Goal: Information Seeking & Learning: Learn about a topic

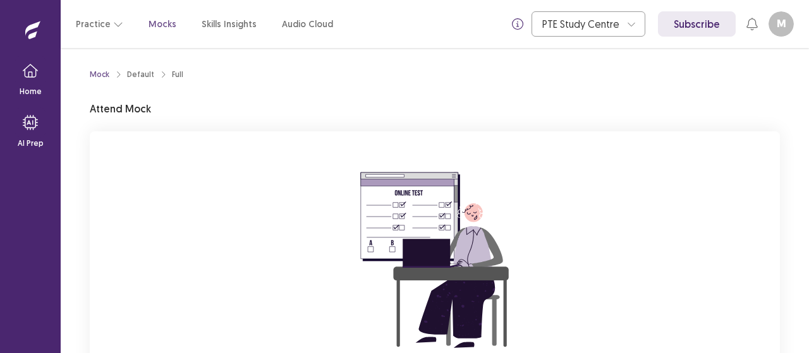
scroll to position [144, 0]
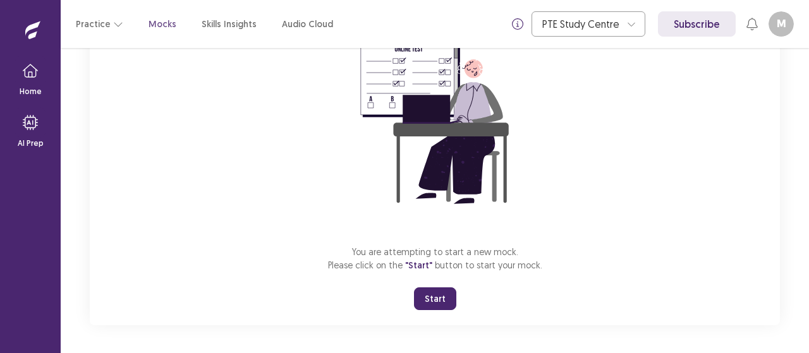
drag, startPoint x: 445, startPoint y: 290, endPoint x: 439, endPoint y: 293, distance: 7.1
click at [439, 293] on button "Start" at bounding box center [435, 299] width 42 height 23
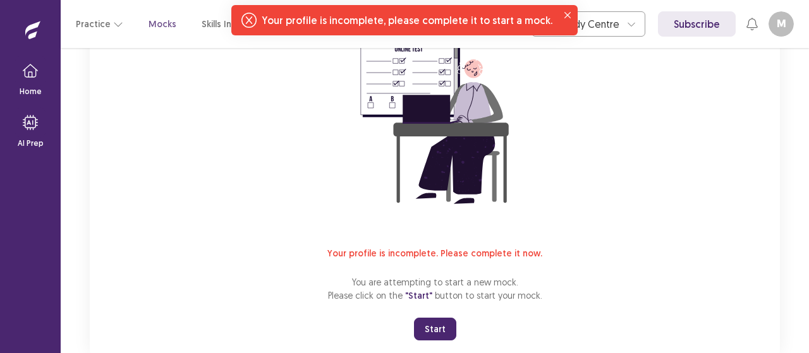
click at [757, 37] on div "Practice Mocks Skills Insights Audio Cloud PTE Study Centre Subscribe M mayurba…" at bounding box center [435, 24] width 748 height 48
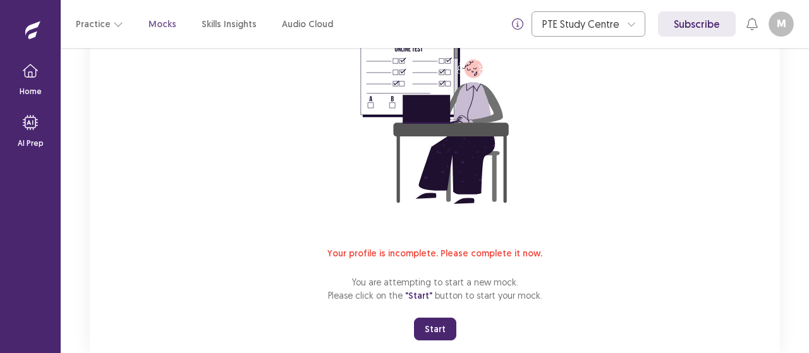
click at [786, 23] on button "M" at bounding box center [781, 23] width 25 height 25
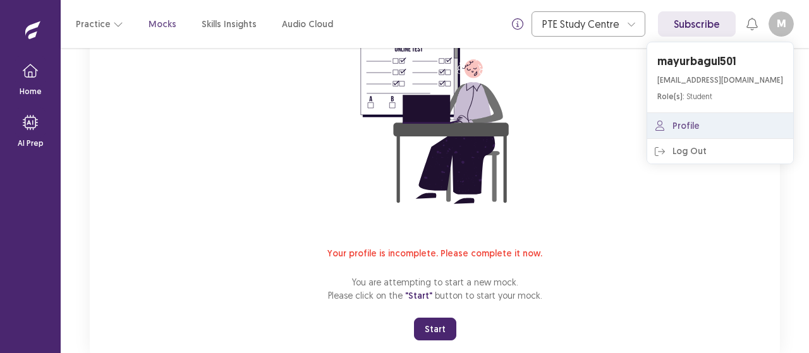
click at [700, 133] on link "Profile" at bounding box center [720, 125] width 146 height 25
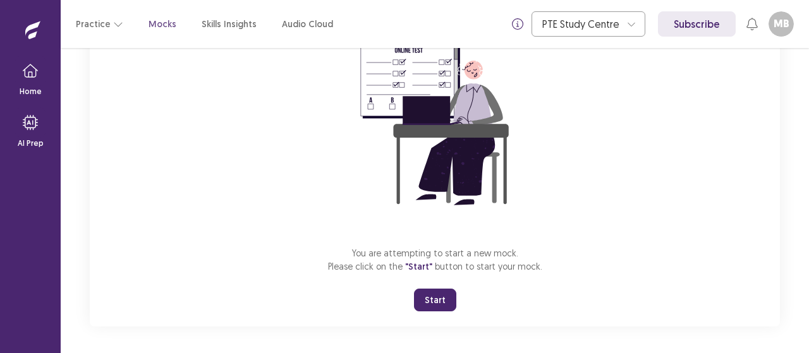
click at [437, 305] on button "Start" at bounding box center [435, 300] width 42 height 23
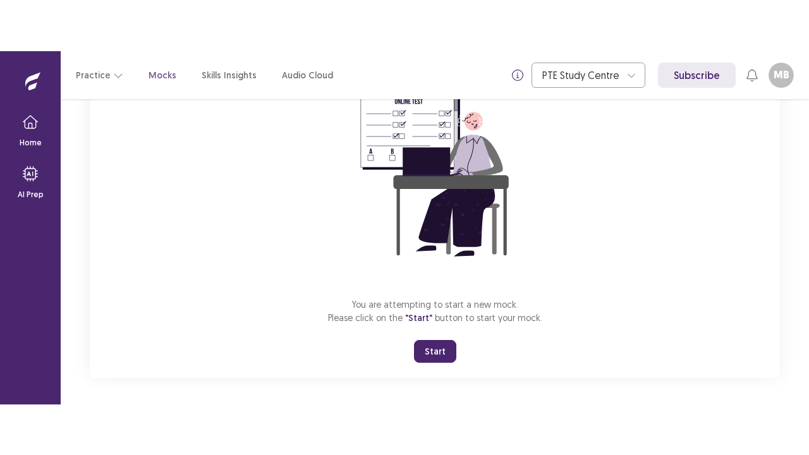
scroll to position [44, 0]
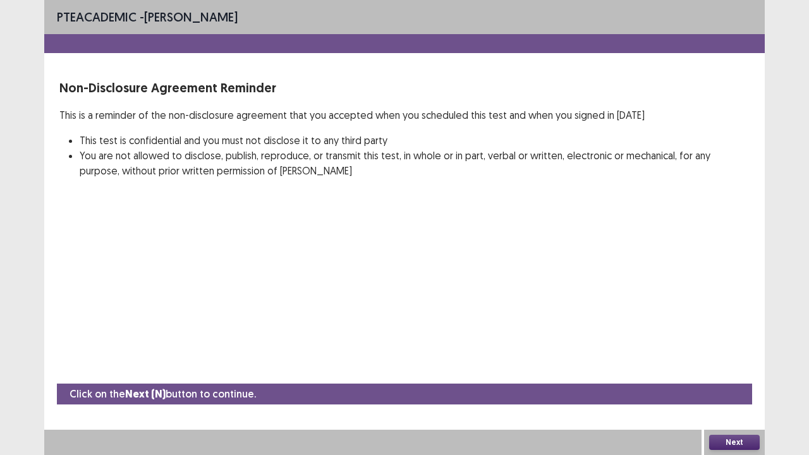
click at [747, 353] on button "Next" at bounding box center [734, 442] width 51 height 15
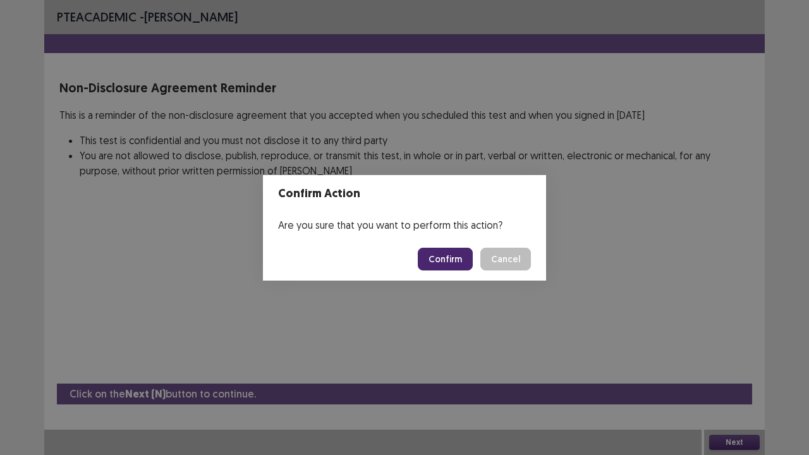
click at [446, 263] on button "Confirm" at bounding box center [445, 259] width 55 height 23
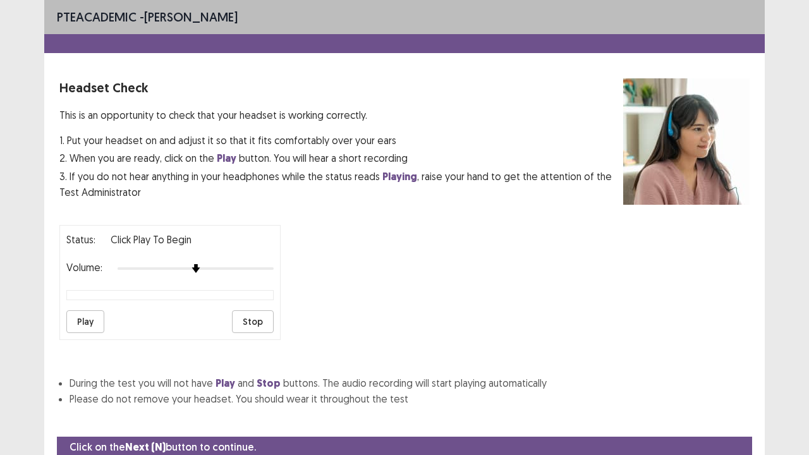
scroll to position [47, 0]
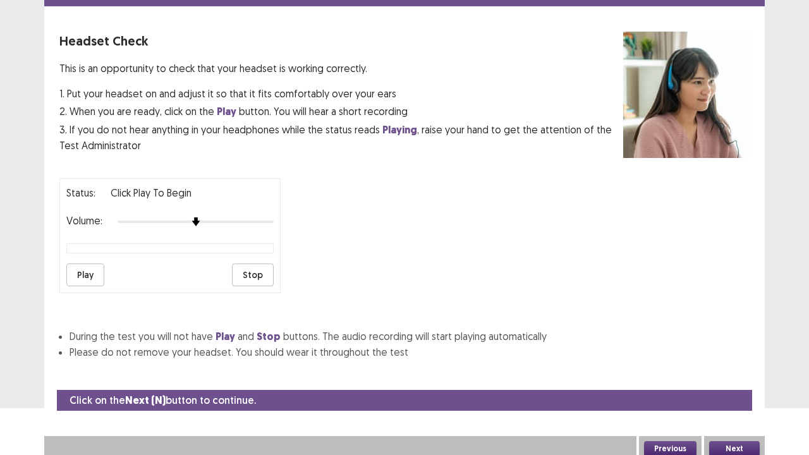
click at [71, 268] on button "Play" at bounding box center [85, 275] width 38 height 23
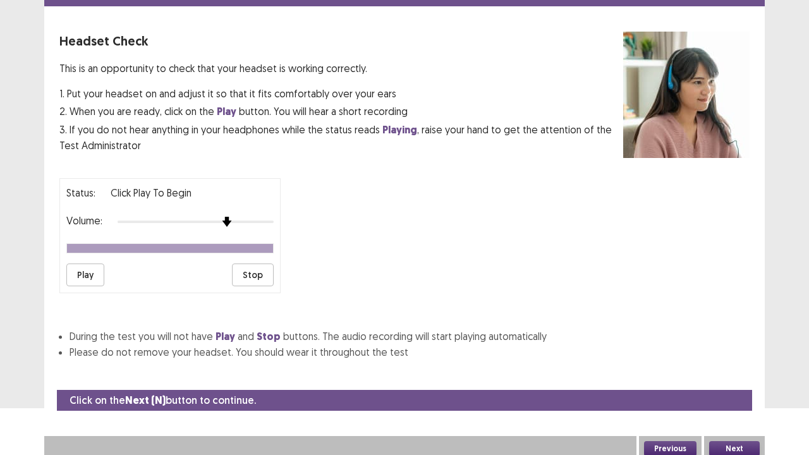
click at [228, 217] on img at bounding box center [227, 222] width 10 height 10
click at [84, 267] on button "Play" at bounding box center [85, 275] width 38 height 23
click at [231, 217] on img at bounding box center [227, 222] width 10 height 10
click at [235, 217] on div at bounding box center [196, 222] width 156 height 10
click at [243, 217] on img at bounding box center [243, 222] width 10 height 10
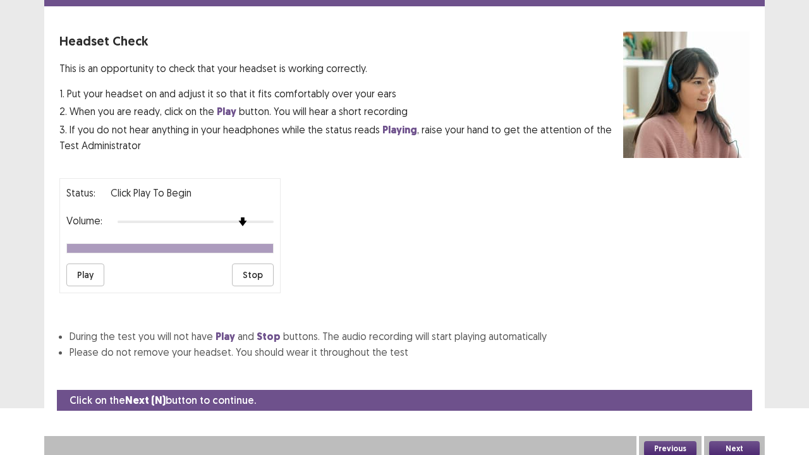
click at [85, 271] on button "Play" at bounding box center [85, 275] width 38 height 23
click at [81, 270] on button "Play" at bounding box center [85, 275] width 38 height 23
click at [230, 217] on div at bounding box center [196, 222] width 156 height 10
click at [100, 264] on button "Play" at bounding box center [85, 275] width 38 height 23
click at [91, 269] on button "Play" at bounding box center [85, 275] width 38 height 23
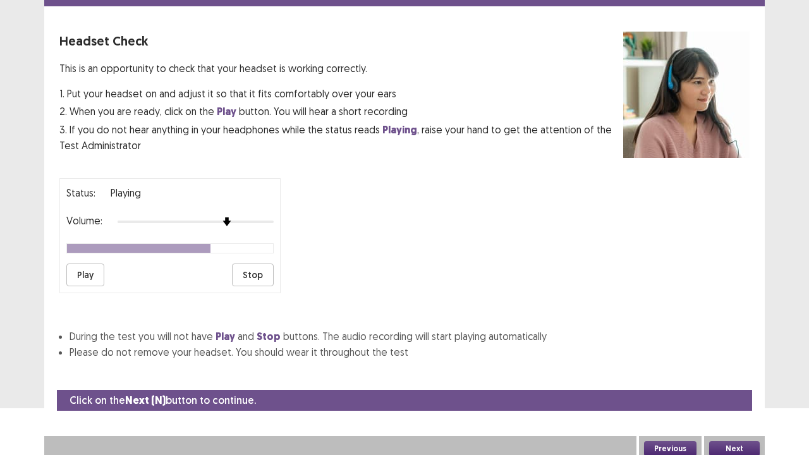
click at [225, 217] on img at bounding box center [226, 221] width 9 height 9
click at [219, 217] on div at bounding box center [196, 222] width 156 height 10
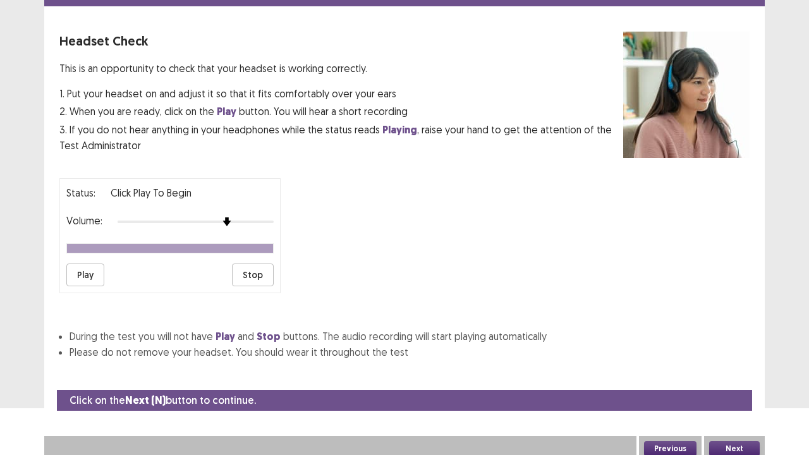
click at [73, 271] on button "Play" at bounding box center [85, 275] width 38 height 23
click at [748, 353] on button "Next" at bounding box center [734, 448] width 51 height 15
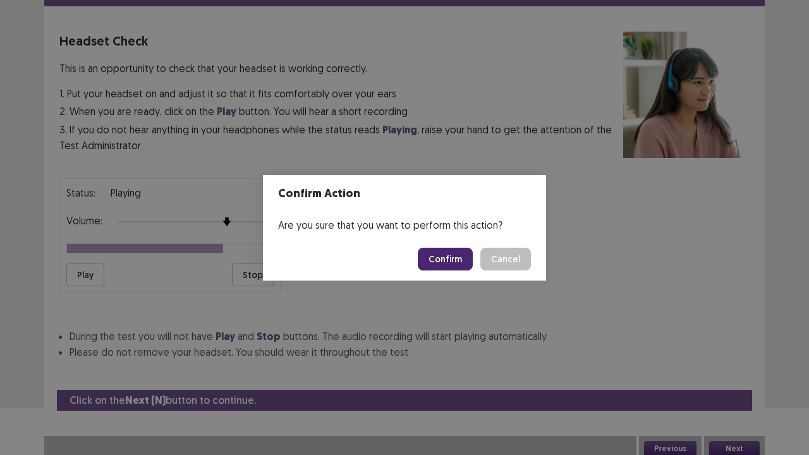
click at [452, 259] on button "Confirm" at bounding box center [445, 259] width 55 height 23
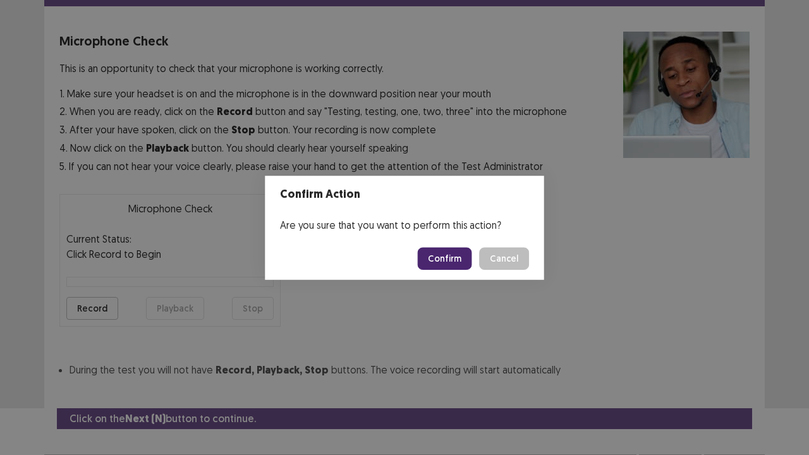
scroll to position [70, 0]
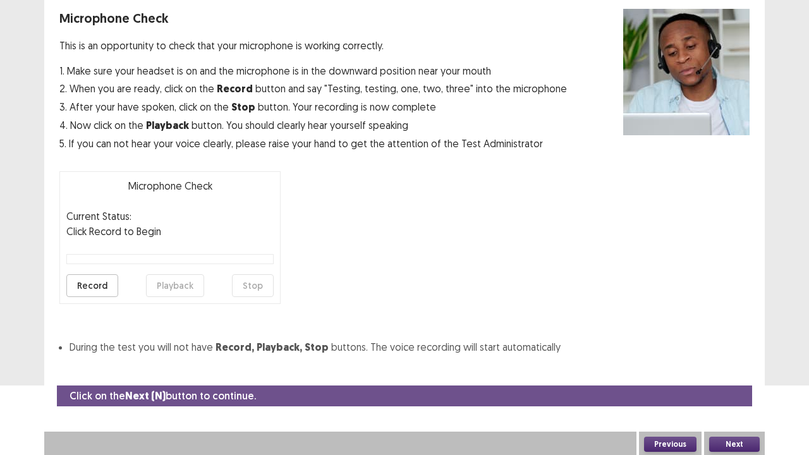
click at [95, 287] on button "Record" at bounding box center [92, 285] width 52 height 23
click at [247, 279] on button "Stop" at bounding box center [253, 285] width 42 height 23
click at [181, 286] on button "Playback" at bounding box center [175, 285] width 58 height 23
click at [669, 353] on button "Previous" at bounding box center [670, 444] width 52 height 15
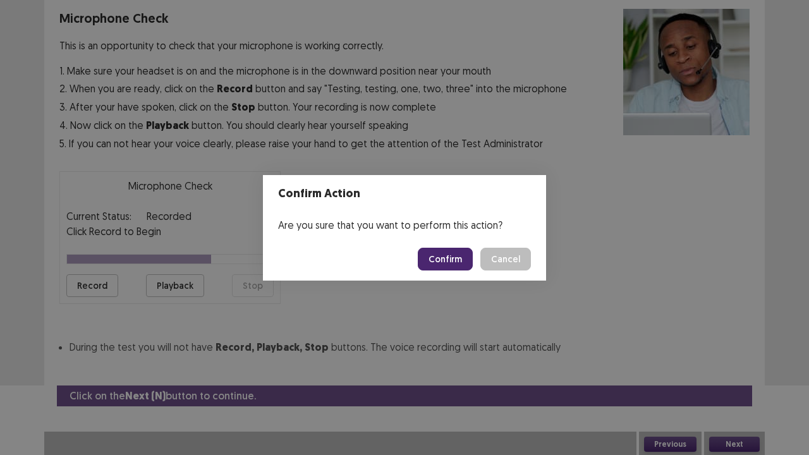
click at [459, 262] on button "Confirm" at bounding box center [445, 259] width 55 height 23
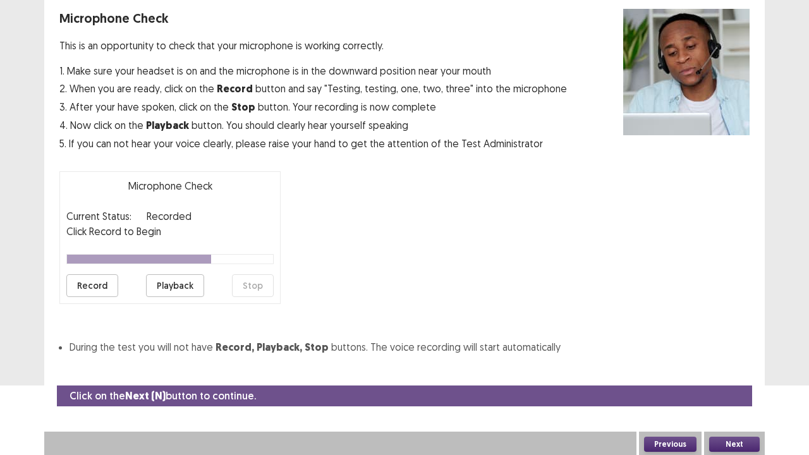
scroll to position [47, 0]
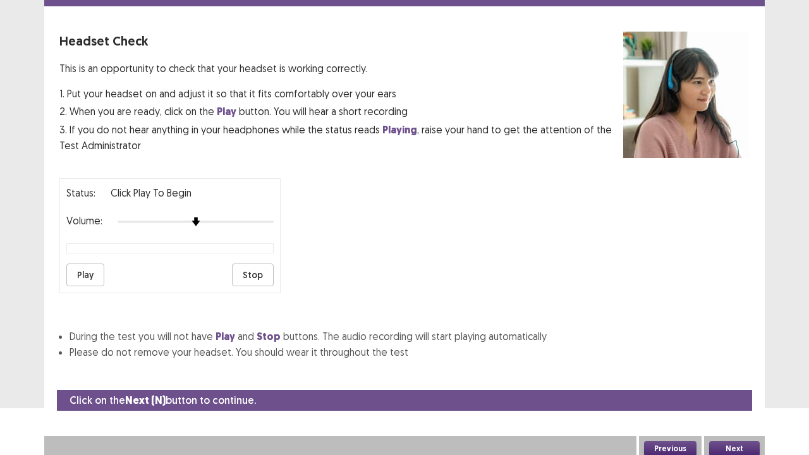
click at [80, 267] on button "Play" at bounding box center [85, 275] width 38 height 23
click at [746, 353] on button "Next" at bounding box center [734, 448] width 51 height 15
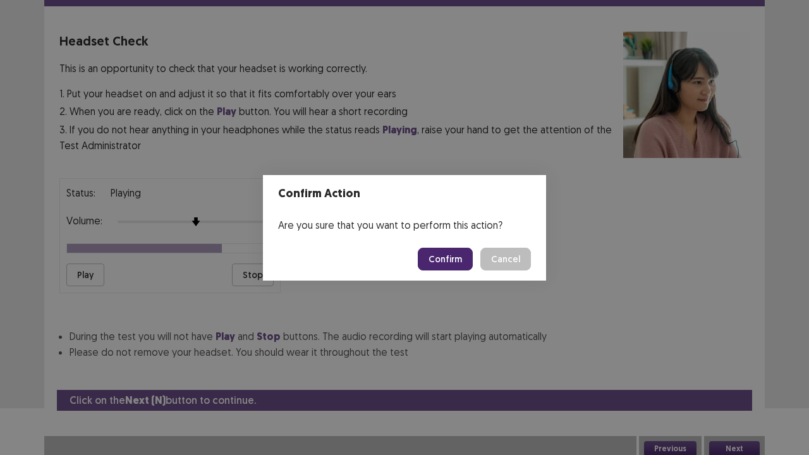
click at [464, 256] on button "Confirm" at bounding box center [445, 259] width 55 height 23
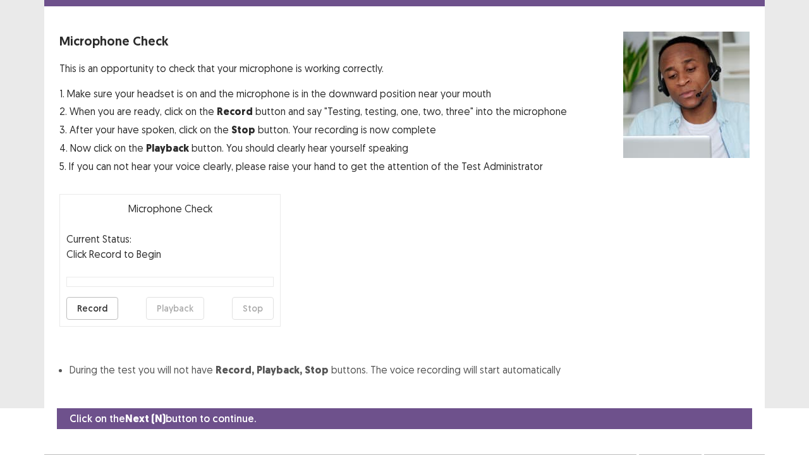
scroll to position [70, 0]
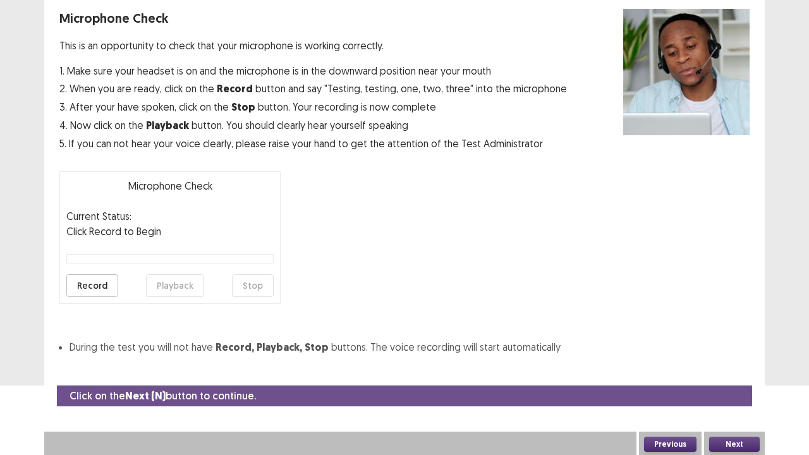
click at [96, 286] on button "Record" at bounding box center [92, 285] width 52 height 23
click at [246, 290] on button "Stop" at bounding box center [253, 285] width 42 height 23
click at [78, 282] on button "Record" at bounding box center [92, 285] width 52 height 23
click at [244, 288] on button "Stop" at bounding box center [253, 285] width 42 height 23
click at [180, 286] on button "Playback" at bounding box center [175, 285] width 58 height 23
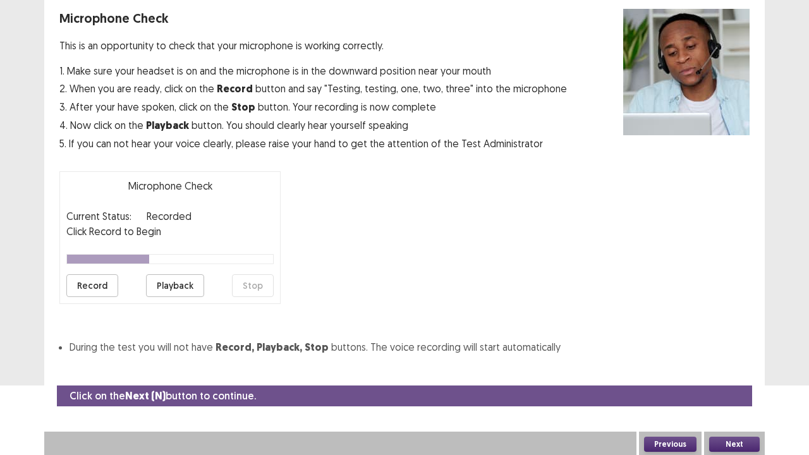
click at [468, 322] on div "Microphone Check This is an opportunity to check that your microphone is workin…" at bounding box center [404, 182] width 690 height 346
click at [84, 284] on button "Record" at bounding box center [92, 285] width 52 height 23
click at [260, 286] on button "Stop" at bounding box center [253, 285] width 42 height 23
click at [164, 286] on button "Playback" at bounding box center [175, 285] width 58 height 23
click at [722, 353] on button "Next" at bounding box center [734, 444] width 51 height 15
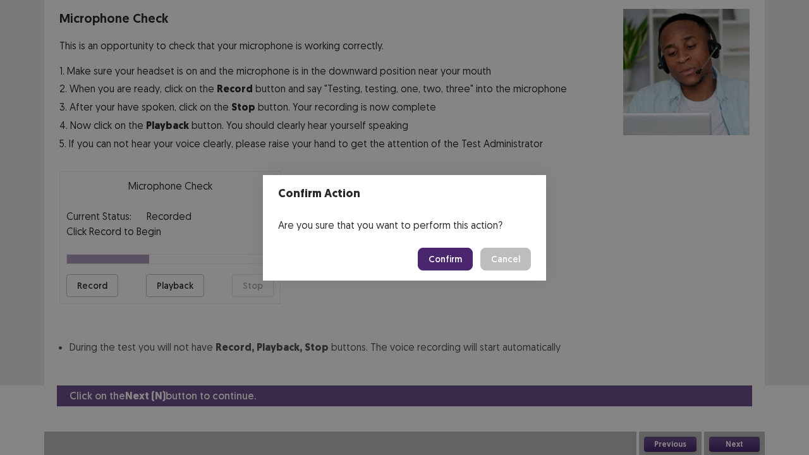
click at [432, 262] on button "Confirm" at bounding box center [445, 259] width 55 height 23
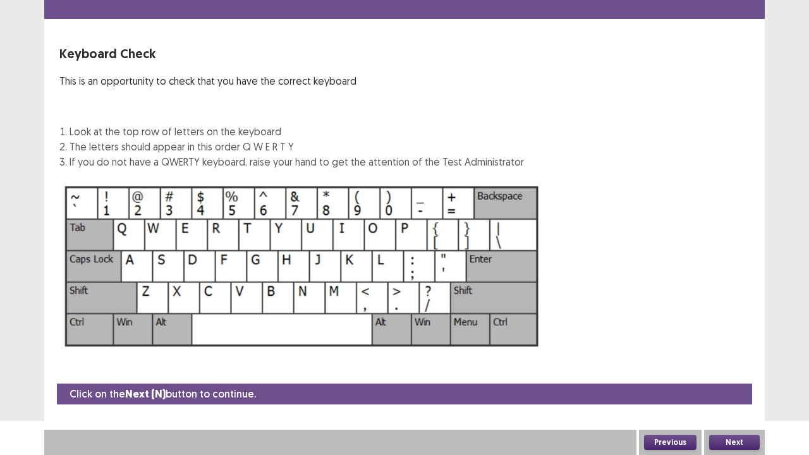
scroll to position [34, 0]
click at [718, 353] on button "Next" at bounding box center [734, 442] width 51 height 15
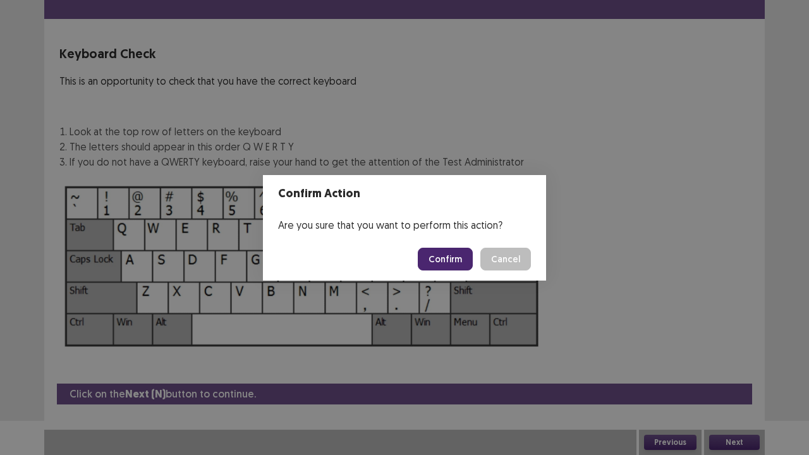
drag, startPoint x: 454, startPoint y: 250, endPoint x: 449, endPoint y: 255, distance: 7.2
click at [449, 255] on button "Confirm" at bounding box center [445, 259] width 55 height 23
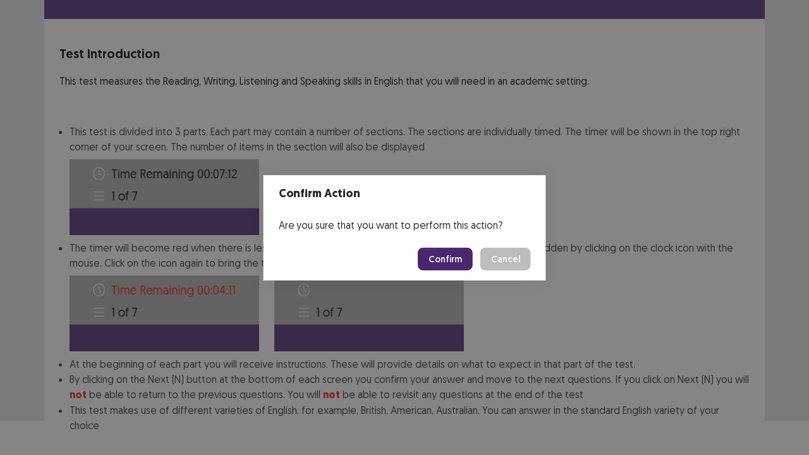
scroll to position [98, 0]
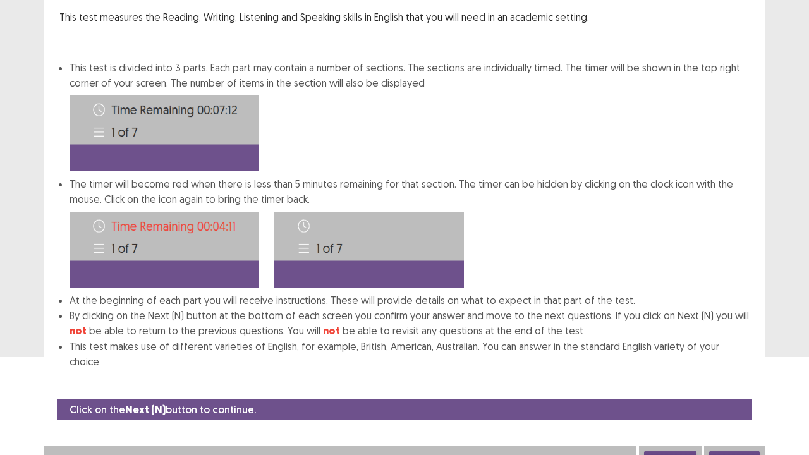
click at [731, 353] on button "Next" at bounding box center [734, 458] width 51 height 15
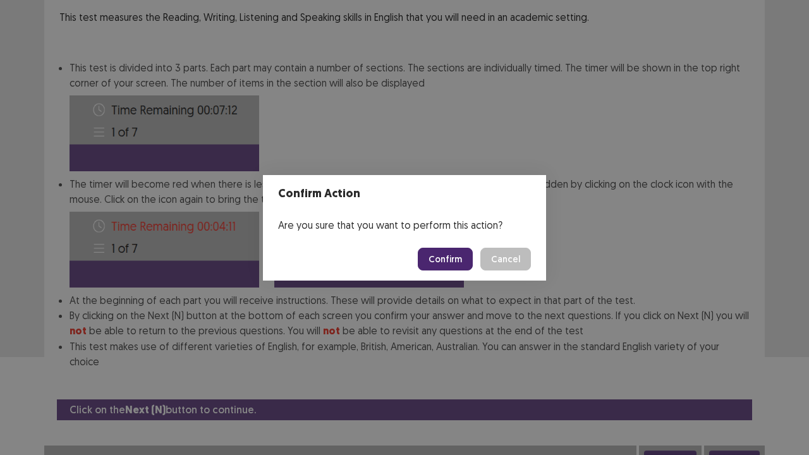
click at [446, 262] on button "Confirm" at bounding box center [445, 259] width 55 height 23
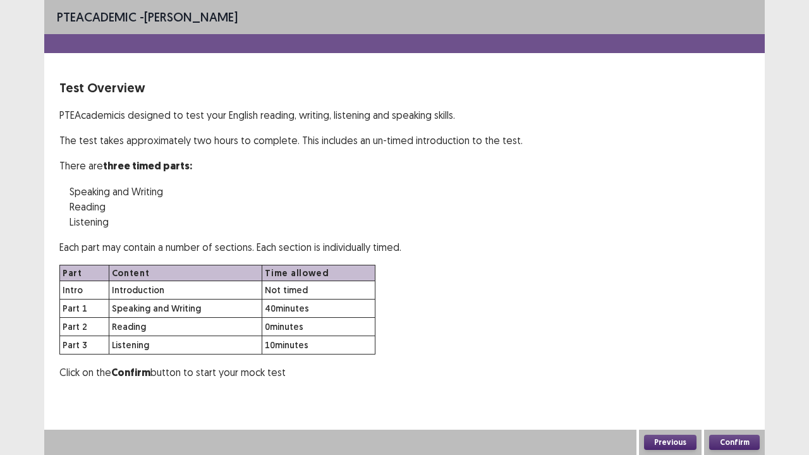
scroll to position [0, 0]
click at [755, 353] on button "Confirm" at bounding box center [734, 442] width 51 height 15
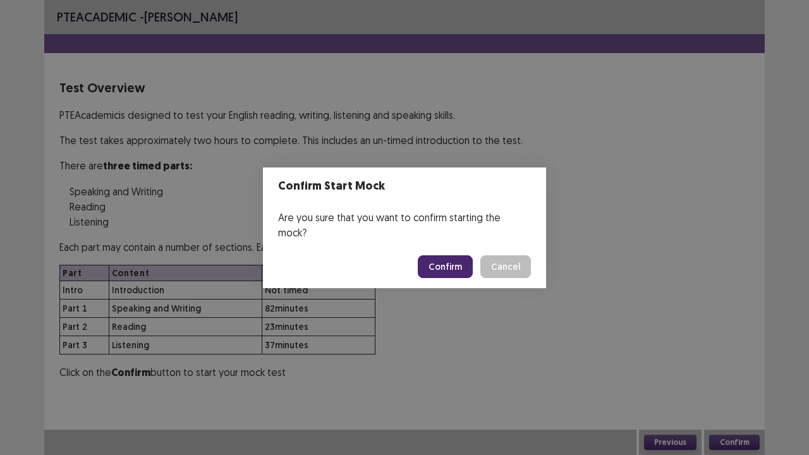
click at [457, 259] on button "Confirm" at bounding box center [445, 266] width 55 height 23
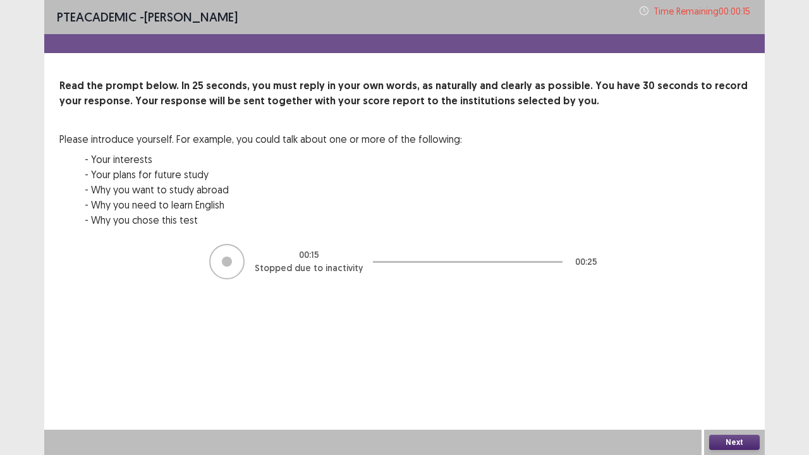
drag, startPoint x: 737, startPoint y: 442, endPoint x: 755, endPoint y: 439, distance: 18.7
click at [755, 353] on button "Next" at bounding box center [734, 442] width 51 height 15
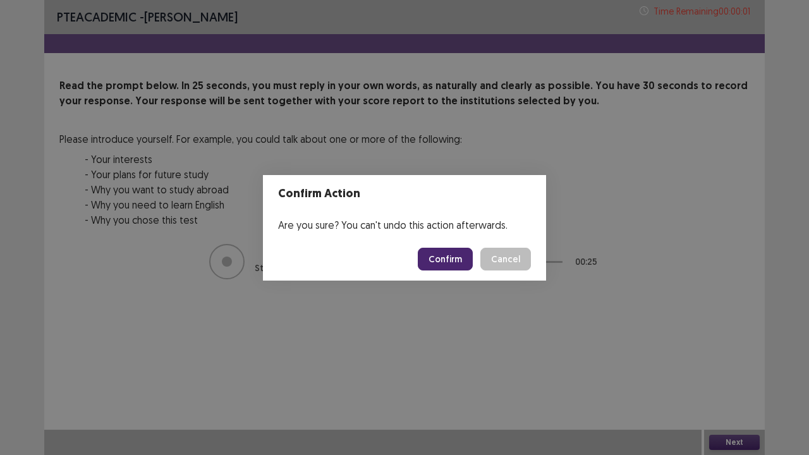
click at [446, 252] on button "Confirm" at bounding box center [445, 259] width 55 height 23
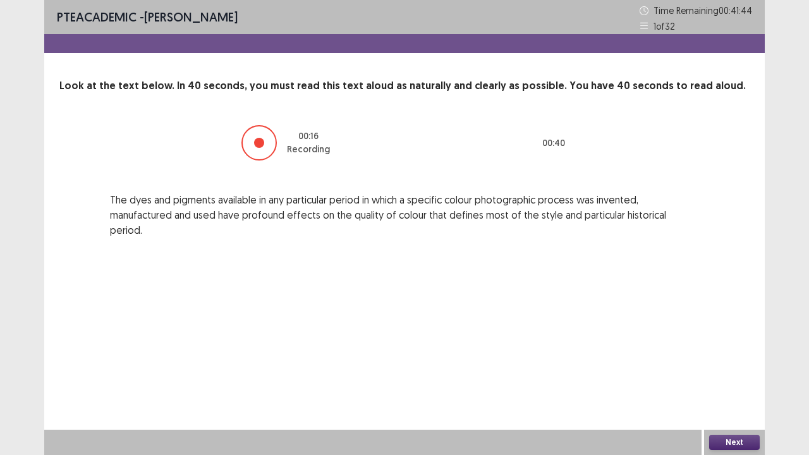
click at [724, 353] on button "Next" at bounding box center [734, 442] width 51 height 15
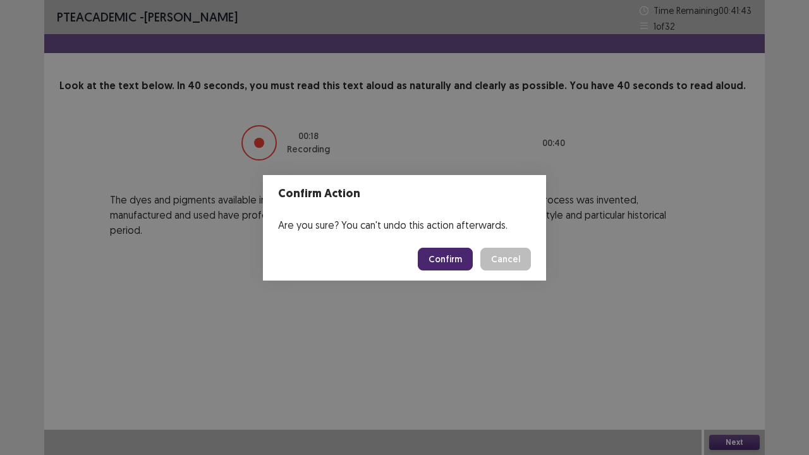
click at [448, 258] on button "Confirm" at bounding box center [445, 259] width 55 height 23
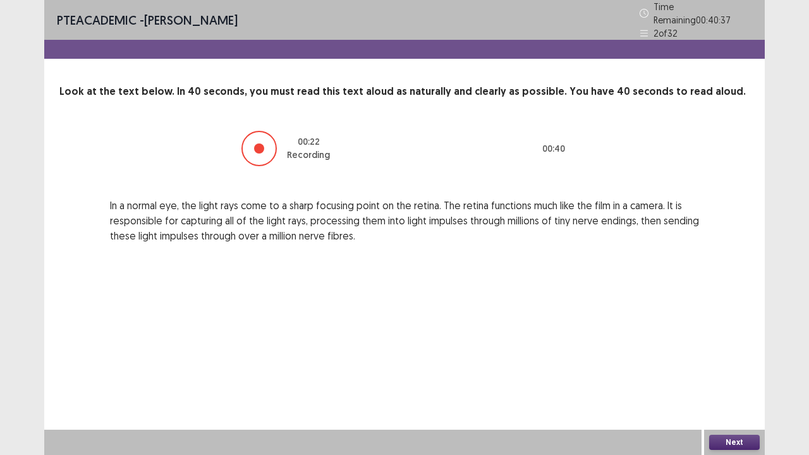
click at [741, 353] on button "Next" at bounding box center [734, 442] width 51 height 15
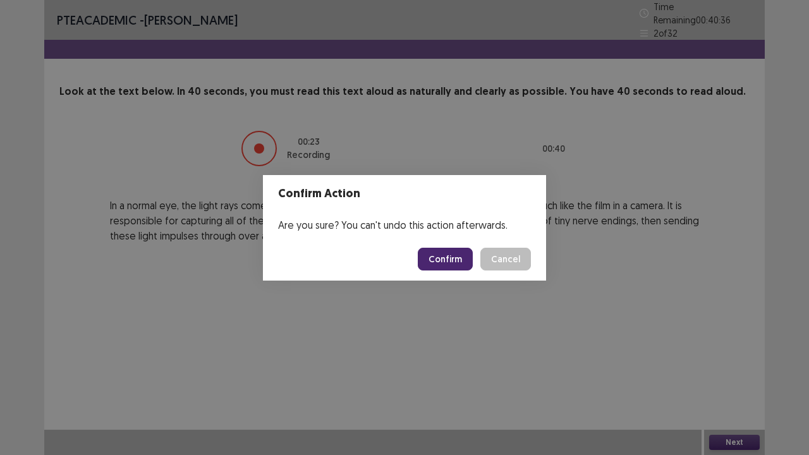
click at [449, 264] on button "Confirm" at bounding box center [445, 259] width 55 height 23
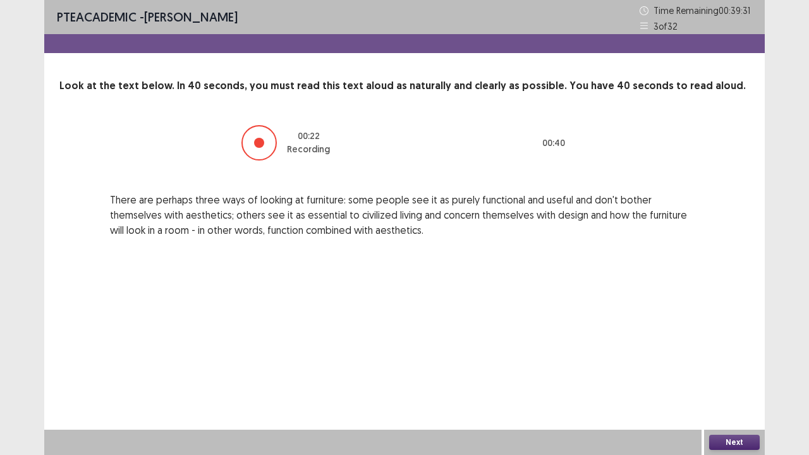
drag, startPoint x: 733, startPoint y: 441, endPoint x: 732, endPoint y: 432, distance: 8.9
click at [732, 353] on div "Next" at bounding box center [734, 442] width 61 height 25
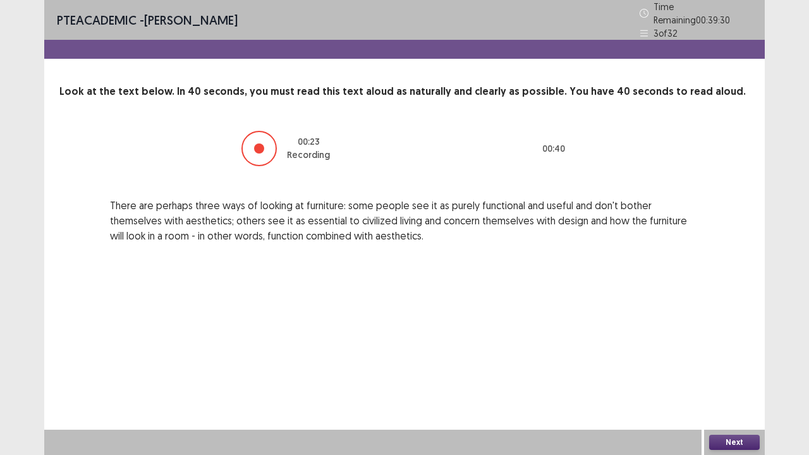
click at [731, 353] on button "Next" at bounding box center [734, 442] width 51 height 15
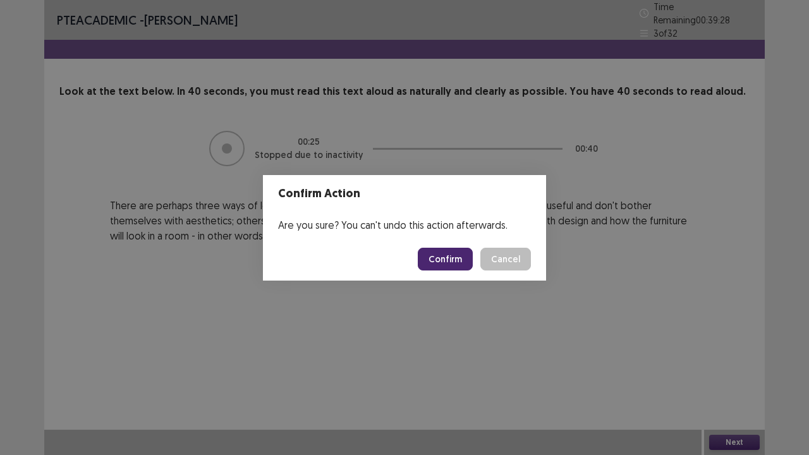
click at [446, 255] on button "Confirm" at bounding box center [445, 259] width 55 height 23
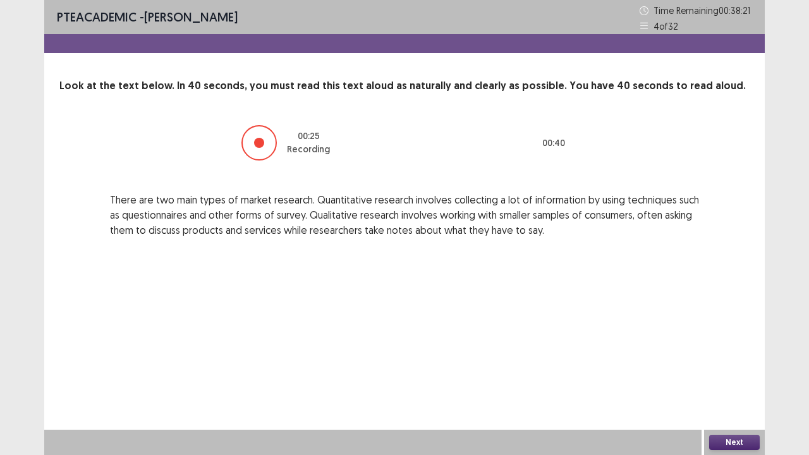
click at [724, 353] on button "Next" at bounding box center [734, 442] width 51 height 15
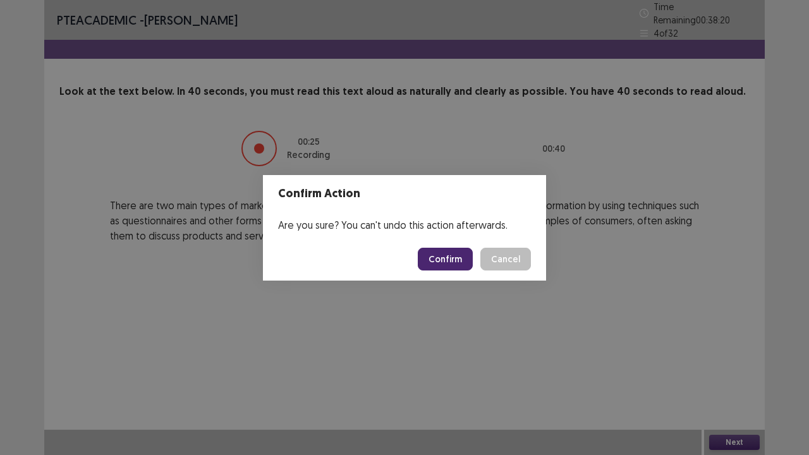
click at [456, 251] on button "Confirm" at bounding box center [445, 259] width 55 height 23
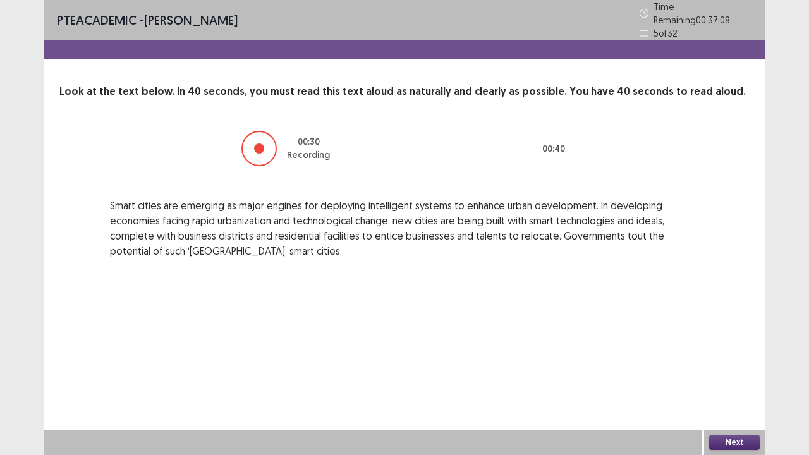
click at [742, 353] on button "Next" at bounding box center [734, 442] width 51 height 15
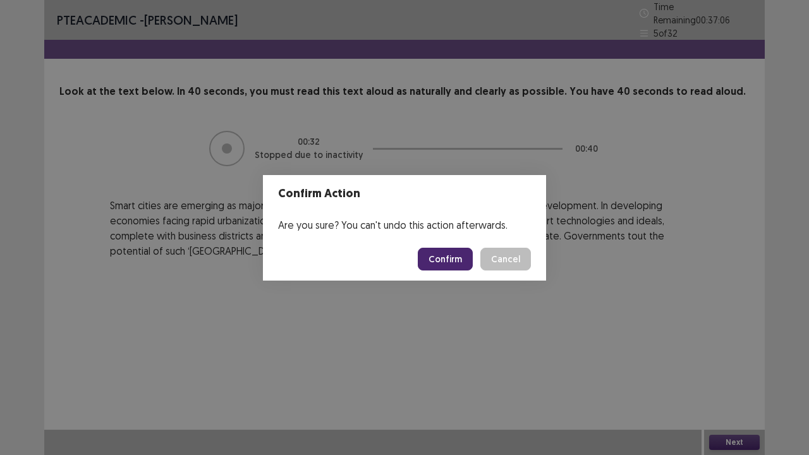
click at [453, 259] on button "Confirm" at bounding box center [445, 259] width 55 height 23
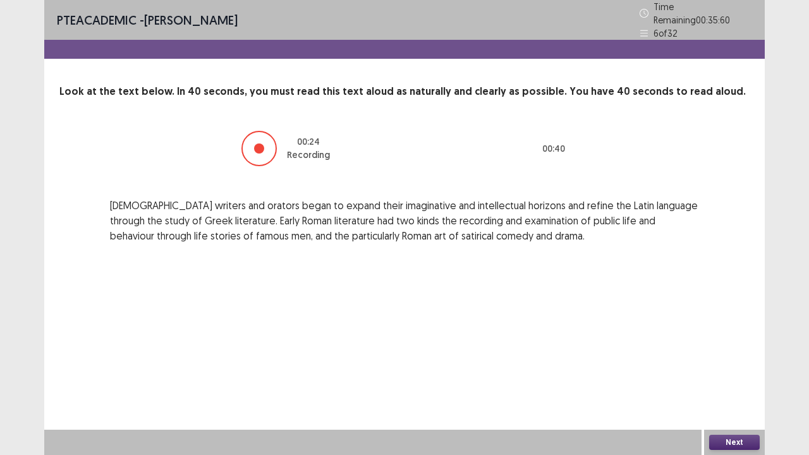
click at [740, 353] on button "Next" at bounding box center [734, 442] width 51 height 15
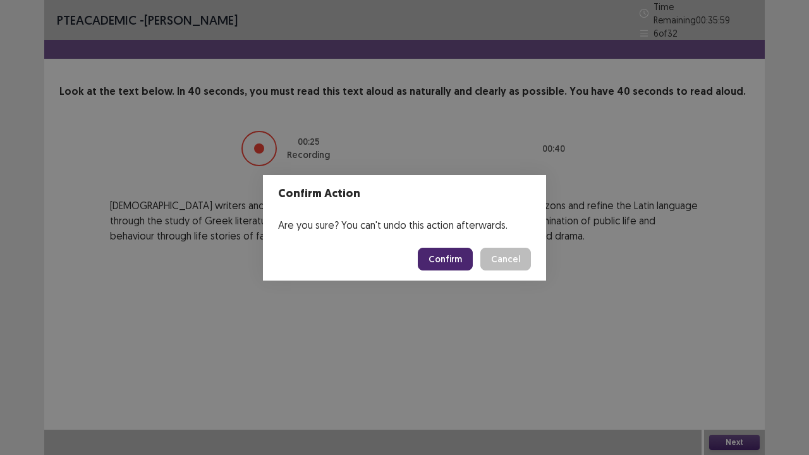
click at [445, 255] on button "Confirm" at bounding box center [445, 259] width 55 height 23
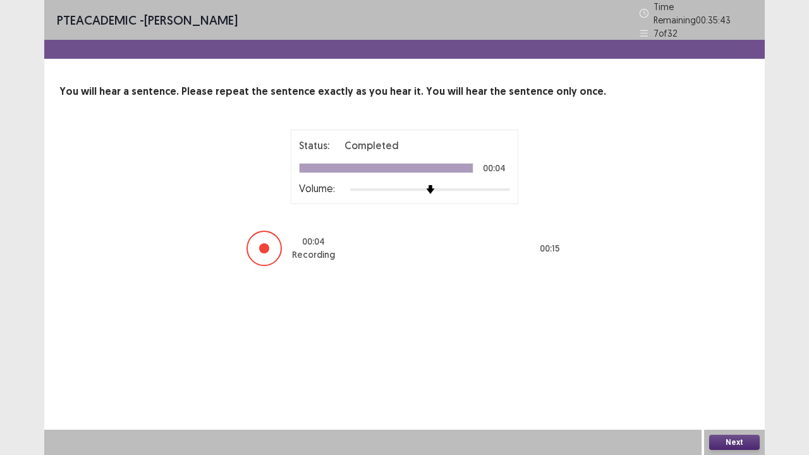
click at [741, 353] on button "Next" at bounding box center [734, 442] width 51 height 15
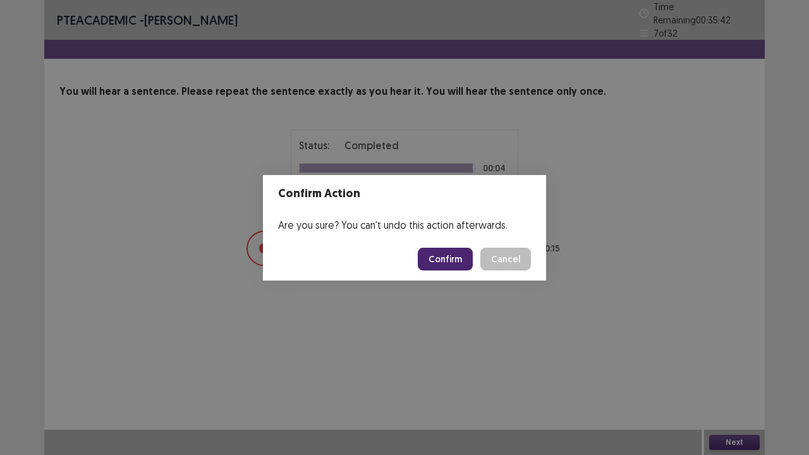
click at [442, 256] on button "Confirm" at bounding box center [445, 259] width 55 height 23
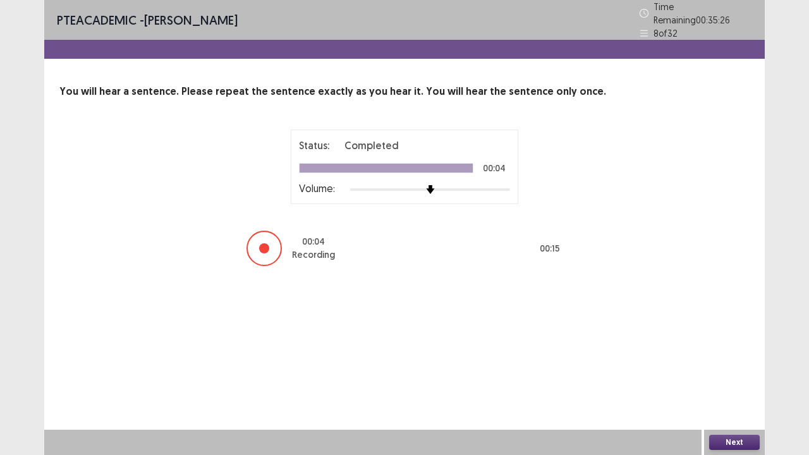
click at [746, 353] on button "Next" at bounding box center [734, 442] width 51 height 15
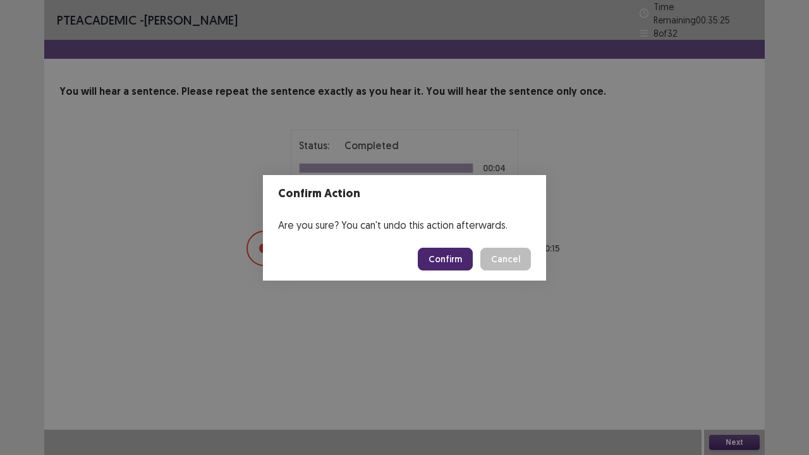
click at [458, 267] on button "Confirm" at bounding box center [445, 259] width 55 height 23
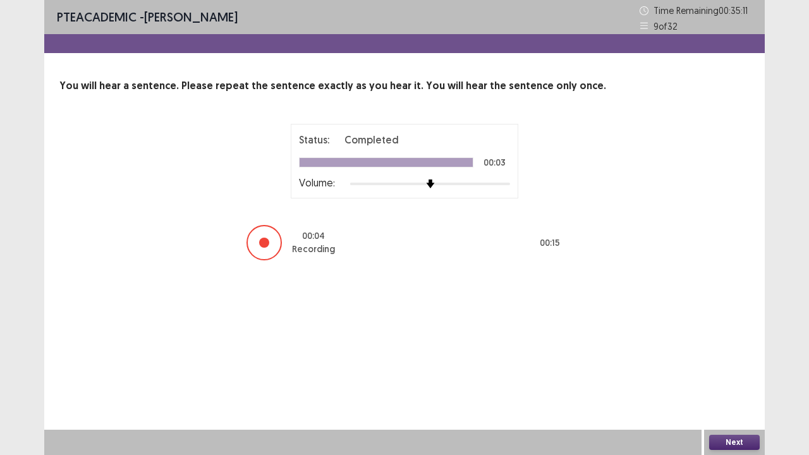
click at [740, 353] on button "Next" at bounding box center [734, 442] width 51 height 15
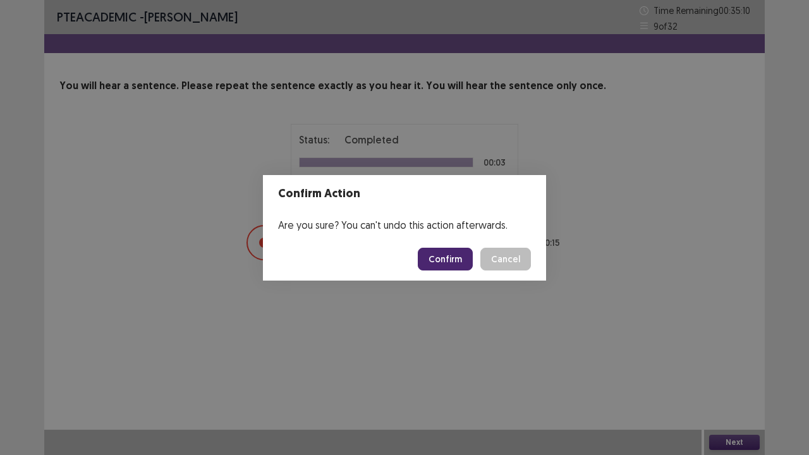
click at [441, 257] on button "Confirm" at bounding box center [445, 259] width 55 height 23
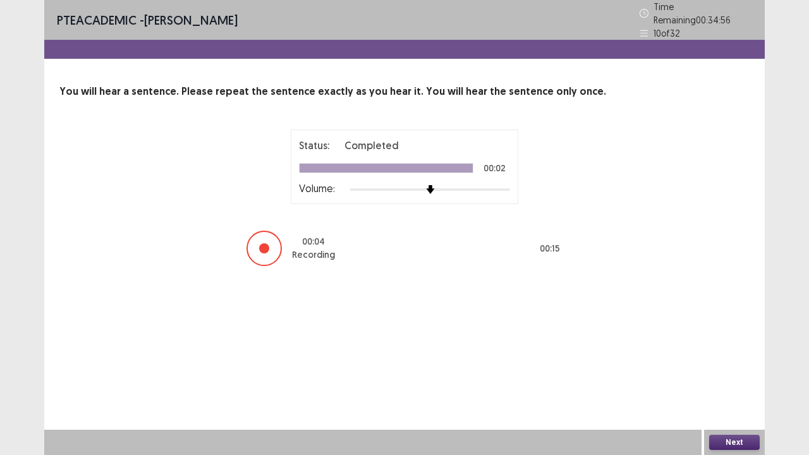
drag, startPoint x: 743, startPoint y: 443, endPoint x: 755, endPoint y: 439, distance: 13.2
click at [755, 353] on button "Next" at bounding box center [734, 442] width 51 height 15
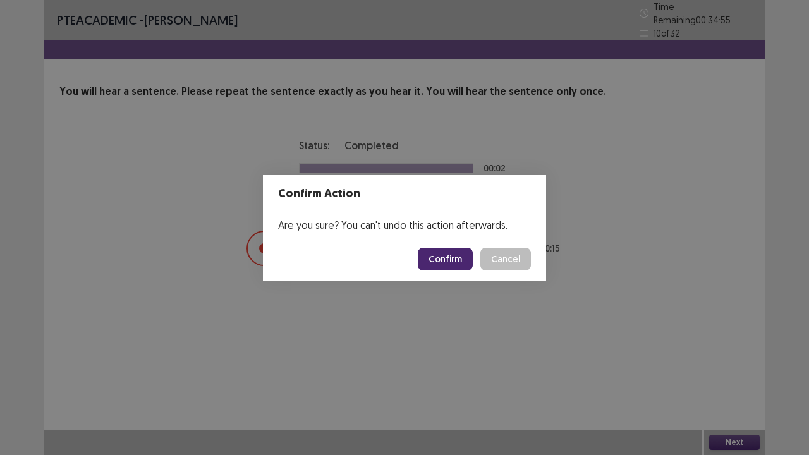
click at [441, 248] on button "Confirm" at bounding box center [445, 259] width 55 height 23
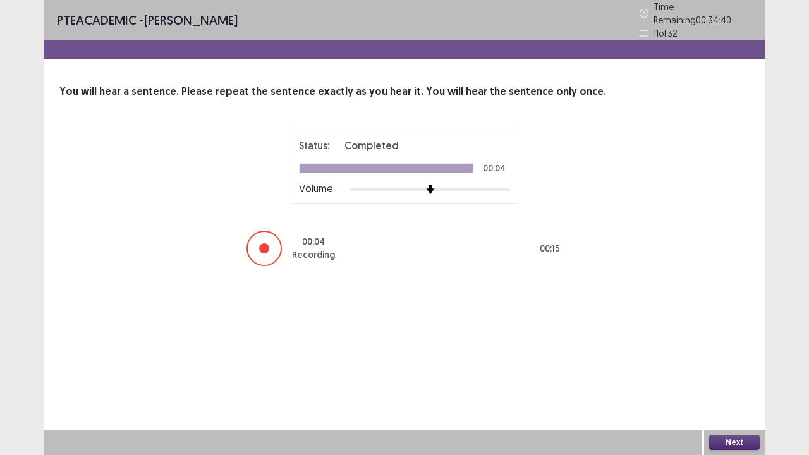
click at [731, 353] on button "Next" at bounding box center [734, 442] width 51 height 15
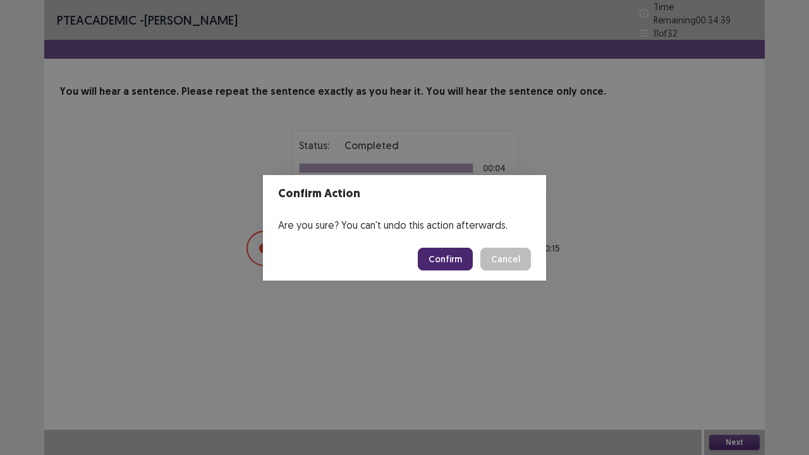
click at [454, 265] on button "Confirm" at bounding box center [445, 259] width 55 height 23
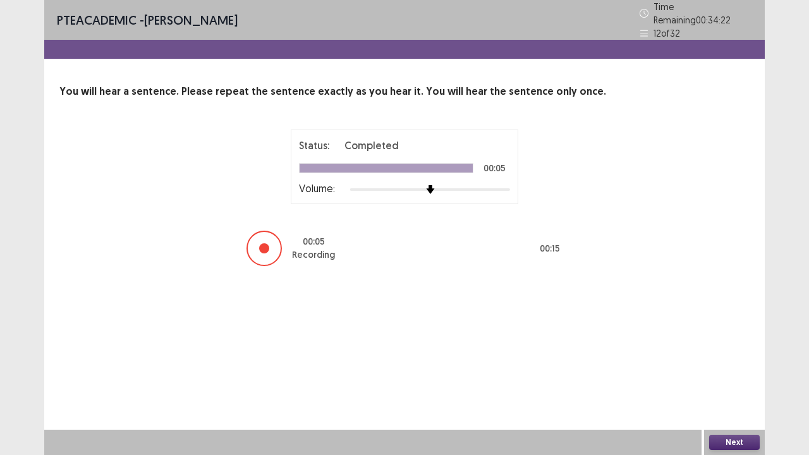
click at [729, 353] on button "Next" at bounding box center [734, 442] width 51 height 15
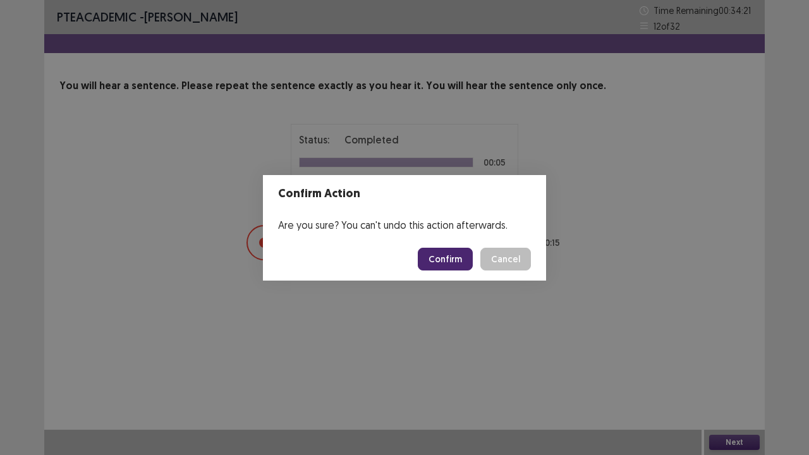
click at [442, 253] on button "Confirm" at bounding box center [445, 259] width 55 height 23
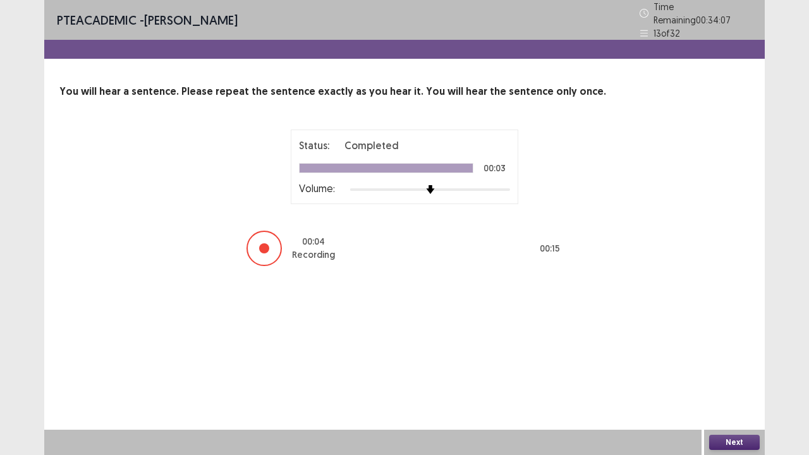
click at [734, 353] on button "Next" at bounding box center [734, 442] width 51 height 15
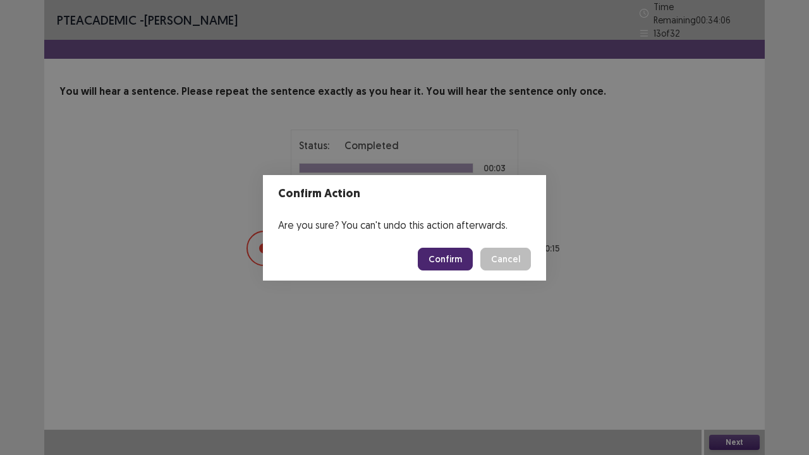
drag, startPoint x: 451, startPoint y: 255, endPoint x: 464, endPoint y: 240, distance: 19.7
click at [464, 240] on footer "Confirm Cancel" at bounding box center [404, 259] width 283 height 43
drag, startPoint x: 458, startPoint y: 254, endPoint x: 449, endPoint y: 257, distance: 9.8
click at [449, 257] on button "Confirm" at bounding box center [445, 259] width 55 height 23
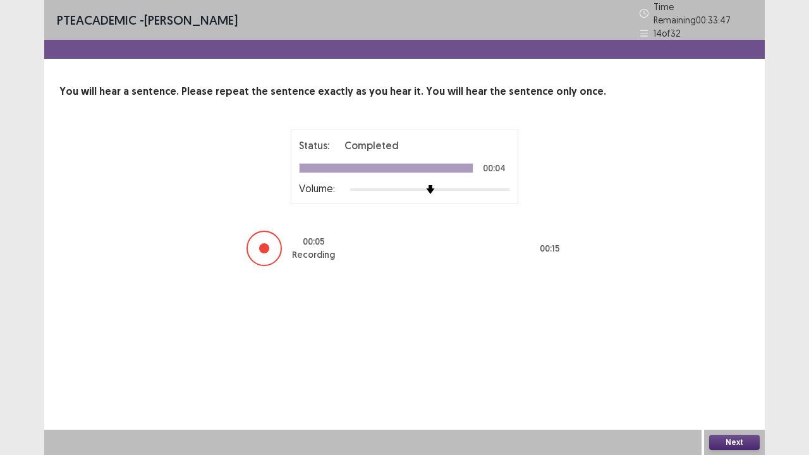
click at [743, 353] on button "Next" at bounding box center [734, 442] width 51 height 15
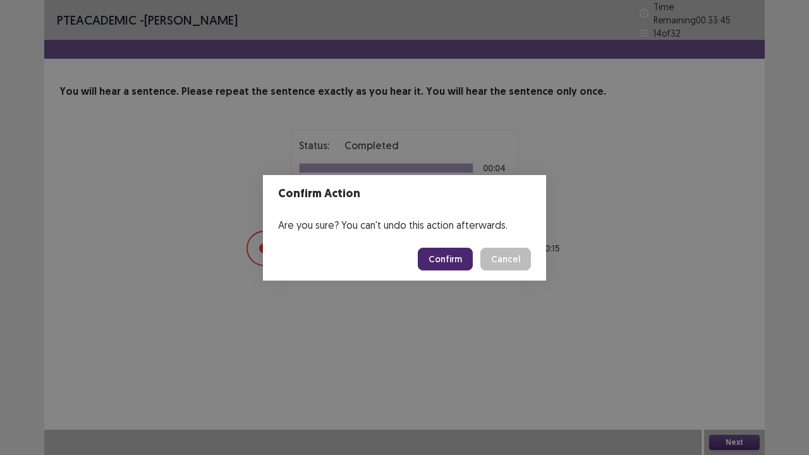
click at [449, 259] on button "Confirm" at bounding box center [445, 259] width 55 height 23
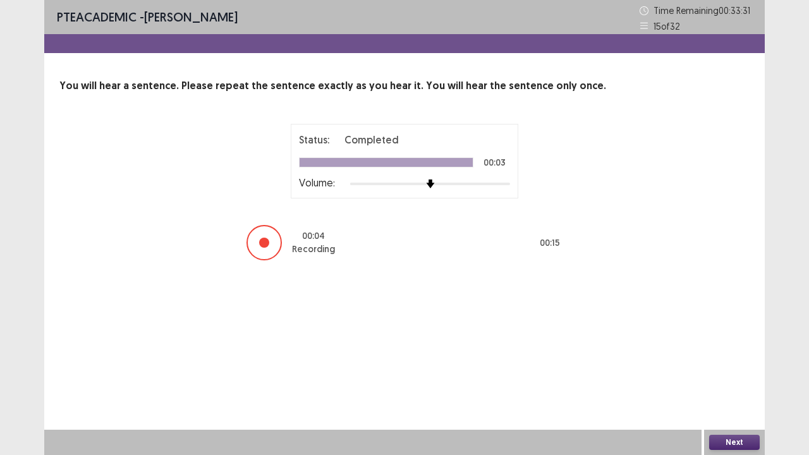
click at [727, 353] on button "Next" at bounding box center [734, 442] width 51 height 15
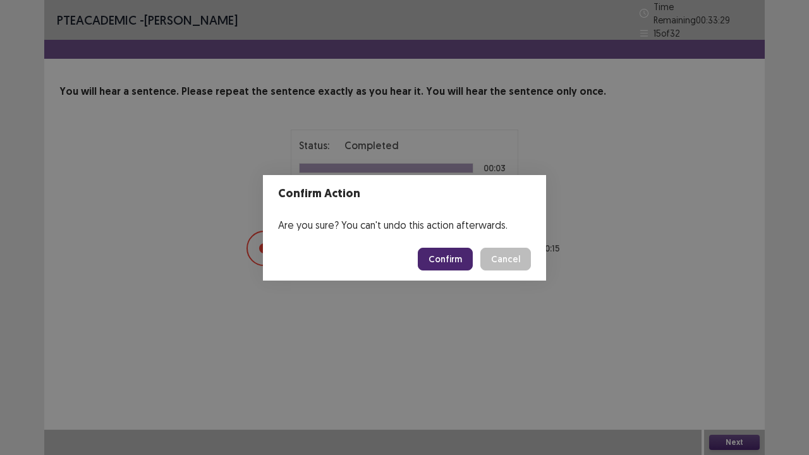
click at [449, 260] on button "Confirm" at bounding box center [445, 259] width 55 height 23
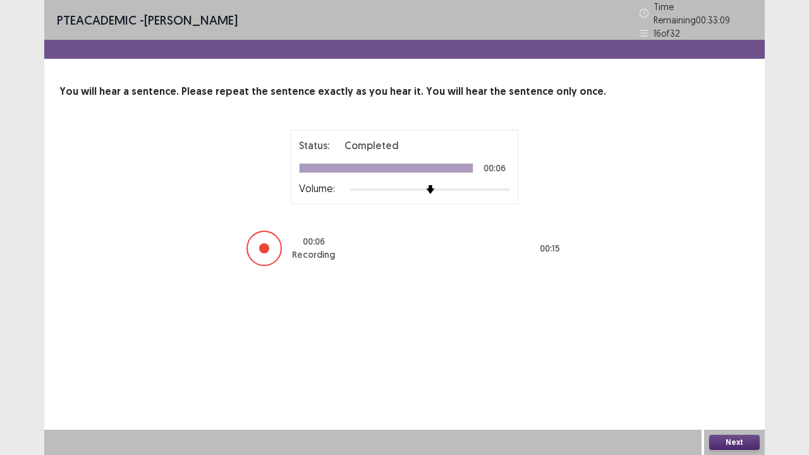
click at [743, 353] on button "Next" at bounding box center [734, 442] width 51 height 15
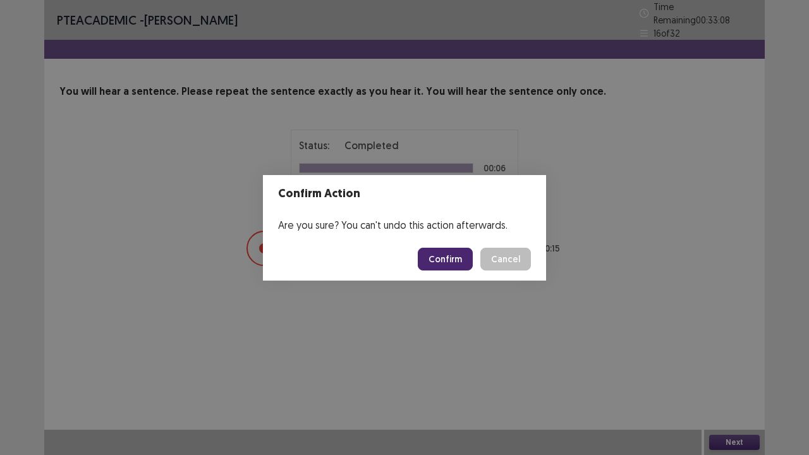
click at [442, 253] on button "Confirm" at bounding box center [445, 259] width 55 height 23
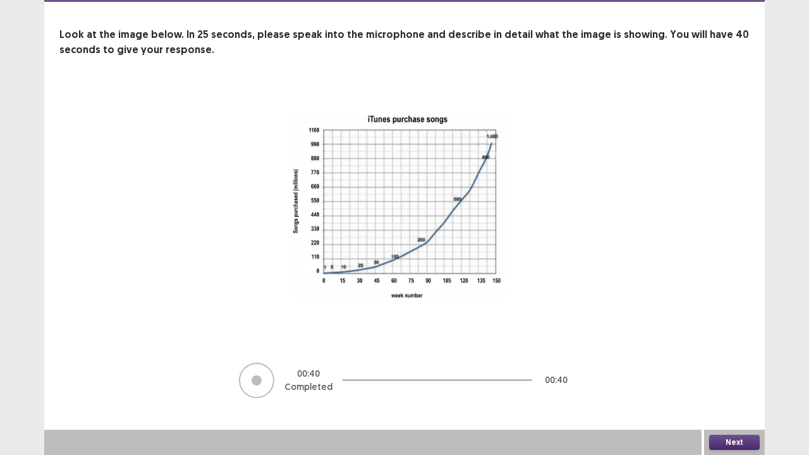
scroll to position [49, 0]
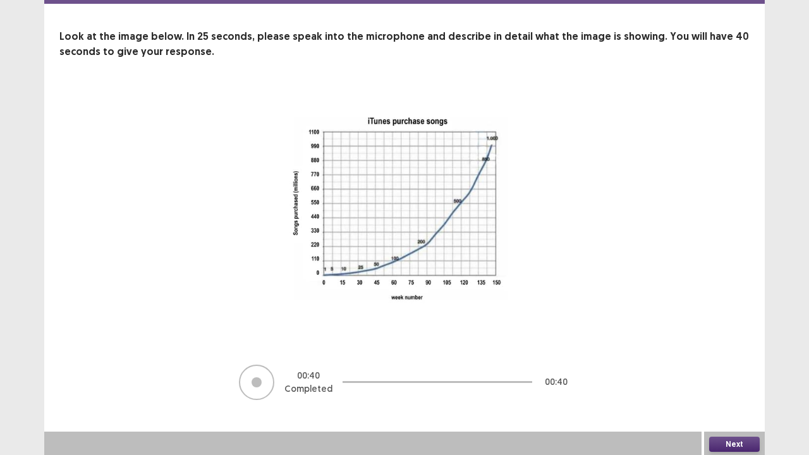
click at [740, 353] on button "Next" at bounding box center [734, 444] width 51 height 15
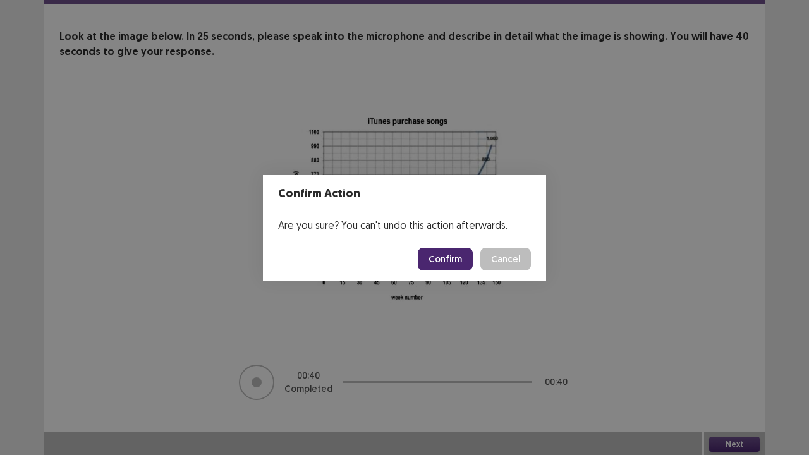
click at [434, 241] on footer "Confirm Cancel" at bounding box center [404, 259] width 283 height 43
click at [449, 261] on button "Confirm" at bounding box center [445, 259] width 55 height 23
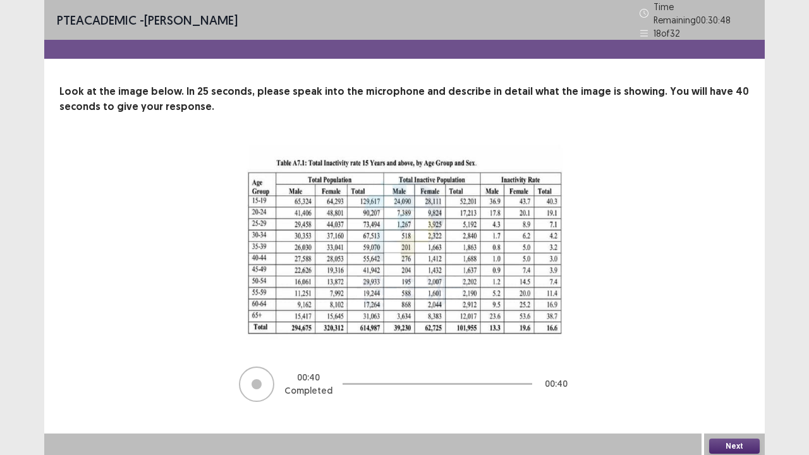
click at [726, 353] on button "Next" at bounding box center [734, 446] width 51 height 15
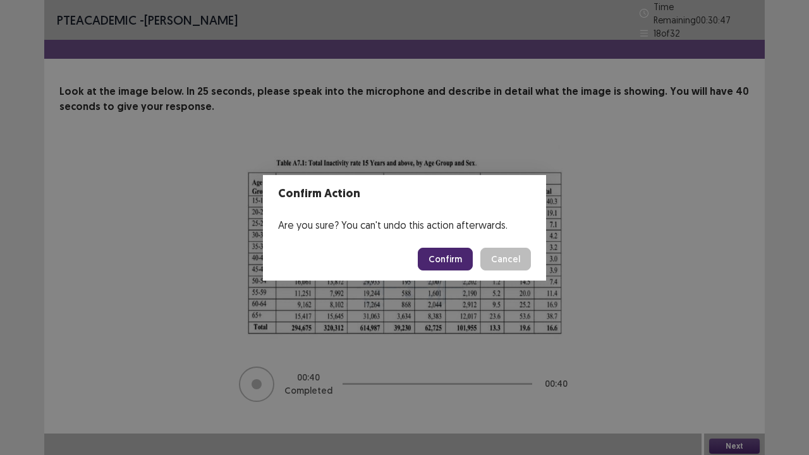
click at [458, 262] on button "Confirm" at bounding box center [445, 259] width 55 height 23
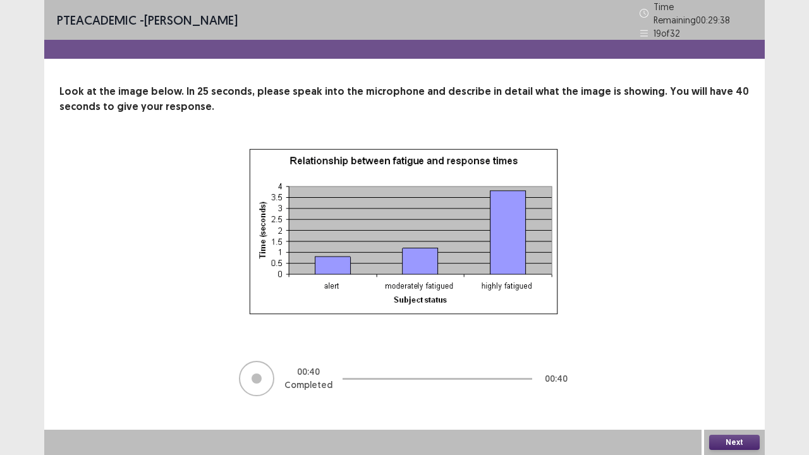
click at [740, 353] on button "Next" at bounding box center [734, 442] width 51 height 15
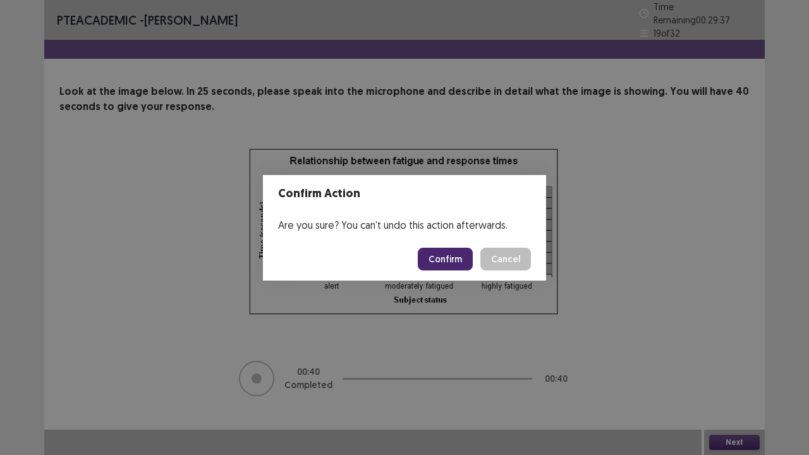
click at [454, 252] on button "Confirm" at bounding box center [445, 259] width 55 height 23
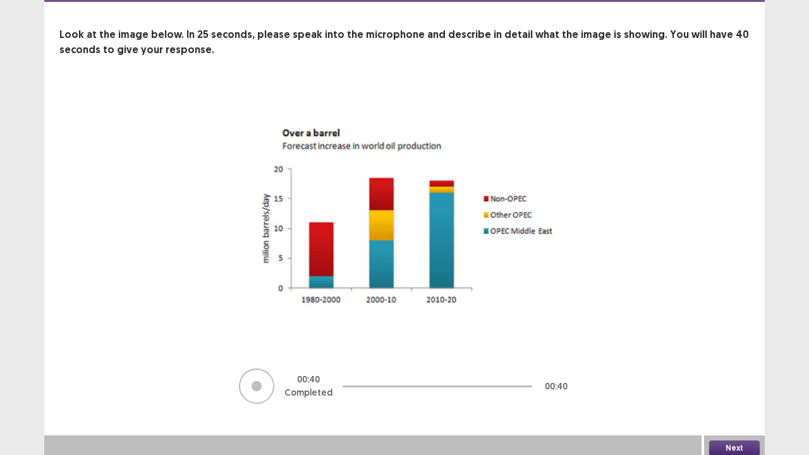
scroll to position [56, 0]
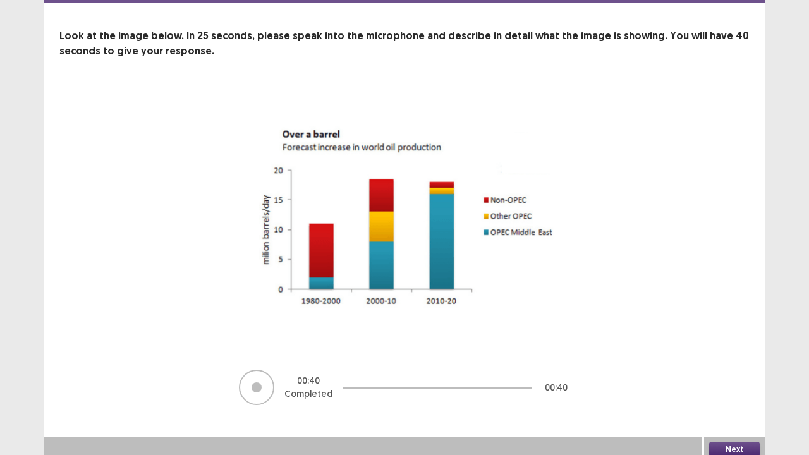
click at [733, 353] on button "Next" at bounding box center [734, 449] width 51 height 15
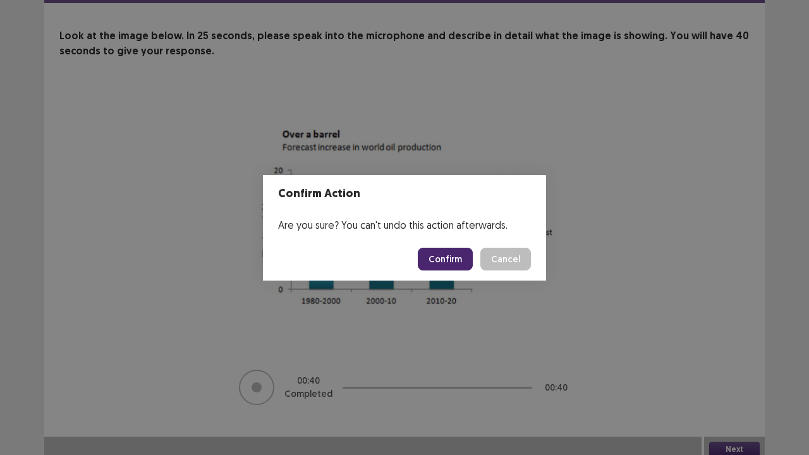
click at [437, 255] on button "Confirm" at bounding box center [445, 259] width 55 height 23
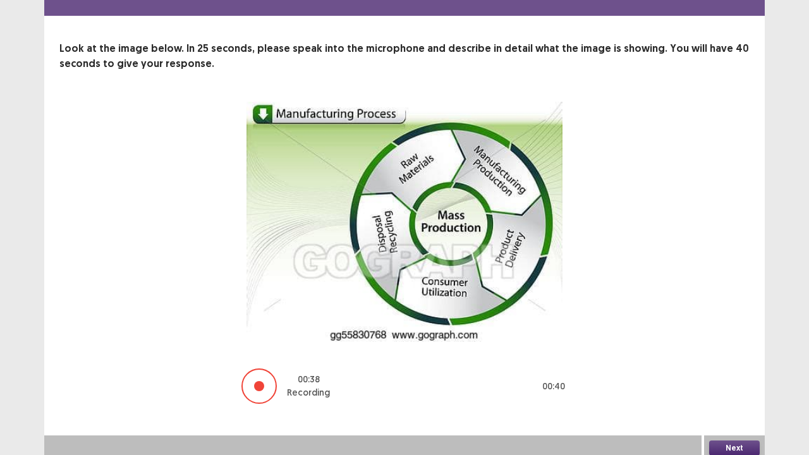
scroll to position [42, 0]
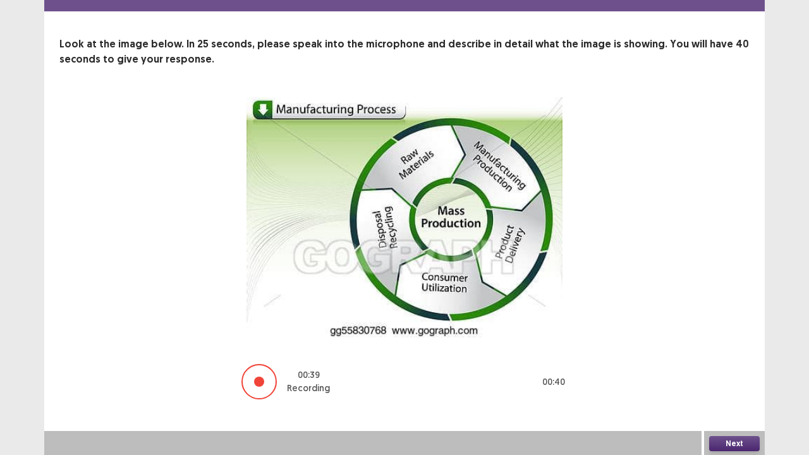
click at [742, 353] on button "Next" at bounding box center [734, 443] width 51 height 15
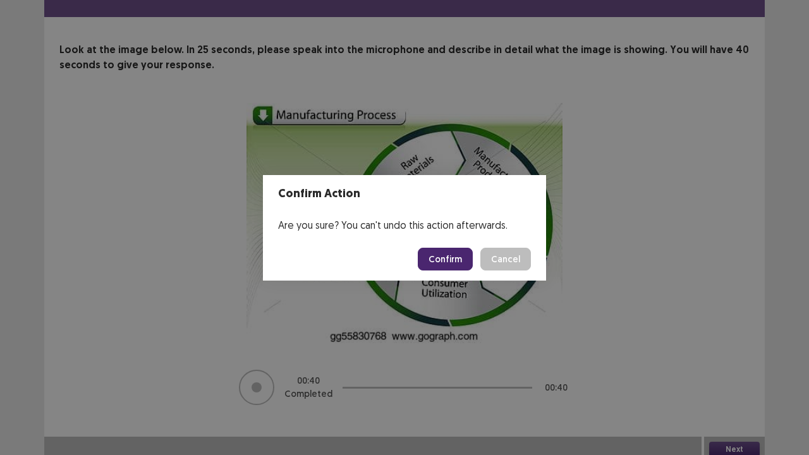
click at [431, 252] on button "Confirm" at bounding box center [445, 259] width 55 height 23
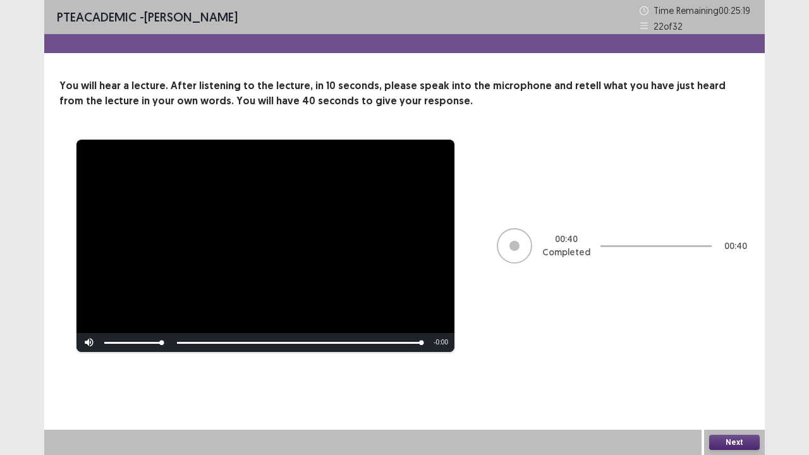
click at [728, 353] on button "Next" at bounding box center [734, 442] width 51 height 15
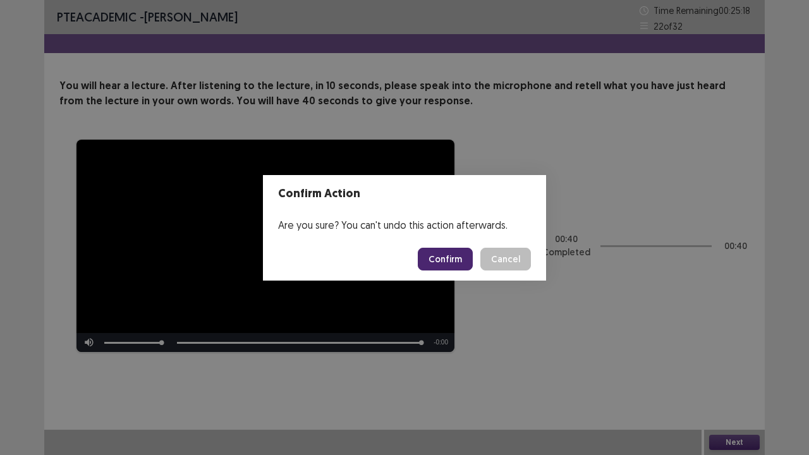
click at [453, 258] on button "Confirm" at bounding box center [445, 259] width 55 height 23
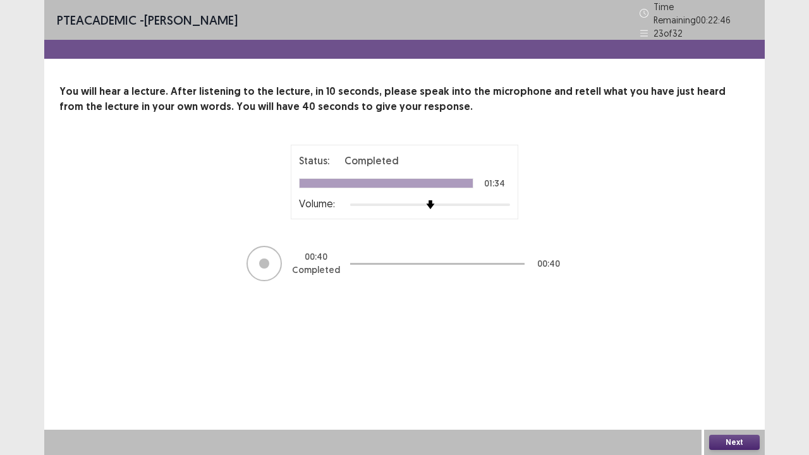
click at [737, 353] on button "Next" at bounding box center [734, 442] width 51 height 15
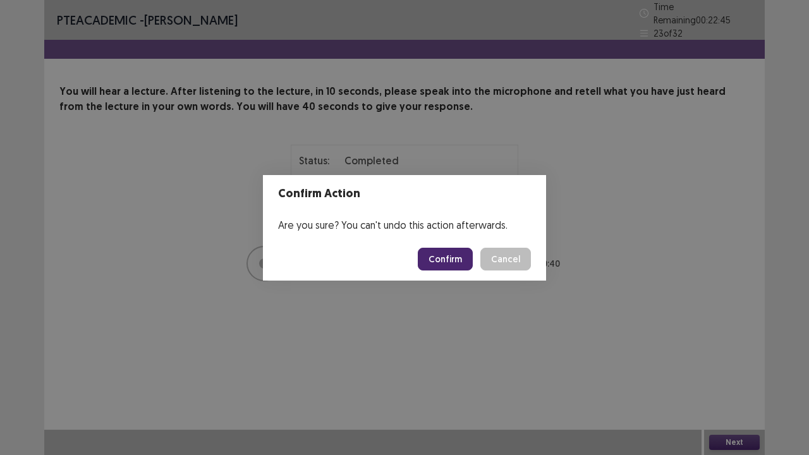
click at [466, 260] on button "Confirm" at bounding box center [445, 259] width 55 height 23
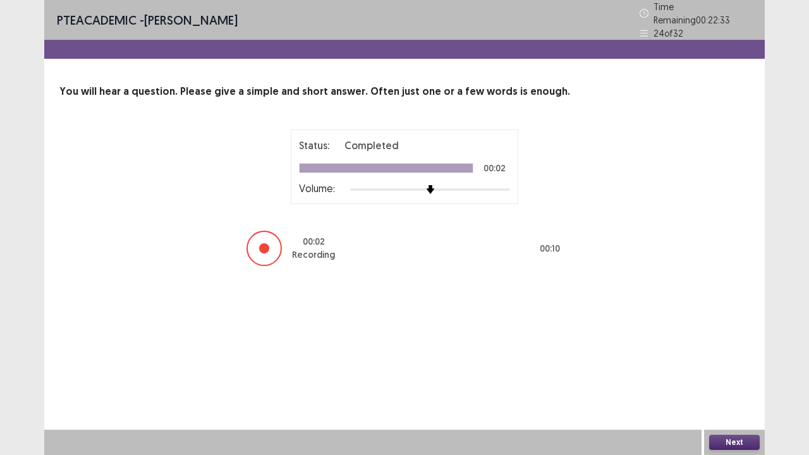
click at [722, 353] on button "Next" at bounding box center [734, 442] width 51 height 15
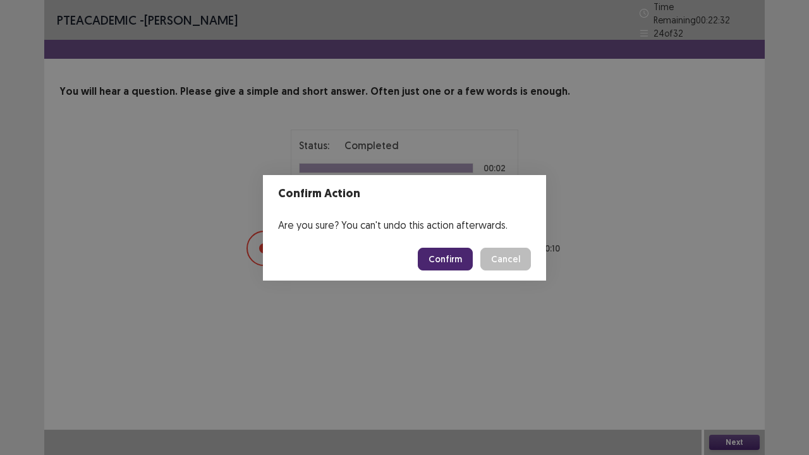
click at [453, 262] on button "Confirm" at bounding box center [445, 259] width 55 height 23
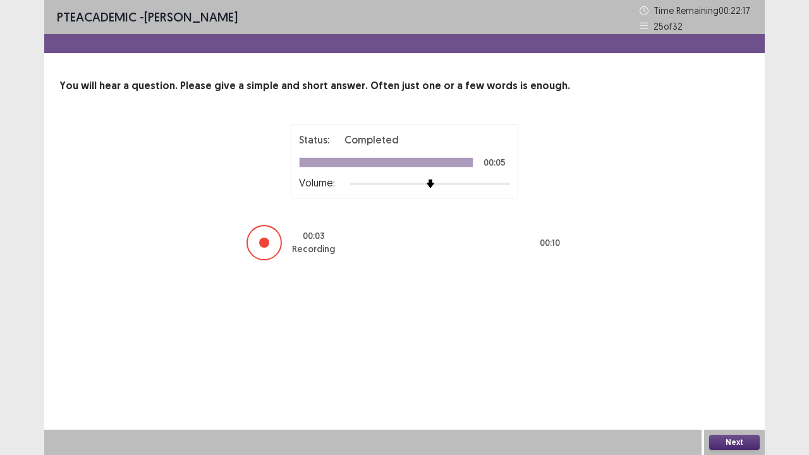
click at [750, 353] on button "Next" at bounding box center [734, 442] width 51 height 15
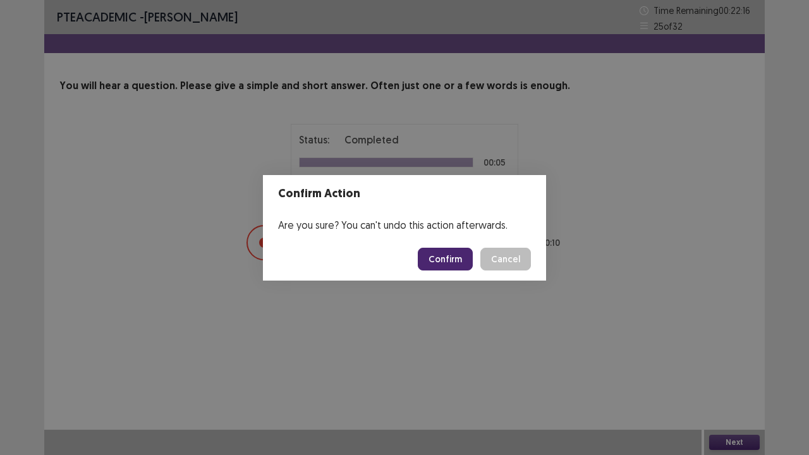
click at [441, 264] on button "Confirm" at bounding box center [445, 259] width 55 height 23
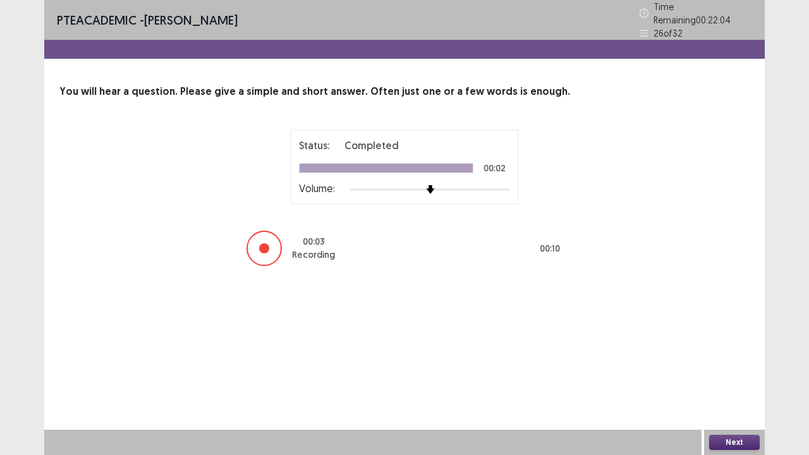
click at [738, 353] on button "Next" at bounding box center [734, 442] width 51 height 15
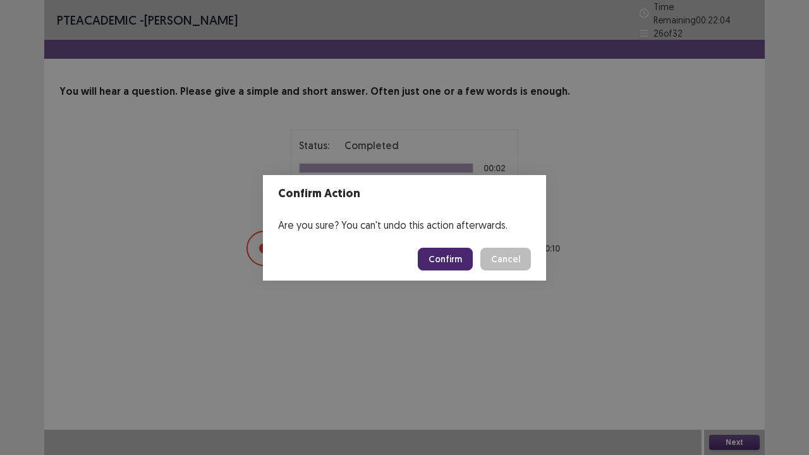
click at [448, 259] on button "Confirm" at bounding box center [445, 259] width 55 height 23
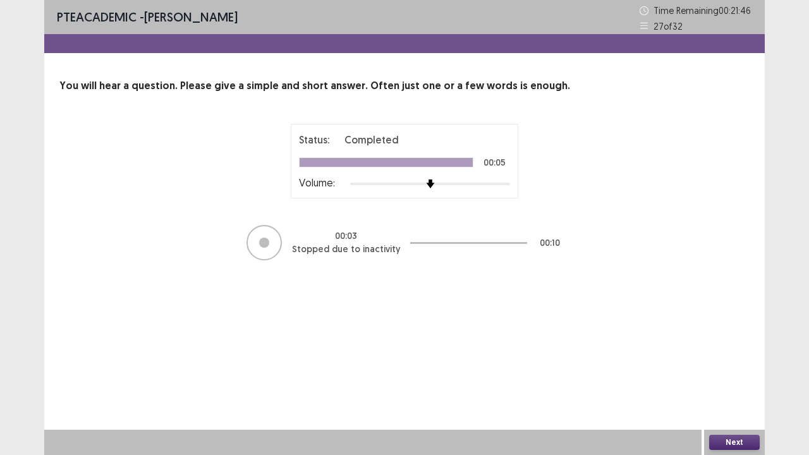
click at [748, 353] on button "Next" at bounding box center [734, 442] width 51 height 15
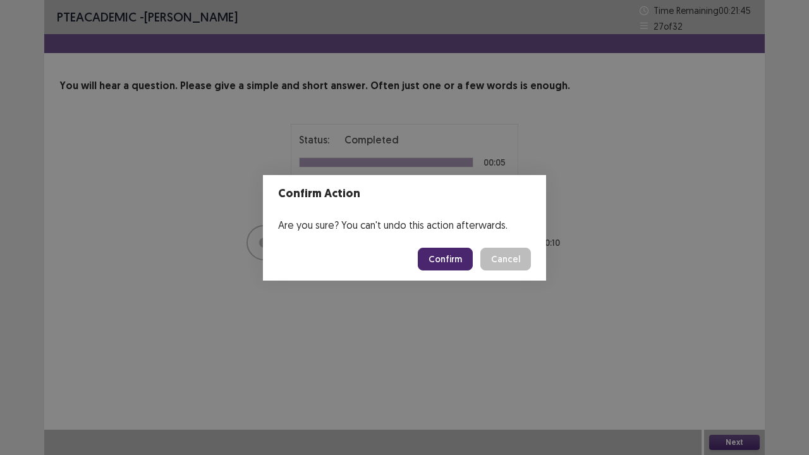
click at [445, 261] on button "Confirm" at bounding box center [445, 259] width 55 height 23
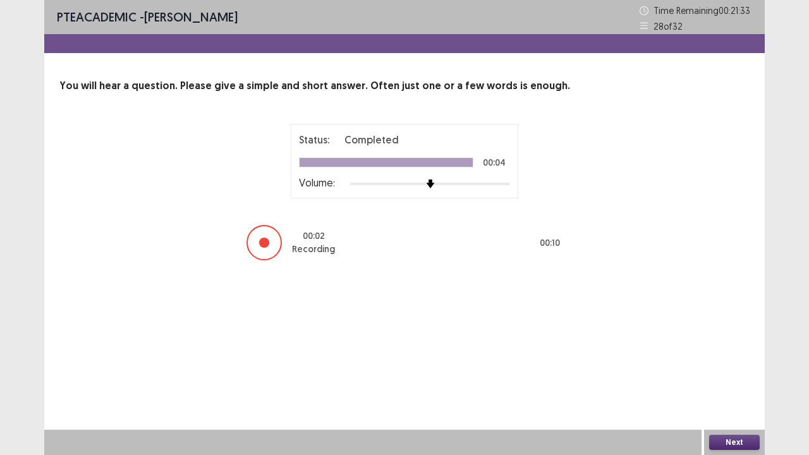
click at [731, 353] on button "Next" at bounding box center [734, 442] width 51 height 15
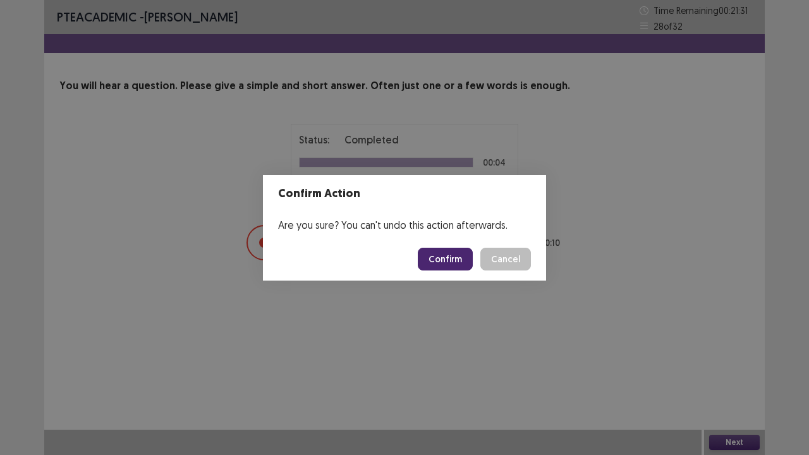
click at [465, 262] on button "Confirm" at bounding box center [445, 259] width 55 height 23
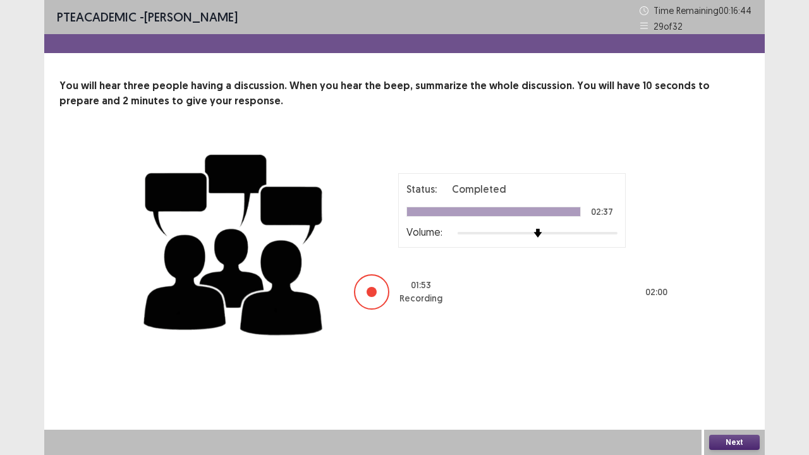
click at [729, 353] on button "Next" at bounding box center [734, 442] width 51 height 15
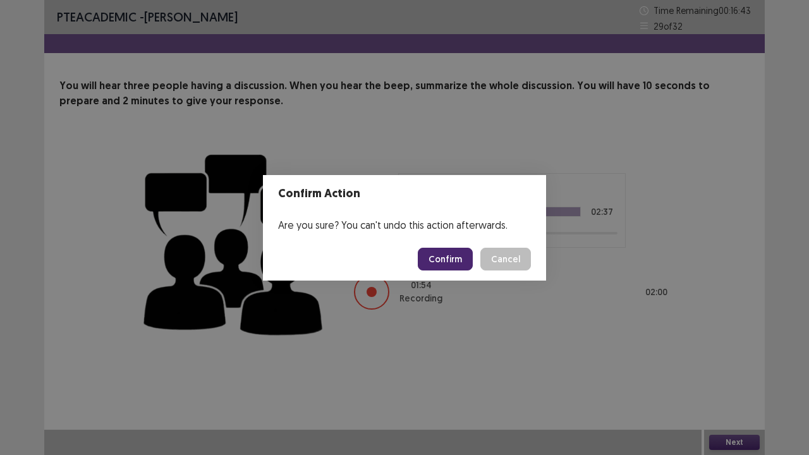
click at [444, 258] on button "Confirm" at bounding box center [445, 259] width 55 height 23
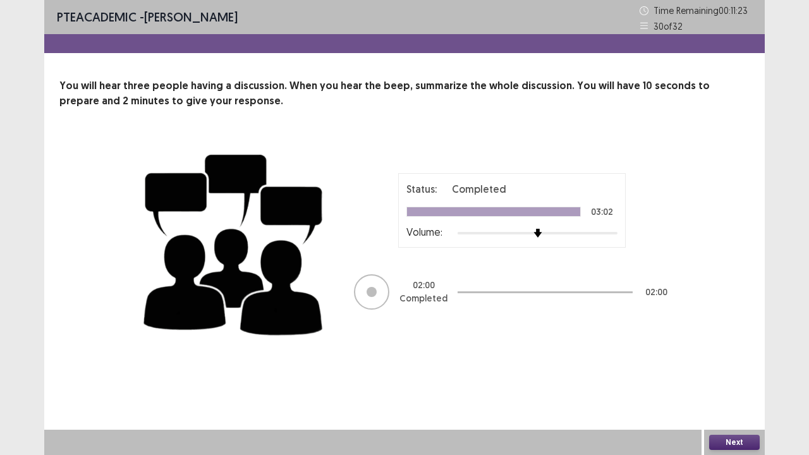
click at [734, 353] on div "Next" at bounding box center [734, 442] width 61 height 25
click at [739, 353] on button "Next" at bounding box center [734, 442] width 51 height 15
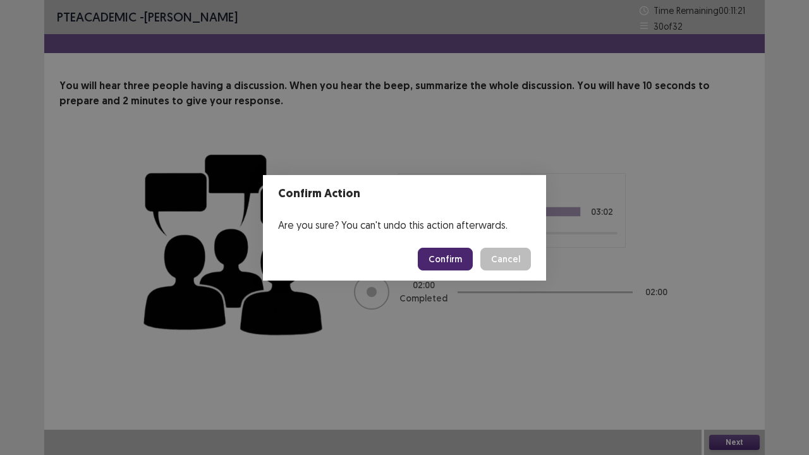
drag, startPoint x: 439, startPoint y: 256, endPoint x: 420, endPoint y: 254, distance: 19.1
click at [420, 254] on footer "Confirm Cancel" at bounding box center [404, 259] width 283 height 43
click at [450, 257] on button "Confirm" at bounding box center [445, 259] width 55 height 23
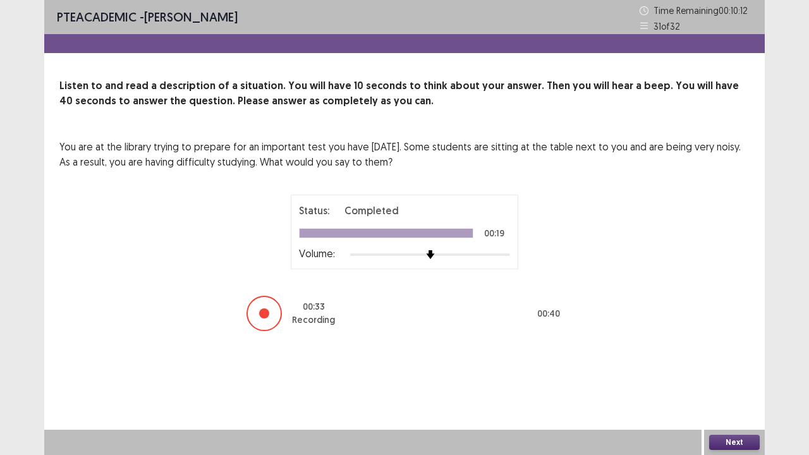
click at [728, 353] on button "Next" at bounding box center [734, 442] width 51 height 15
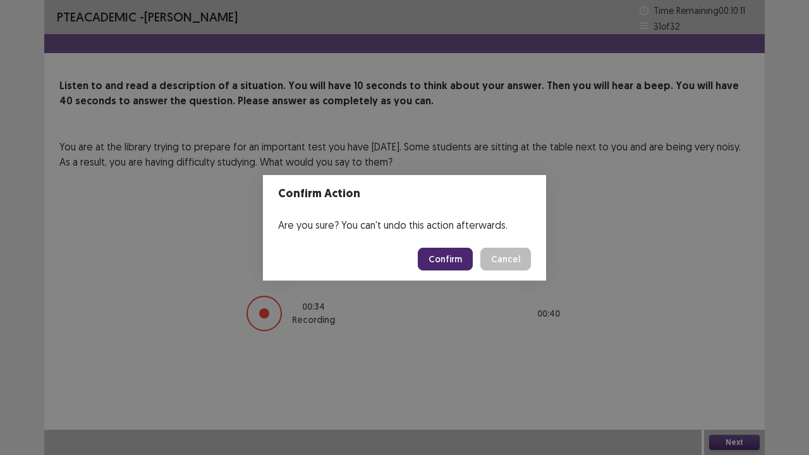
click at [444, 258] on button "Confirm" at bounding box center [445, 259] width 55 height 23
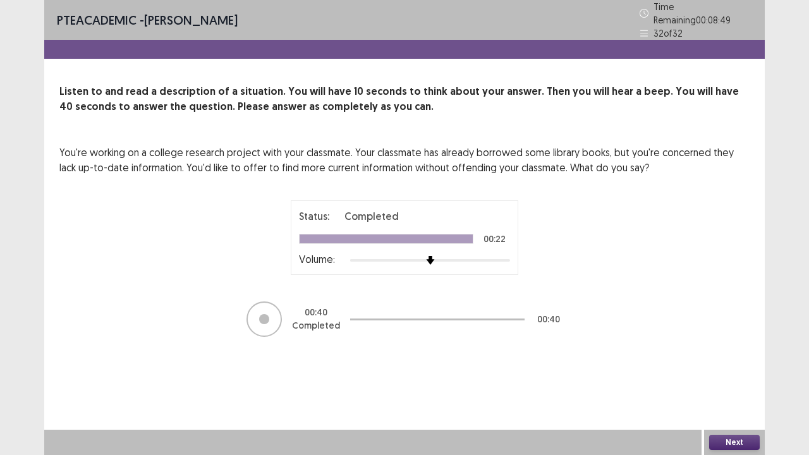
click at [745, 353] on button "Next" at bounding box center [734, 442] width 51 height 15
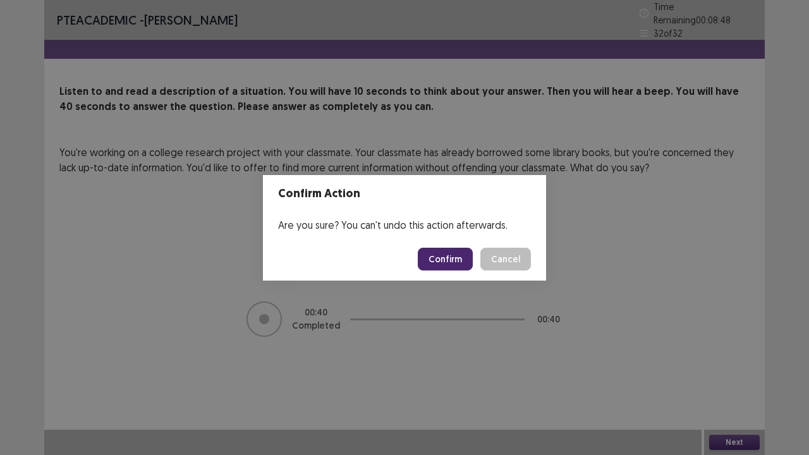
click at [442, 260] on button "Confirm" at bounding box center [445, 259] width 55 height 23
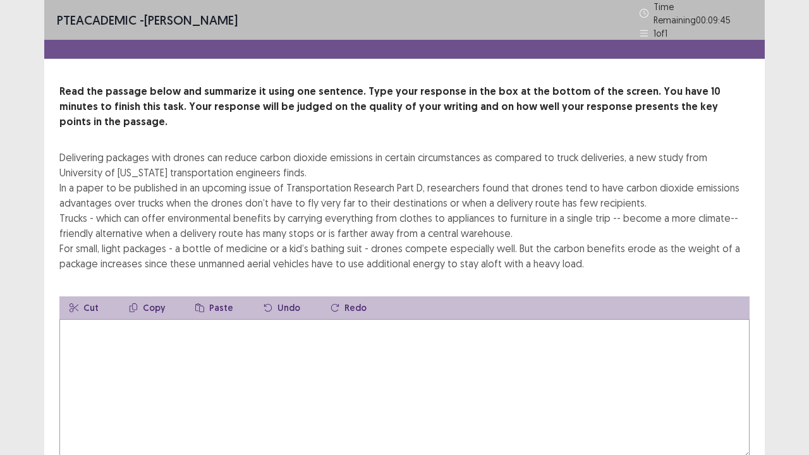
click at [62, 150] on div "Delivering packages with drones can reduce carbon dioxide emissions in certain …" at bounding box center [404, 210] width 690 height 121
drag, startPoint x: 62, startPoint y: 133, endPoint x: 336, endPoint y: 163, distance: 276.0
click at [336, 163] on div "Delivering packages with drones can reduce carbon dioxide emissions in certain …" at bounding box center [404, 210] width 690 height 121
click at [176, 323] on textarea at bounding box center [404, 388] width 690 height 139
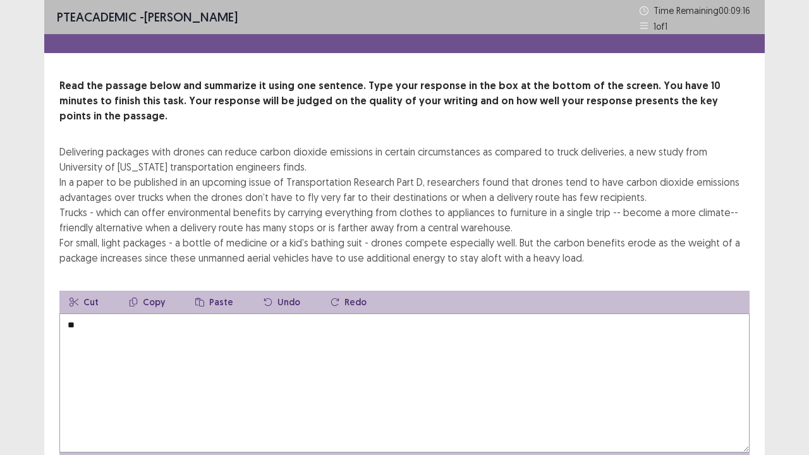
type textarea "*"
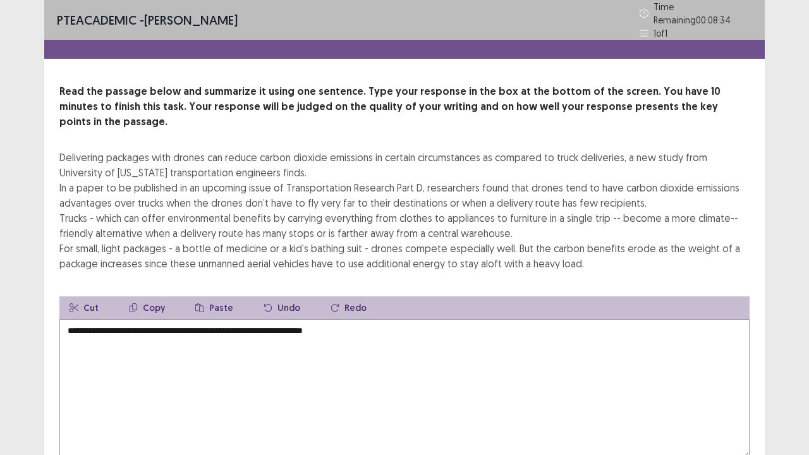
click at [249, 319] on textarea "**********" at bounding box center [404, 388] width 690 height 139
click at [361, 319] on textarea "**********" at bounding box center [404, 388] width 690 height 139
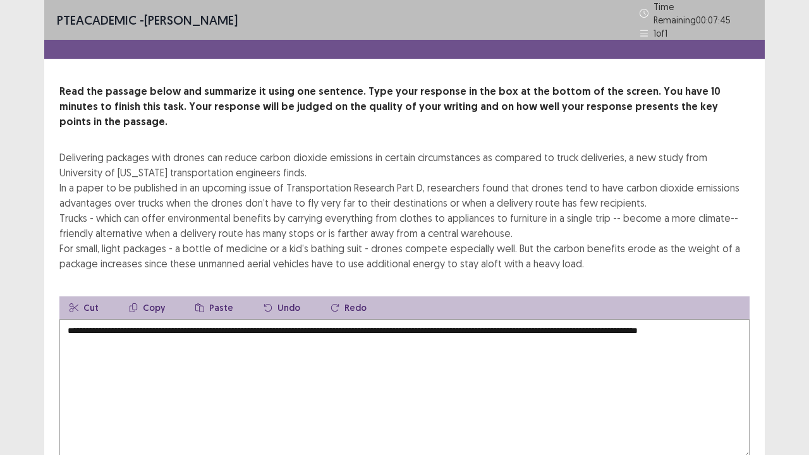
click at [348, 319] on textarea "**********" at bounding box center [404, 388] width 690 height 139
click at [107, 321] on textarea "**********" at bounding box center [404, 388] width 690 height 139
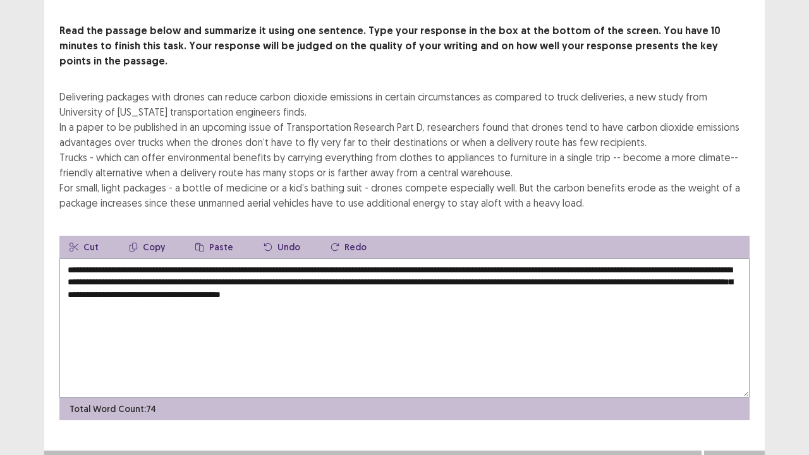
scroll to position [59, 0]
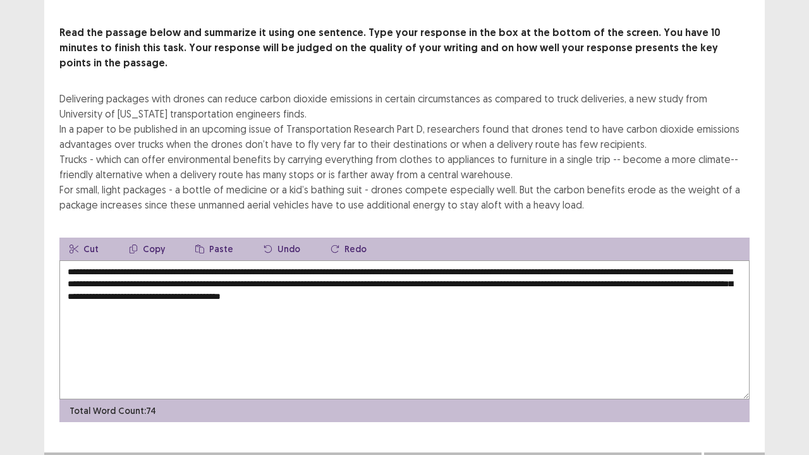
type textarea "**********"
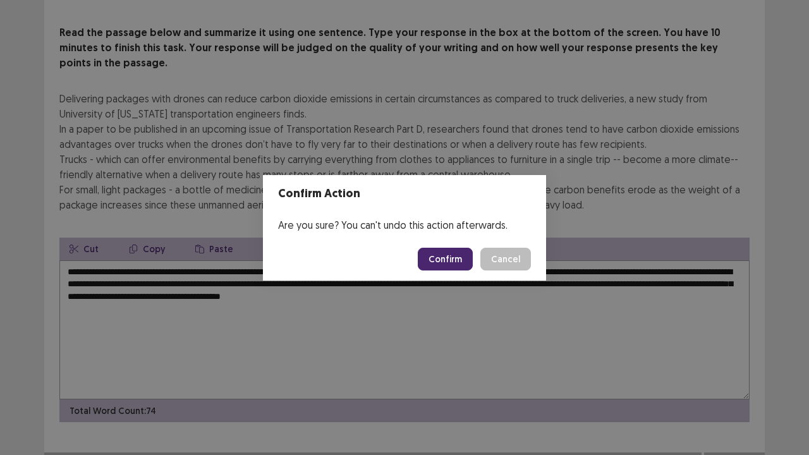
click at [454, 254] on button "Confirm" at bounding box center [445, 259] width 55 height 23
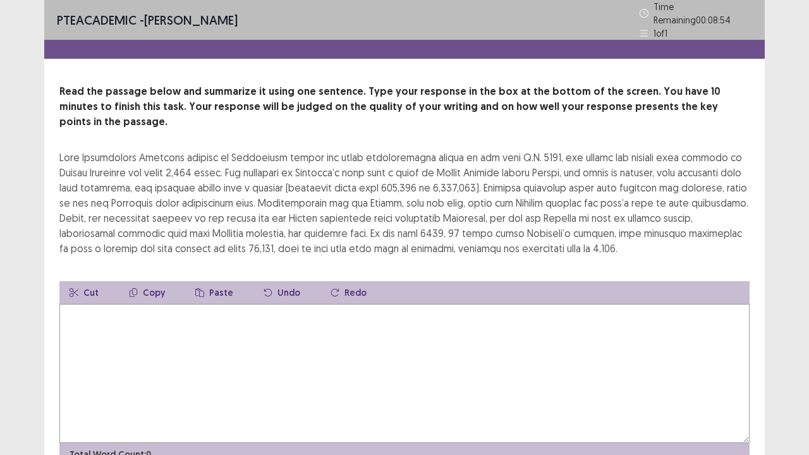
click at [164, 311] on textarea at bounding box center [404, 373] width 690 height 139
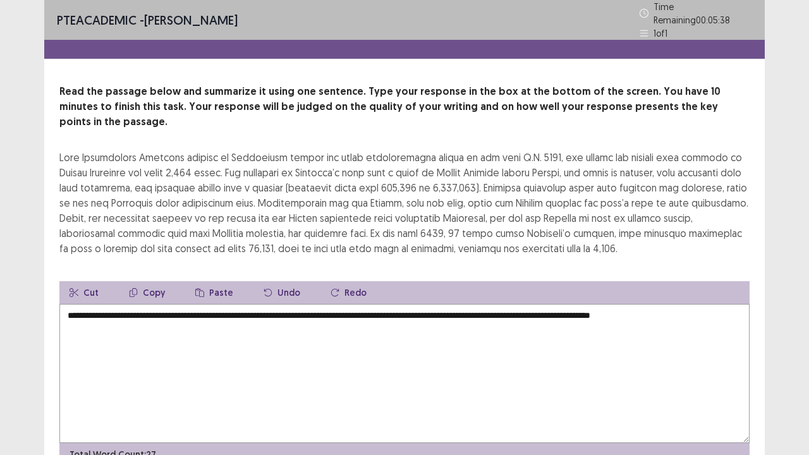
click at [626, 304] on textarea "**********" at bounding box center [404, 373] width 690 height 139
click at [550, 281] on div "Cut Copy Paste Undo Redo" at bounding box center [404, 292] width 690 height 23
drag, startPoint x: 429, startPoint y: 314, endPoint x: 416, endPoint y: 310, distance: 13.6
click at [416, 310] on textarea "**********" at bounding box center [404, 373] width 690 height 139
click at [700, 308] on textarea "**********" at bounding box center [404, 373] width 690 height 139
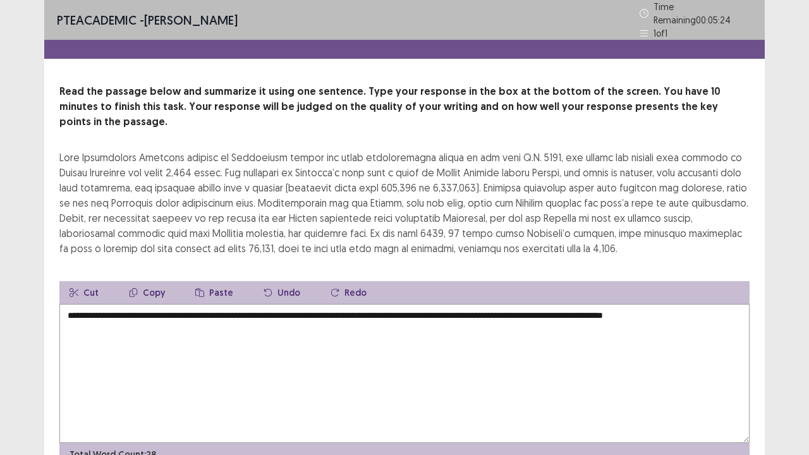
click at [726, 304] on textarea "**********" at bounding box center [404, 373] width 690 height 139
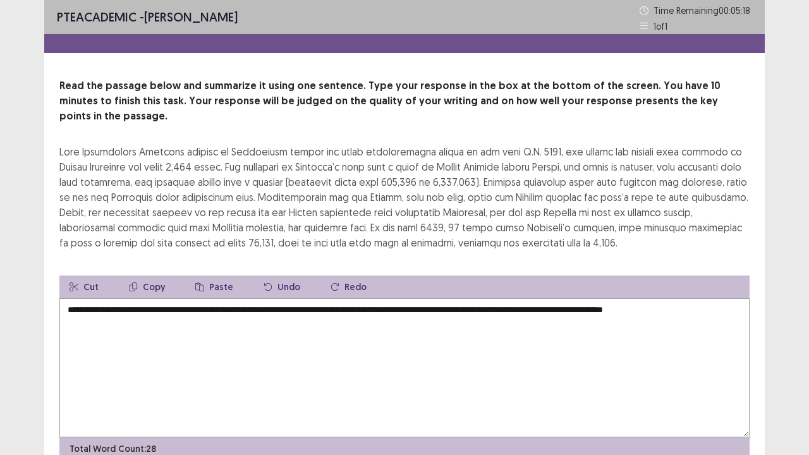
click at [669, 298] on textarea "**********" at bounding box center [404, 367] width 690 height 139
click at [729, 298] on textarea "**********" at bounding box center [404, 367] width 690 height 139
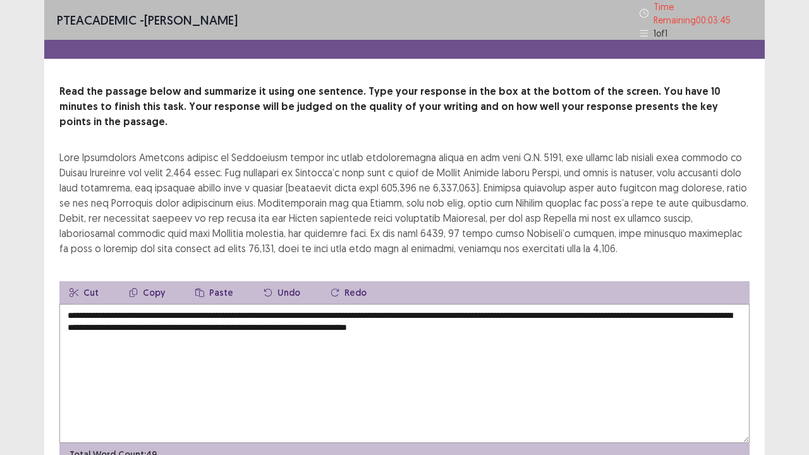
click at [402, 304] on textarea "**********" at bounding box center [404, 373] width 690 height 139
click at [571, 306] on textarea "**********" at bounding box center [404, 373] width 690 height 139
click at [403, 304] on textarea "**********" at bounding box center [404, 373] width 690 height 139
click at [681, 310] on textarea "**********" at bounding box center [404, 373] width 690 height 139
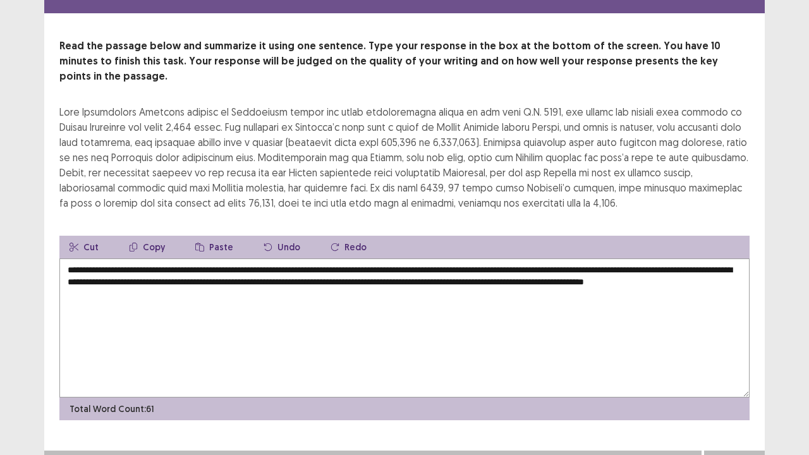
scroll to position [44, 0]
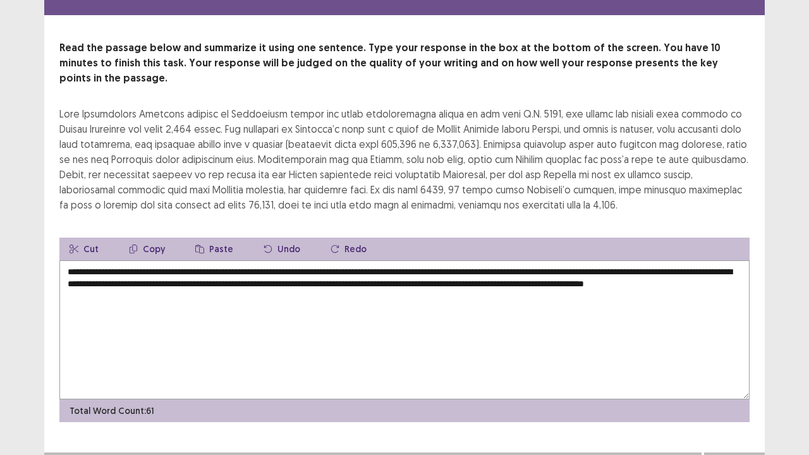
type textarea "**********"
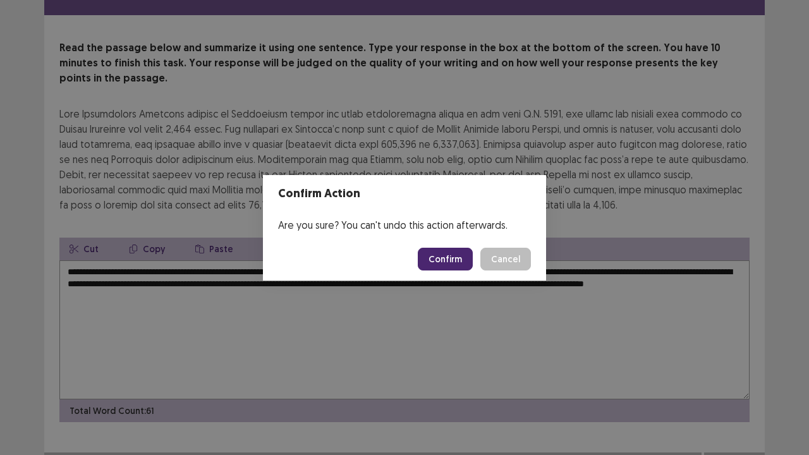
click at [449, 262] on button "Confirm" at bounding box center [445, 259] width 55 height 23
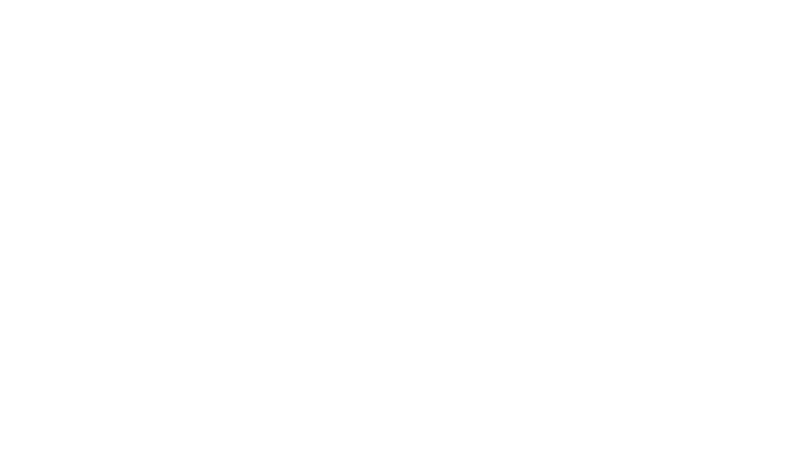
scroll to position [0, 0]
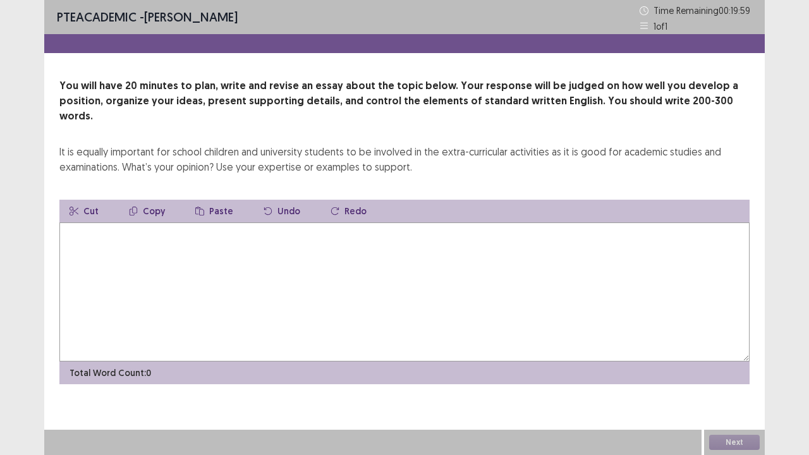
click at [138, 240] on textarea at bounding box center [404, 291] width 690 height 139
click at [193, 222] on textarea at bounding box center [404, 291] width 690 height 139
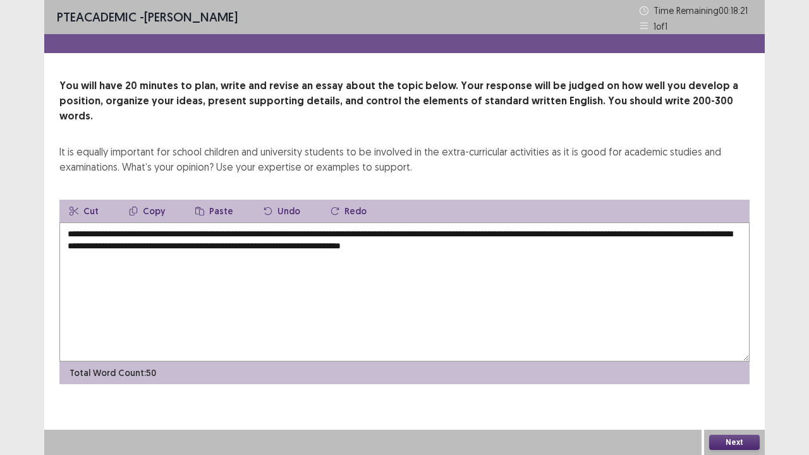
click at [461, 235] on textarea "**********" at bounding box center [404, 291] width 690 height 139
click at [571, 230] on textarea "**********" at bounding box center [404, 291] width 690 height 139
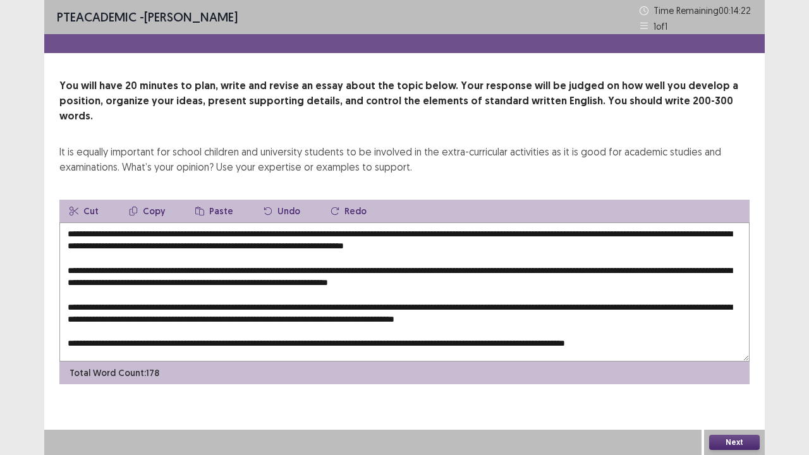
click at [160, 222] on textarea at bounding box center [404, 291] width 690 height 139
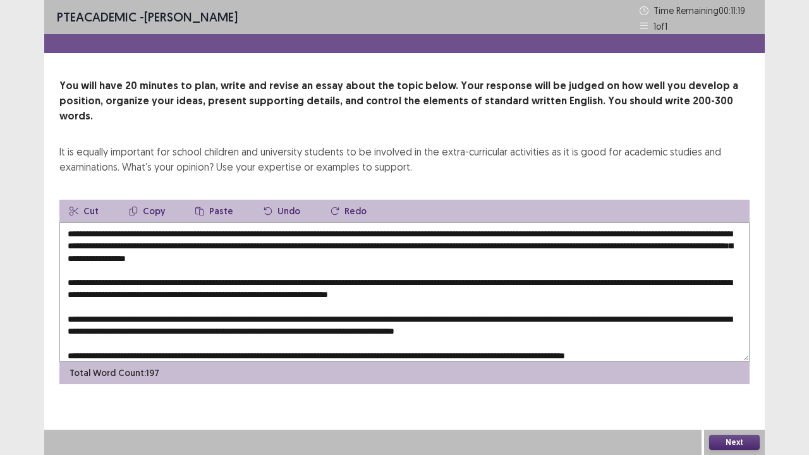
click at [228, 243] on textarea at bounding box center [404, 291] width 690 height 139
click at [368, 242] on textarea at bounding box center [404, 291] width 690 height 139
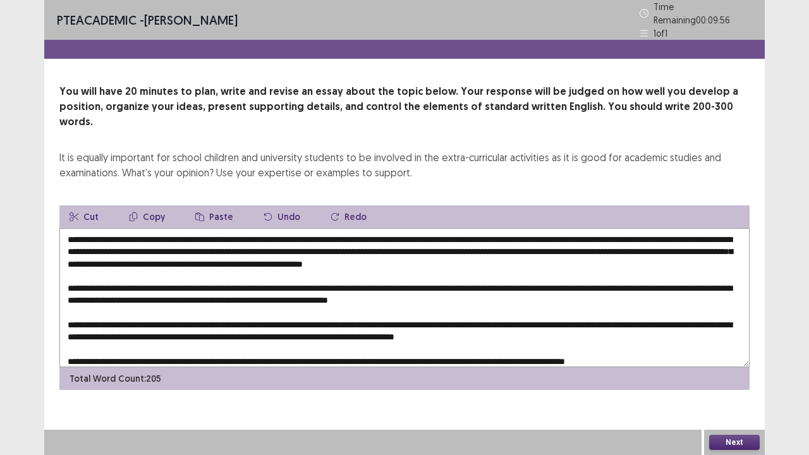
click at [264, 243] on textarea at bounding box center [404, 297] width 690 height 139
click at [560, 245] on textarea at bounding box center [404, 297] width 690 height 139
click at [646, 242] on textarea at bounding box center [404, 297] width 690 height 139
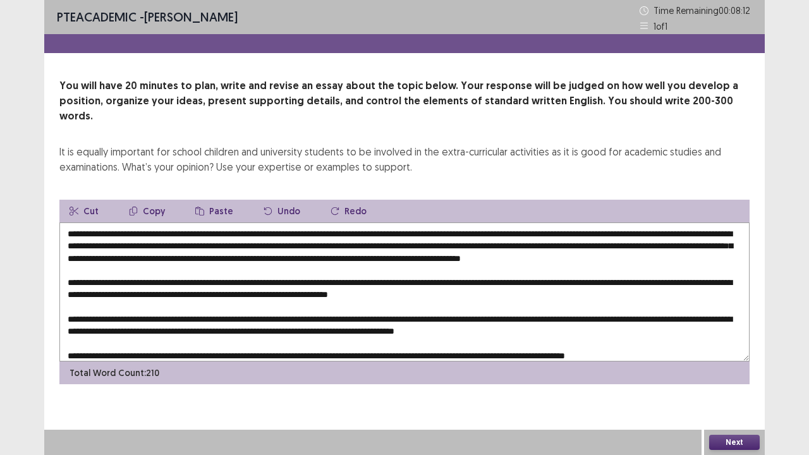
click at [298, 245] on textarea at bounding box center [404, 291] width 690 height 139
click at [378, 243] on textarea at bounding box center [404, 291] width 690 height 139
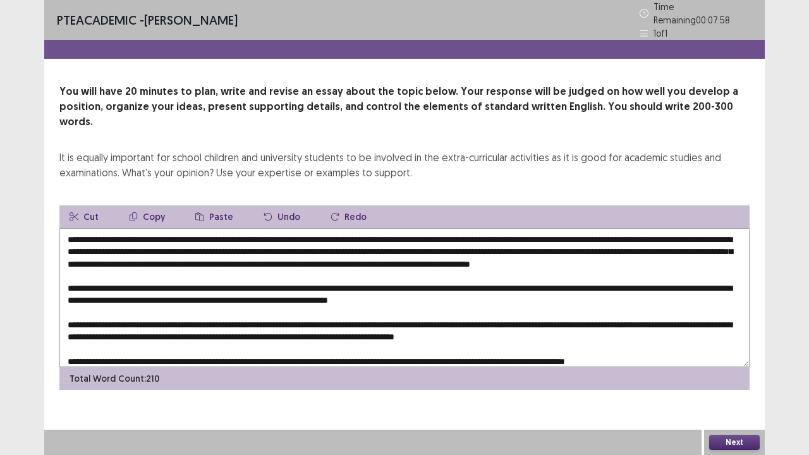
click at [611, 243] on textarea at bounding box center [404, 297] width 690 height 139
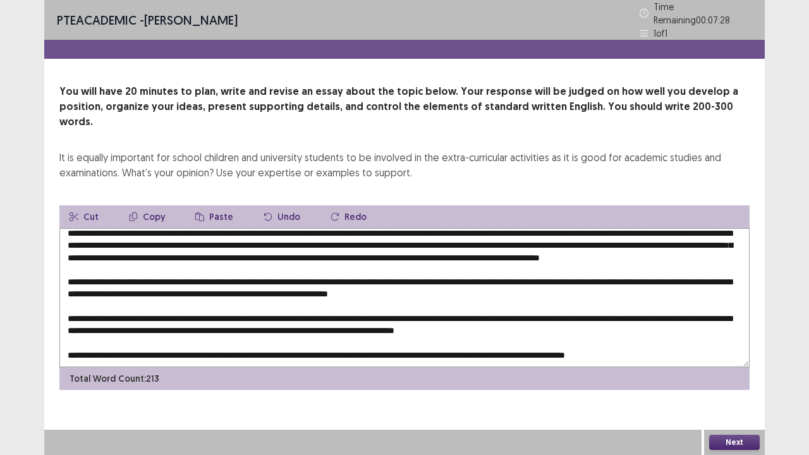
scroll to position [16, 0]
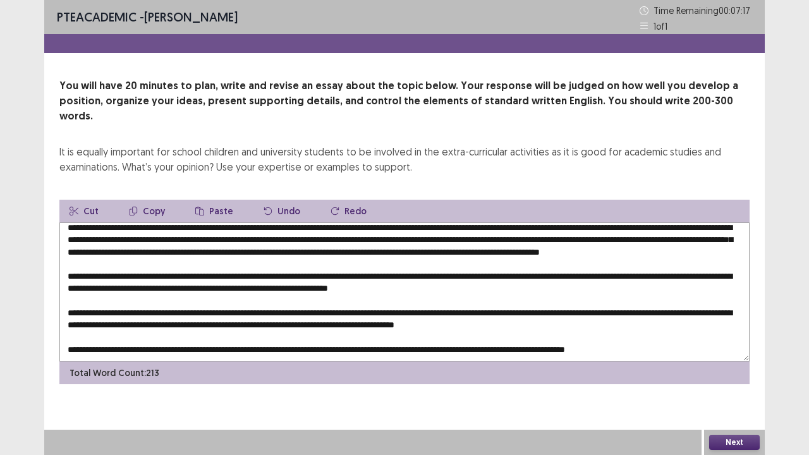
click at [267, 265] on textarea at bounding box center [404, 291] width 690 height 139
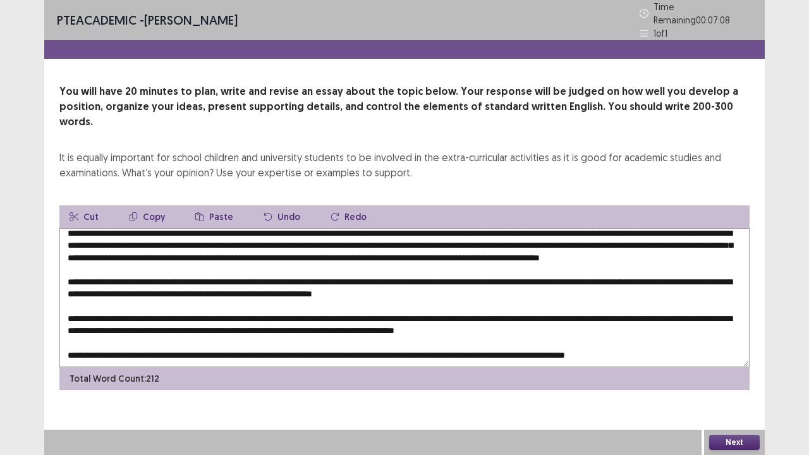
drag, startPoint x: 209, startPoint y: 228, endPoint x: 386, endPoint y: 226, distance: 177.0
click at [386, 228] on textarea at bounding box center [404, 297] width 690 height 139
click at [247, 264] on textarea at bounding box center [404, 297] width 690 height 139
paste textarea "**********"
click at [707, 260] on textarea at bounding box center [404, 297] width 690 height 139
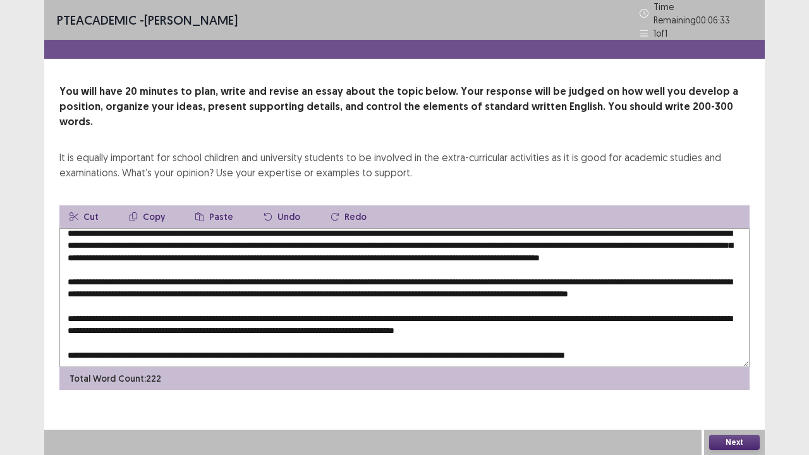
drag, startPoint x: 808, startPoint y: 283, endPoint x: 408, endPoint y: 300, distance: 400.5
click at [408, 300] on div "PTE academic - [PERSON_NAME] Time Remaining 00 : 06 : 33 1 of 1 You will have 2…" at bounding box center [404, 227] width 809 height 455
click at [309, 275] on textarea at bounding box center [404, 297] width 690 height 139
click at [590, 274] on textarea at bounding box center [404, 297] width 690 height 139
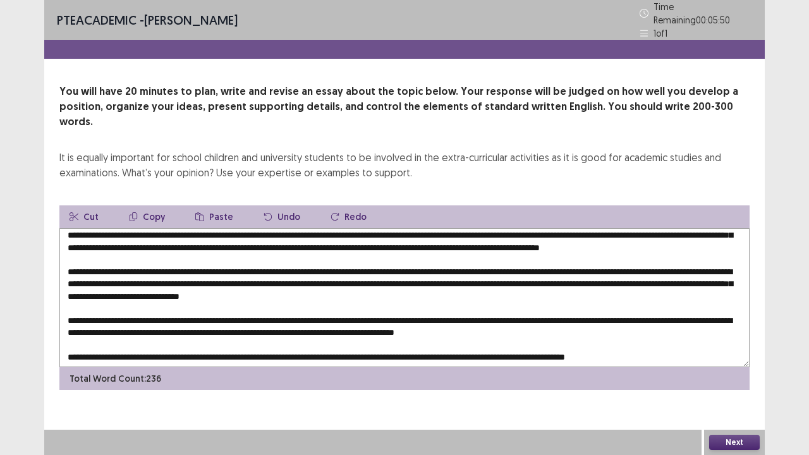
click at [342, 287] on textarea at bounding box center [404, 297] width 690 height 139
drag, startPoint x: 251, startPoint y: 259, endPoint x: 431, endPoint y: 263, distance: 180.2
click at [431, 263] on textarea at bounding box center [404, 297] width 690 height 139
click at [338, 289] on textarea at bounding box center [404, 297] width 690 height 139
paste textarea "**********"
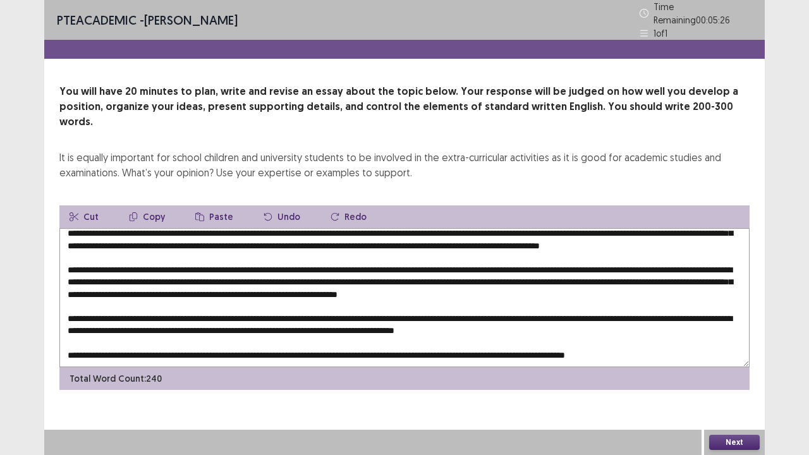
scroll to position [29, 0]
click at [257, 297] on textarea at bounding box center [404, 297] width 690 height 139
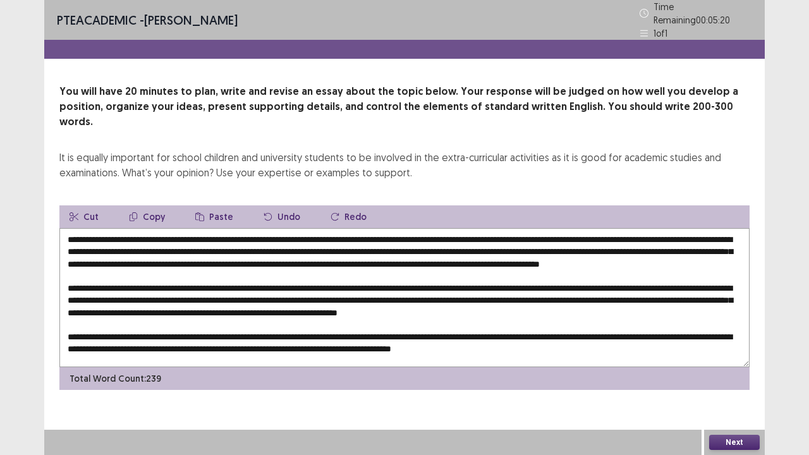
scroll to position [1, 0]
drag, startPoint x: 540, startPoint y: 243, endPoint x: 91, endPoint y: 253, distance: 449.5
click at [91, 253] on textarea at bounding box center [404, 297] width 690 height 139
click at [253, 329] on textarea at bounding box center [404, 297] width 690 height 139
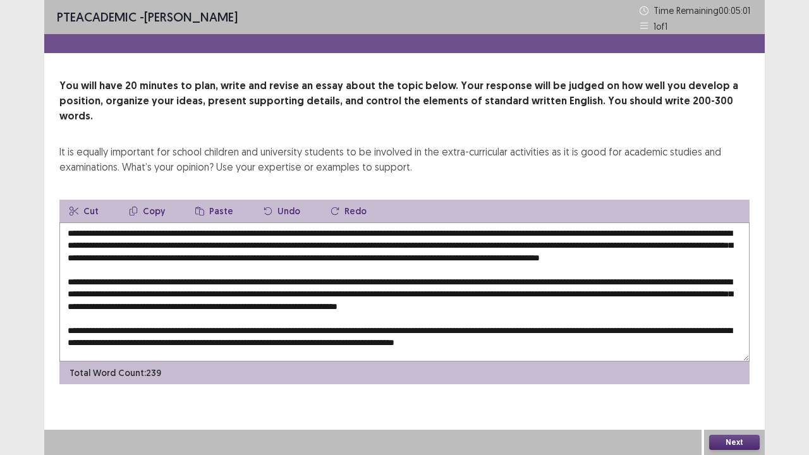
paste textarea "**********"
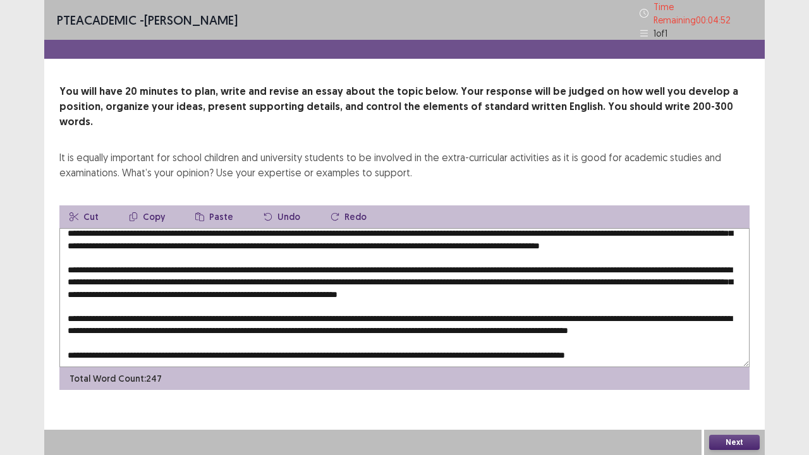
scroll to position [40, 0]
click at [249, 302] on textarea at bounding box center [404, 297] width 690 height 139
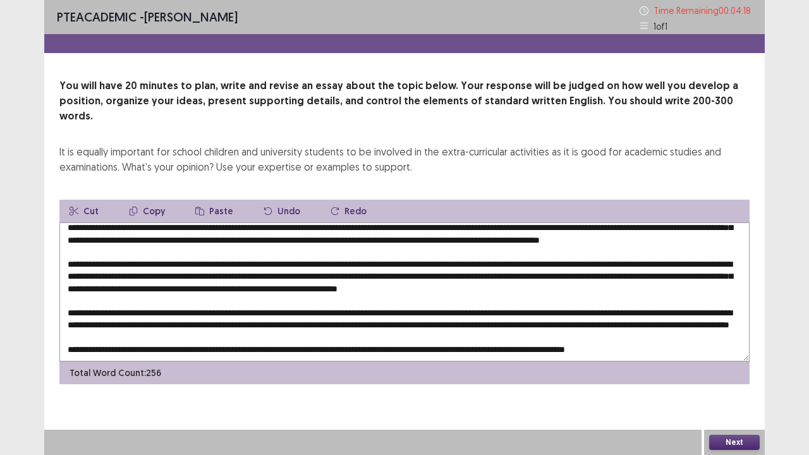
click at [411, 297] on textarea at bounding box center [404, 291] width 690 height 139
click at [429, 300] on textarea at bounding box center [404, 291] width 690 height 139
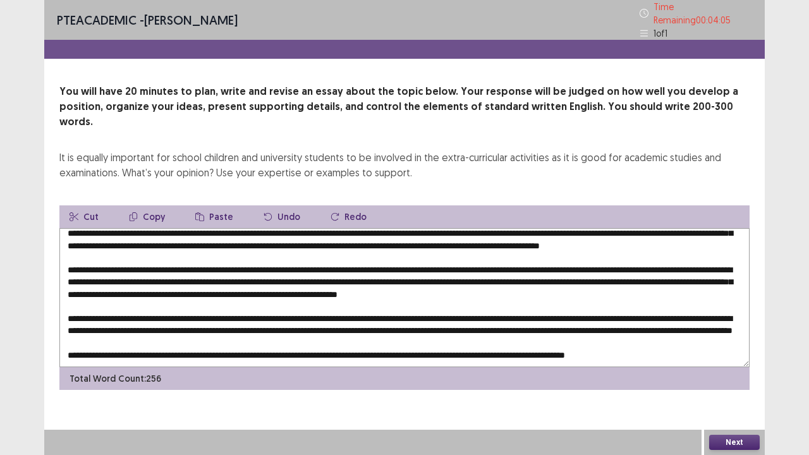
click at [410, 300] on textarea at bounding box center [404, 297] width 690 height 139
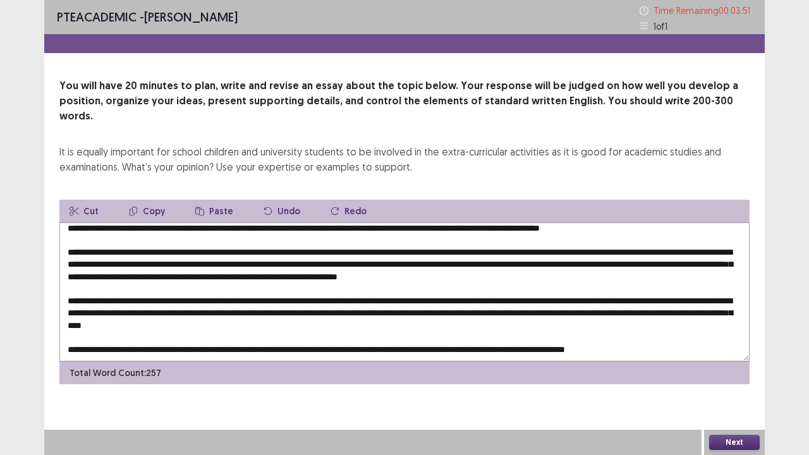
click at [168, 311] on textarea at bounding box center [404, 291] width 690 height 139
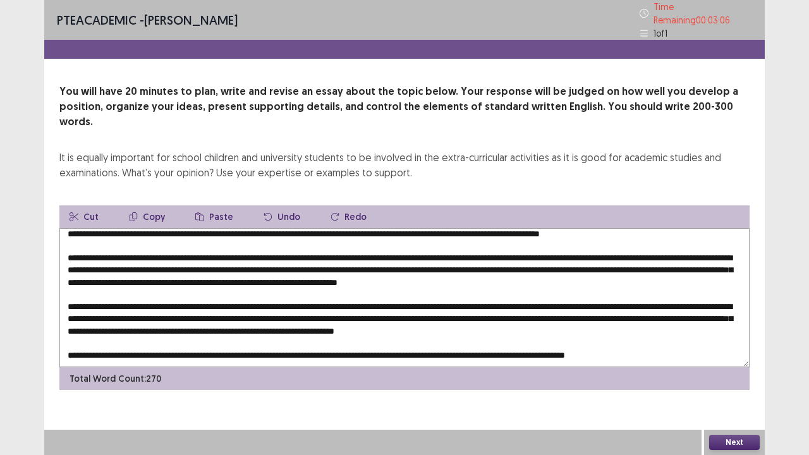
click at [592, 310] on textarea at bounding box center [404, 297] width 690 height 139
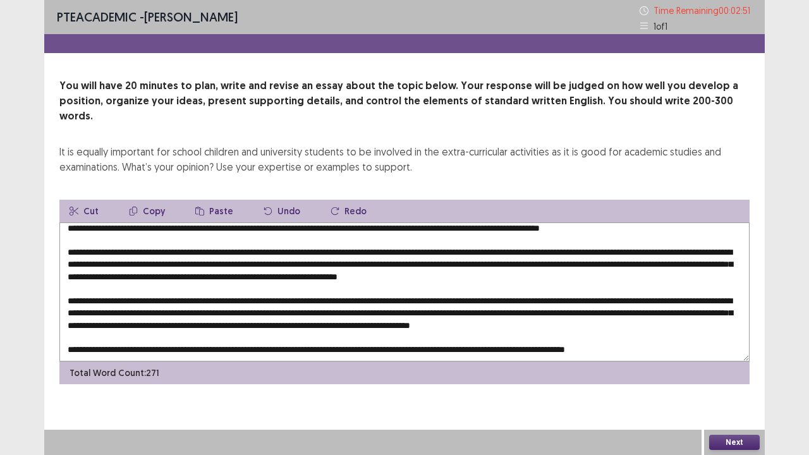
scroll to position [42, 0]
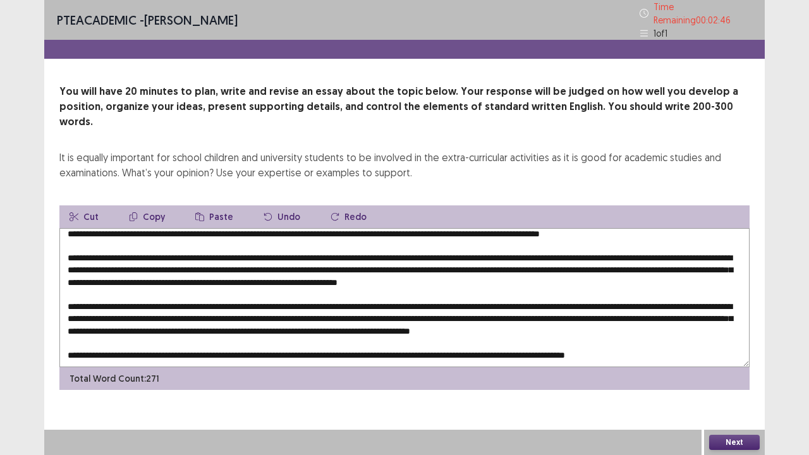
click at [369, 335] on textarea at bounding box center [404, 297] width 690 height 139
click at [367, 336] on textarea at bounding box center [404, 297] width 690 height 139
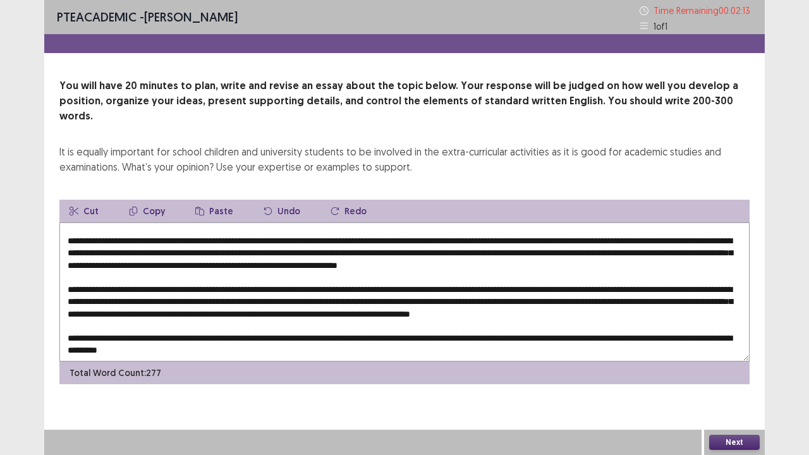
click at [488, 339] on textarea at bounding box center [404, 291] width 690 height 139
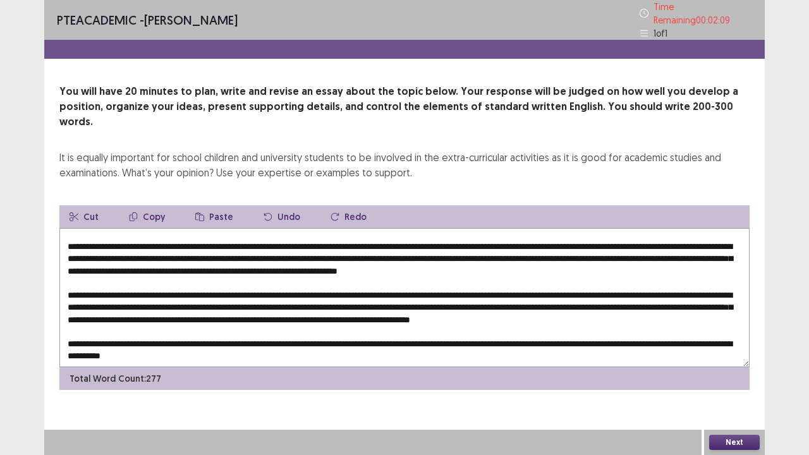
click at [590, 336] on textarea at bounding box center [404, 297] width 690 height 139
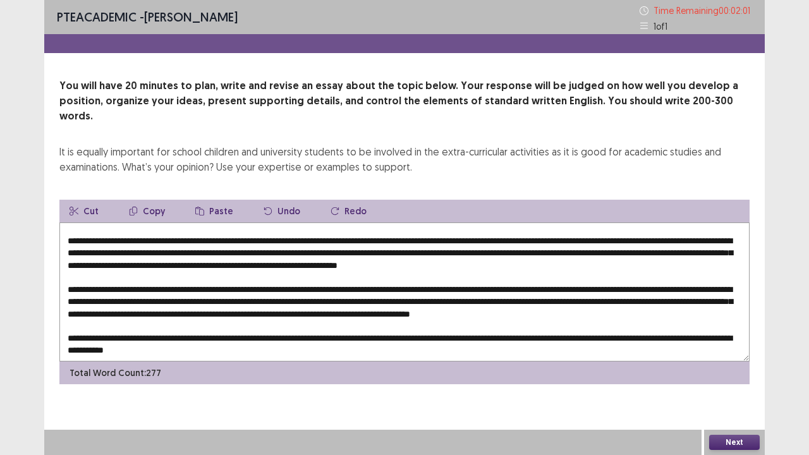
click at [489, 339] on textarea at bounding box center [404, 291] width 690 height 139
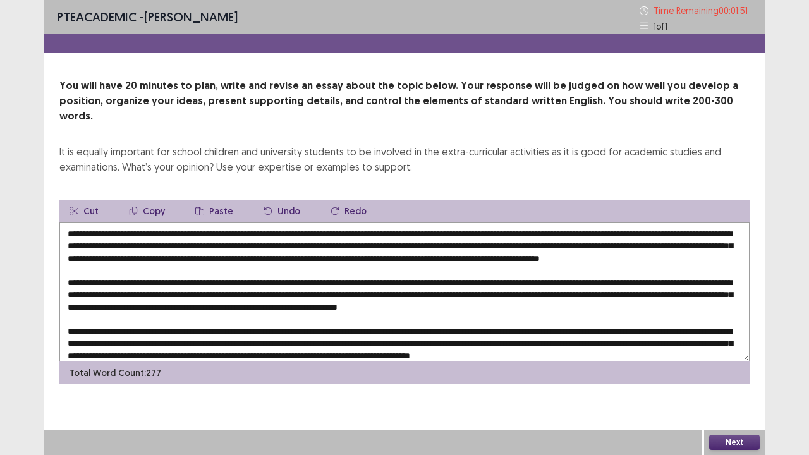
scroll to position [54, 0]
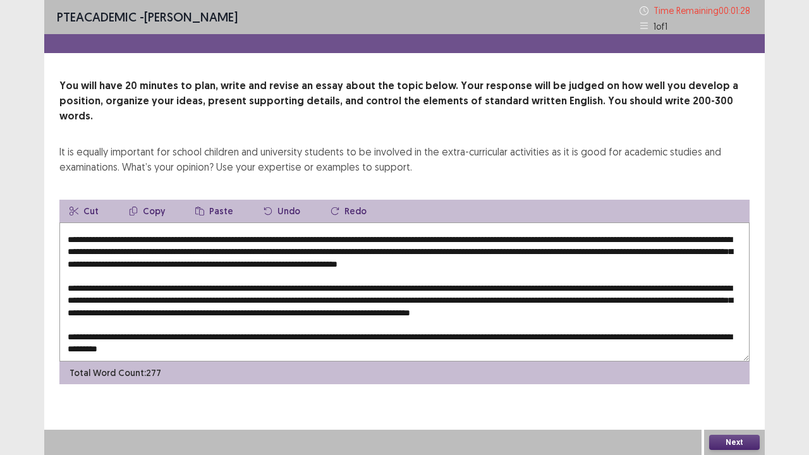
click at [375, 298] on textarea at bounding box center [404, 291] width 690 height 139
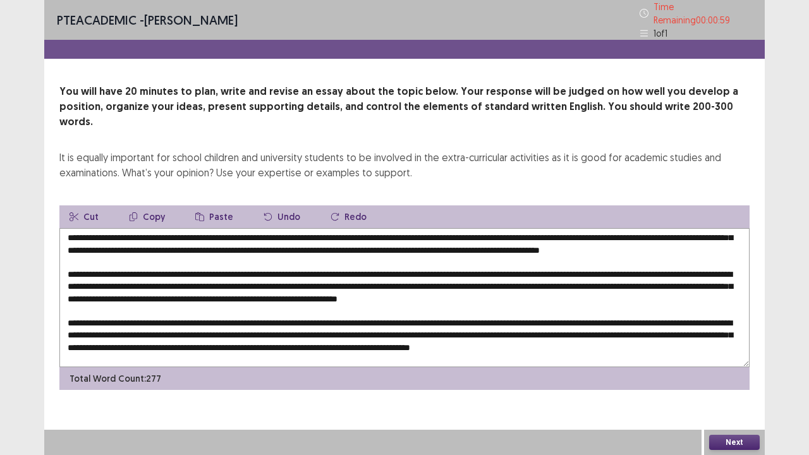
scroll to position [11, 0]
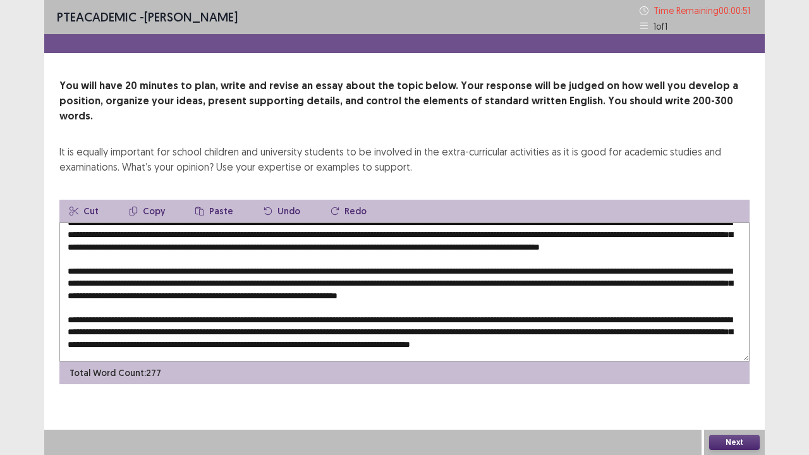
click at [673, 266] on textarea at bounding box center [404, 291] width 690 height 139
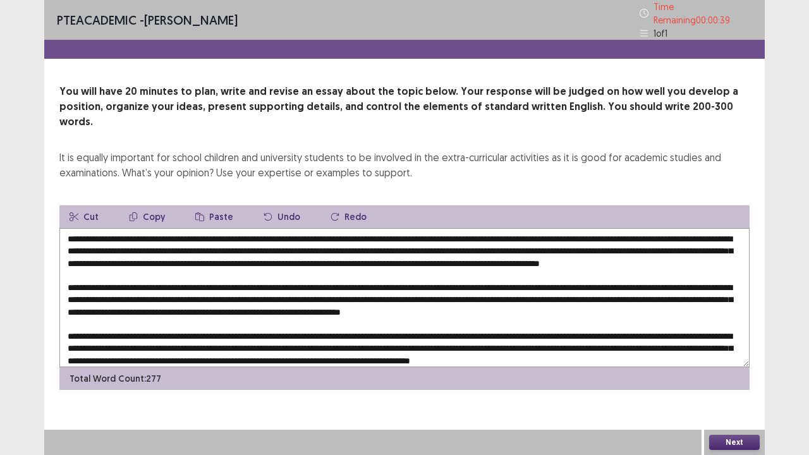
scroll to position [0, 0]
type textarea "**********"
click at [731, 353] on button "Next" at bounding box center [734, 442] width 51 height 15
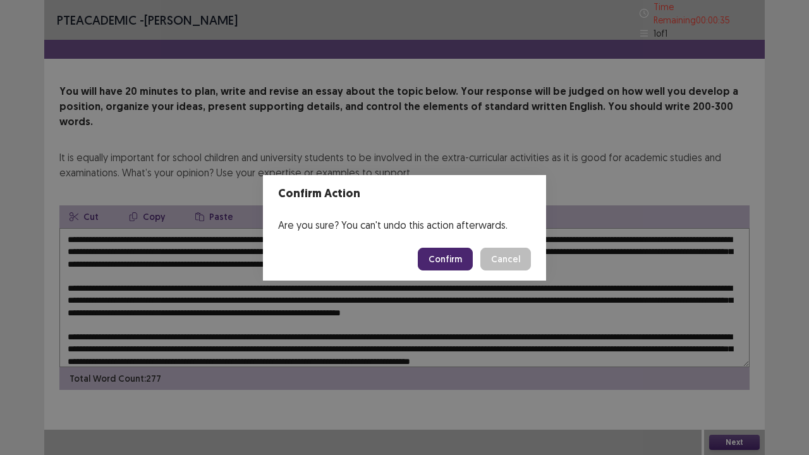
click at [463, 253] on button "Confirm" at bounding box center [445, 259] width 55 height 23
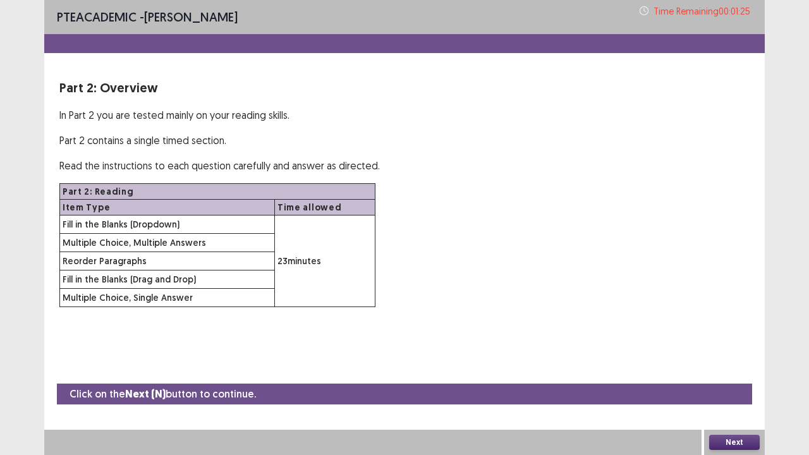
click at [751, 353] on button "Next" at bounding box center [734, 442] width 51 height 15
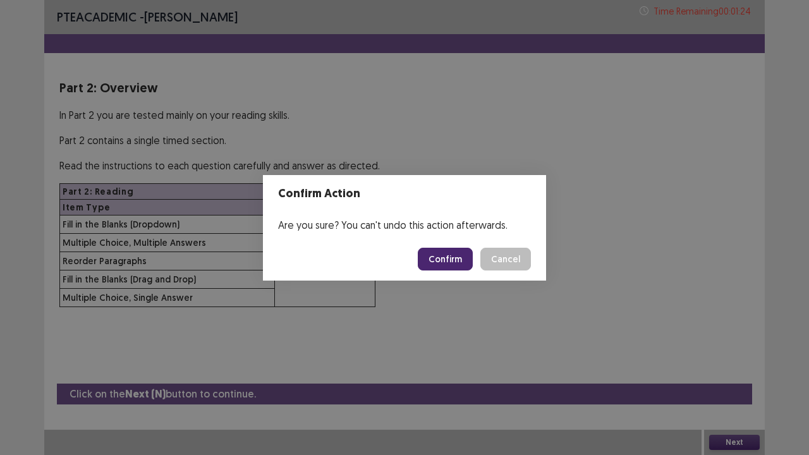
click at [460, 258] on button "Confirm" at bounding box center [445, 259] width 55 height 23
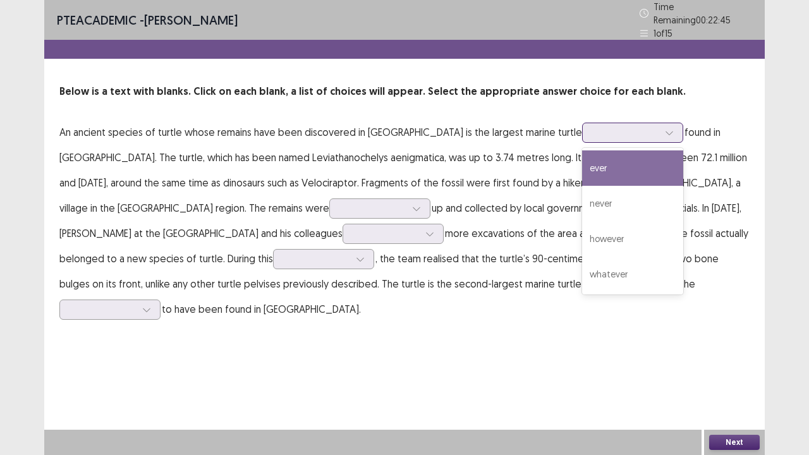
click at [593, 131] on div at bounding box center [626, 132] width 66 height 12
drag, startPoint x: 566, startPoint y: 161, endPoint x: 540, endPoint y: 125, distance: 44.4
click at [593, 126] on div at bounding box center [626, 132] width 66 height 12
click at [582, 158] on div "ever" at bounding box center [632, 167] width 101 height 35
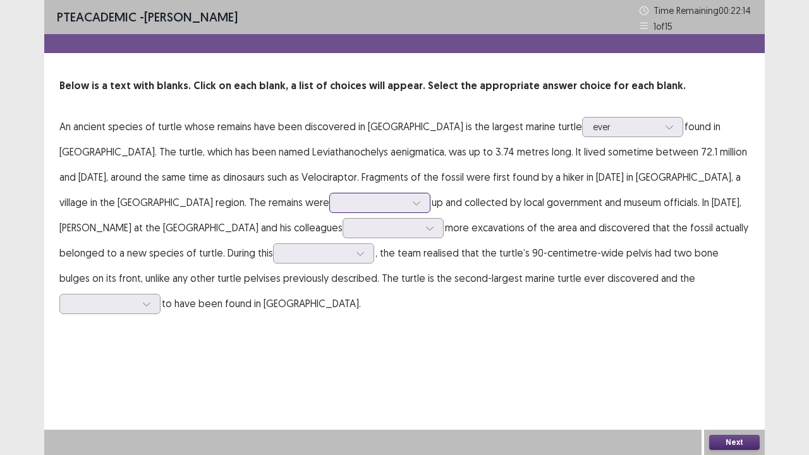
click at [340, 207] on div at bounding box center [373, 203] width 66 height 12
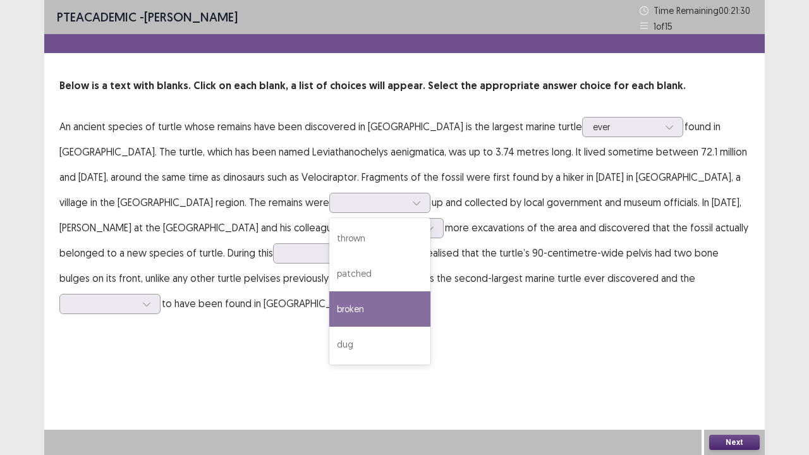
click at [367, 309] on p "An ancient species of turtle whose remains have been discovered in [GEOGRAPHIC_…" at bounding box center [404, 215] width 690 height 202
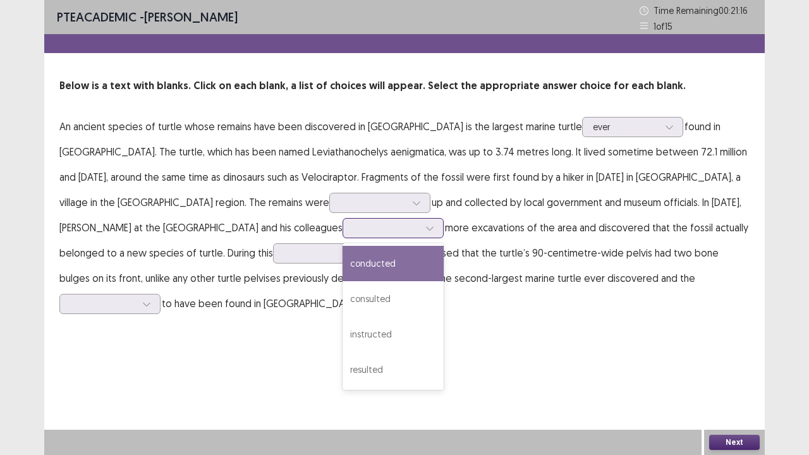
click at [425, 226] on icon at bounding box center [429, 228] width 9 height 9
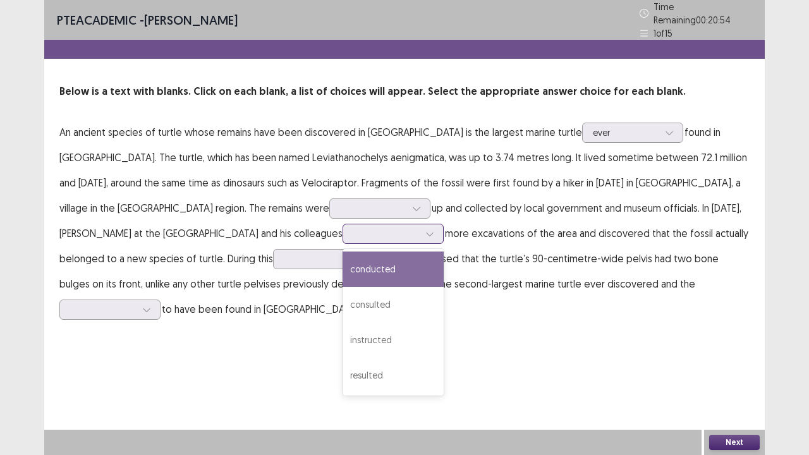
click at [343, 270] on div "conducted" at bounding box center [393, 269] width 101 height 35
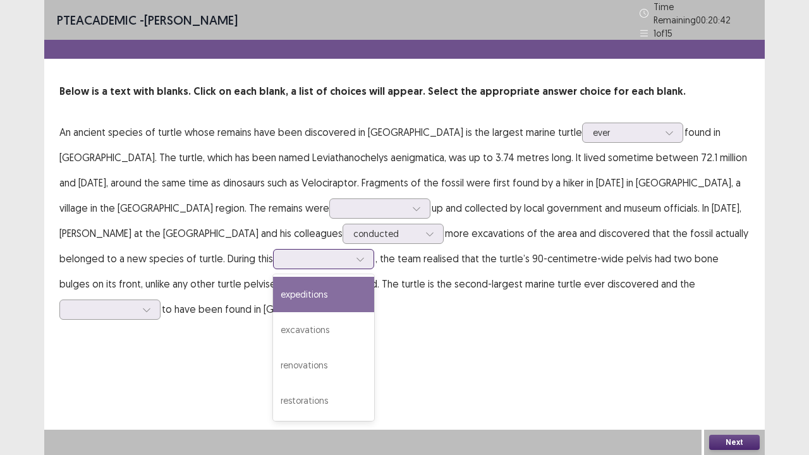
click at [284, 255] on div at bounding box center [317, 259] width 66 height 12
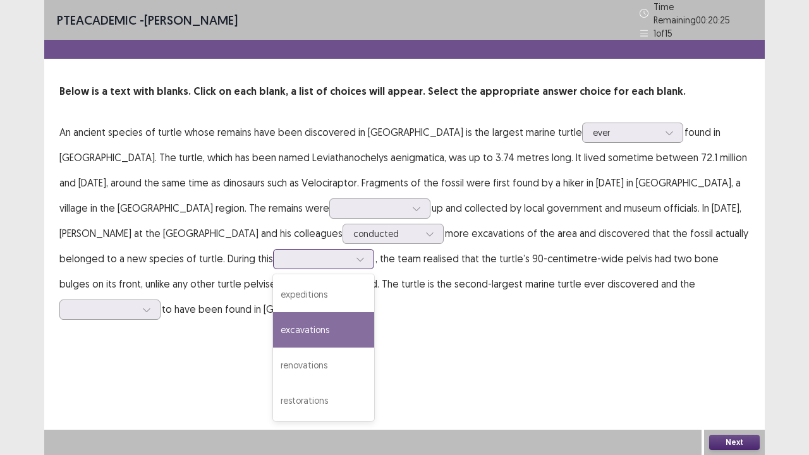
click at [273, 319] on div "excavations" at bounding box center [323, 329] width 101 height 35
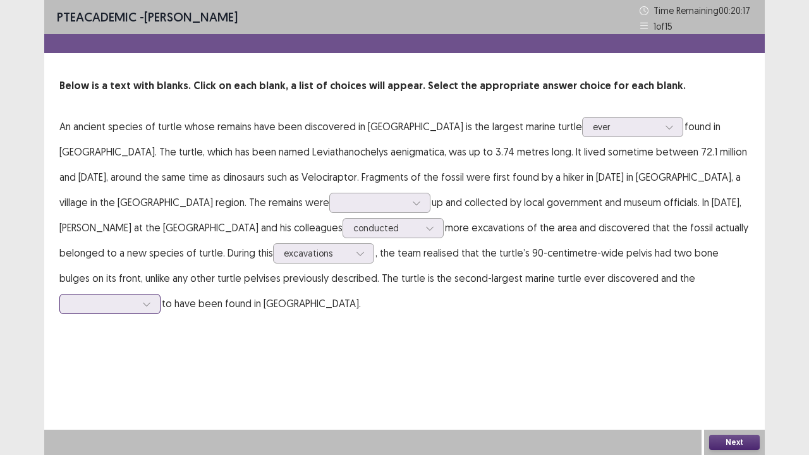
click at [136, 298] on div at bounding box center [103, 304] width 66 height 12
click at [161, 353] on div "largest" at bounding box center [109, 445] width 101 height 35
click at [340, 200] on div at bounding box center [373, 203] width 66 height 12
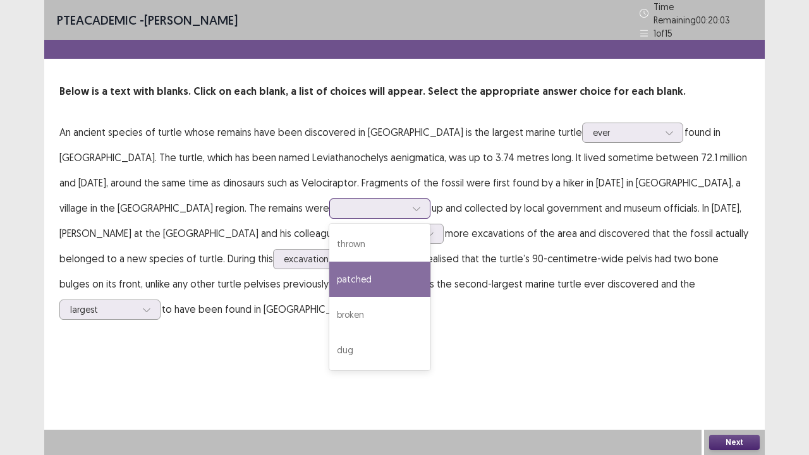
click at [329, 269] on div "patched" at bounding box center [379, 279] width 101 height 35
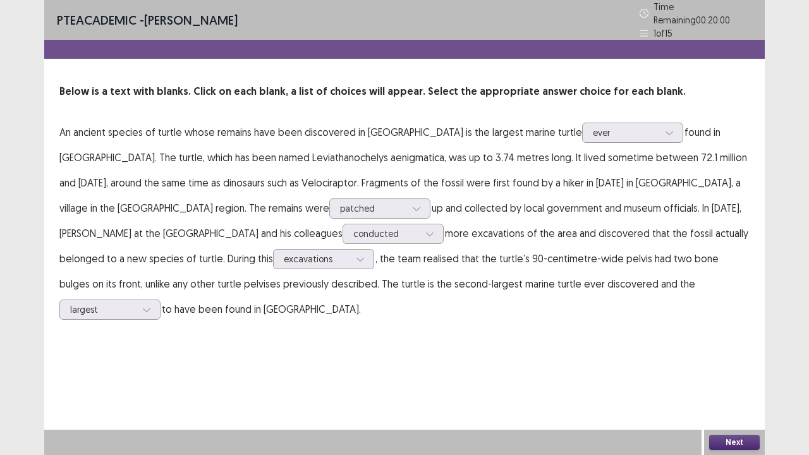
click at [732, 353] on button "Next" at bounding box center [734, 442] width 51 height 15
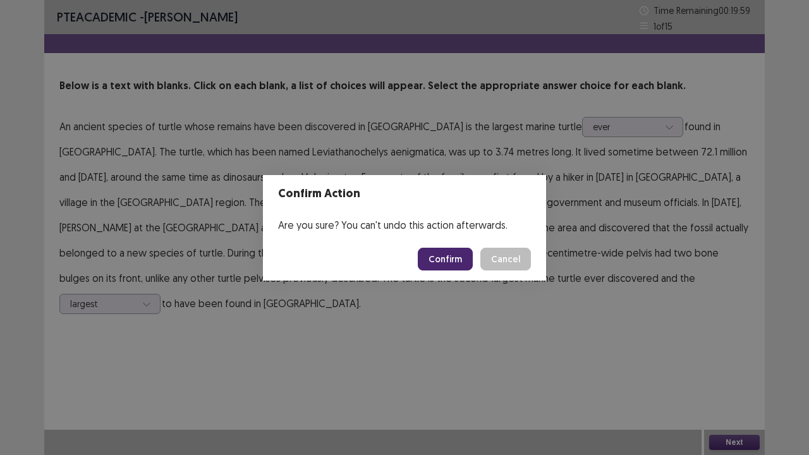
click at [450, 253] on button "Confirm" at bounding box center [445, 259] width 55 height 23
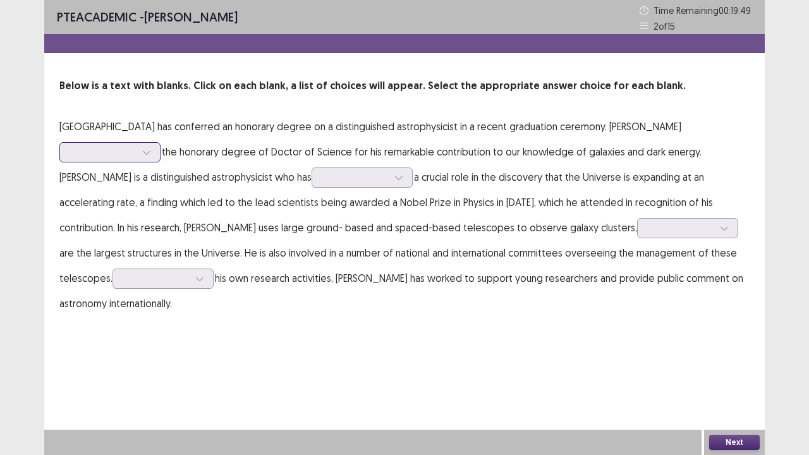
click at [156, 153] on div at bounding box center [146, 152] width 19 height 19
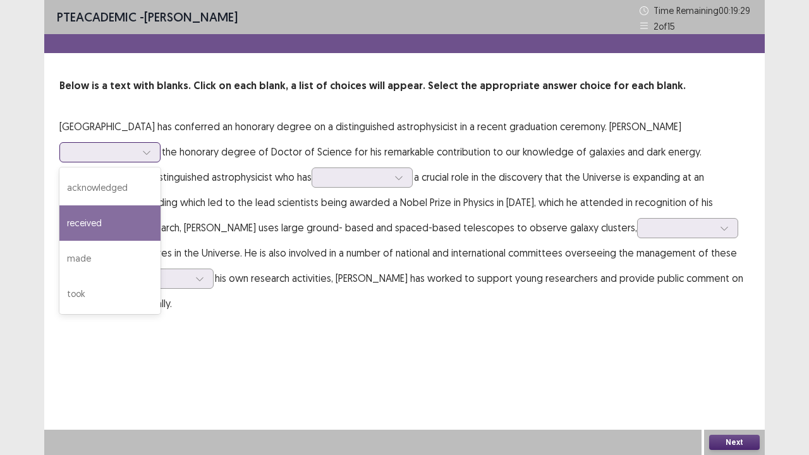
click at [137, 223] on div "received" at bounding box center [109, 222] width 101 height 35
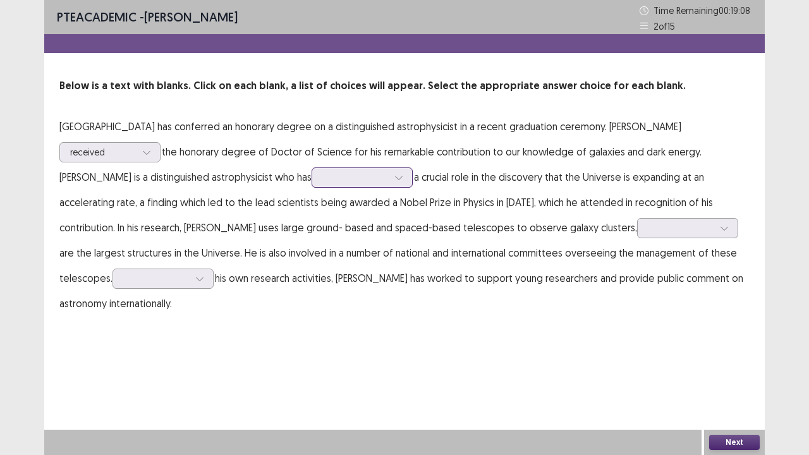
click at [389, 176] on div at bounding box center [355, 177] width 68 height 15
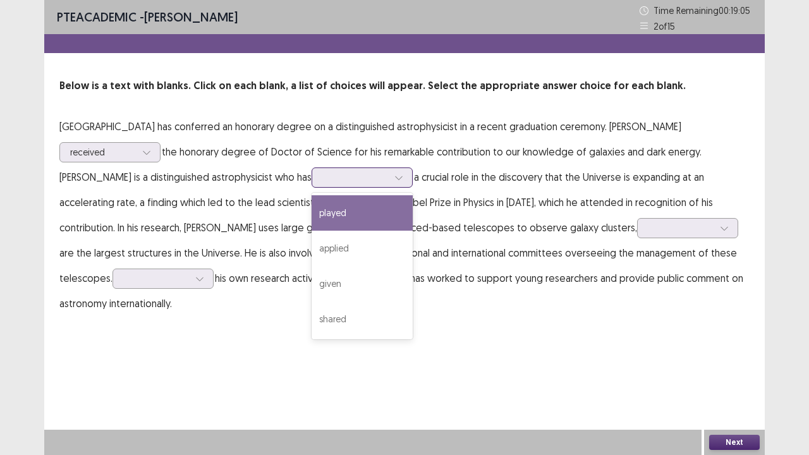
click at [377, 205] on div "played" at bounding box center [362, 212] width 101 height 35
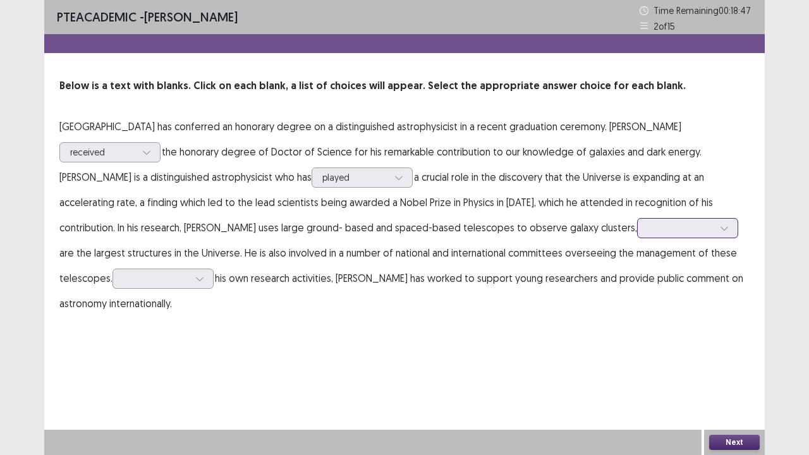
click at [664, 228] on div at bounding box center [681, 228] width 66 height 12
drag, startPoint x: 670, startPoint y: 252, endPoint x: 724, endPoint y: 222, distance: 61.9
click at [724, 222] on div at bounding box center [724, 228] width 19 height 19
click at [682, 257] on div "which" at bounding box center [687, 263] width 101 height 35
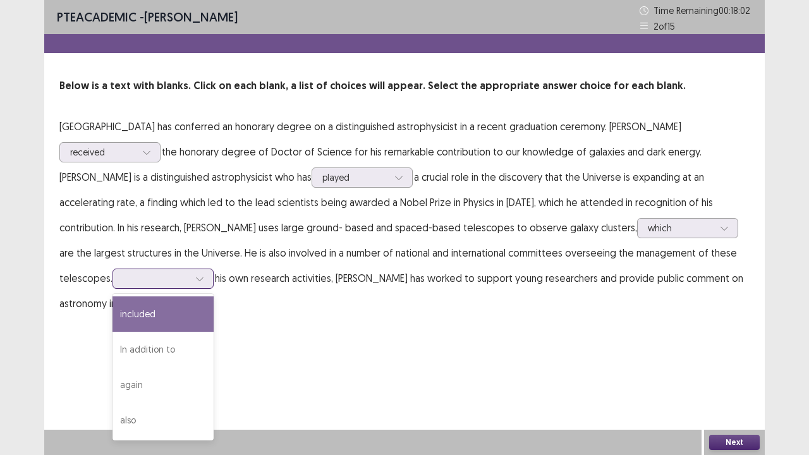
click at [201, 281] on icon at bounding box center [199, 278] width 9 height 9
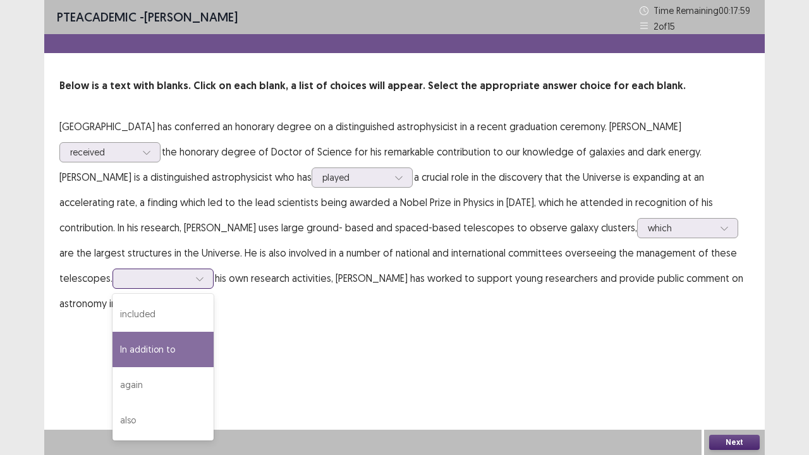
click at [178, 348] on div "In addition to" at bounding box center [163, 349] width 101 height 35
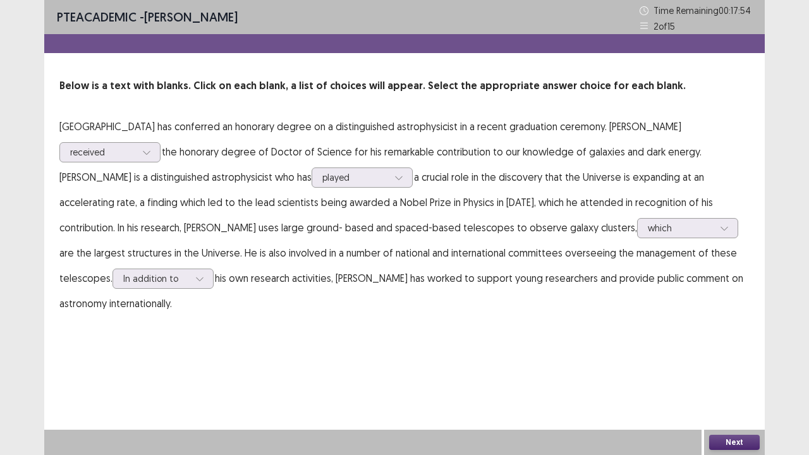
click at [748, 353] on button "Next" at bounding box center [734, 442] width 51 height 15
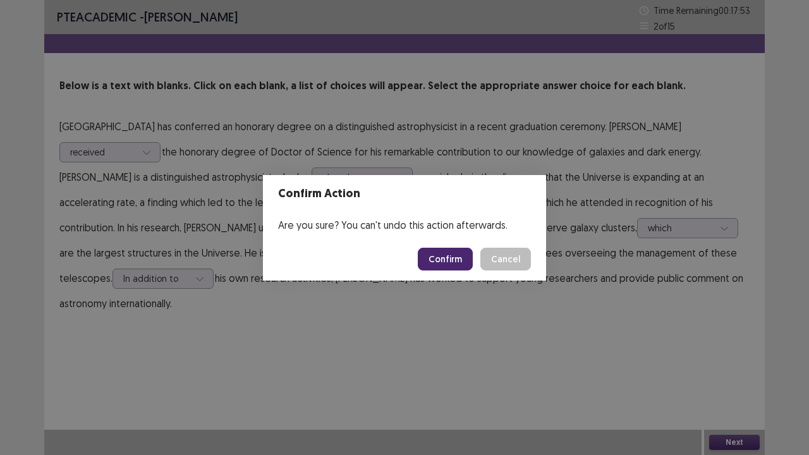
click at [444, 260] on button "Confirm" at bounding box center [445, 259] width 55 height 23
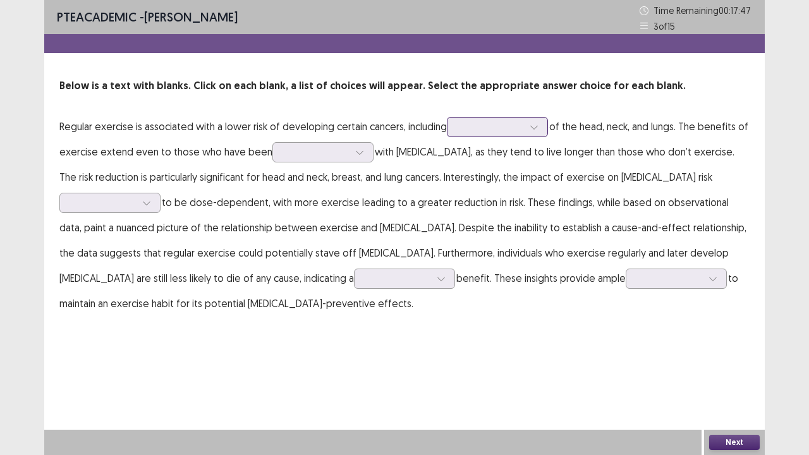
click at [521, 131] on div at bounding box center [491, 127] width 66 height 12
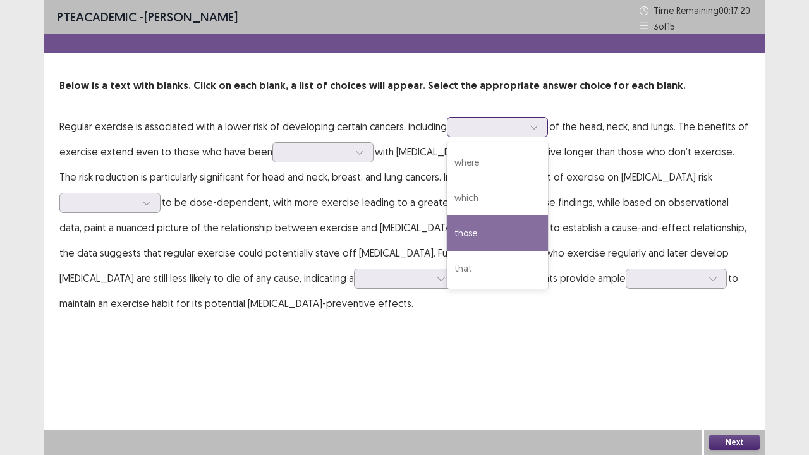
click at [484, 226] on div "those" at bounding box center [497, 233] width 101 height 35
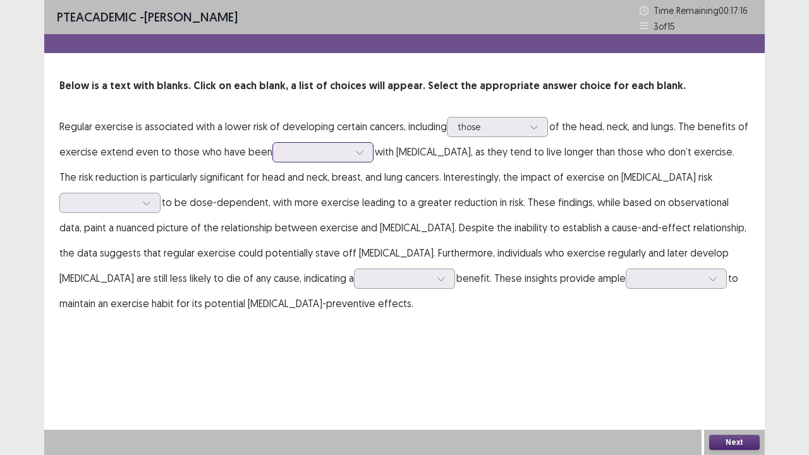
click at [330, 156] on div at bounding box center [316, 152] width 66 height 12
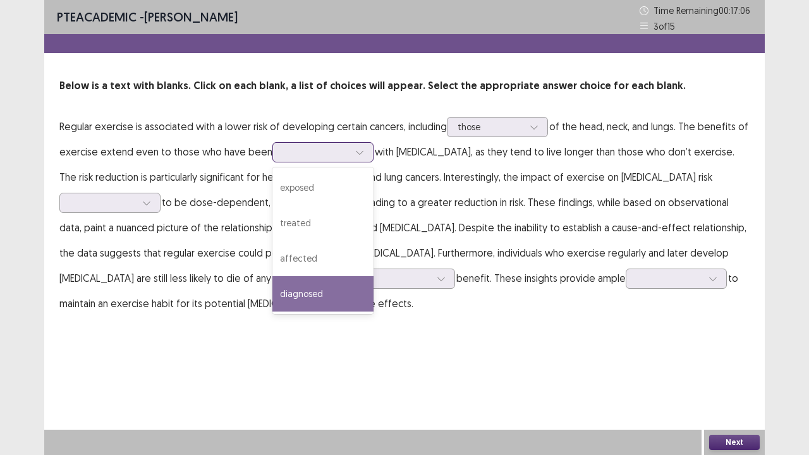
click at [315, 286] on div "diagnosed" at bounding box center [322, 293] width 101 height 35
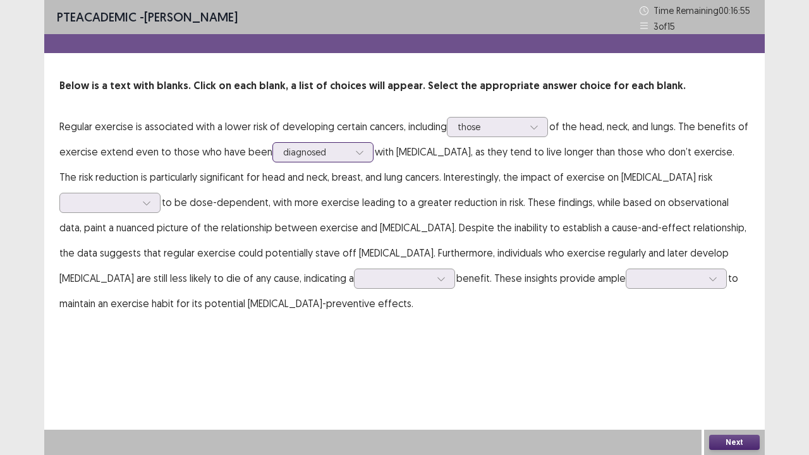
click at [285, 155] on div at bounding box center [316, 152] width 66 height 12
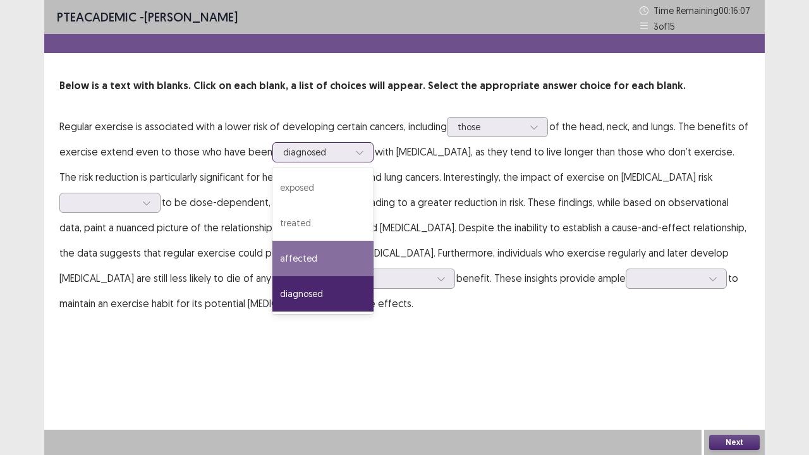
click at [303, 265] on div "affected" at bounding box center [322, 258] width 101 height 35
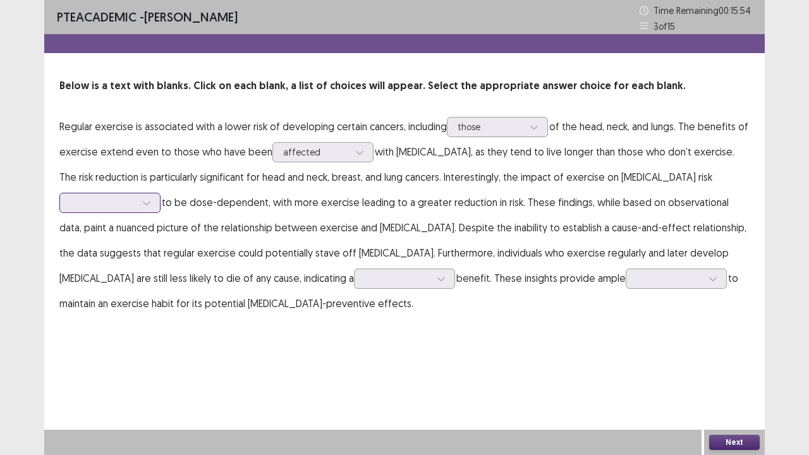
click at [136, 197] on div at bounding box center [103, 203] width 66 height 12
drag, startPoint x: 671, startPoint y: 310, endPoint x: 703, endPoint y: 172, distance: 141.4
click at [136, 197] on div at bounding box center [103, 203] width 66 height 12
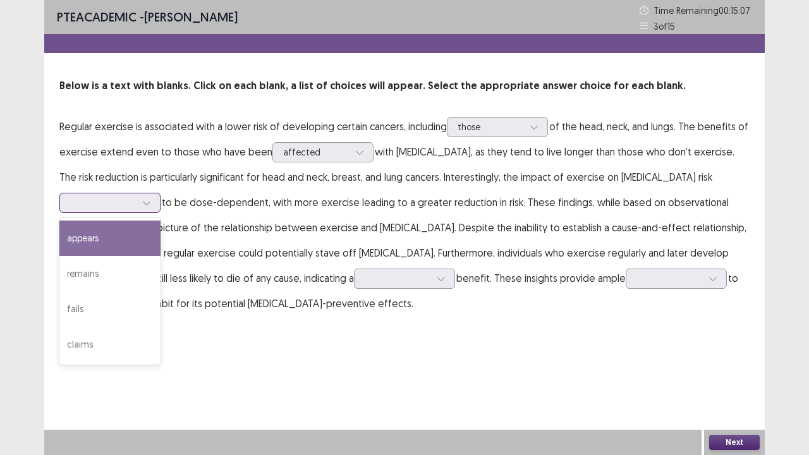
drag, startPoint x: 669, startPoint y: 310, endPoint x: 698, endPoint y: 170, distance: 142.6
click at [137, 195] on div at bounding box center [103, 202] width 68 height 15
click at [161, 221] on div "appears" at bounding box center [109, 238] width 101 height 35
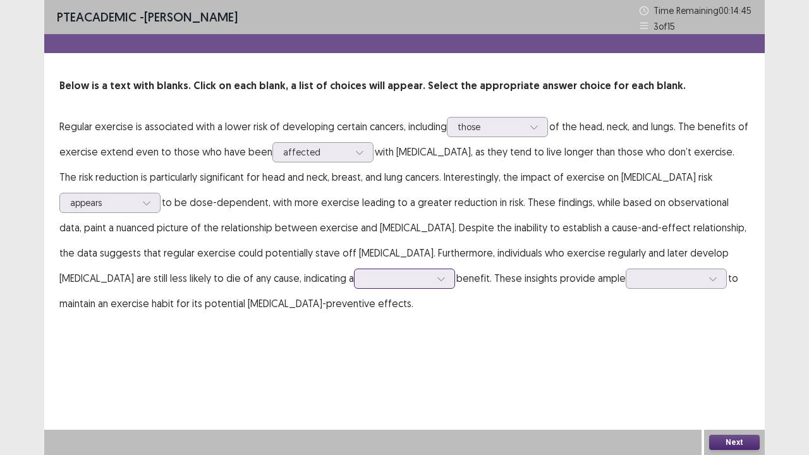
click at [437, 277] on icon at bounding box center [441, 278] width 9 height 9
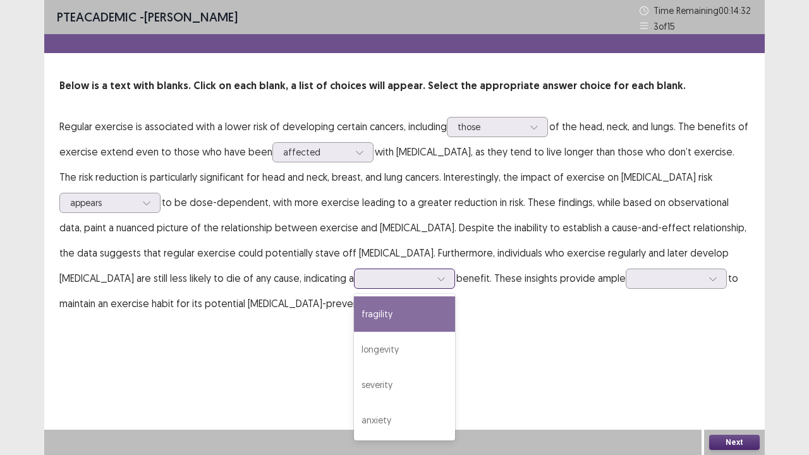
drag, startPoint x: 85, startPoint y: 389, endPoint x: 62, endPoint y: 277, distance: 114.2
click at [354, 277] on div at bounding box center [404, 279] width 101 height 20
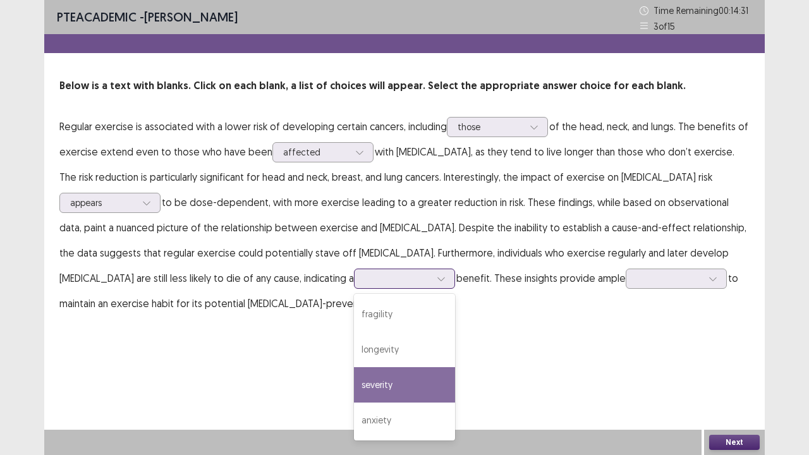
click at [354, 353] on div "severity" at bounding box center [404, 384] width 101 height 35
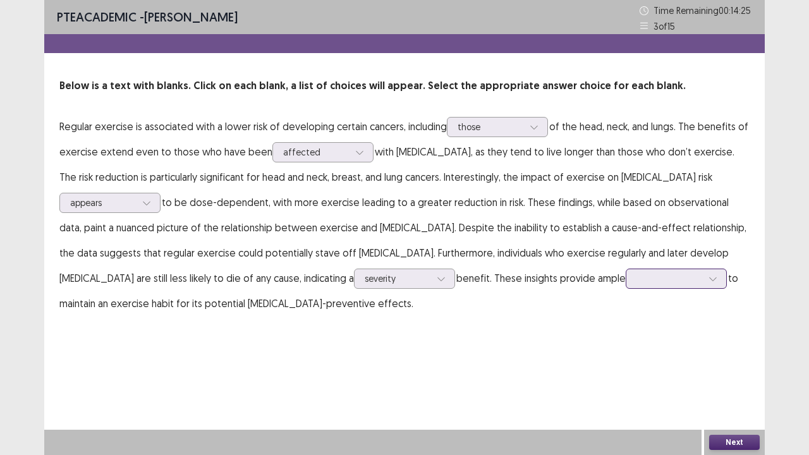
click at [637, 274] on div at bounding box center [670, 278] width 66 height 12
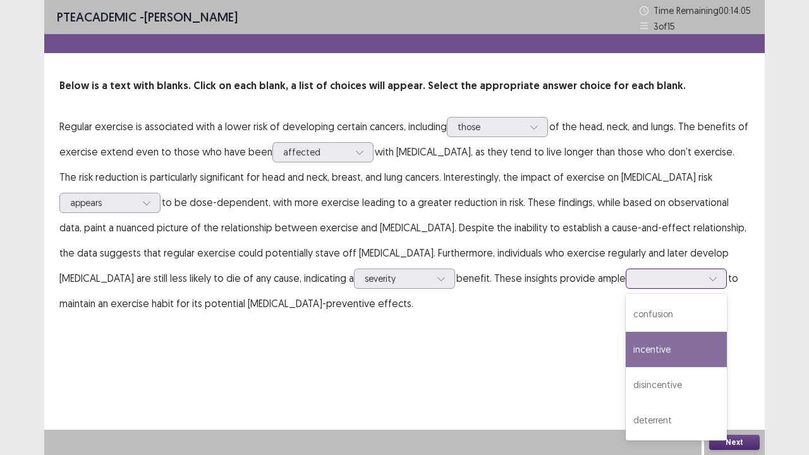
click at [626, 353] on div "incentive" at bounding box center [676, 349] width 101 height 35
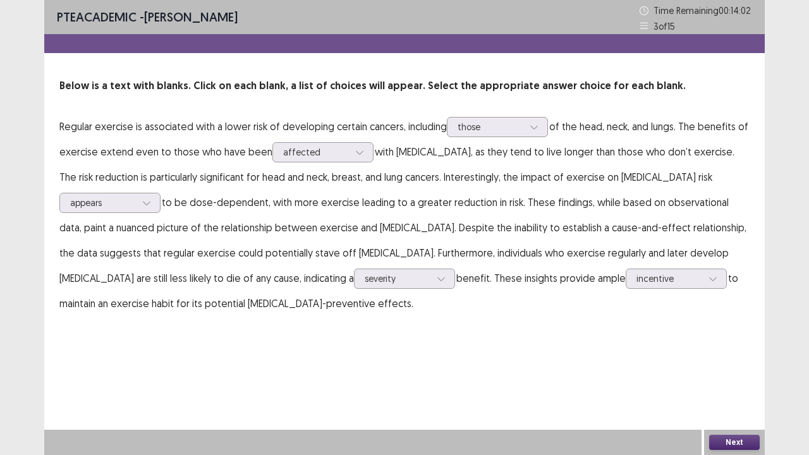
click at [741, 353] on button "Next" at bounding box center [734, 442] width 51 height 15
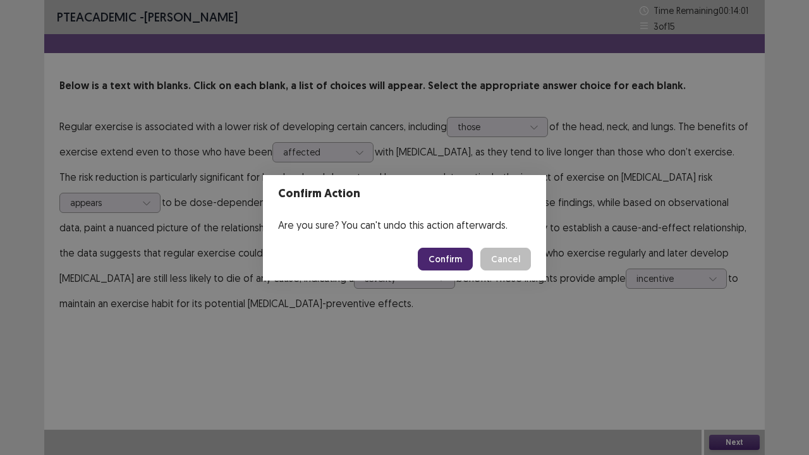
drag, startPoint x: 460, startPoint y: 253, endPoint x: 465, endPoint y: 245, distance: 9.3
click at [465, 245] on footer "Confirm Cancel" at bounding box center [404, 259] width 283 height 43
click at [451, 257] on button "Confirm" at bounding box center [445, 259] width 55 height 23
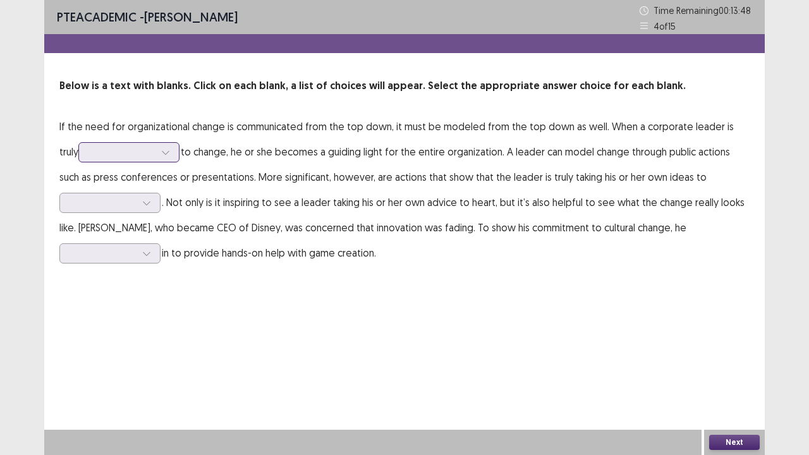
click at [133, 156] on div at bounding box center [122, 152] width 66 height 12
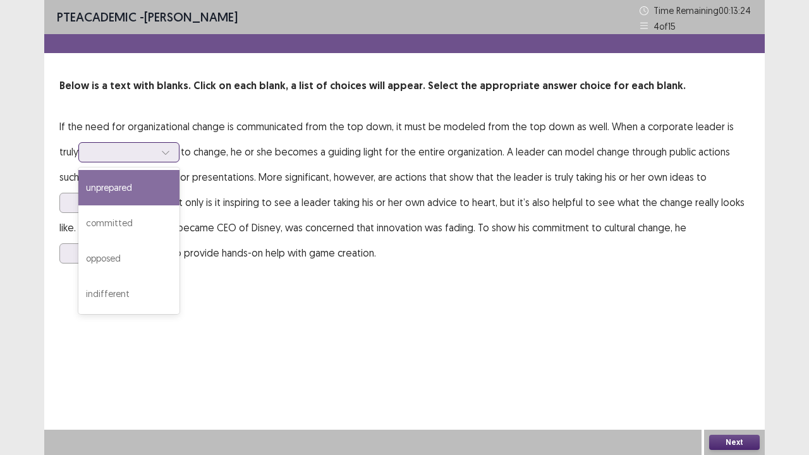
click at [123, 176] on div "unprepared" at bounding box center [128, 187] width 101 height 35
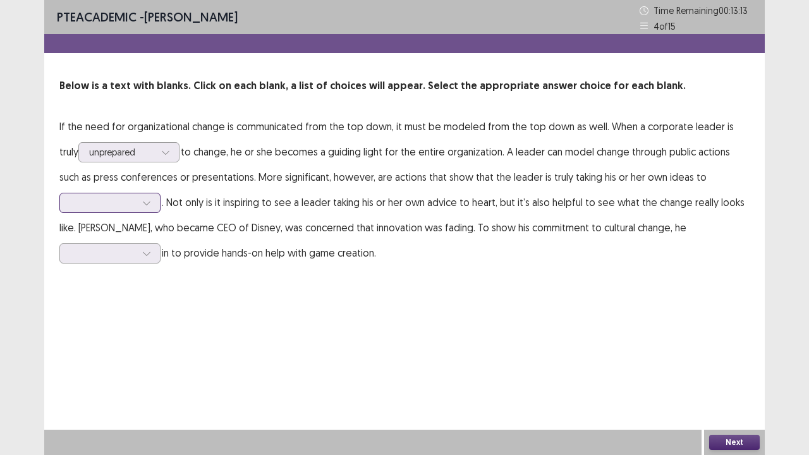
click at [144, 199] on icon at bounding box center [146, 202] width 9 height 9
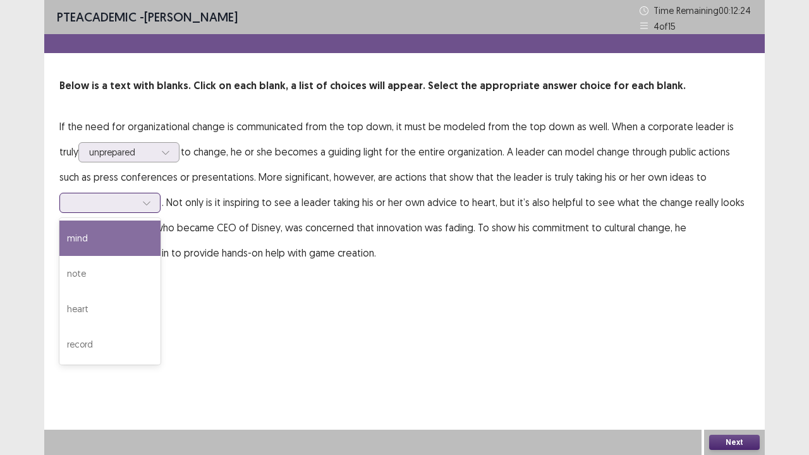
click at [120, 250] on div "mind" at bounding box center [109, 238] width 101 height 35
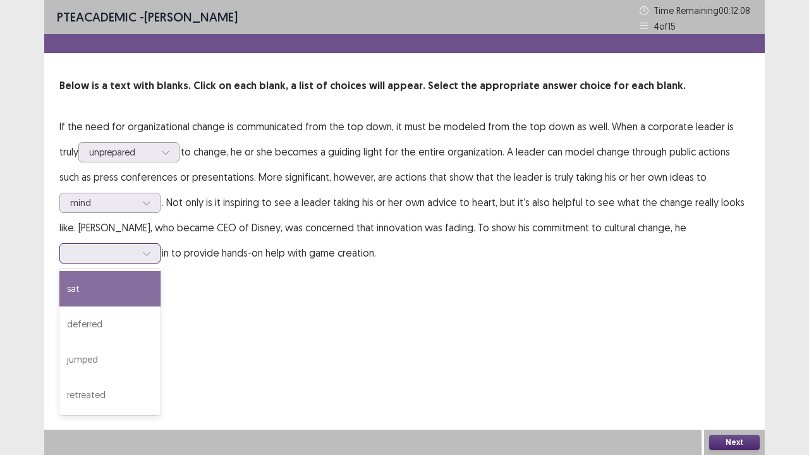
click at [112, 250] on div at bounding box center [103, 253] width 66 height 12
click at [124, 197] on div at bounding box center [103, 203] width 66 height 12
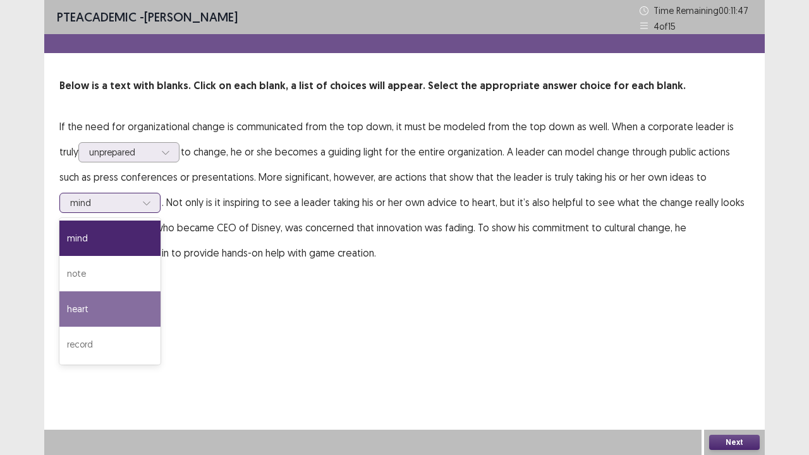
click at [102, 302] on div "heart" at bounding box center [109, 308] width 101 height 35
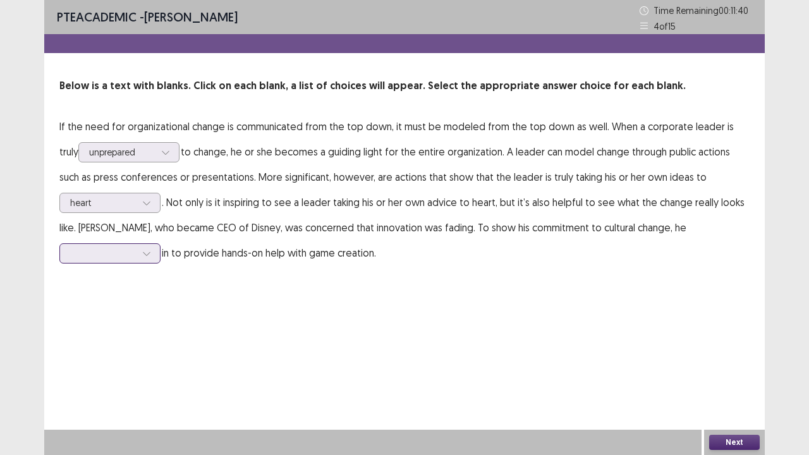
click at [139, 254] on div at bounding box center [146, 253] width 19 height 19
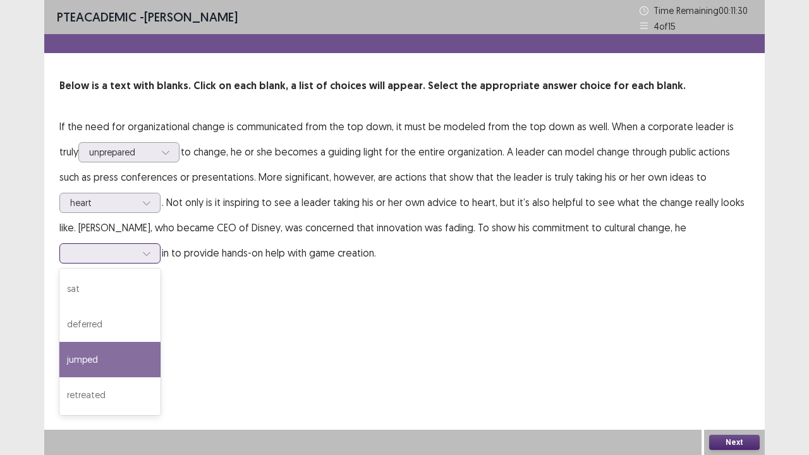
click at [102, 353] on div "jumped" at bounding box center [109, 359] width 101 height 35
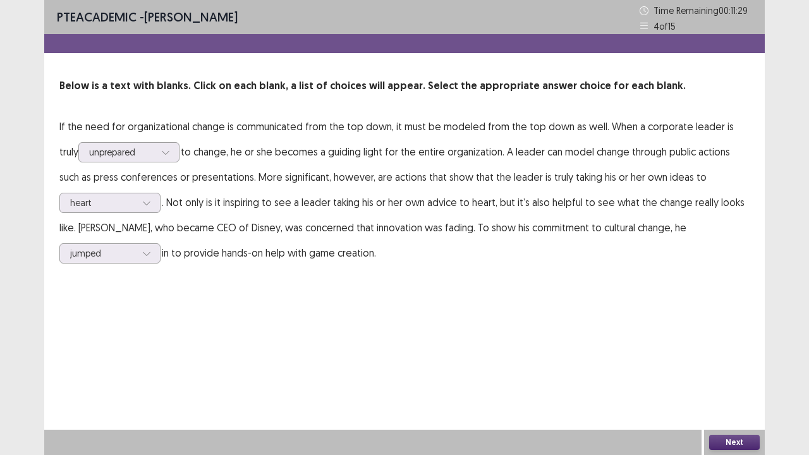
click at [743, 353] on button "Next" at bounding box center [734, 442] width 51 height 15
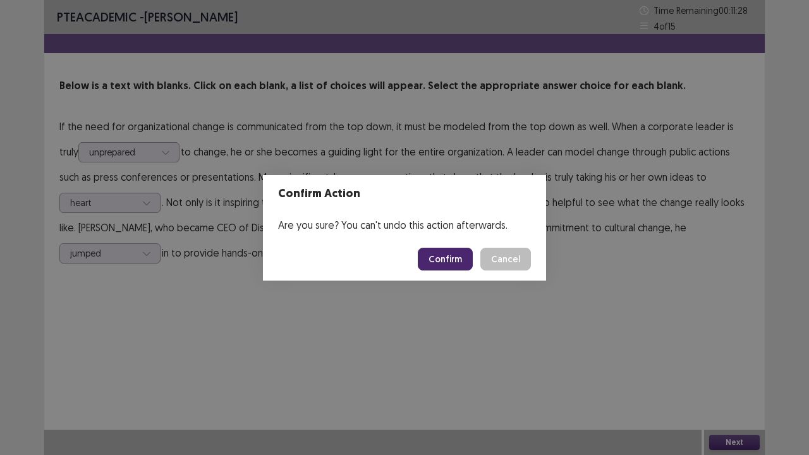
click at [458, 255] on button "Confirm" at bounding box center [445, 259] width 55 height 23
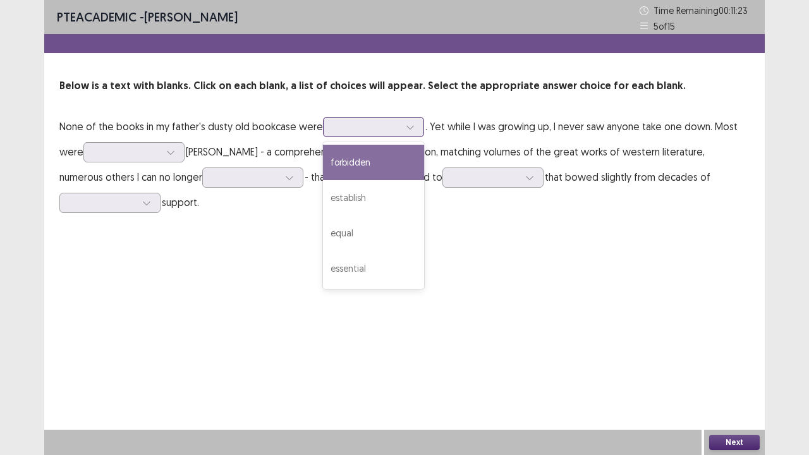
click at [363, 131] on div at bounding box center [367, 127] width 66 height 12
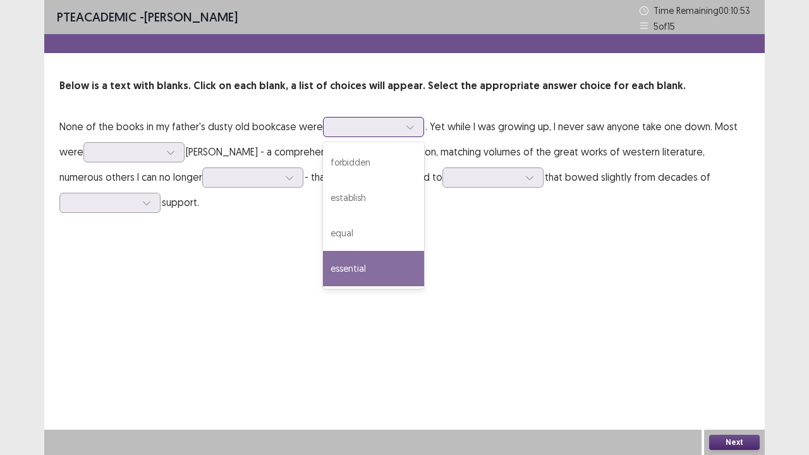
click at [357, 259] on div "essential" at bounding box center [373, 268] width 101 height 35
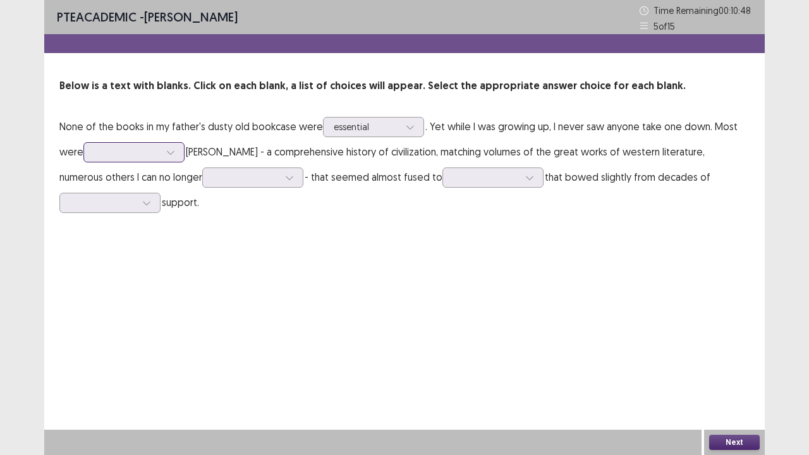
click at [161, 155] on div at bounding box center [127, 152] width 68 height 15
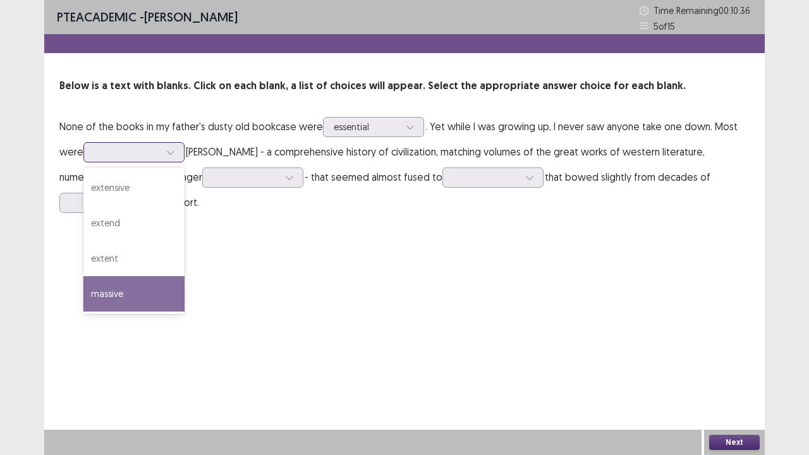
click at [134, 278] on div "massive" at bounding box center [133, 293] width 101 height 35
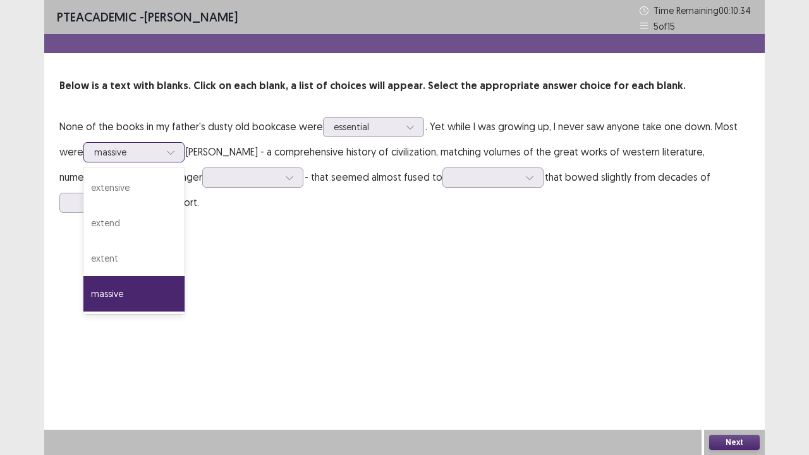
click at [180, 157] on div at bounding box center [170, 152] width 19 height 19
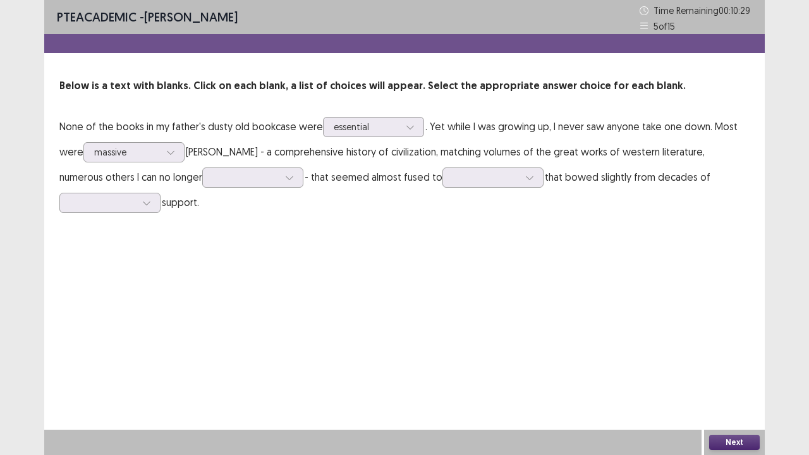
click at [219, 212] on p "None of the books in my father's dusty old bookcase were essential . Yet while …" at bounding box center [404, 164] width 690 height 101
click at [213, 181] on div at bounding box center [246, 177] width 66 height 12
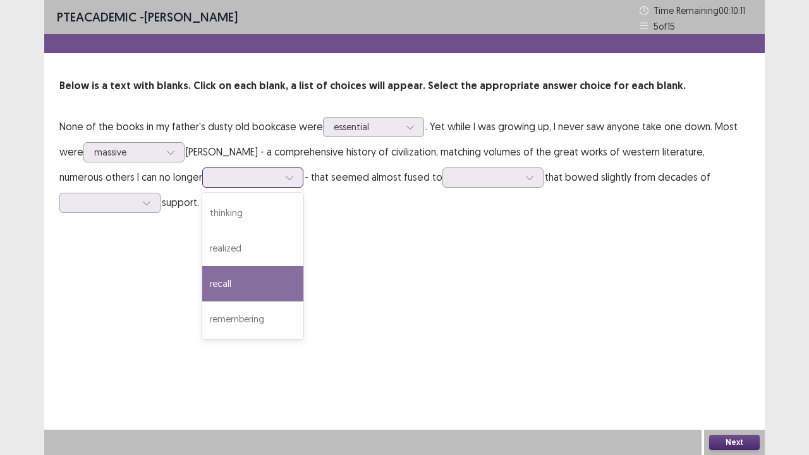
click at [202, 286] on div "recall" at bounding box center [252, 283] width 101 height 35
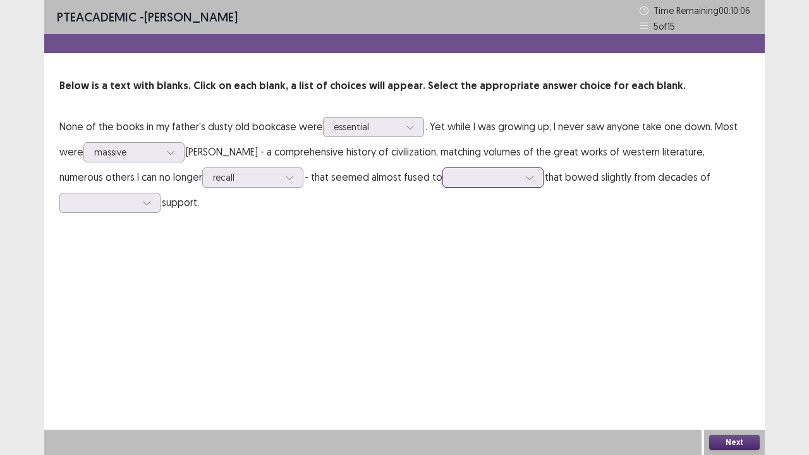
click at [453, 176] on div at bounding box center [486, 177] width 66 height 12
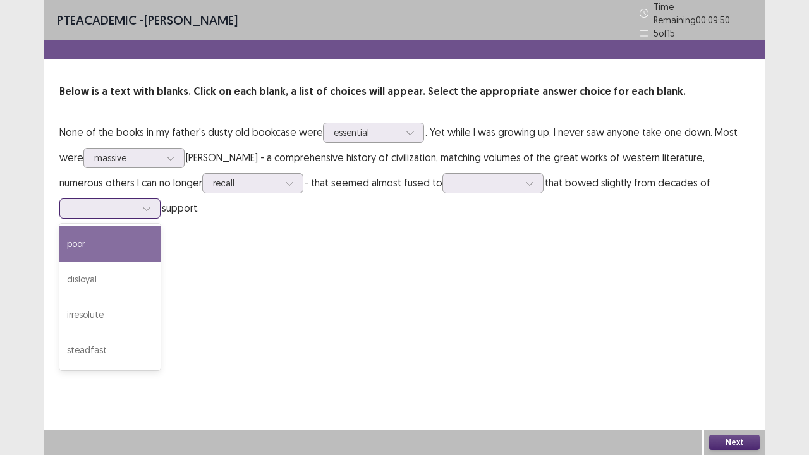
click at [136, 202] on div at bounding box center [103, 208] width 66 height 12
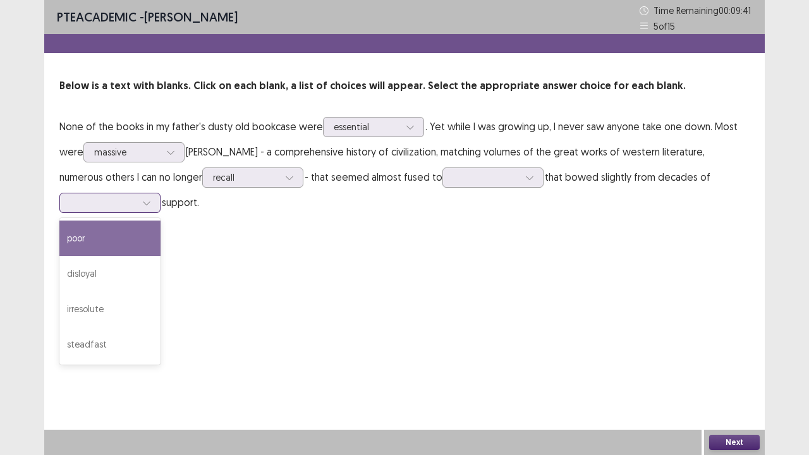
click at [161, 227] on div "poor" at bounding box center [109, 238] width 101 height 35
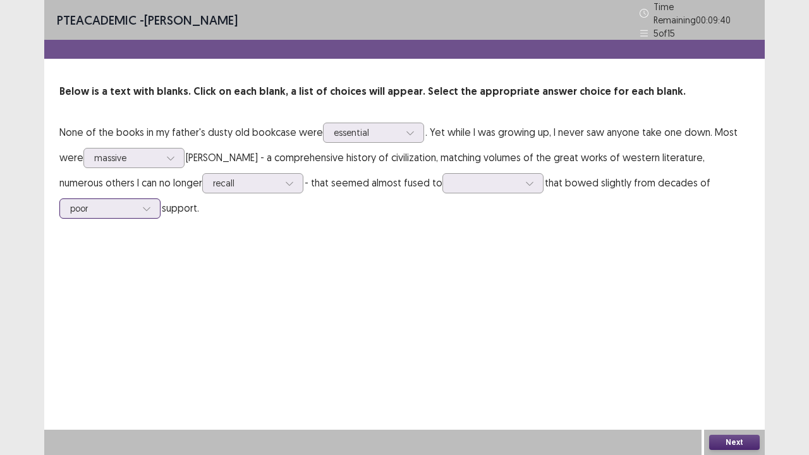
click at [136, 202] on div at bounding box center [103, 208] width 66 height 12
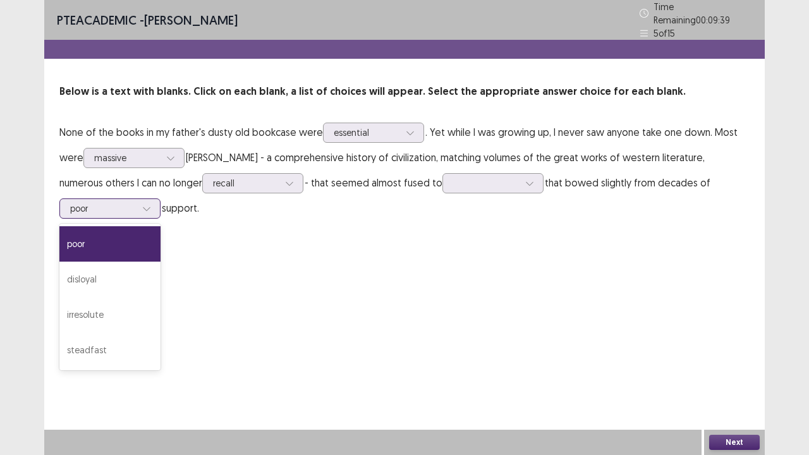
click at [161, 226] on div "poor" at bounding box center [109, 243] width 101 height 35
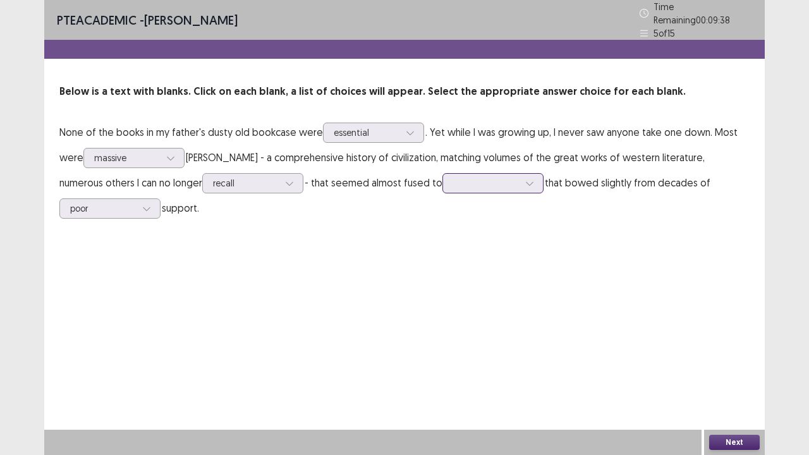
click at [453, 177] on div at bounding box center [486, 183] width 66 height 12
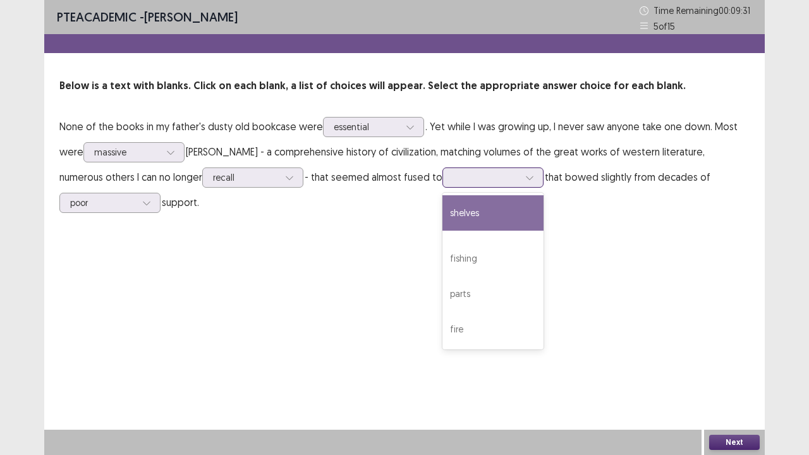
click at [442, 205] on div "shelves" at bounding box center [492, 212] width 101 height 35
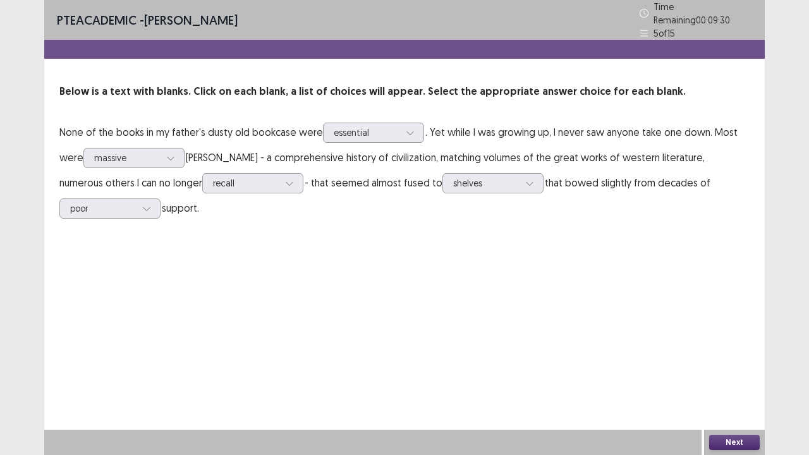
click at [728, 353] on button "Next" at bounding box center [734, 442] width 51 height 15
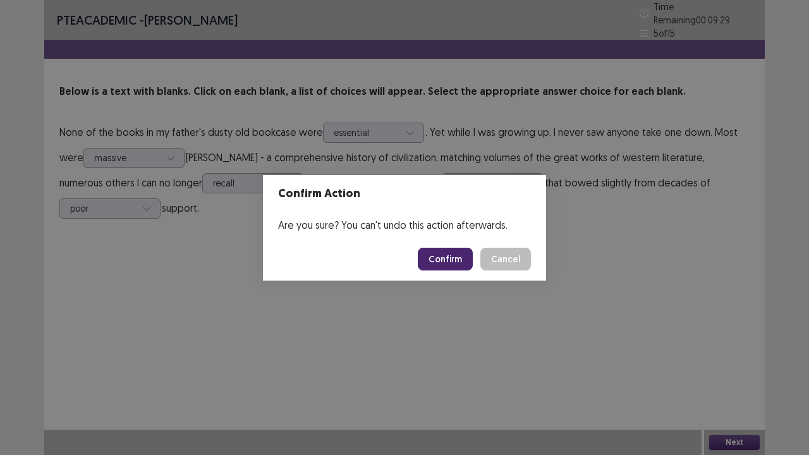
click at [453, 255] on button "Confirm" at bounding box center [445, 259] width 55 height 23
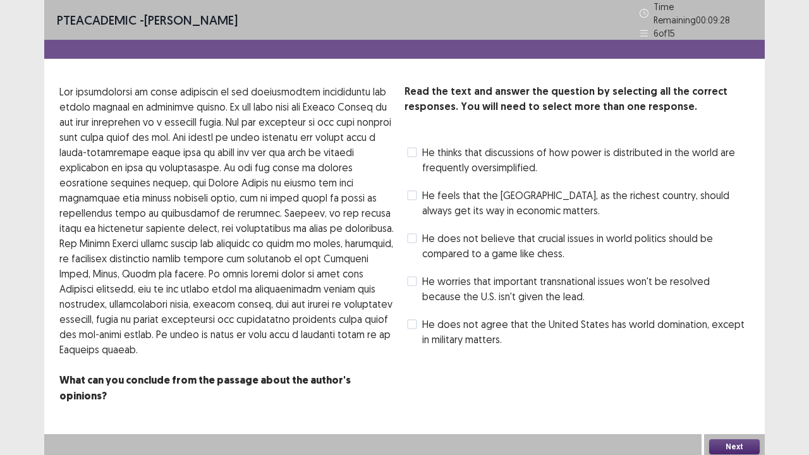
click at [413, 277] on span at bounding box center [412, 281] width 10 height 10
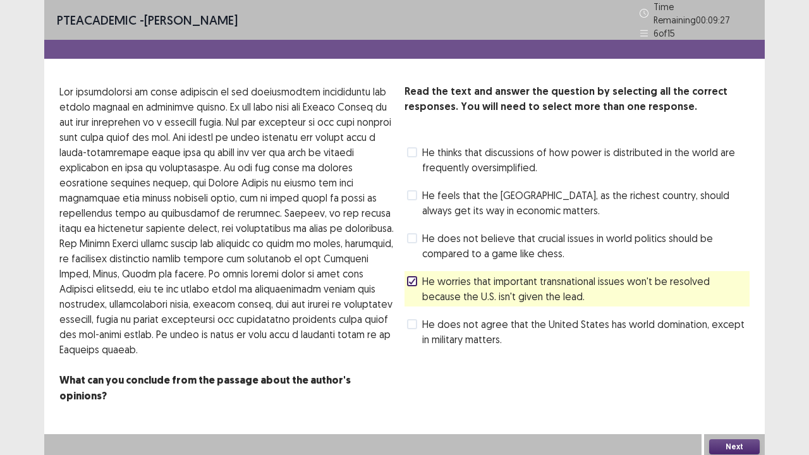
click at [735, 353] on button "Next" at bounding box center [734, 446] width 51 height 15
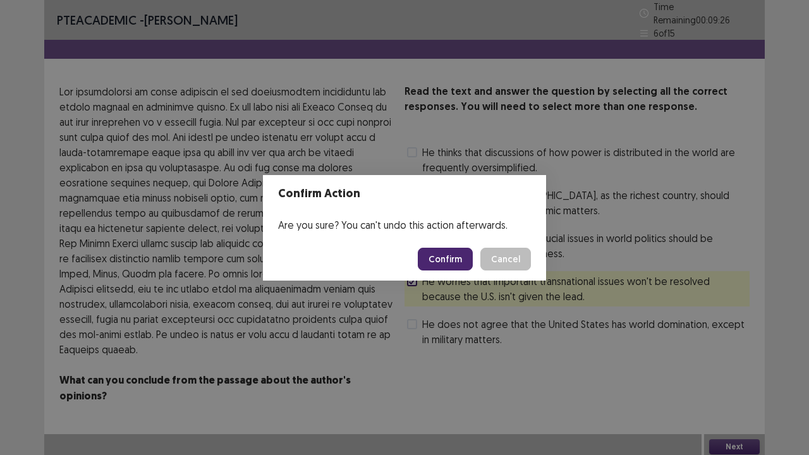
click at [461, 255] on button "Confirm" at bounding box center [445, 259] width 55 height 23
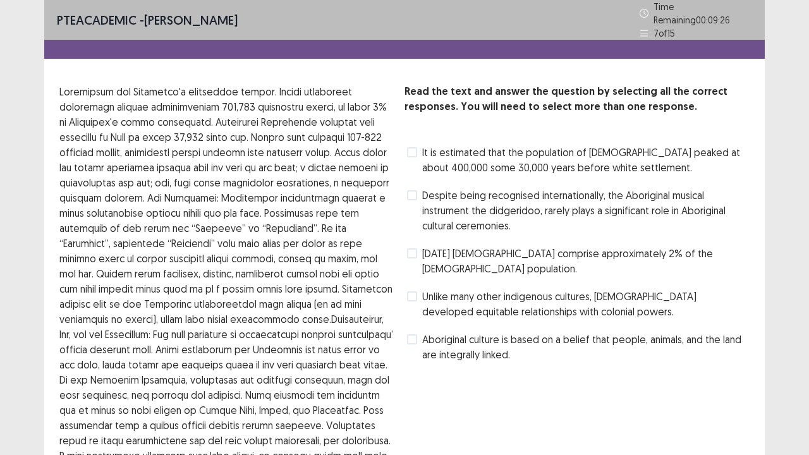
click at [413, 190] on span at bounding box center [412, 195] width 10 height 10
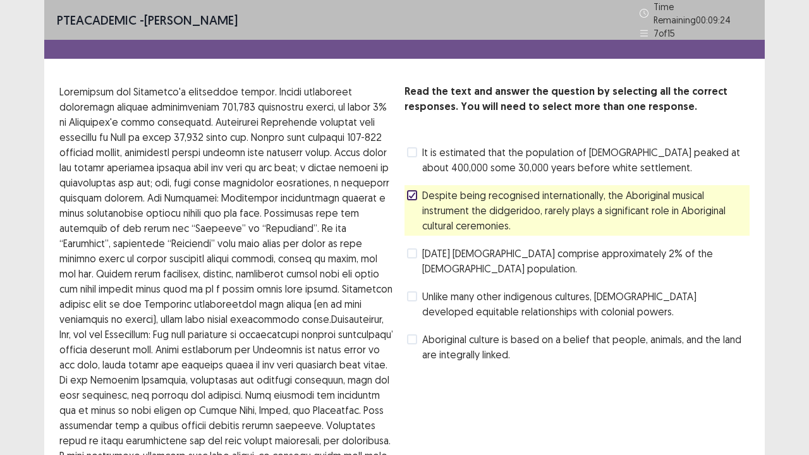
scroll to position [149, 0]
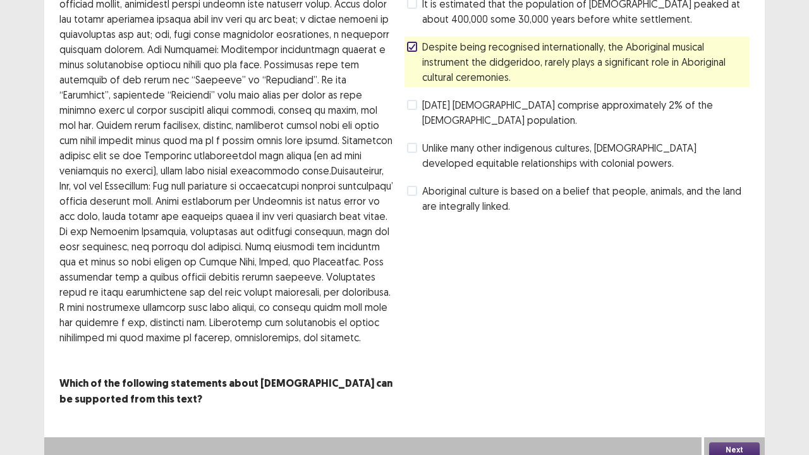
click at [731, 353] on button "Next" at bounding box center [734, 449] width 51 height 15
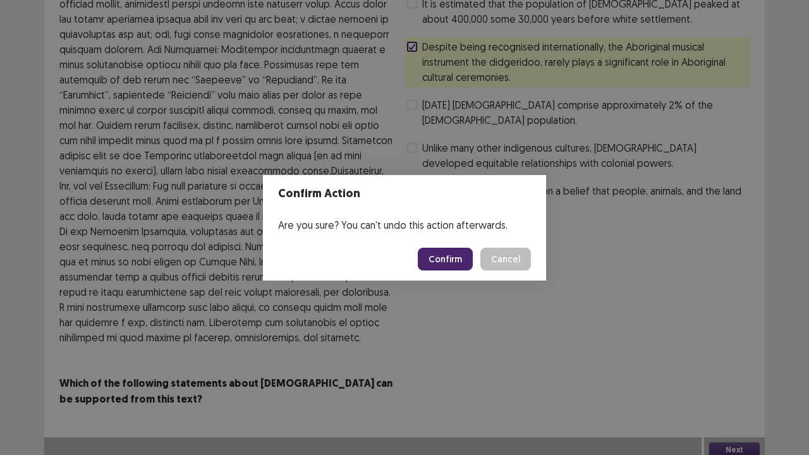
click at [448, 259] on button "Confirm" at bounding box center [445, 259] width 55 height 23
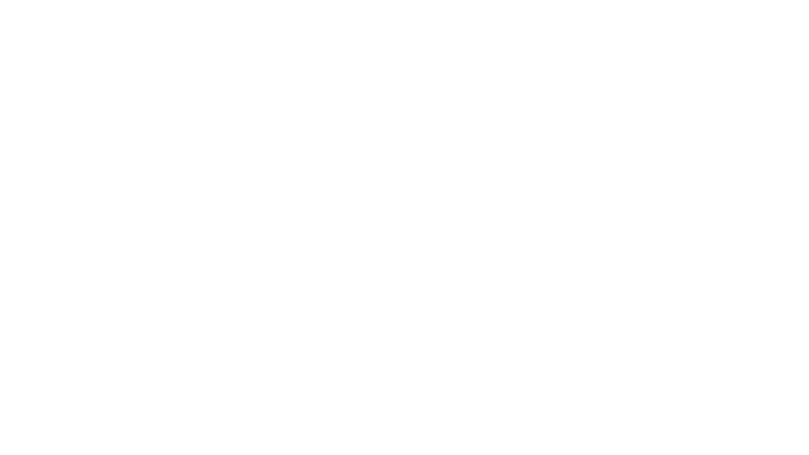
scroll to position [0, 0]
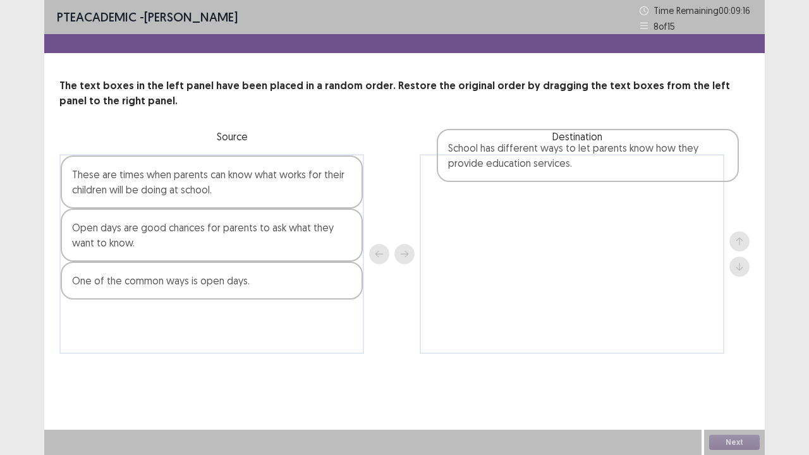
drag, startPoint x: 191, startPoint y: 254, endPoint x: 547, endPoint y: 196, distance: 361.2
click at [547, 196] on div "These are times when parents can know what works for their children will be doi…" at bounding box center [404, 254] width 690 height 200
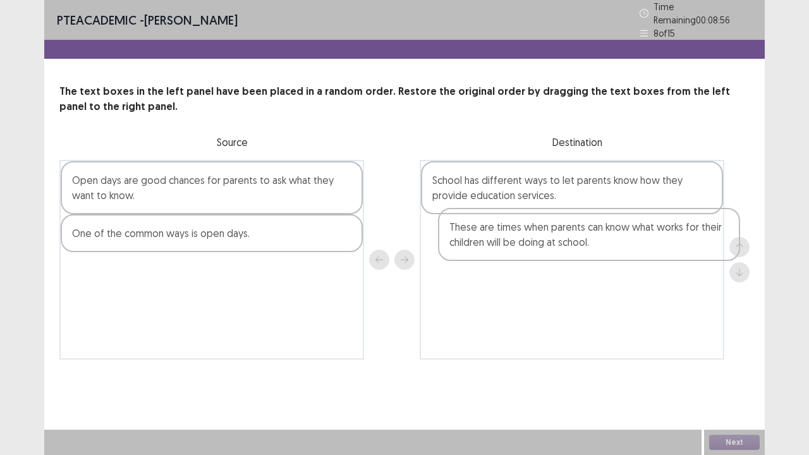
drag, startPoint x: 283, startPoint y: 195, endPoint x: 665, endPoint y: 249, distance: 385.6
click at [665, 249] on div "These are times when parents can know what works for their children will be doi…" at bounding box center [404, 260] width 690 height 200
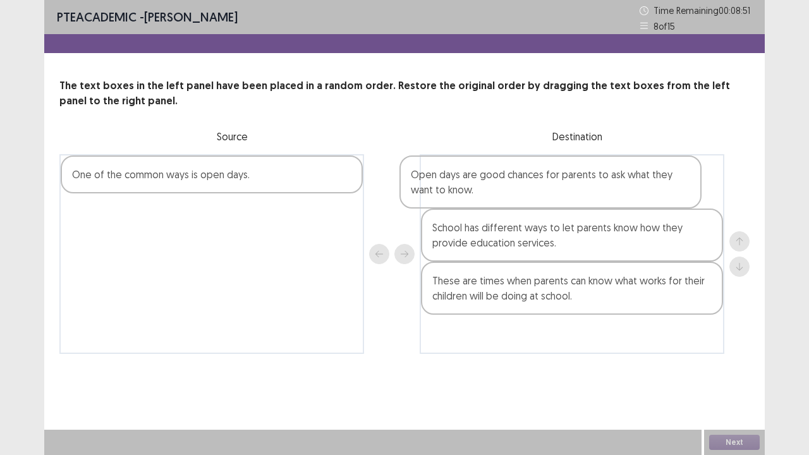
drag, startPoint x: 298, startPoint y: 188, endPoint x: 649, endPoint y: 188, distance: 350.2
click at [648, 188] on div "Open days are good chances for parents to ask what they want to know. One of th…" at bounding box center [404, 254] width 690 height 200
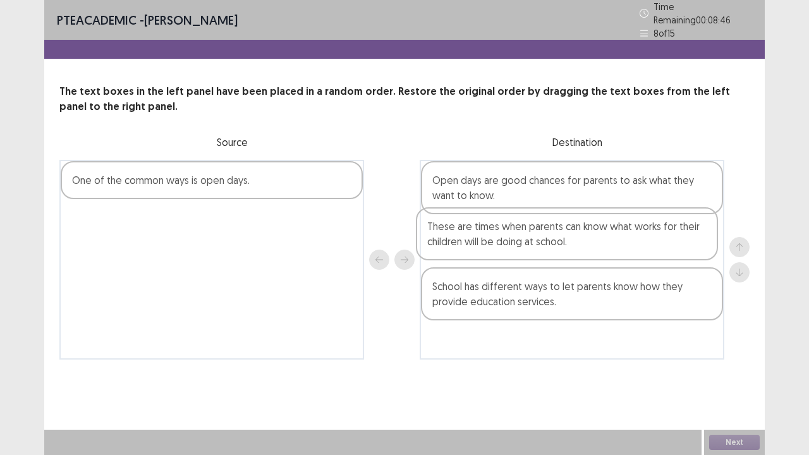
drag, startPoint x: 544, startPoint y: 307, endPoint x: 540, endPoint y: 248, distance: 58.3
click at [540, 248] on div "Open days are good chances for parents to ask what they want to know. School ha…" at bounding box center [572, 260] width 305 height 200
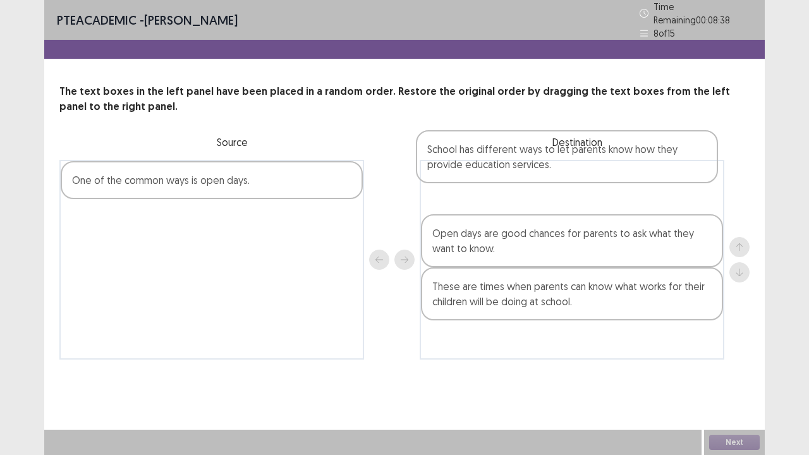
drag, startPoint x: 529, startPoint y: 287, endPoint x: 525, endPoint y: 159, distance: 127.7
click at [525, 160] on div "Open days are good chances for parents to ask what they want to know. These are…" at bounding box center [572, 260] width 305 height 200
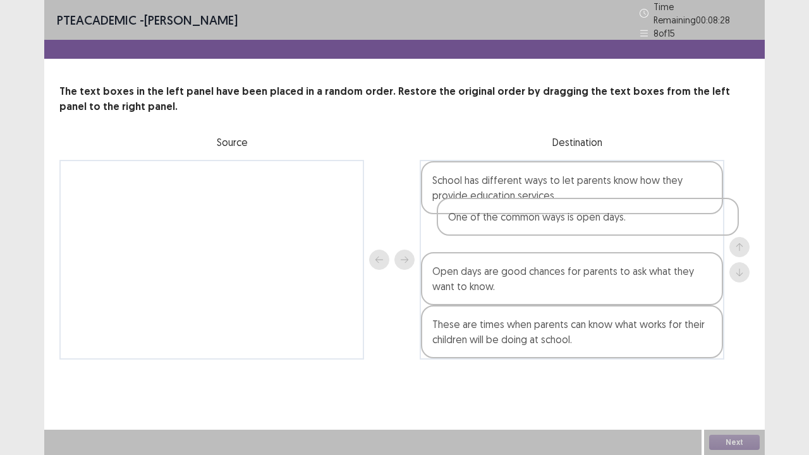
drag, startPoint x: 276, startPoint y: 178, endPoint x: 648, endPoint y: 231, distance: 376.1
click at [648, 231] on div "One of the common ways is open days. School has different ways to let parents k…" at bounding box center [404, 260] width 690 height 200
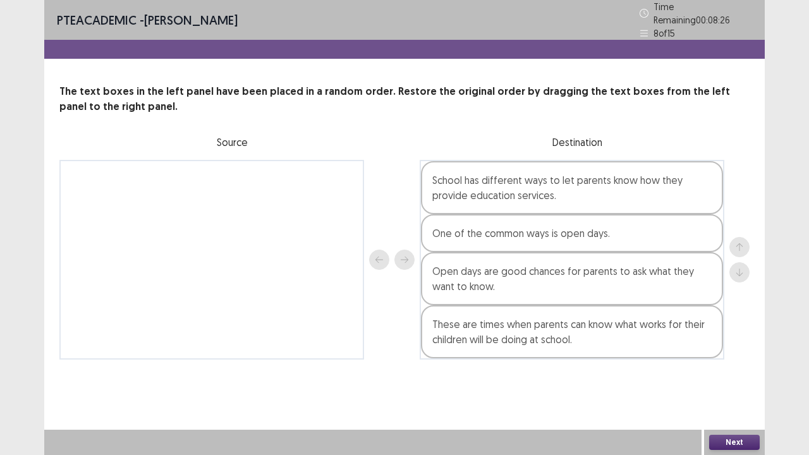
click at [733, 353] on button "Next" at bounding box center [734, 442] width 51 height 15
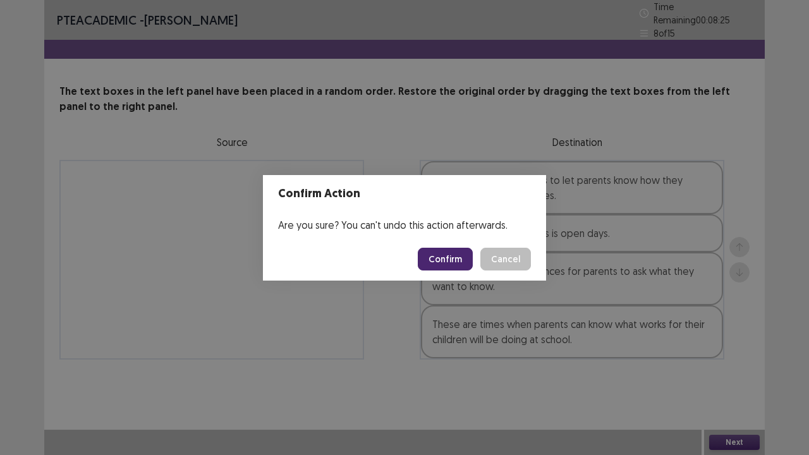
click at [436, 260] on button "Confirm" at bounding box center [445, 259] width 55 height 23
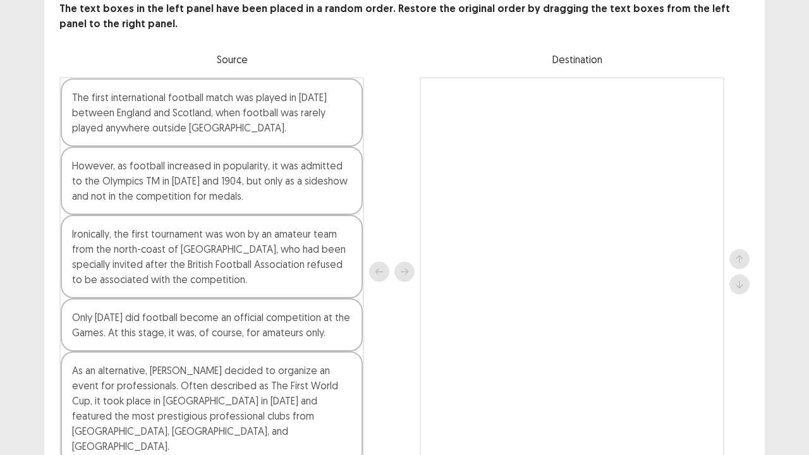
scroll to position [73, 0]
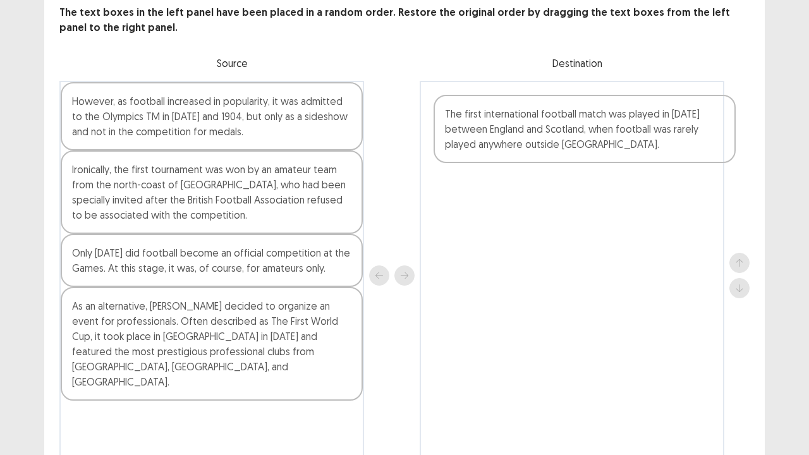
drag, startPoint x: 181, startPoint y: 123, endPoint x: 557, endPoint y: 140, distance: 376.5
click at [557, 140] on div "The first international football match was played in [DATE] between England and…" at bounding box center [404, 275] width 690 height 389
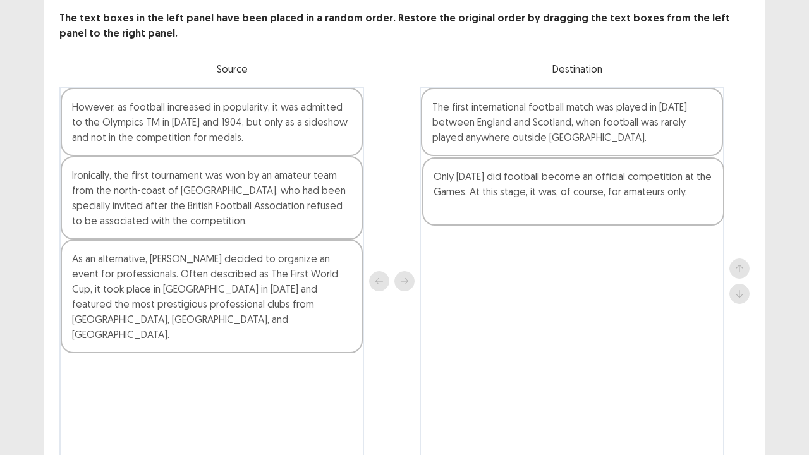
drag, startPoint x: 213, startPoint y: 258, endPoint x: 580, endPoint y: 183, distance: 374.9
click at [580, 183] on div "However, as football increased in popularity, it was admitted to the Olympics T…" at bounding box center [404, 281] width 690 height 389
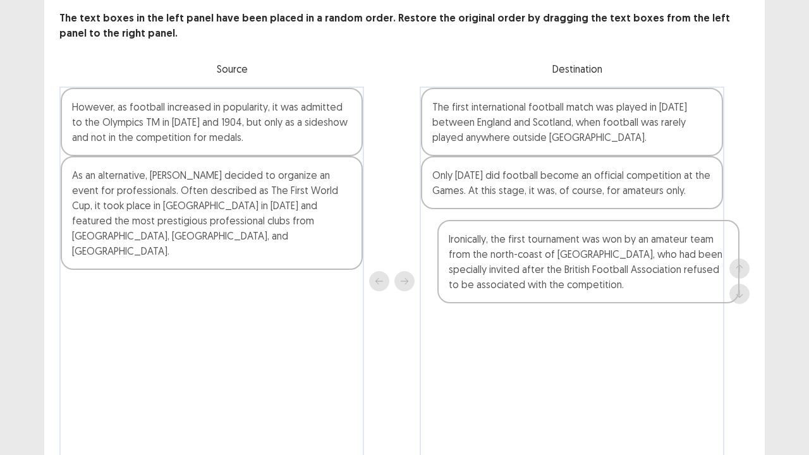
drag, startPoint x: 188, startPoint y: 212, endPoint x: 560, endPoint y: 269, distance: 376.0
click at [560, 269] on div "However, as football increased in popularity, it was admitted to the Olympics T…" at bounding box center [404, 281] width 690 height 389
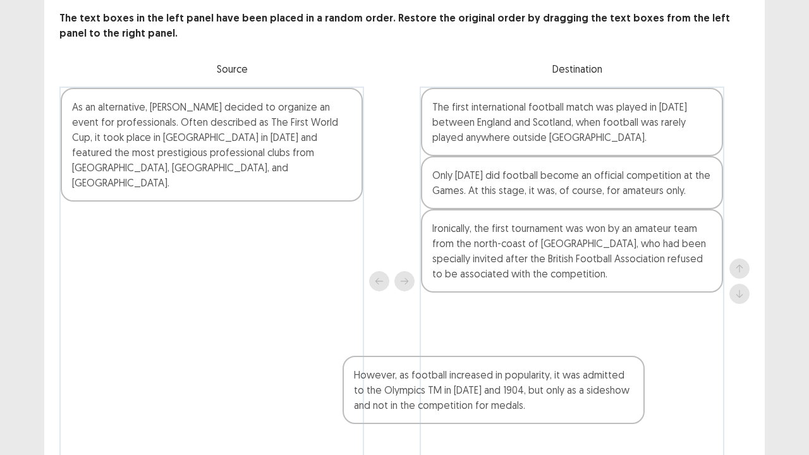
scroll to position [144, 0]
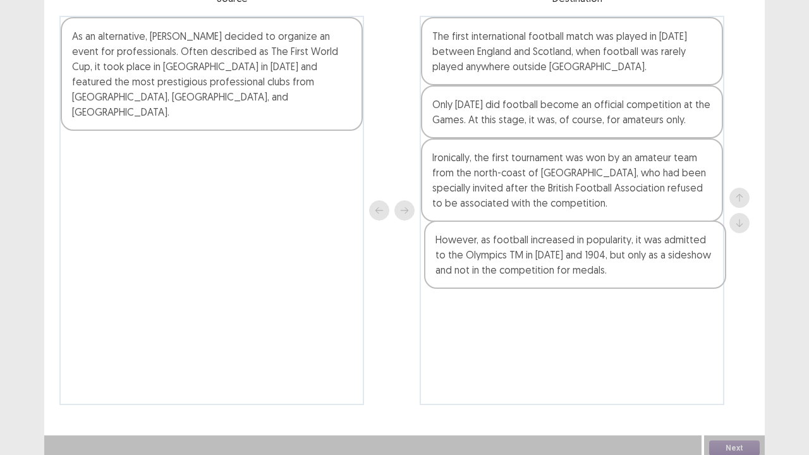
drag, startPoint x: 249, startPoint y: 133, endPoint x: 616, endPoint y: 275, distance: 393.2
click at [616, 275] on div "However, as football increased in popularity, it was admitted to the Olympics T…" at bounding box center [404, 210] width 690 height 389
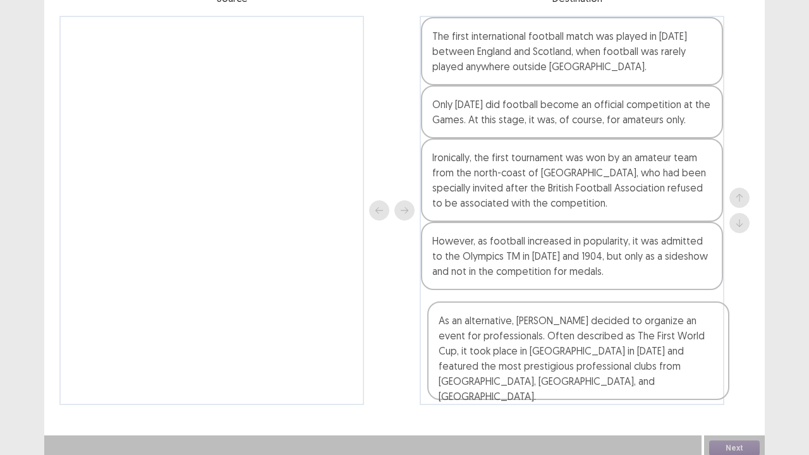
drag, startPoint x: 185, startPoint y: 51, endPoint x: 563, endPoint y: 362, distance: 489.4
click at [563, 353] on div "As an alternative, [PERSON_NAME] decided to organize an event for professionals…" at bounding box center [404, 210] width 690 height 389
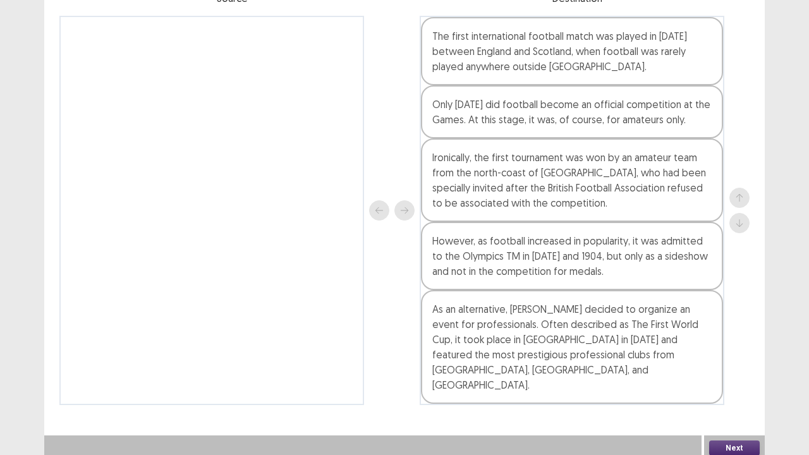
click at [740, 353] on button "Next" at bounding box center [734, 448] width 51 height 15
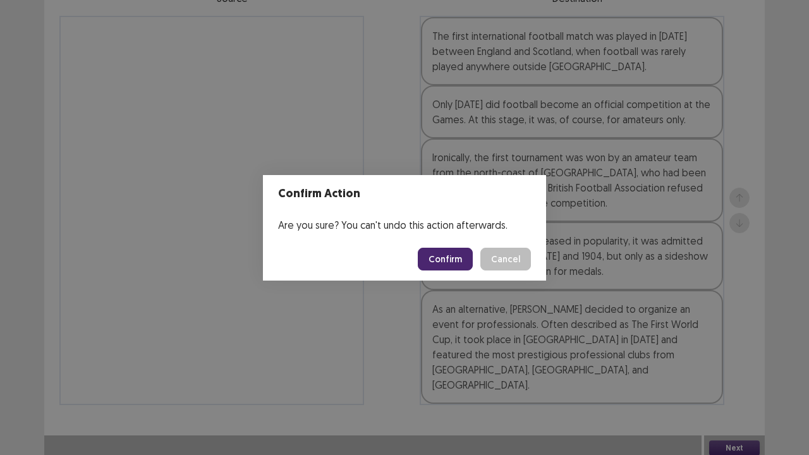
click at [446, 257] on button "Confirm" at bounding box center [445, 259] width 55 height 23
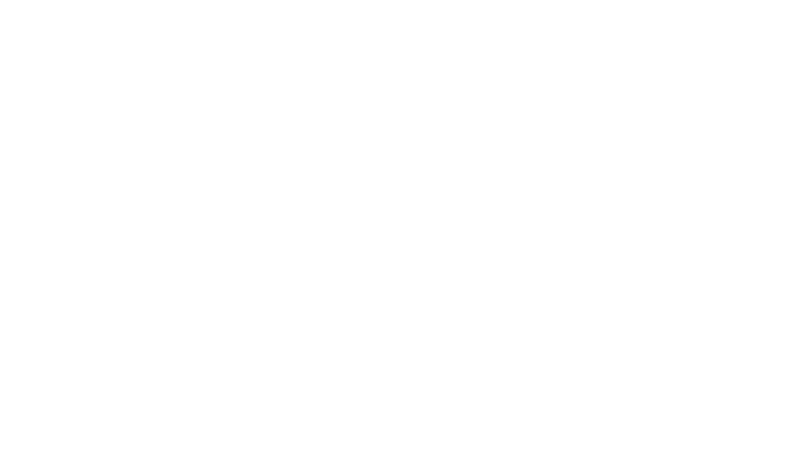
scroll to position [0, 0]
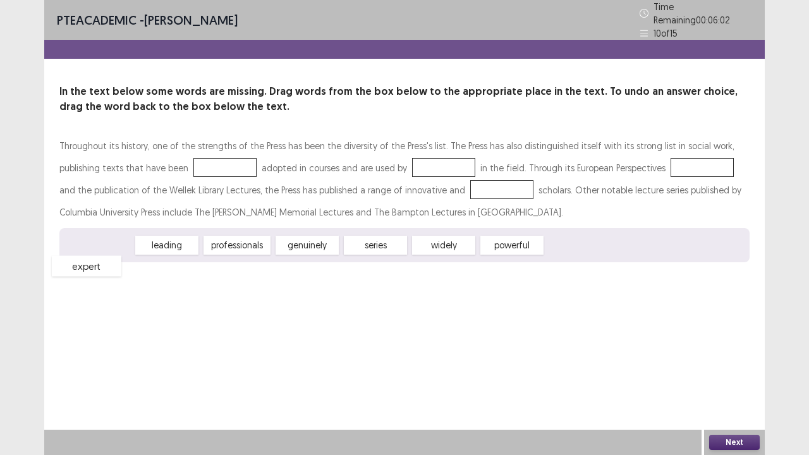
drag, startPoint x: 119, startPoint y: 236, endPoint x: 102, endPoint y: 261, distance: 30.5
click at [102, 261] on span "expert" at bounding box center [87, 266] width 70 height 21
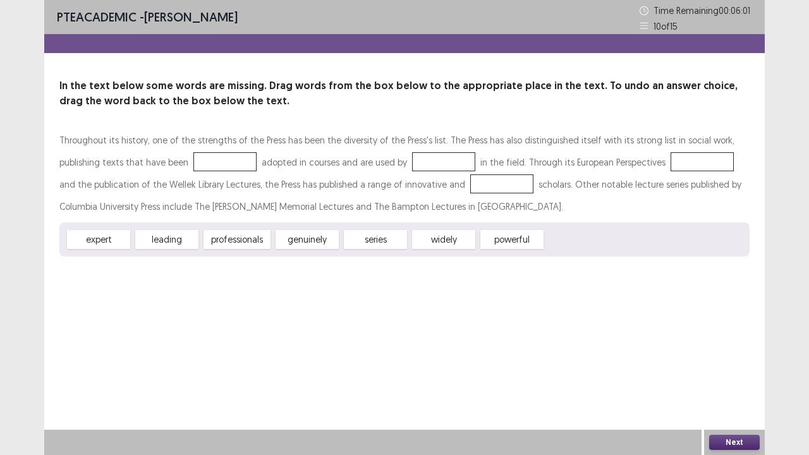
drag, startPoint x: 227, startPoint y: 238, endPoint x: 352, endPoint y: 180, distance: 138.0
click at [352, 180] on div "Throughout its history, one of the strengths of the Press has been the diversit…" at bounding box center [404, 193] width 690 height 128
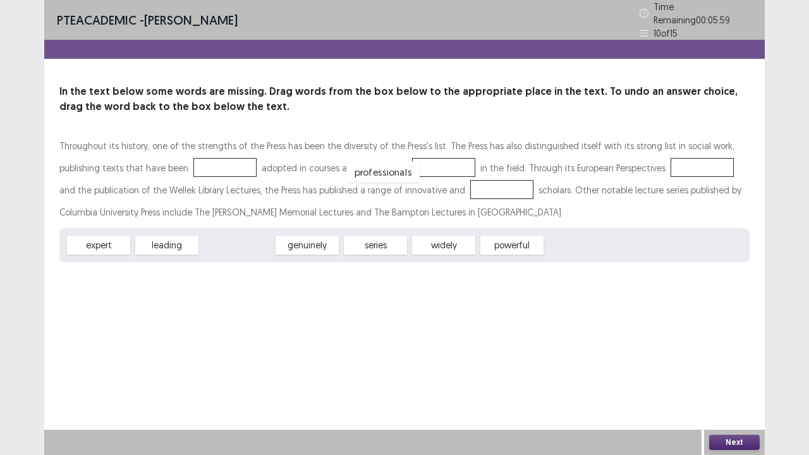
drag, startPoint x: 257, startPoint y: 239, endPoint x: 415, endPoint y: 160, distance: 177.2
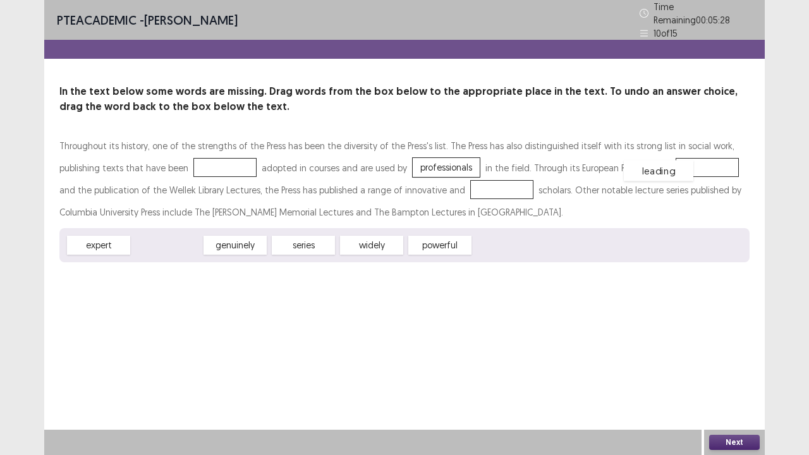
drag, startPoint x: 192, startPoint y: 239, endPoint x: 684, endPoint y: 164, distance: 497.4
drag, startPoint x: 107, startPoint y: 244, endPoint x: 465, endPoint y: 188, distance: 362.7
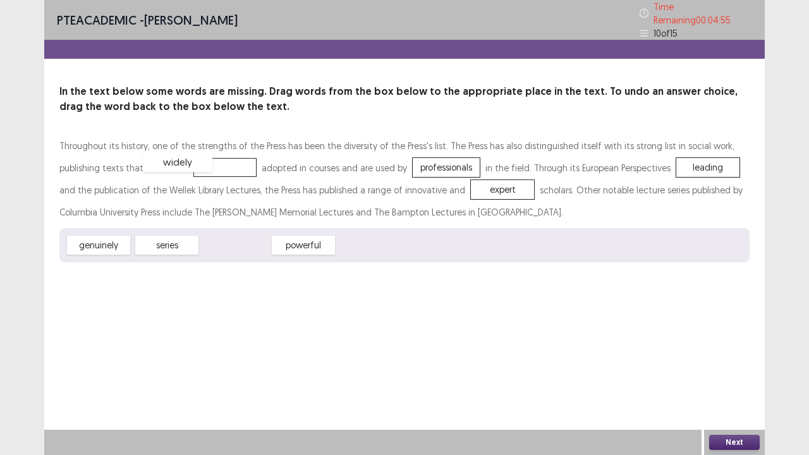
drag, startPoint x: 226, startPoint y: 235, endPoint x: 168, endPoint y: 152, distance: 101.3
click at [743, 353] on button "Next" at bounding box center [734, 442] width 51 height 15
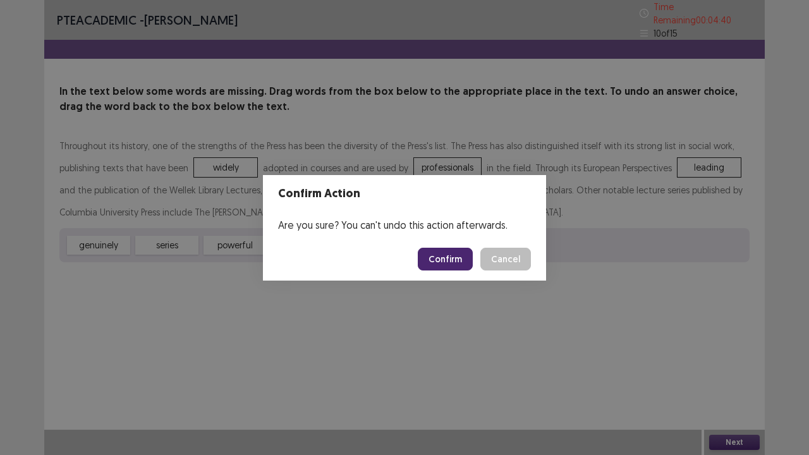
click at [437, 257] on button "Confirm" at bounding box center [445, 259] width 55 height 23
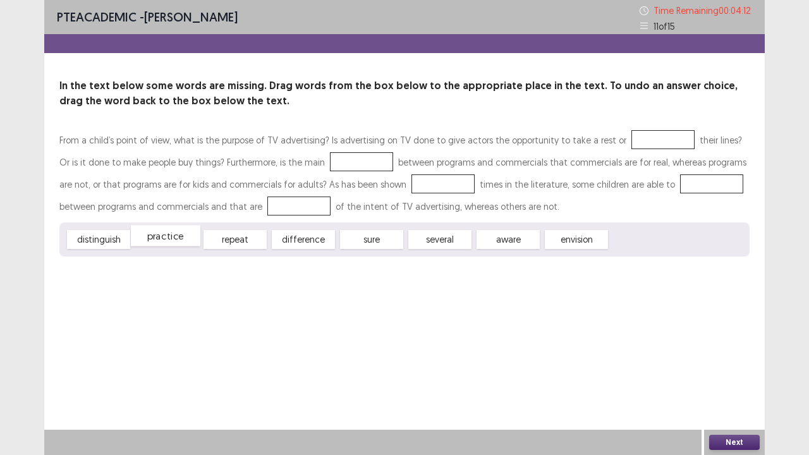
click at [195, 239] on span "practice" at bounding box center [166, 236] width 70 height 21
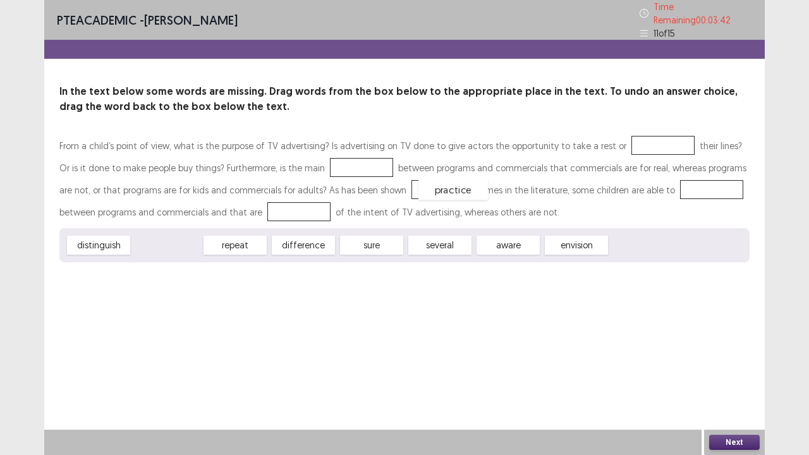
drag, startPoint x: 160, startPoint y: 236, endPoint x: 210, endPoint y: 248, distance: 51.8
click at [418, 200] on span "practice" at bounding box center [453, 190] width 70 height 21
drag, startPoint x: 245, startPoint y: 236, endPoint x: 639, endPoint y: 137, distance: 406.7
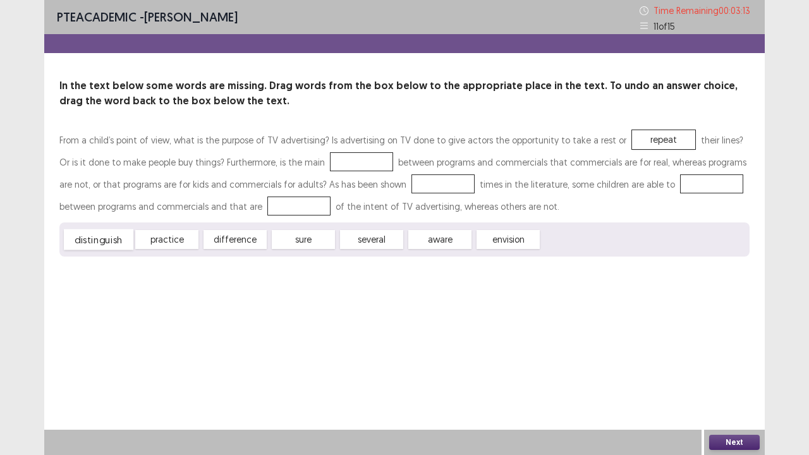
click at [96, 239] on span "distinguish" at bounding box center [99, 239] width 70 height 21
drag, startPoint x: 258, startPoint y: 240, endPoint x: 344, endPoint y: 161, distance: 117.2
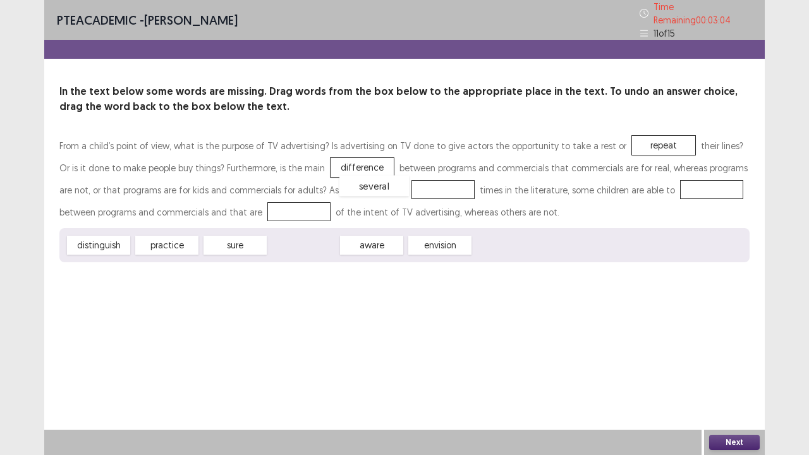
drag, startPoint x: 305, startPoint y: 240, endPoint x: 377, endPoint y: 180, distance: 93.3
drag, startPoint x: 98, startPoint y: 244, endPoint x: 660, endPoint y: 187, distance: 564.8
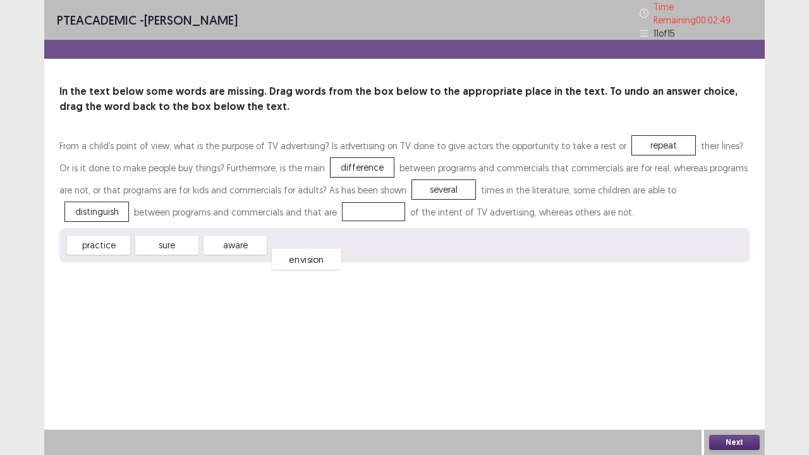
drag, startPoint x: 318, startPoint y: 239, endPoint x: 322, endPoint y: 254, distance: 15.6
click at [322, 254] on span "envision" at bounding box center [307, 259] width 70 height 21
drag, startPoint x: 233, startPoint y: 235, endPoint x: 247, endPoint y: 202, distance: 36.0
click at [741, 353] on button "Next" at bounding box center [734, 442] width 51 height 15
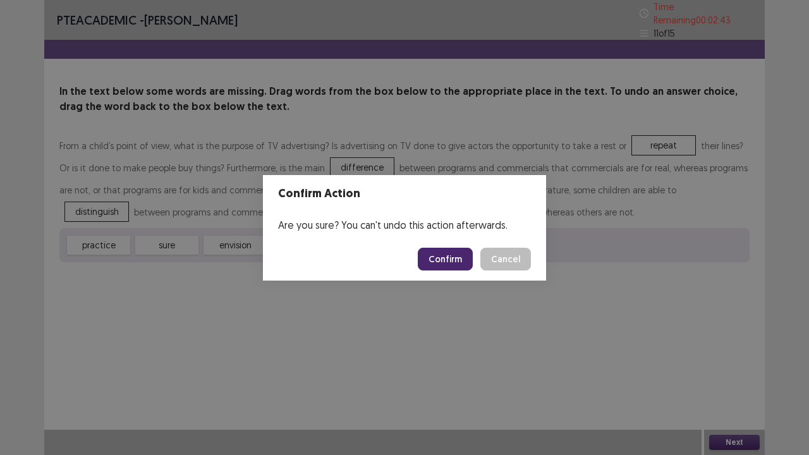
click at [437, 261] on button "Confirm" at bounding box center [445, 259] width 55 height 23
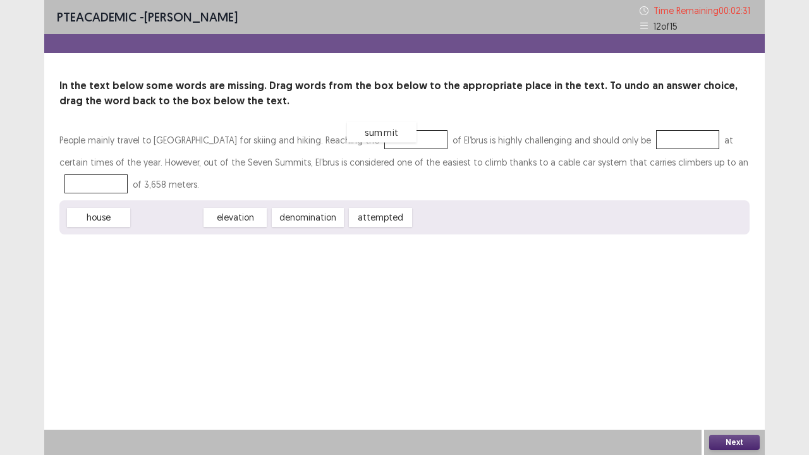
drag, startPoint x: 177, startPoint y: 222, endPoint x: 389, endPoint y: 139, distance: 228.0
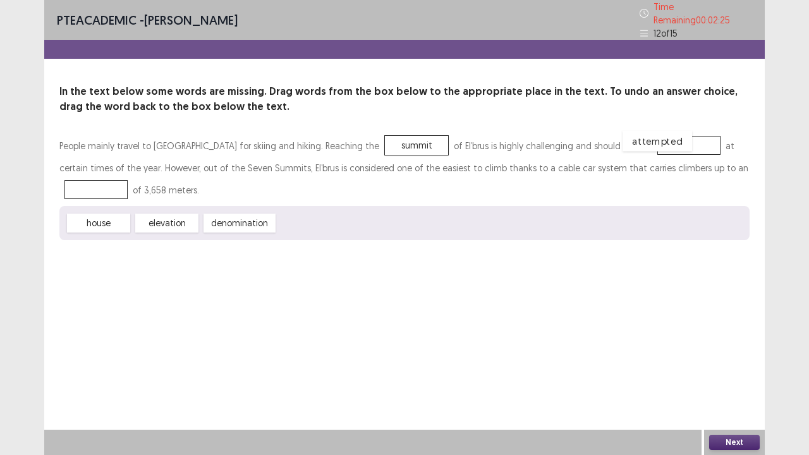
drag, startPoint x: 315, startPoint y: 221, endPoint x: 659, endPoint y: 139, distance: 353.5
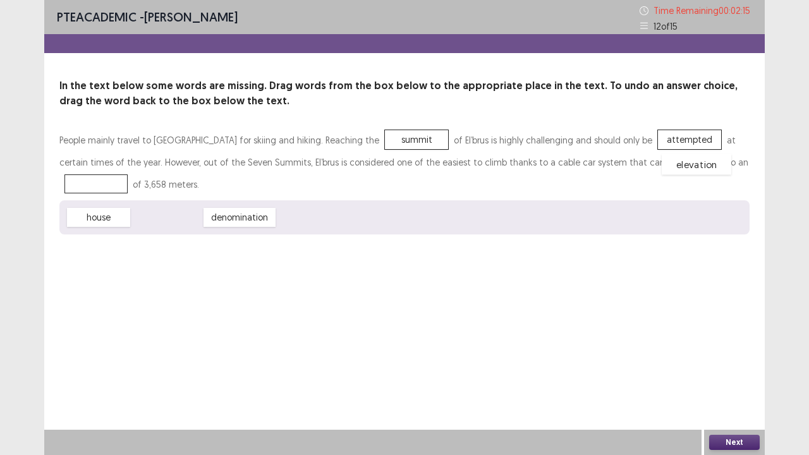
drag, startPoint x: 184, startPoint y: 215, endPoint x: 710, endPoint y: 161, distance: 529.3
click at [733, 353] on button "Next" at bounding box center [734, 442] width 51 height 15
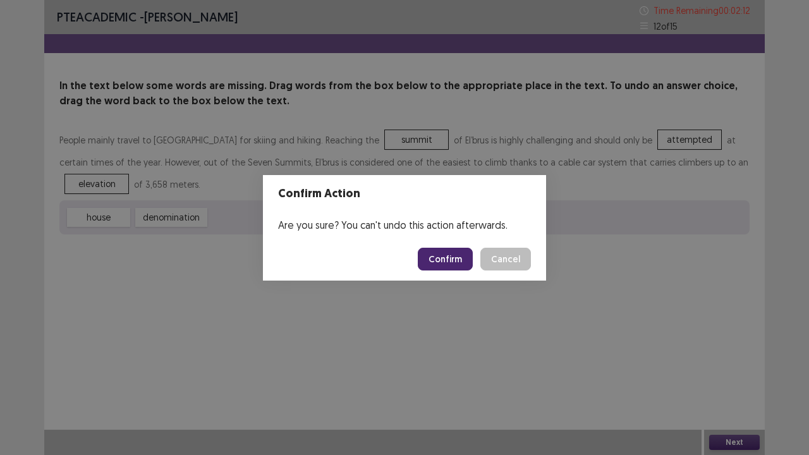
click at [473, 250] on button "Confirm" at bounding box center [445, 259] width 55 height 23
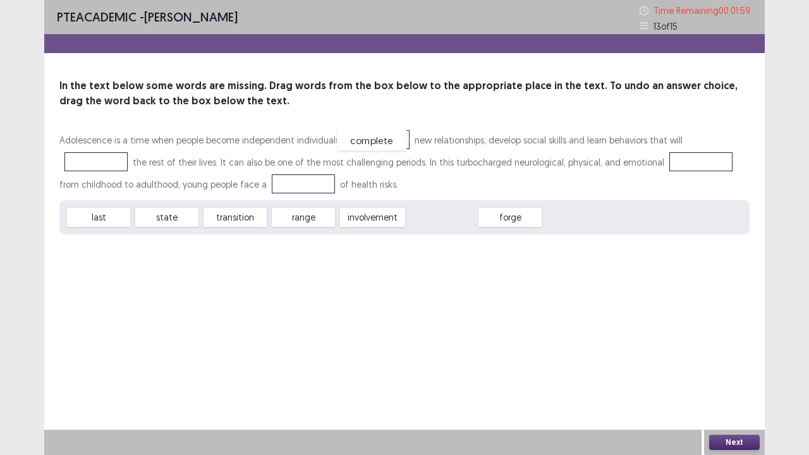
drag, startPoint x: 434, startPoint y: 219, endPoint x: 363, endPoint y: 142, distance: 104.7
drag, startPoint x: 111, startPoint y: 211, endPoint x: 716, endPoint y: 131, distance: 610.2
drag, startPoint x: 319, startPoint y: 222, endPoint x: 621, endPoint y: 166, distance: 307.2
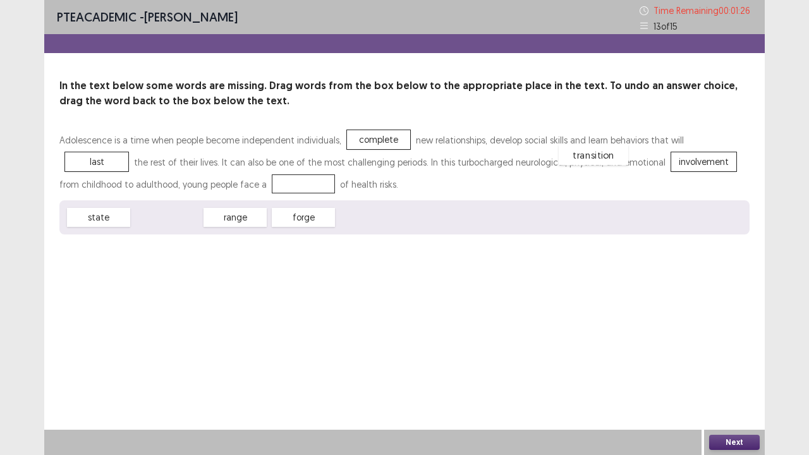
drag, startPoint x: 186, startPoint y: 219, endPoint x: 618, endPoint y: 162, distance: 435.5
drag, startPoint x: 201, startPoint y: 214, endPoint x: 188, endPoint y: 220, distance: 14.7
click at [188, 220] on div "state range forge involvement" at bounding box center [404, 217] width 690 height 34
drag, startPoint x: 183, startPoint y: 219, endPoint x: 240, endPoint y: 185, distance: 66.7
click at [727, 353] on div "Next" at bounding box center [734, 442] width 61 height 25
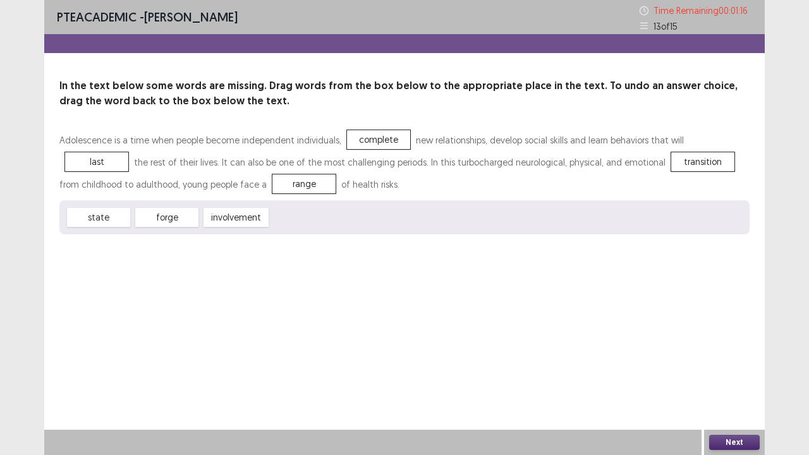
click at [729, 353] on button "Next" at bounding box center [734, 442] width 51 height 15
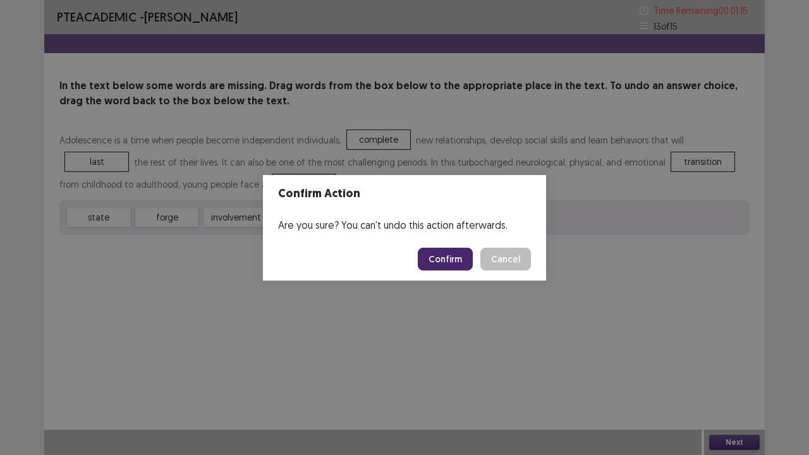
click at [463, 259] on button "Confirm" at bounding box center [445, 259] width 55 height 23
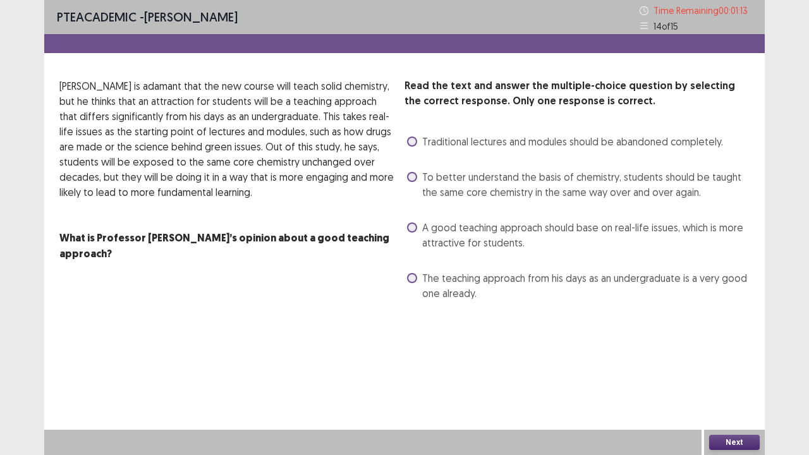
click at [413, 180] on span at bounding box center [412, 177] width 10 height 10
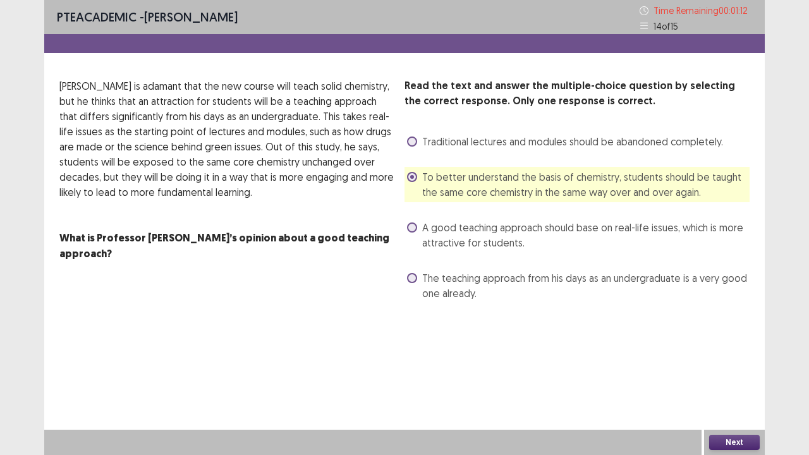
click at [731, 353] on button "Next" at bounding box center [734, 442] width 51 height 15
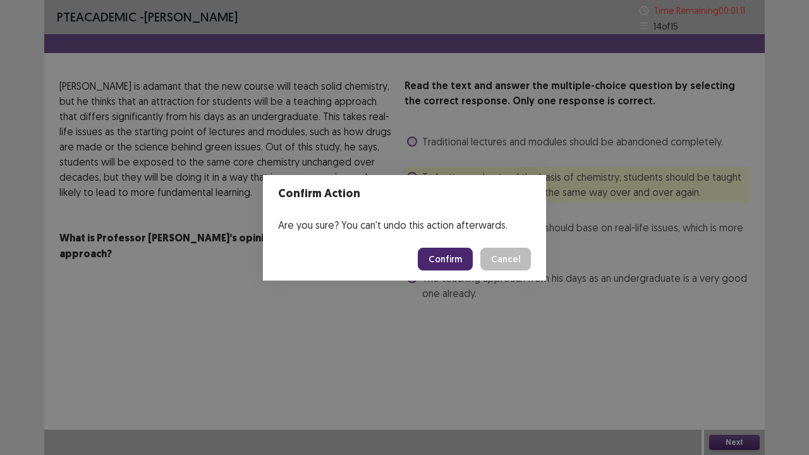
click at [458, 260] on button "Confirm" at bounding box center [445, 259] width 55 height 23
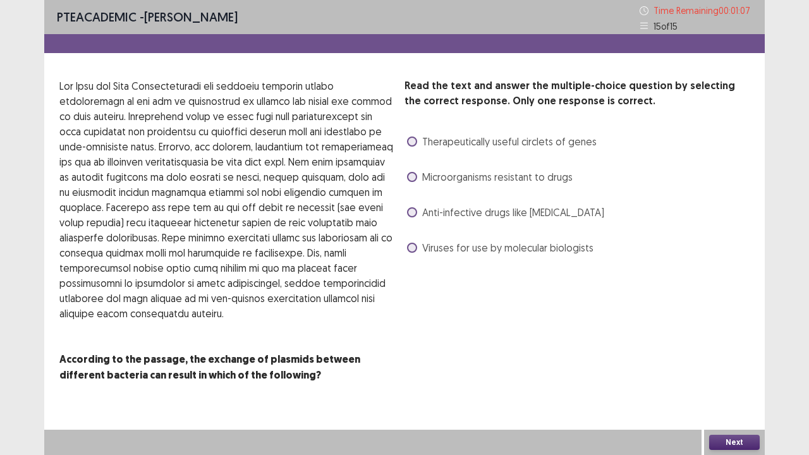
click at [412, 140] on span at bounding box center [412, 142] width 10 height 10
click at [729, 353] on button "Next" at bounding box center [734, 442] width 51 height 15
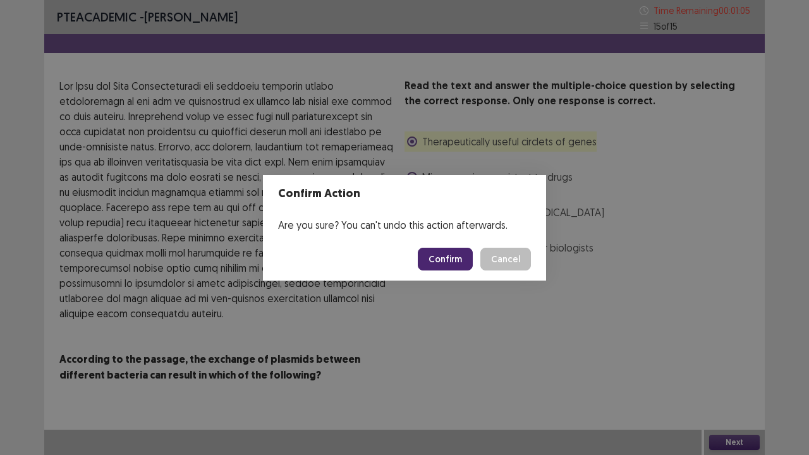
click at [454, 262] on button "Confirm" at bounding box center [445, 259] width 55 height 23
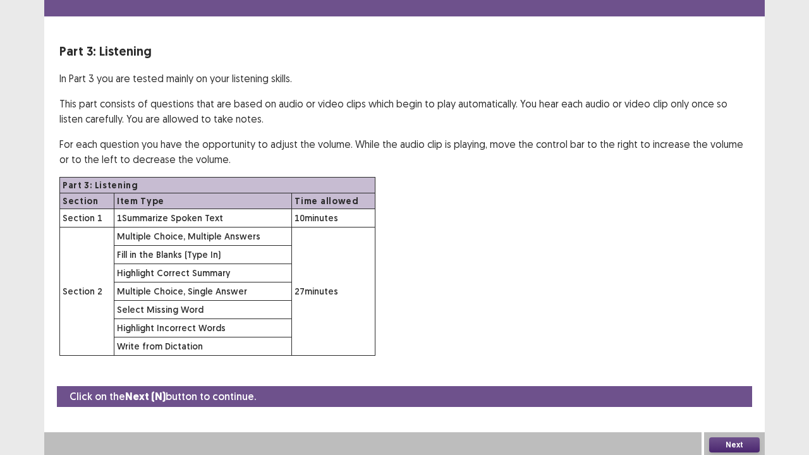
scroll to position [36, 0]
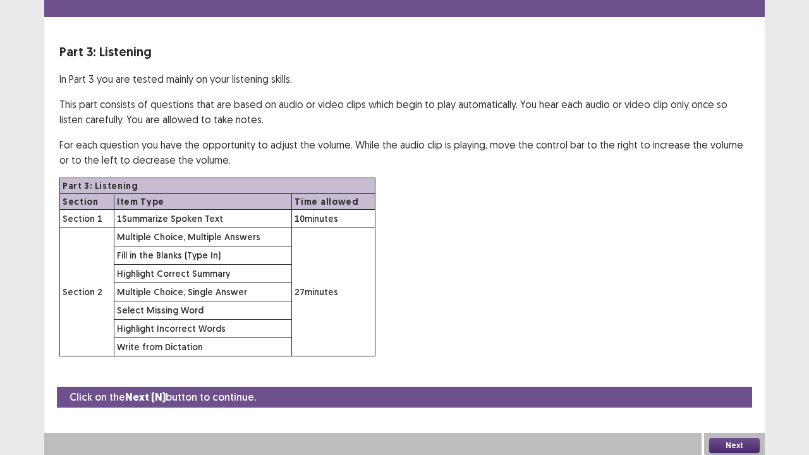
click at [726, 353] on button "Next" at bounding box center [734, 445] width 51 height 15
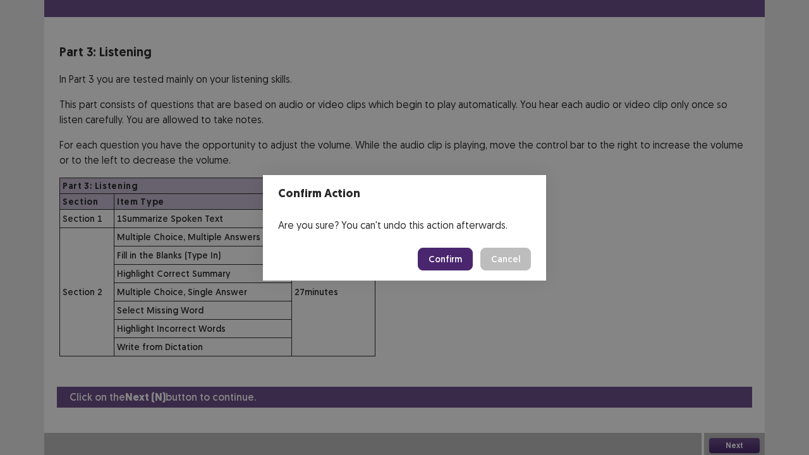
click at [446, 260] on button "Confirm" at bounding box center [445, 259] width 55 height 23
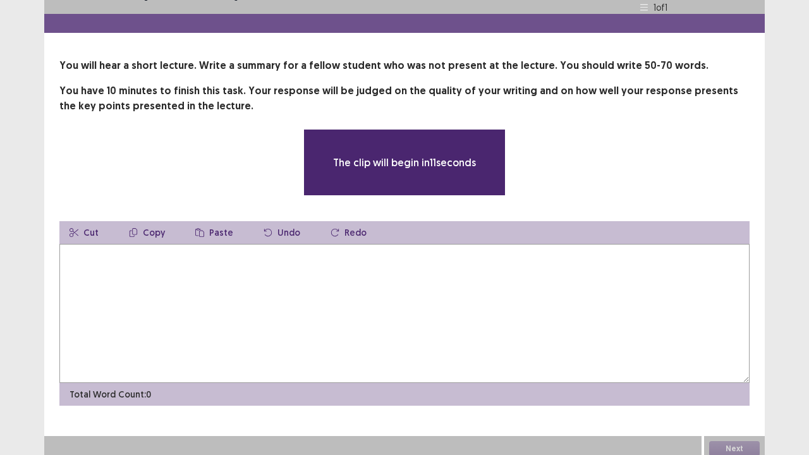
click at [446, 260] on textarea at bounding box center [404, 313] width 690 height 139
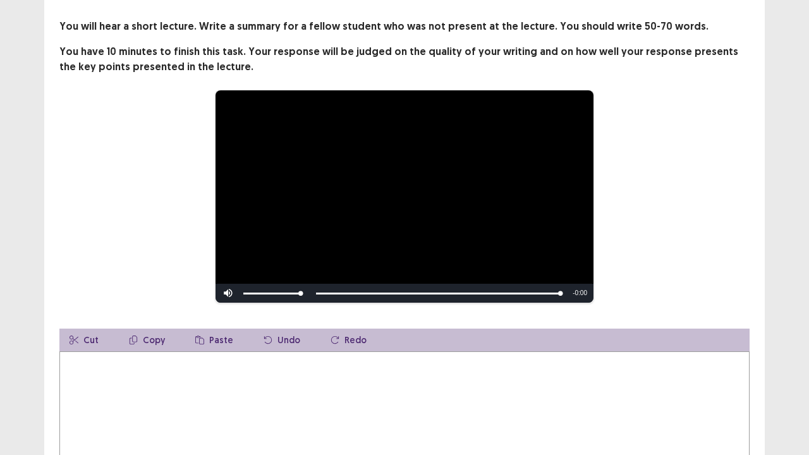
scroll to position [64, 0]
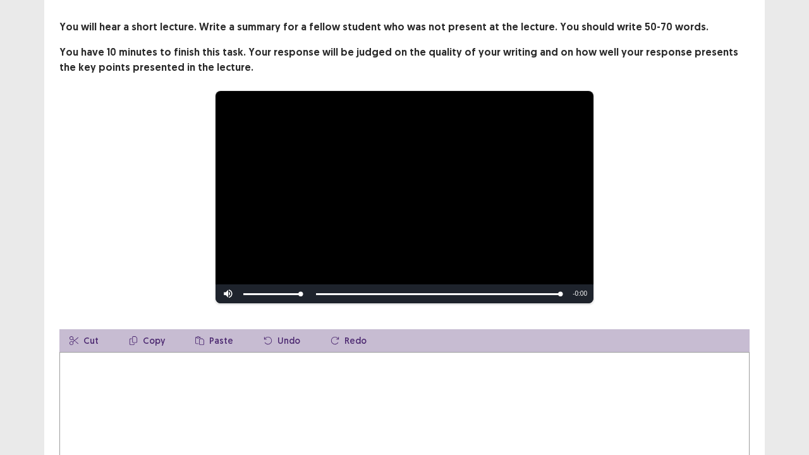
click at [177, 353] on textarea at bounding box center [404, 421] width 690 height 139
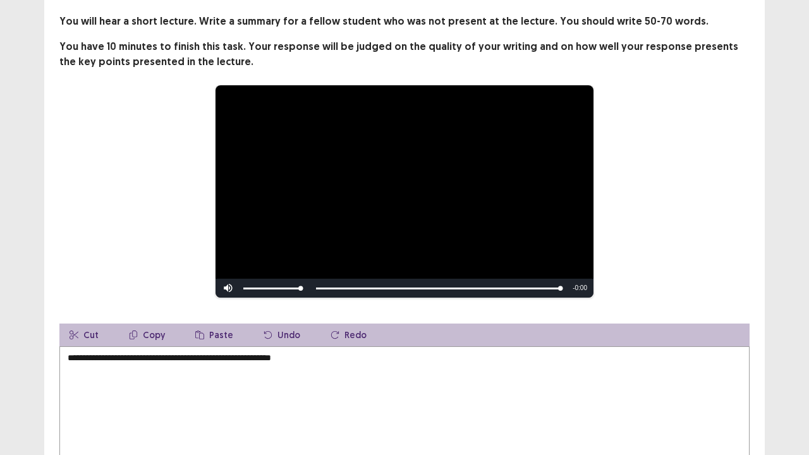
click at [79, 353] on textarea "**********" at bounding box center [404, 415] width 690 height 139
click at [316, 353] on textarea "**********" at bounding box center [404, 415] width 690 height 139
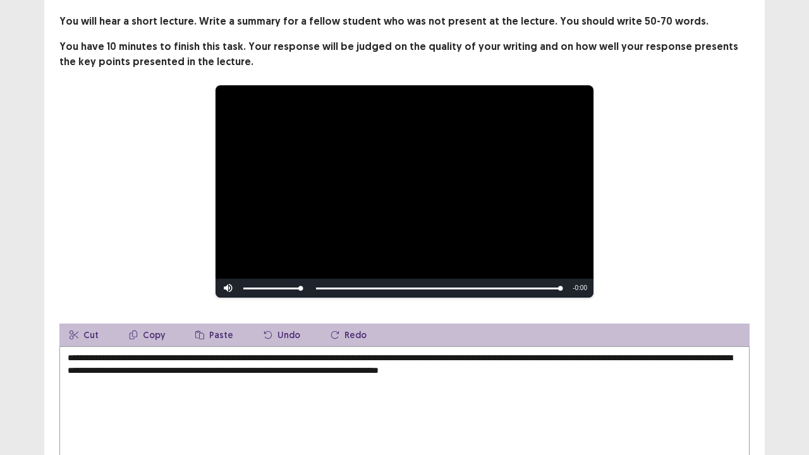
click at [290, 353] on textarea "**********" at bounding box center [404, 415] width 690 height 139
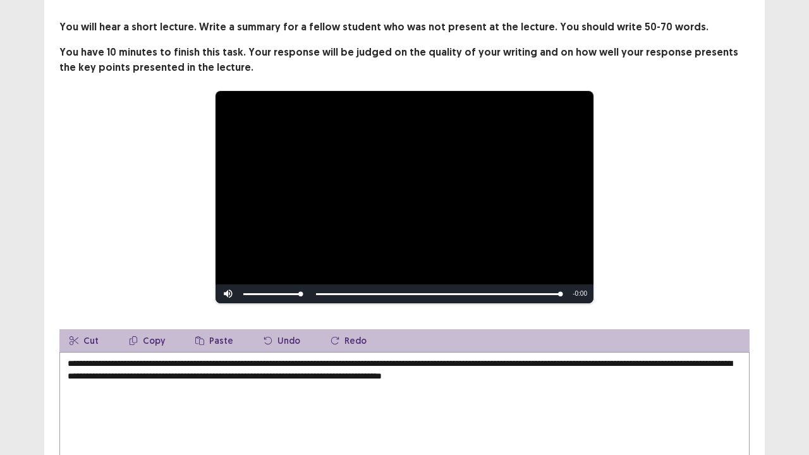
click at [576, 353] on textarea "**********" at bounding box center [404, 421] width 690 height 139
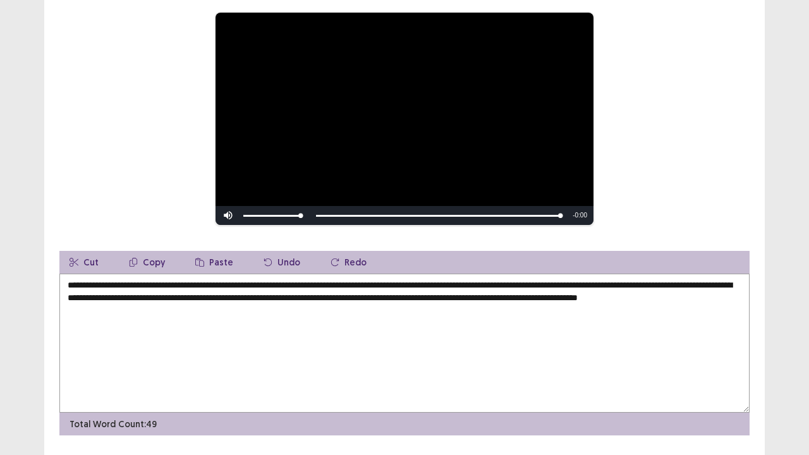
scroll to position [143, 0]
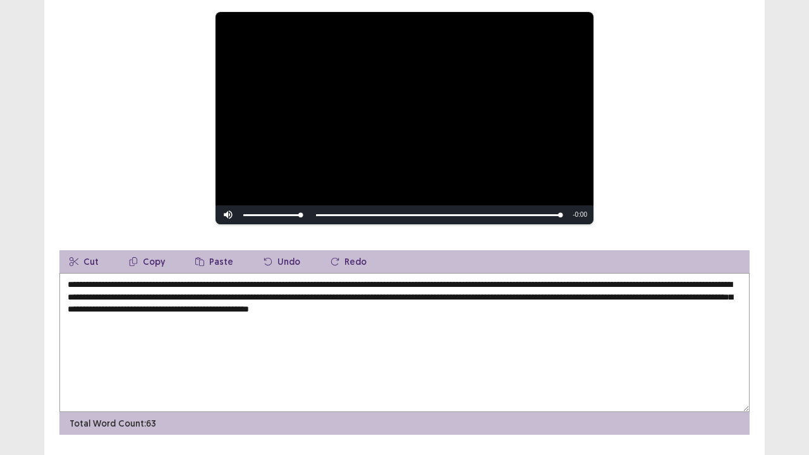
click at [427, 305] on textarea "**********" at bounding box center [404, 342] width 690 height 139
click at [597, 306] on textarea "**********" at bounding box center [404, 342] width 690 height 139
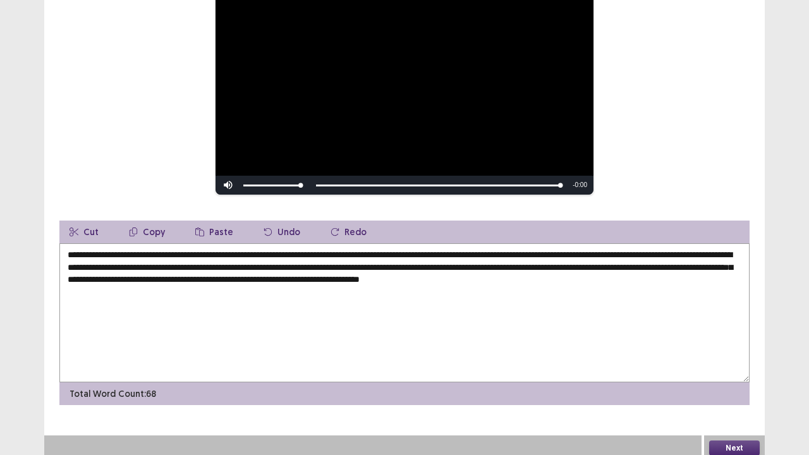
click at [563, 276] on textarea "**********" at bounding box center [404, 312] width 690 height 139
drag, startPoint x: 563, startPoint y: 276, endPoint x: 616, endPoint y: 277, distance: 53.7
click at [616, 277] on textarea "**********" at bounding box center [404, 312] width 690 height 139
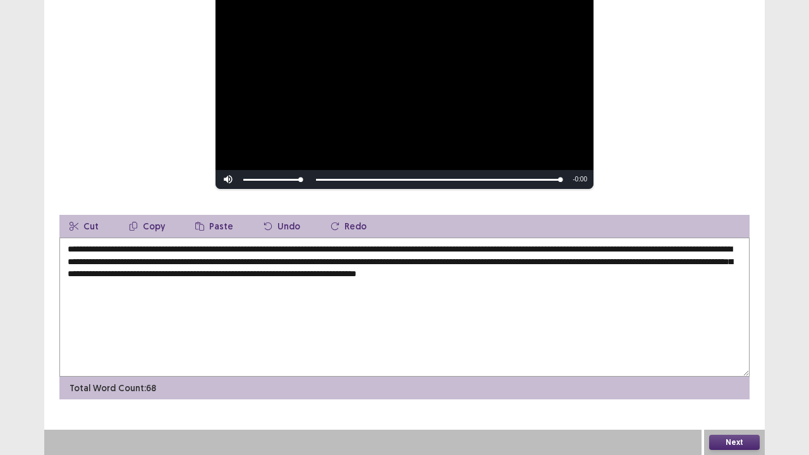
click at [215, 263] on textarea "**********" at bounding box center [404, 307] width 690 height 139
click at [322, 272] on textarea "**********" at bounding box center [404, 307] width 690 height 139
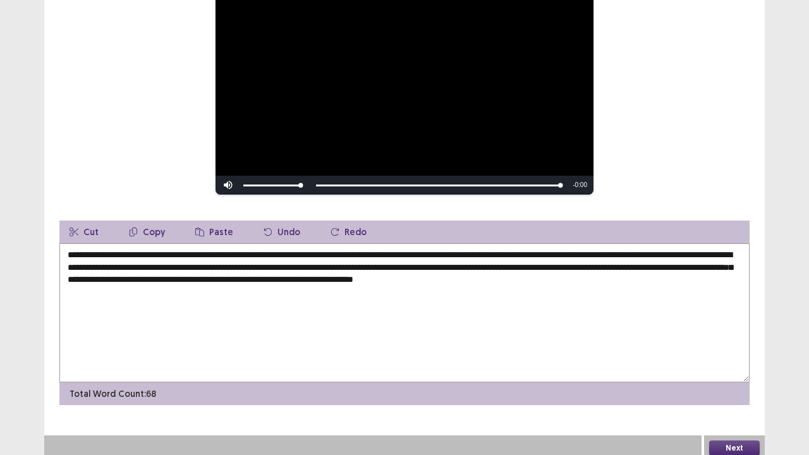
type textarea "**********"
click at [750, 353] on button "Next" at bounding box center [734, 448] width 51 height 15
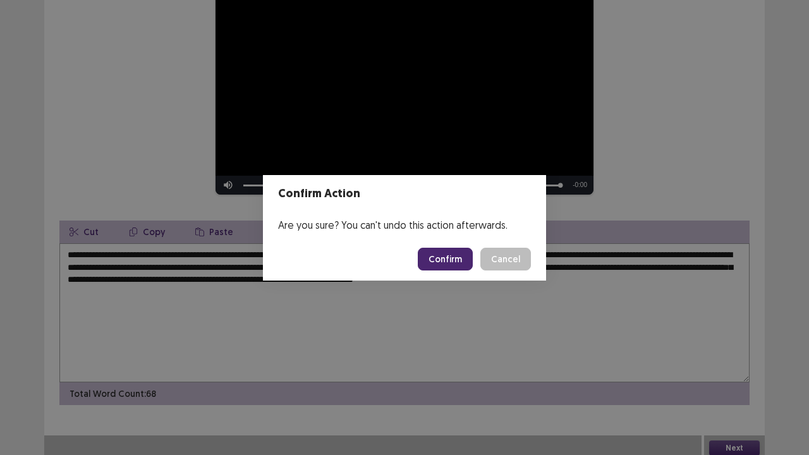
click at [440, 261] on button "Confirm" at bounding box center [445, 259] width 55 height 23
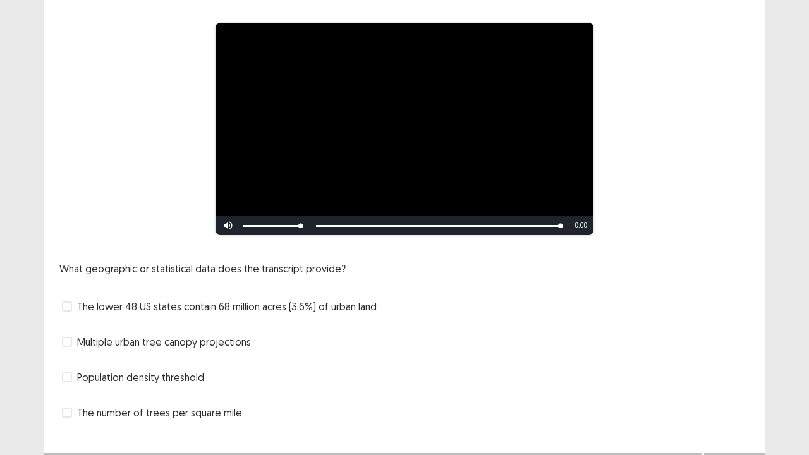
scroll to position [91, 0]
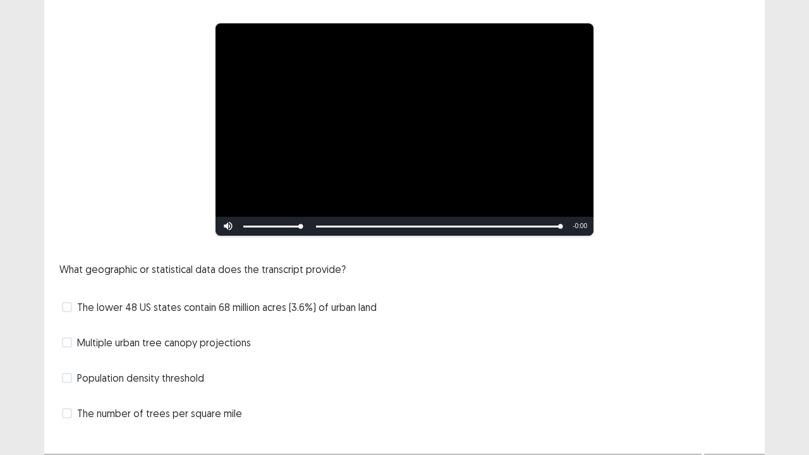
click at [68, 309] on span at bounding box center [67, 307] width 10 height 10
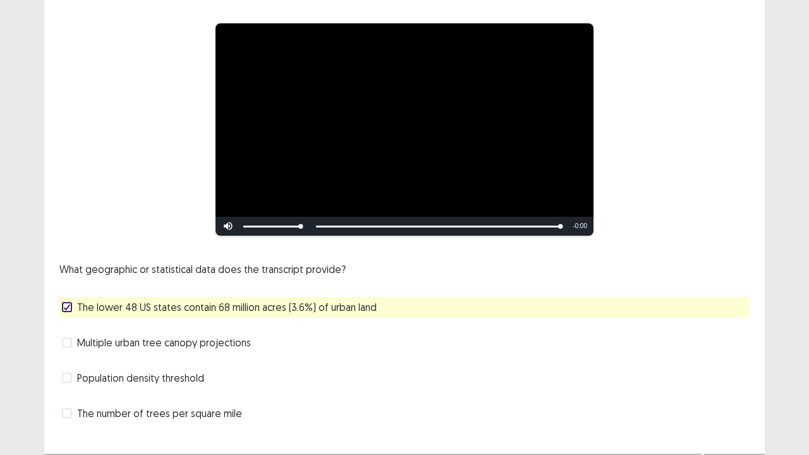
scroll to position [115, 0]
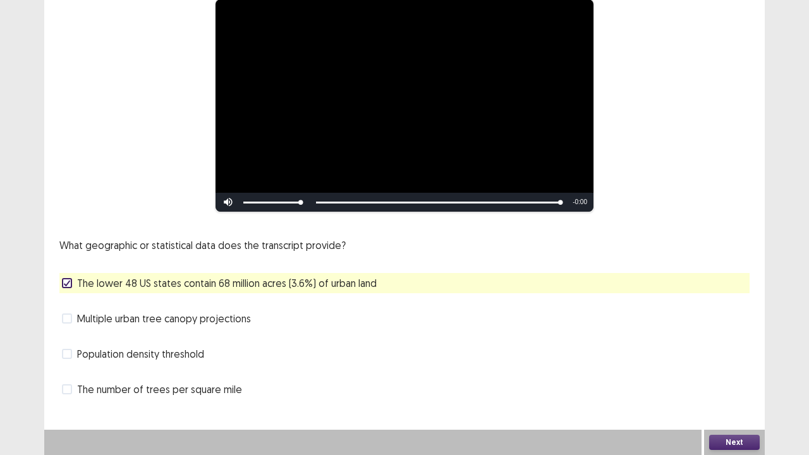
click at [728, 353] on button "Next" at bounding box center [734, 442] width 51 height 15
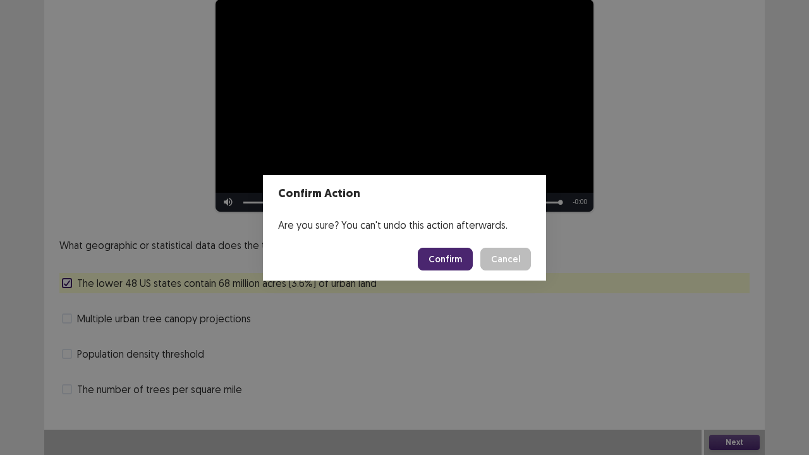
click at [437, 250] on button "Confirm" at bounding box center [445, 259] width 55 height 23
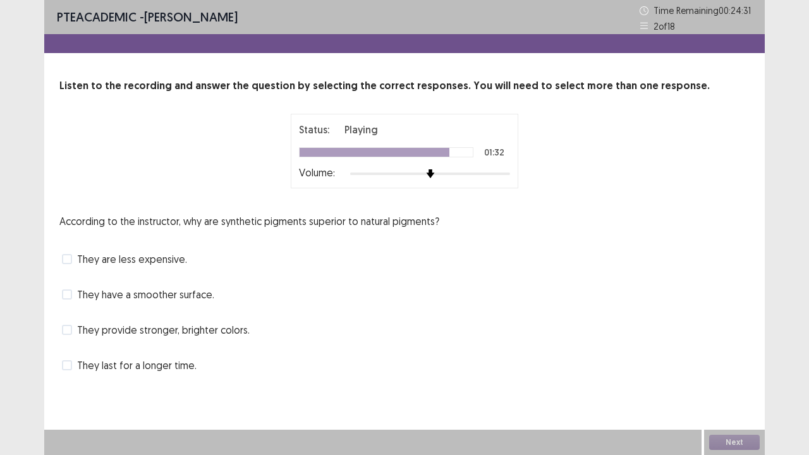
click at [63, 332] on span at bounding box center [67, 330] width 10 height 10
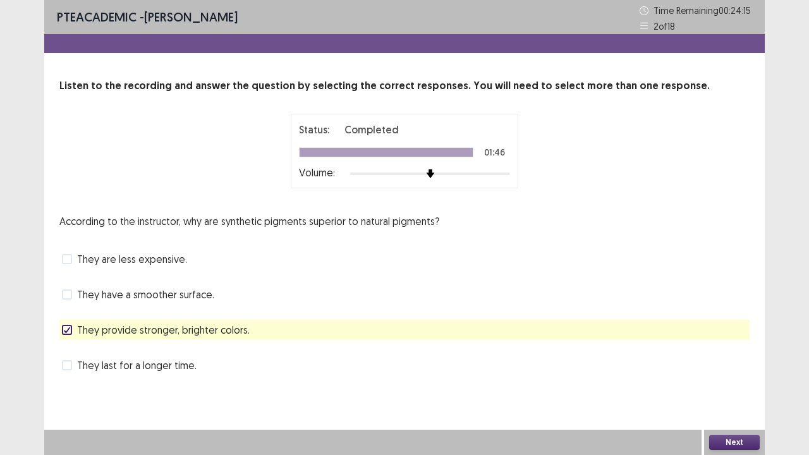
click at [64, 353] on span at bounding box center [67, 365] width 10 height 10
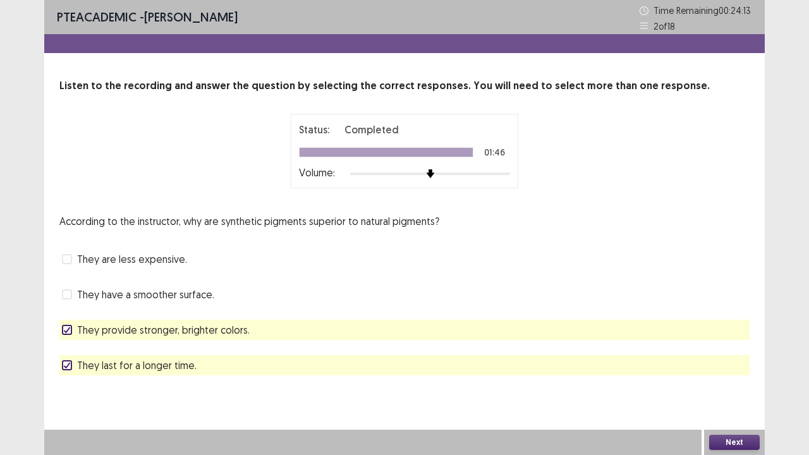
click at [724, 353] on button "Next" at bounding box center [734, 442] width 51 height 15
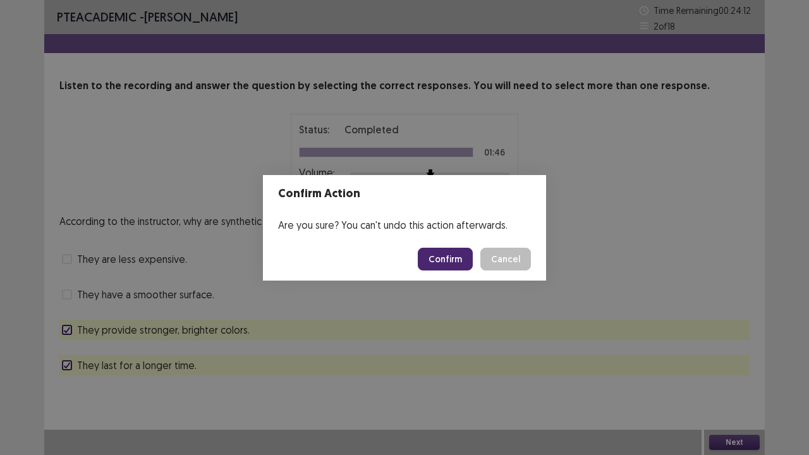
click at [450, 263] on button "Confirm" at bounding box center [445, 259] width 55 height 23
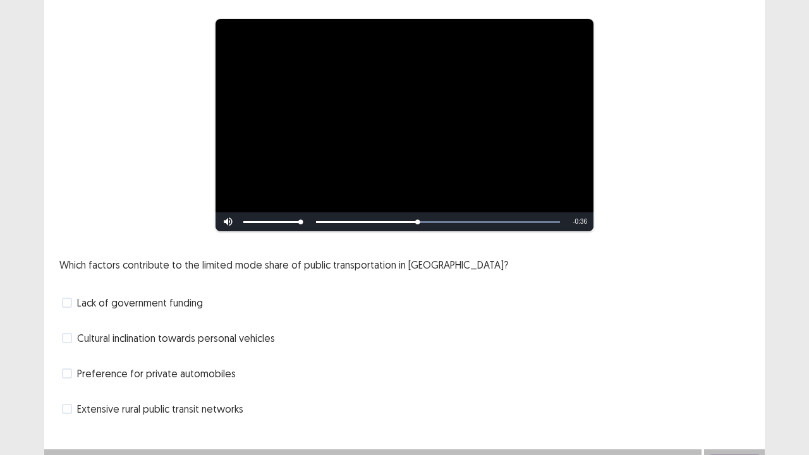
scroll to position [100, 0]
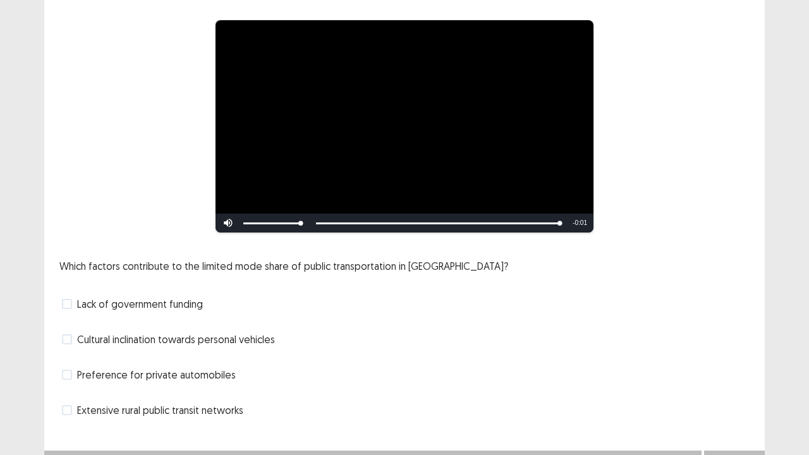
click at [67, 299] on span at bounding box center [67, 304] width 10 height 10
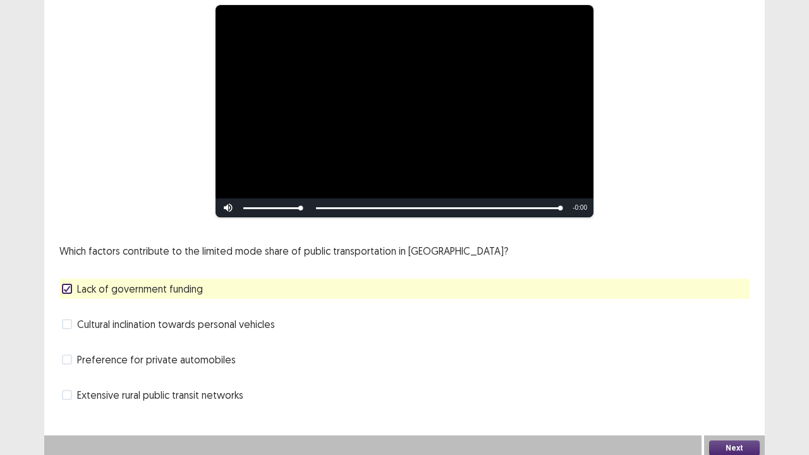
scroll to position [113, 0]
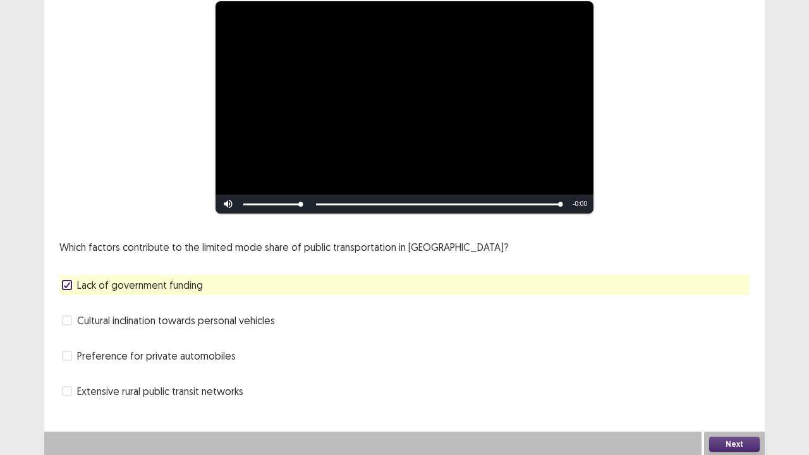
click at [714, 353] on button "Next" at bounding box center [734, 444] width 51 height 15
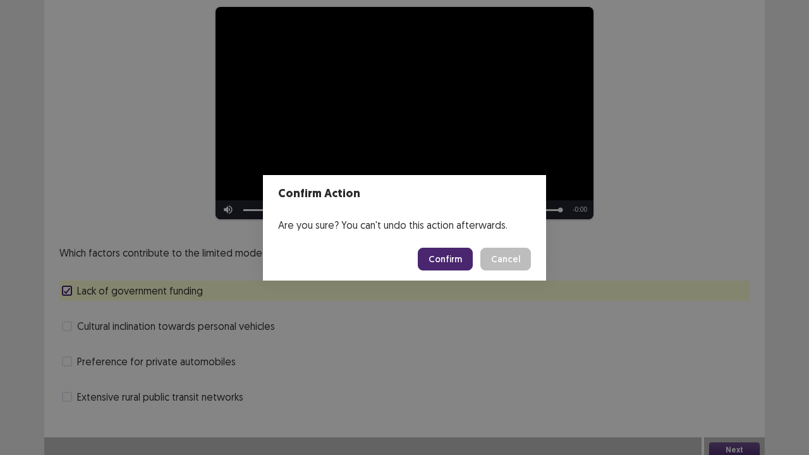
click at [465, 262] on button "Confirm" at bounding box center [445, 259] width 55 height 23
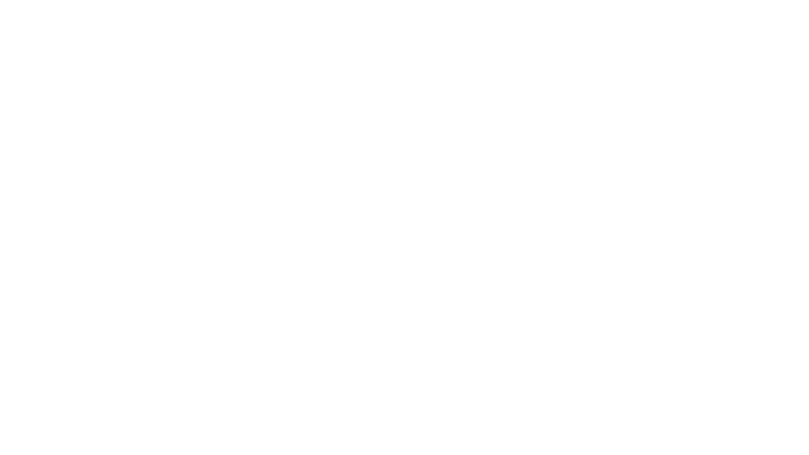
scroll to position [0, 0]
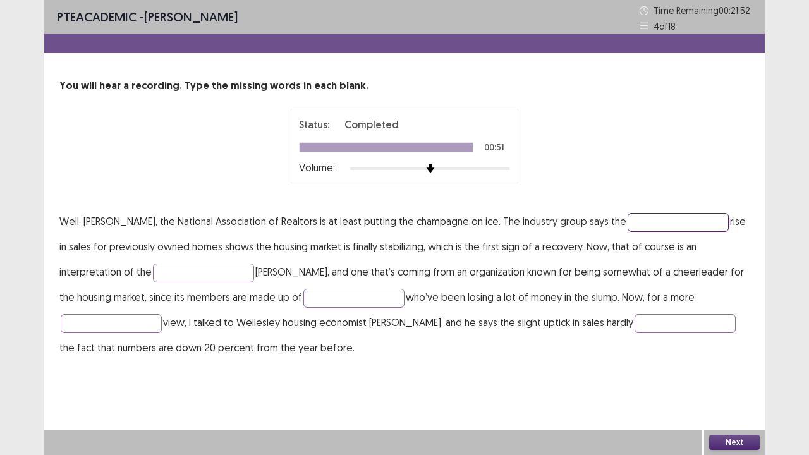
click at [628, 222] on input "text" at bounding box center [678, 222] width 101 height 19
type input "******"
click at [153, 269] on input "text" at bounding box center [203, 273] width 101 height 19
type input "******"
click at [303, 297] on input "text" at bounding box center [353, 298] width 101 height 19
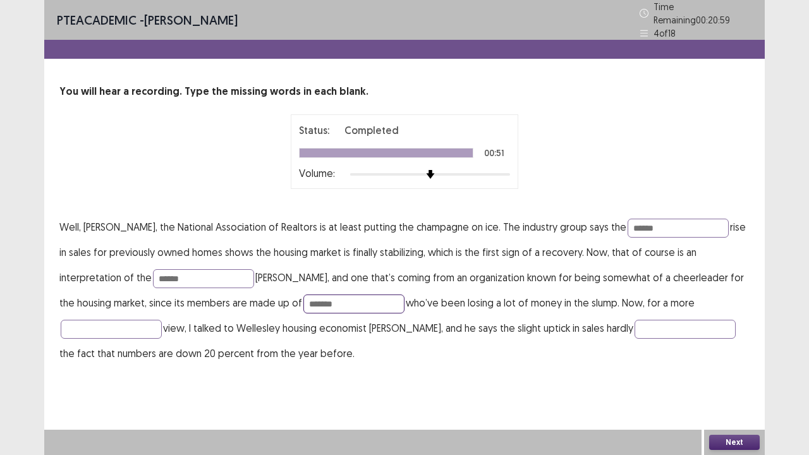
click at [303, 298] on input "*******" at bounding box center [353, 304] width 101 height 19
type input "*******"
click at [162, 320] on input "text" at bounding box center [111, 329] width 101 height 19
type input "*"
type input "*****"
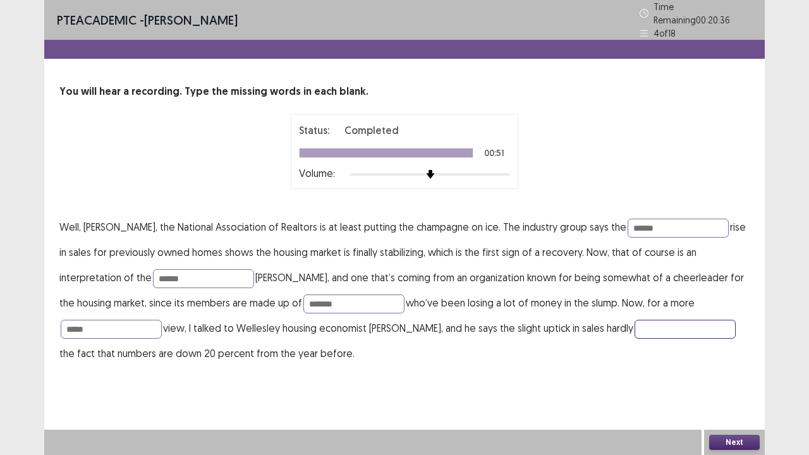
click at [635, 323] on input "text" at bounding box center [685, 329] width 101 height 19
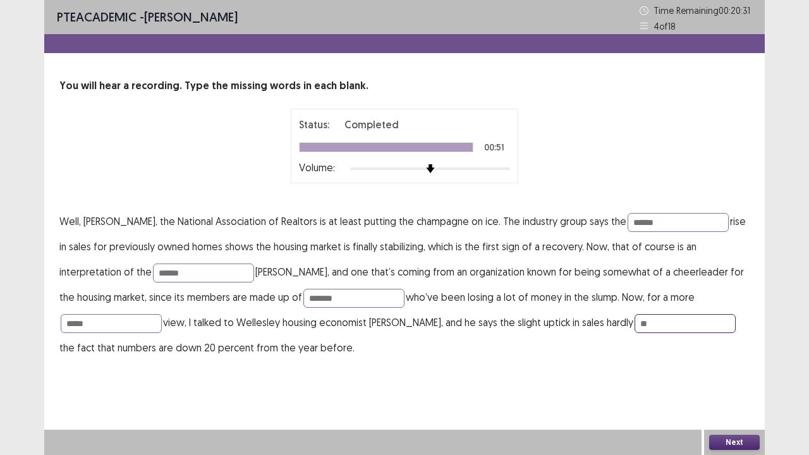
type input "*"
type input "****"
click at [730, 353] on button "Next" at bounding box center [734, 442] width 51 height 15
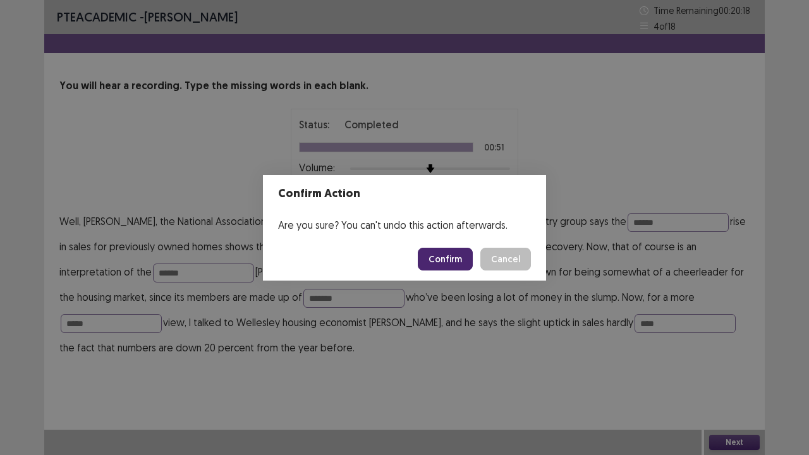
click at [454, 255] on button "Confirm" at bounding box center [445, 259] width 55 height 23
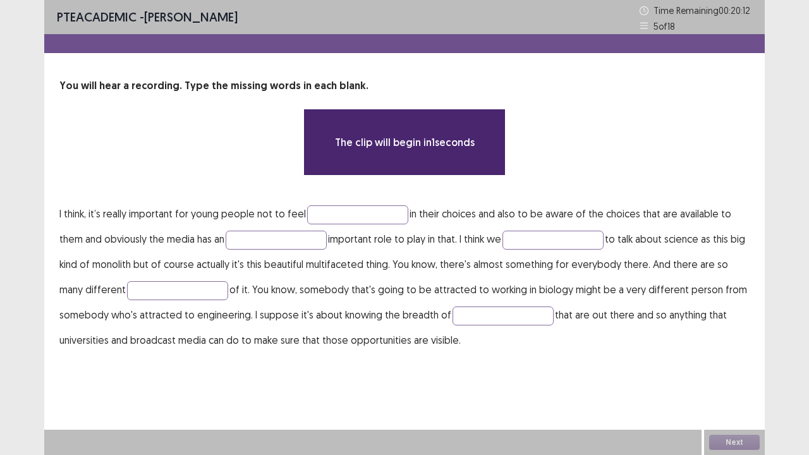
click at [653, 121] on div "The clip will begin in 1 seconds" at bounding box center [404, 142] width 690 height 67
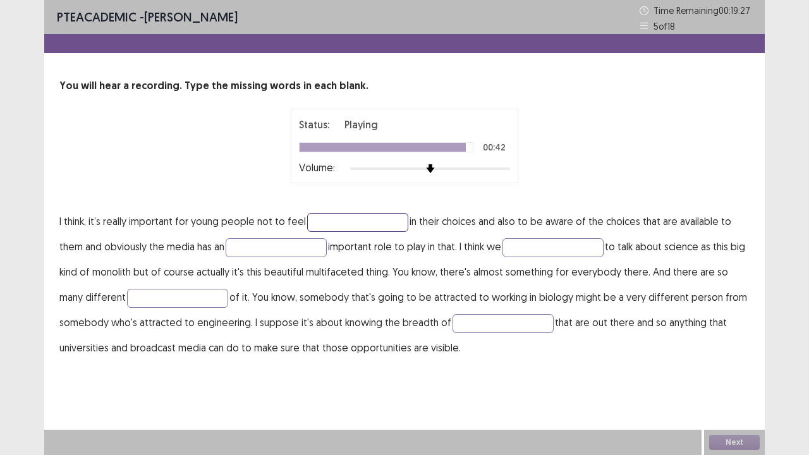
click at [357, 224] on input "text" at bounding box center [357, 222] width 101 height 19
type input "**********"
click at [324, 247] on input "text" at bounding box center [276, 247] width 101 height 19
type input "**********"
click at [540, 253] on input "text" at bounding box center [553, 247] width 101 height 19
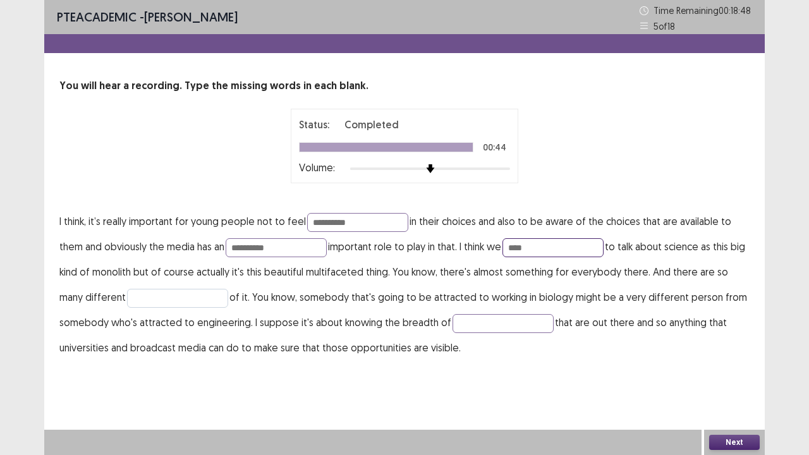
type input "****"
click at [197, 296] on input "text" at bounding box center [177, 298] width 101 height 19
type input "*******"
click at [480, 324] on input "text" at bounding box center [503, 323] width 101 height 19
click at [498, 353] on p "**********" at bounding box center [404, 285] width 690 height 152
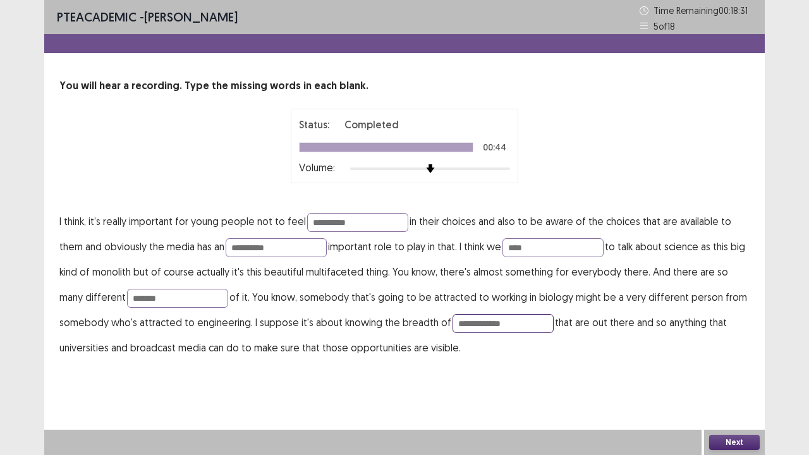
click at [475, 324] on input "**********" at bounding box center [503, 323] width 101 height 19
type input "**********"
click at [497, 353] on div "**********" at bounding box center [404, 193] width 721 height 386
click at [723, 353] on button "Next" at bounding box center [734, 442] width 51 height 15
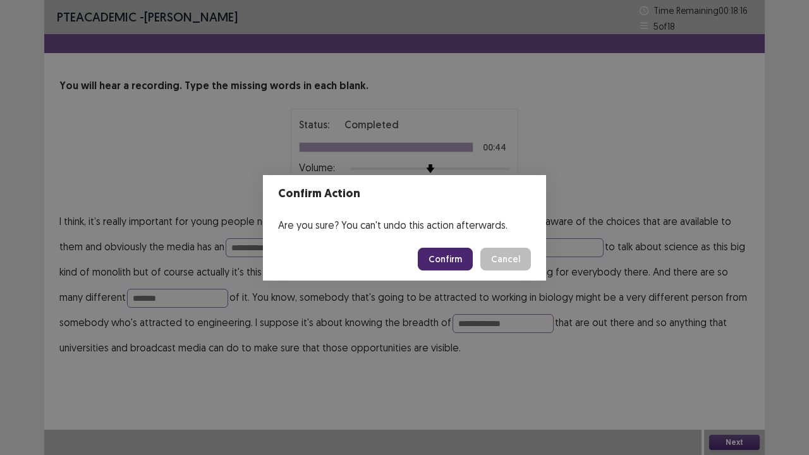
click at [448, 250] on button "Confirm" at bounding box center [445, 259] width 55 height 23
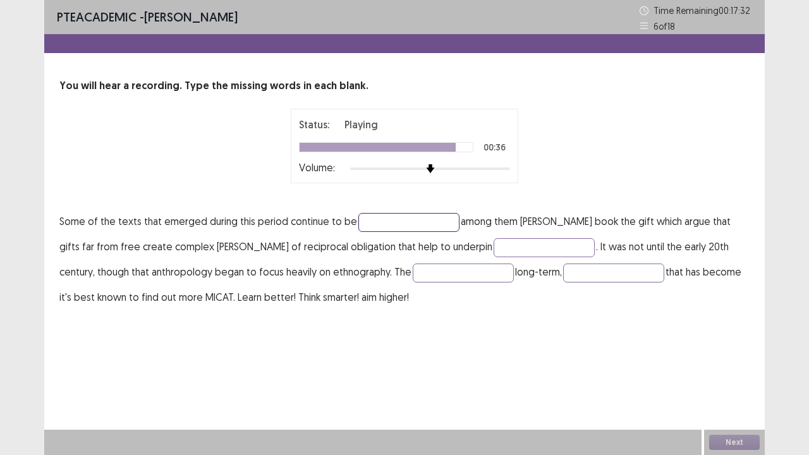
click at [389, 227] on input "text" at bounding box center [408, 222] width 101 height 19
type input "**********"
click at [494, 240] on input "text" at bounding box center [544, 247] width 101 height 19
type input "********"
click at [438, 273] on input "text" at bounding box center [463, 273] width 101 height 19
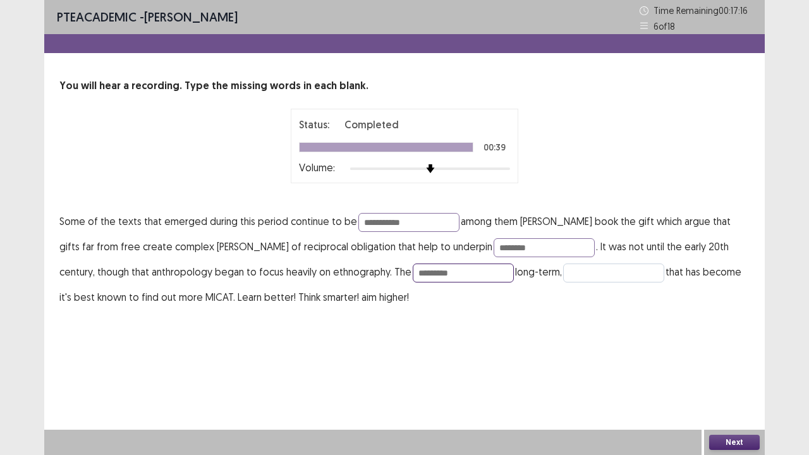
type input "*********"
click at [563, 277] on input "text" at bounding box center [613, 273] width 101 height 19
click at [563, 276] on input "text" at bounding box center [613, 273] width 101 height 19
type input "*********"
click at [735, 353] on button "Next" at bounding box center [734, 442] width 51 height 15
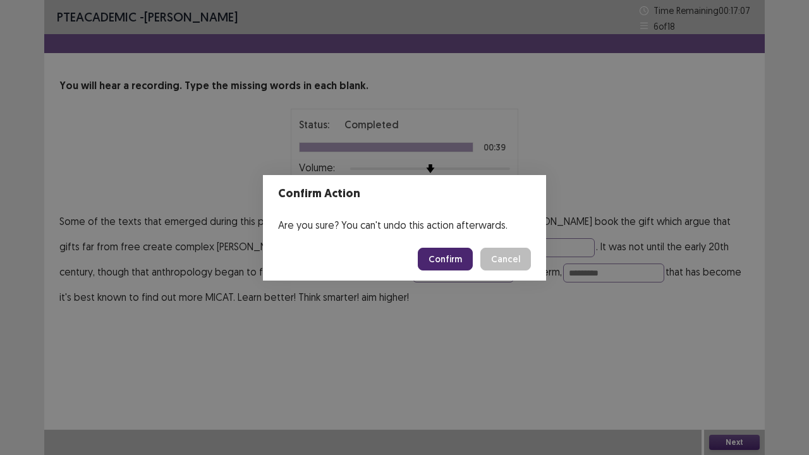
click at [451, 249] on button "Confirm" at bounding box center [445, 259] width 55 height 23
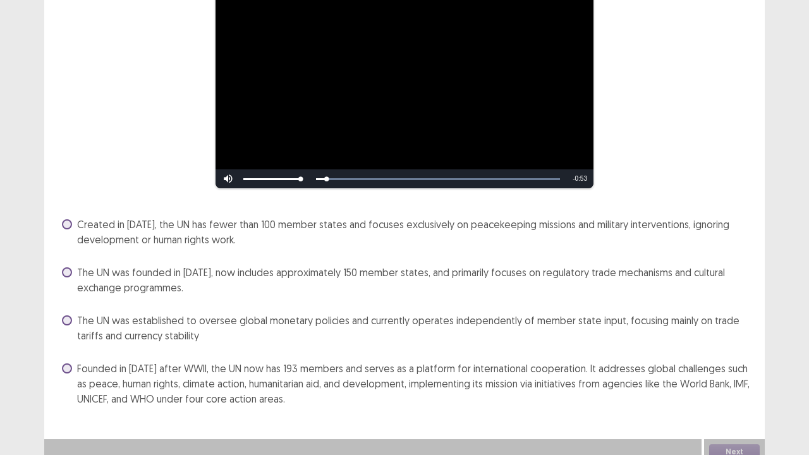
scroll to position [138, 0]
click at [66, 353] on span at bounding box center [67, 369] width 10 height 10
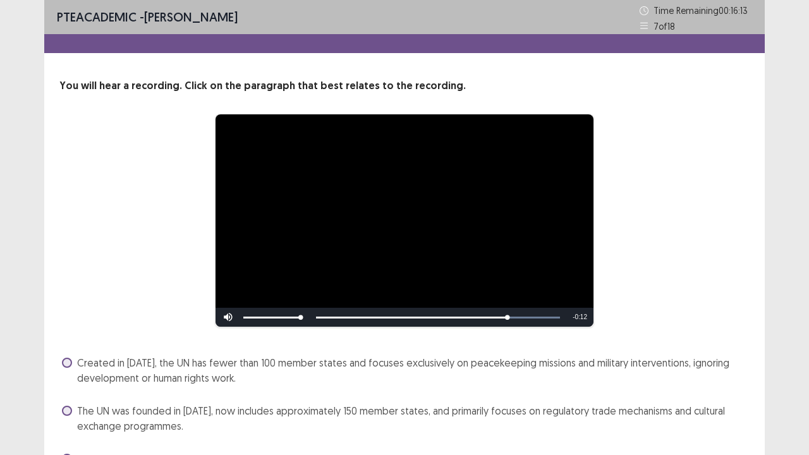
scroll to position [148, 0]
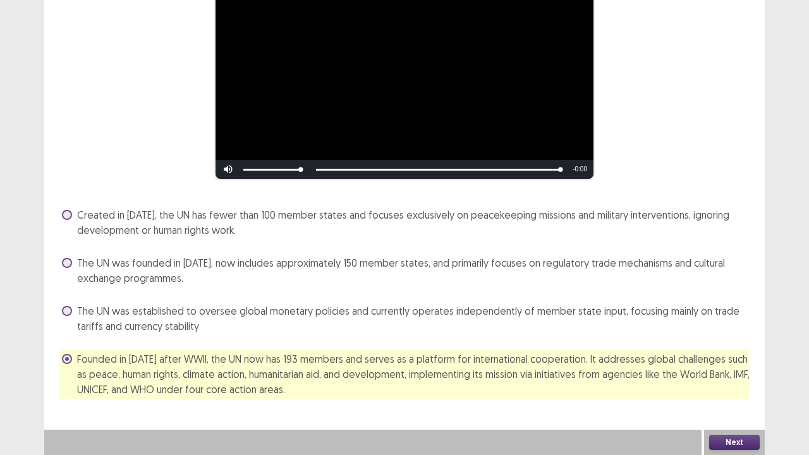
click at [747, 353] on button "Next" at bounding box center [734, 442] width 51 height 15
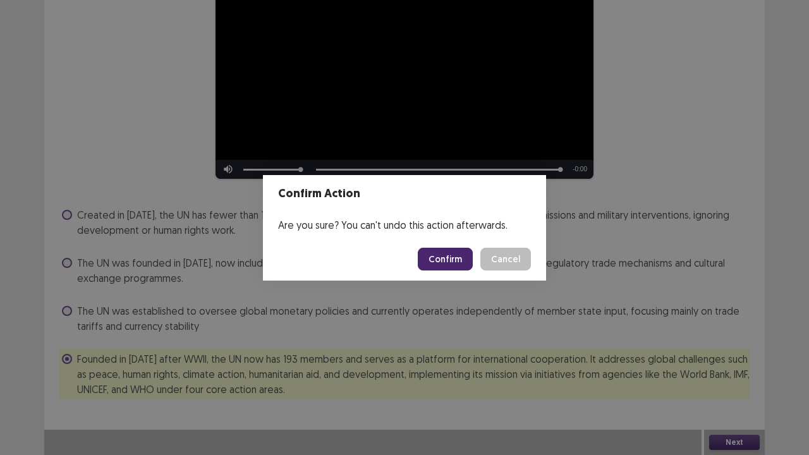
click at [448, 257] on button "Confirm" at bounding box center [445, 259] width 55 height 23
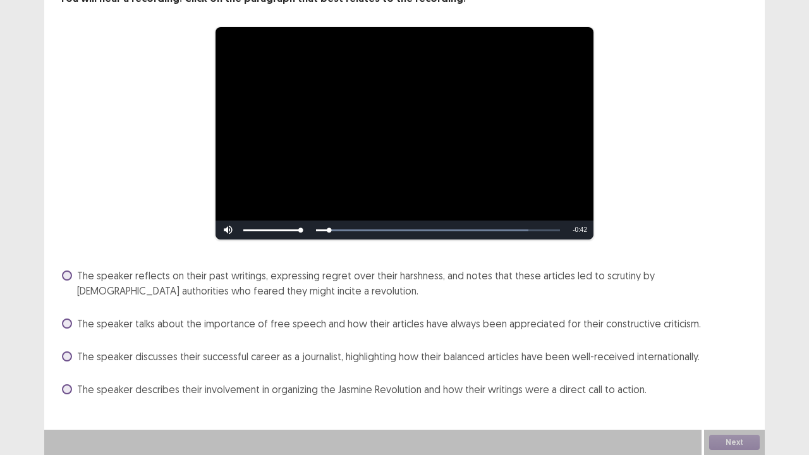
scroll to position [85, 0]
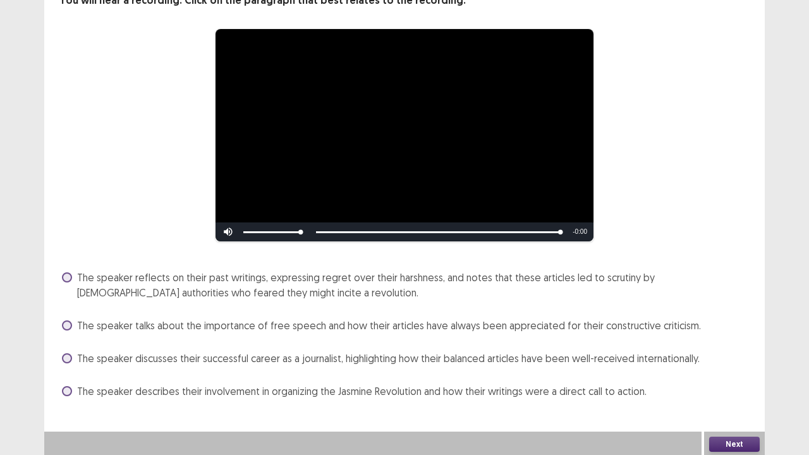
click at [59, 275] on div "The speaker reflects on their past writings, expressing regret over their harsh…" at bounding box center [404, 284] width 690 height 35
click at [66, 278] on span at bounding box center [67, 277] width 10 height 10
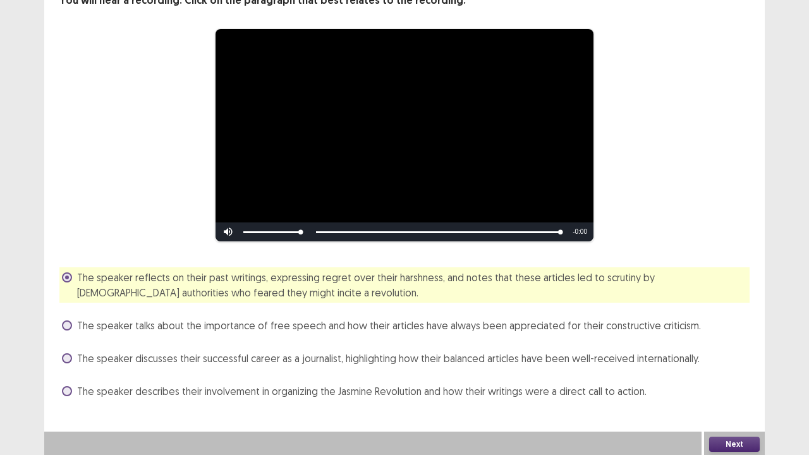
click at [734, 353] on button "Next" at bounding box center [734, 444] width 51 height 15
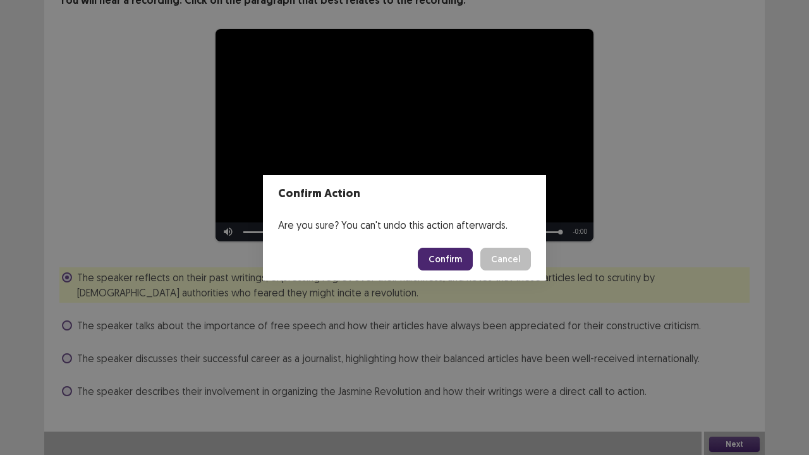
click at [468, 253] on button "Confirm" at bounding box center [445, 259] width 55 height 23
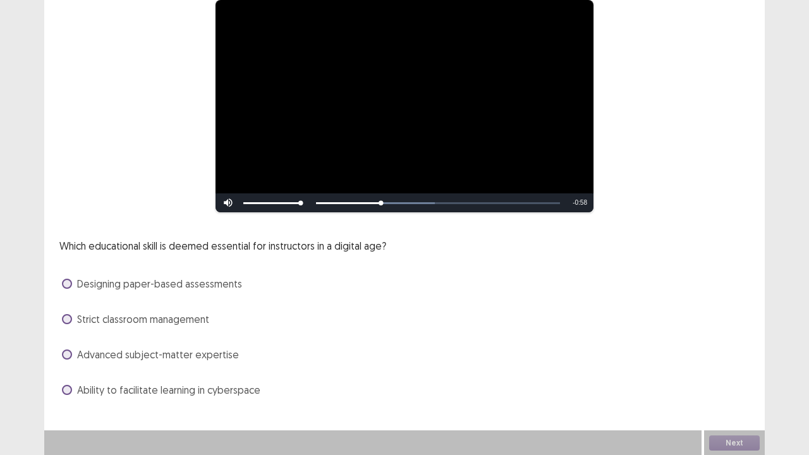
scroll to position [115, 0]
click at [71, 353] on span at bounding box center [67, 389] width 10 height 10
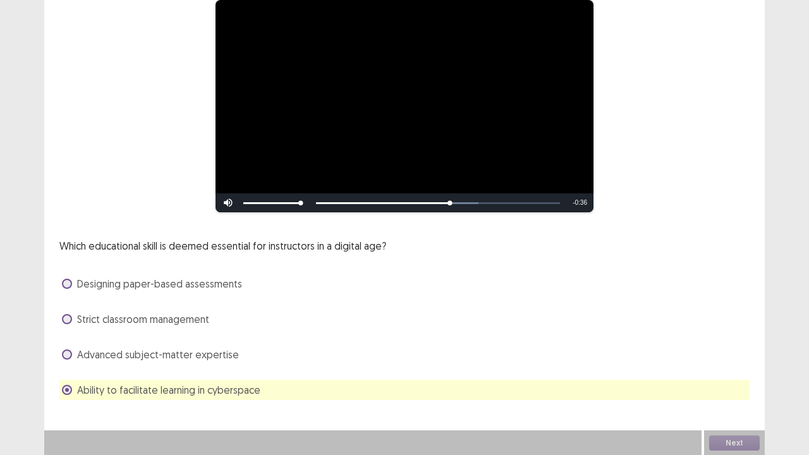
scroll to position [114, 0]
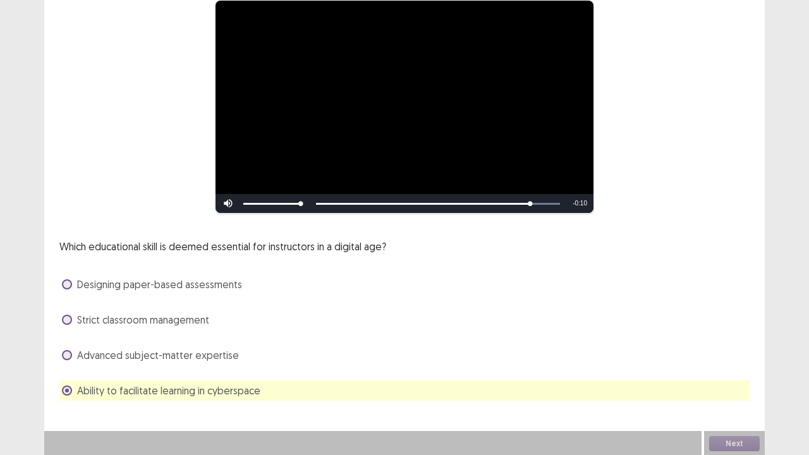
click at [68, 324] on span at bounding box center [67, 320] width 10 height 10
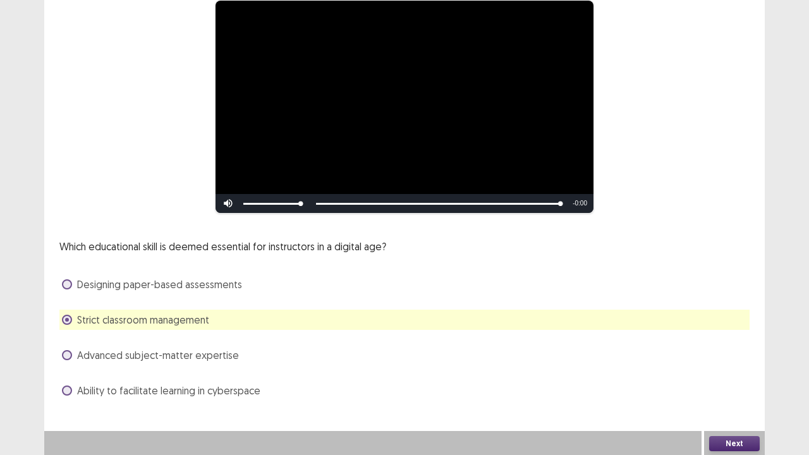
click at [726, 353] on button "Next" at bounding box center [734, 443] width 51 height 15
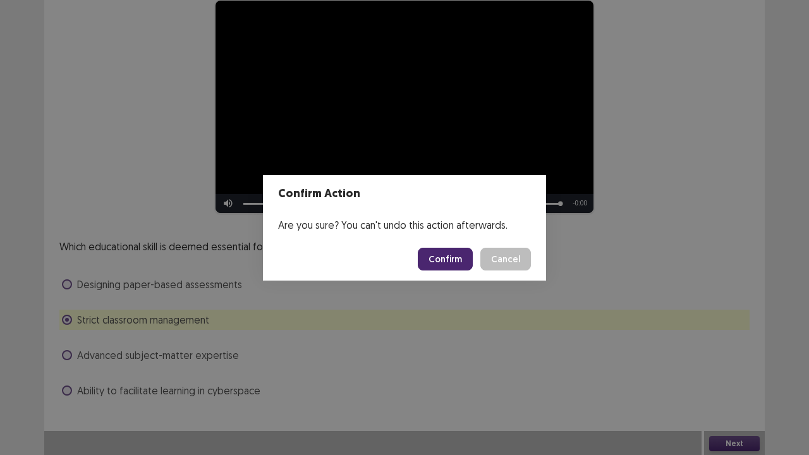
click at [454, 260] on button "Confirm" at bounding box center [445, 259] width 55 height 23
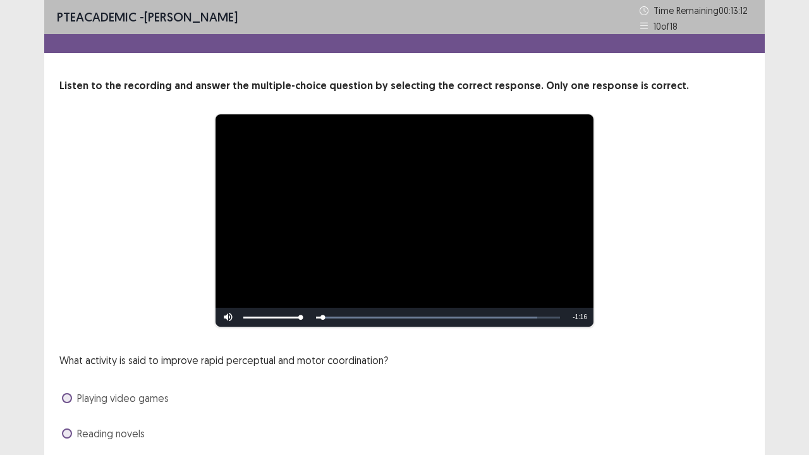
drag, startPoint x: 454, startPoint y: 260, endPoint x: 157, endPoint y: 271, distance: 296.6
click at [157, 271] on div "**********" at bounding box center [404, 221] width 589 height 214
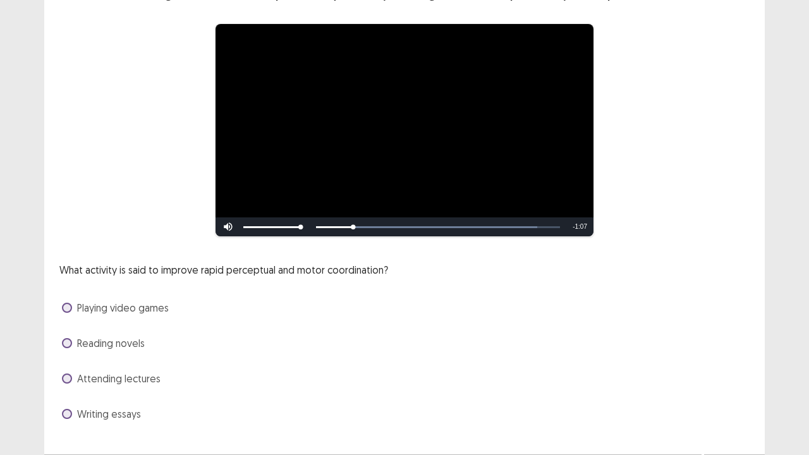
scroll to position [92, 0]
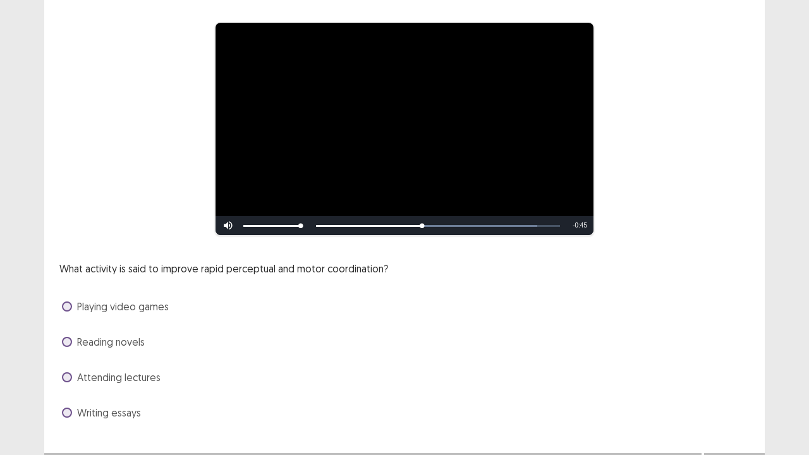
click at [64, 304] on span at bounding box center [67, 307] width 10 height 10
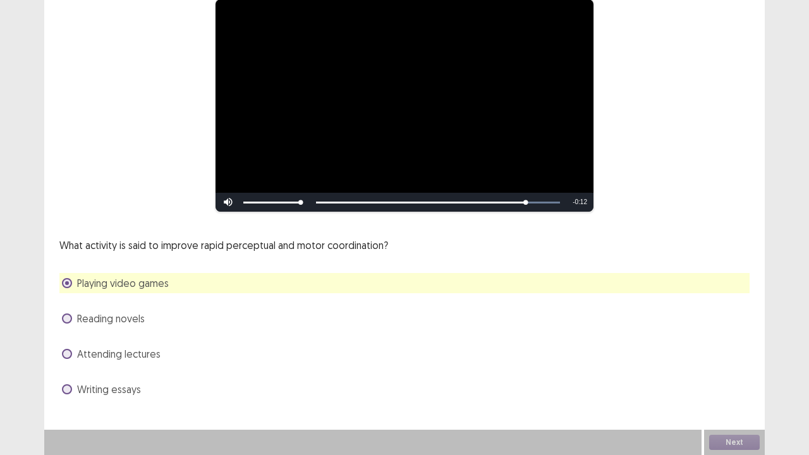
scroll to position [113, 0]
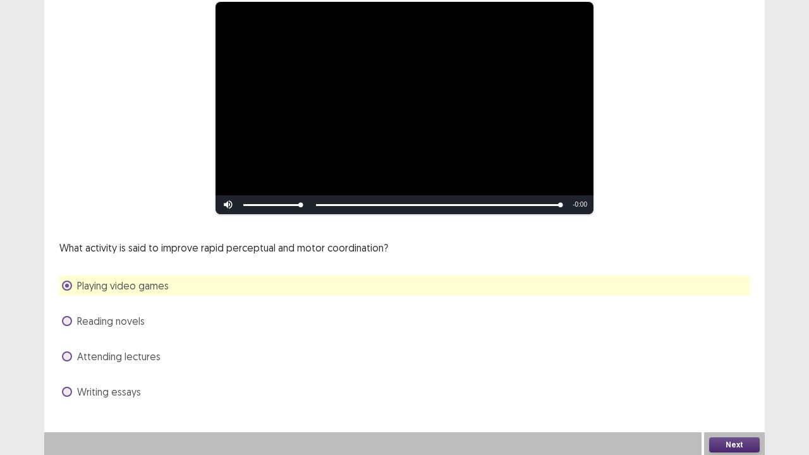
click at [722, 353] on button "Next" at bounding box center [734, 444] width 51 height 15
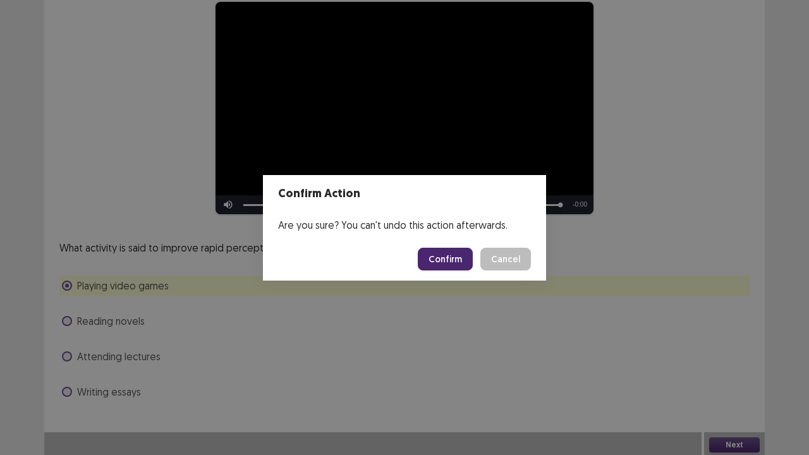
click at [451, 258] on button "Confirm" at bounding box center [445, 259] width 55 height 23
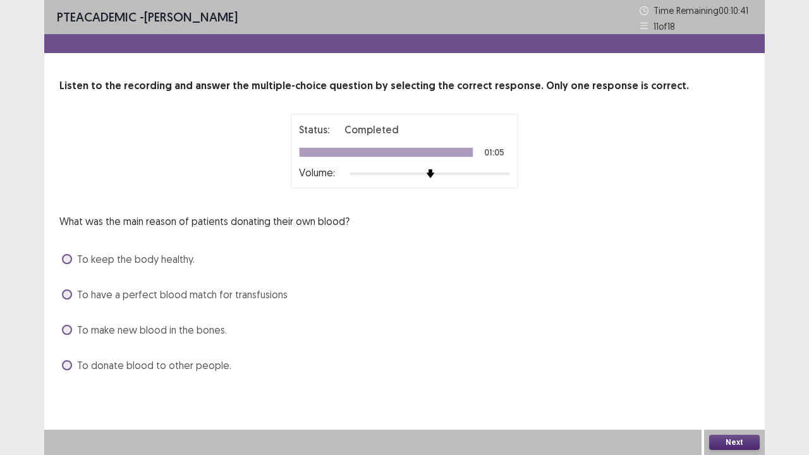
click at [68, 295] on span at bounding box center [67, 295] width 10 height 10
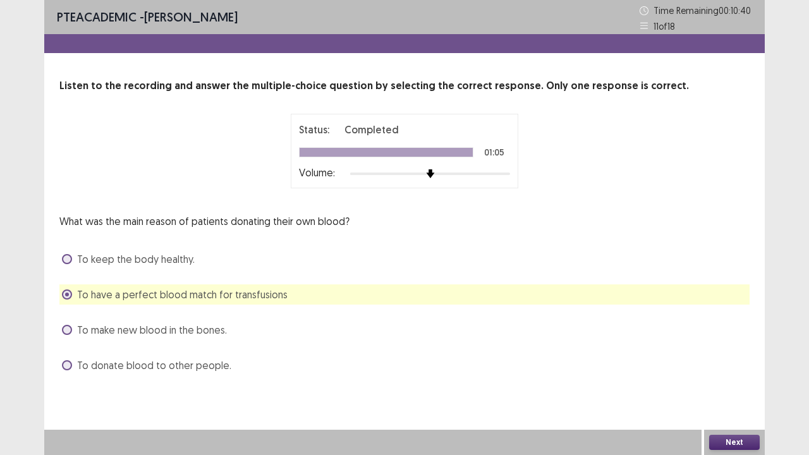
click at [737, 353] on button "Next" at bounding box center [734, 442] width 51 height 15
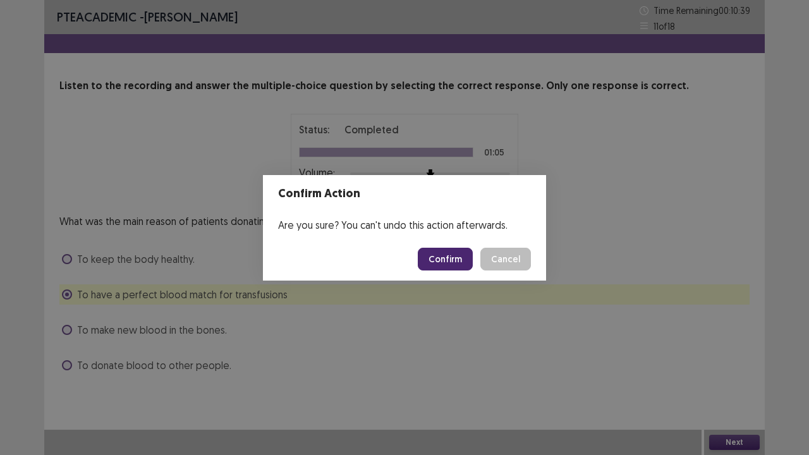
click at [437, 260] on button "Confirm" at bounding box center [445, 259] width 55 height 23
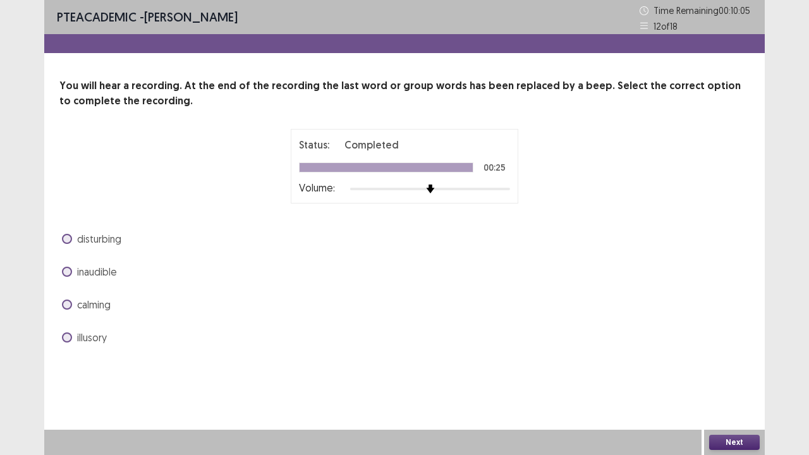
click at [70, 273] on span at bounding box center [67, 272] width 10 height 10
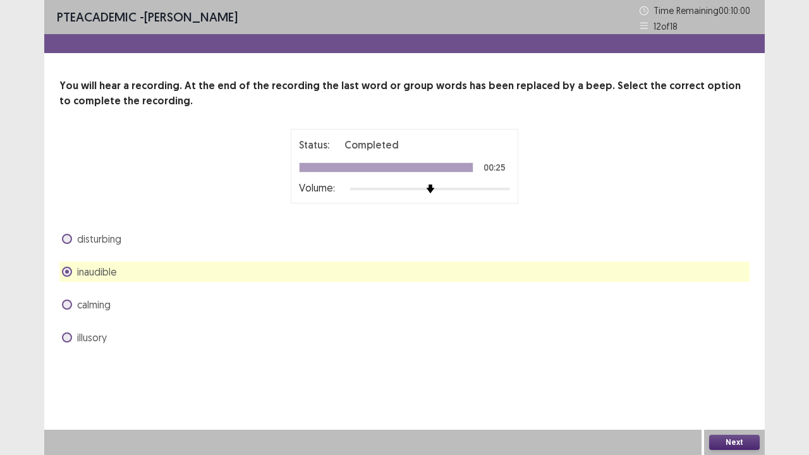
click at [64, 238] on span at bounding box center [67, 239] width 10 height 10
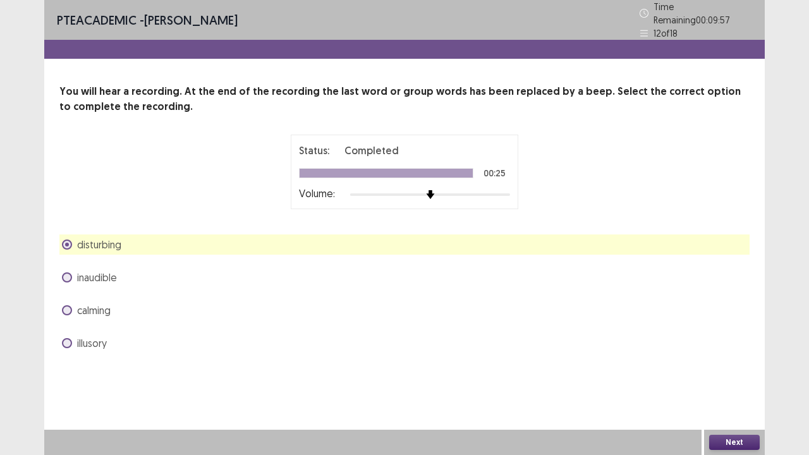
click at [724, 353] on button "Next" at bounding box center [734, 442] width 51 height 15
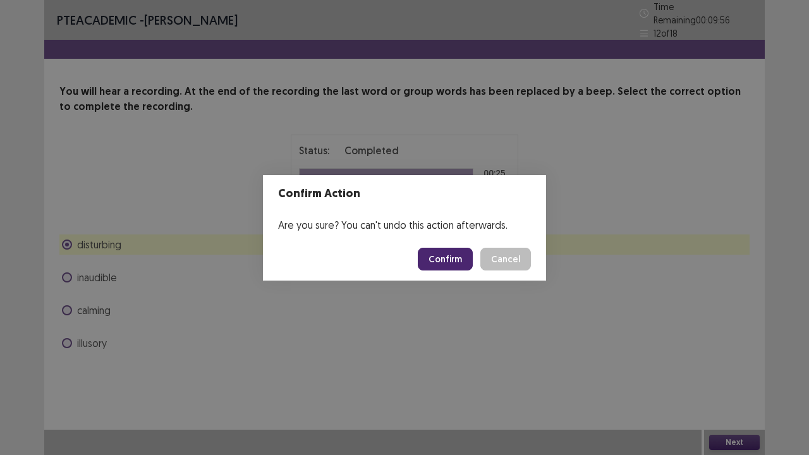
click at [451, 255] on button "Confirm" at bounding box center [445, 259] width 55 height 23
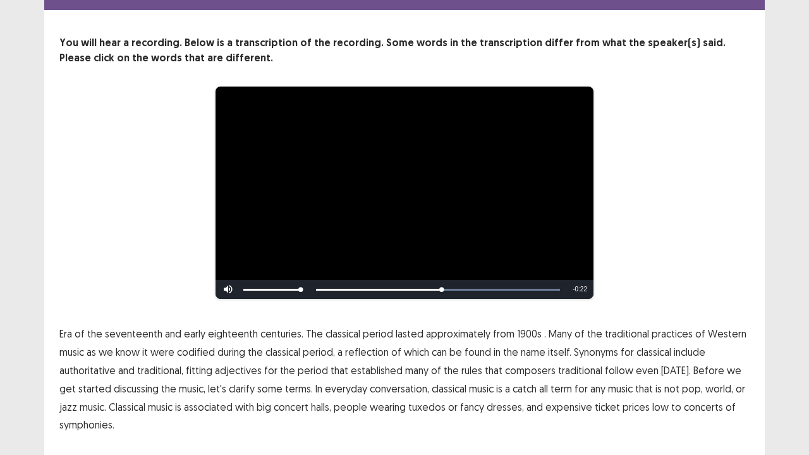
scroll to position [77, 0]
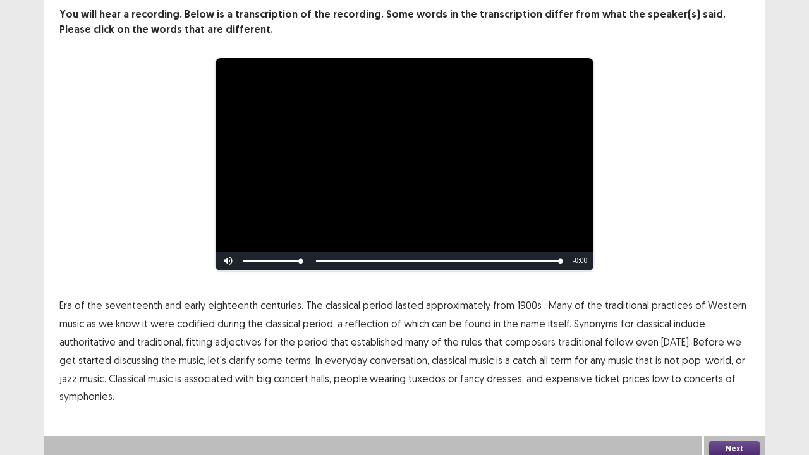
click at [734, 353] on button "Next" at bounding box center [734, 448] width 51 height 15
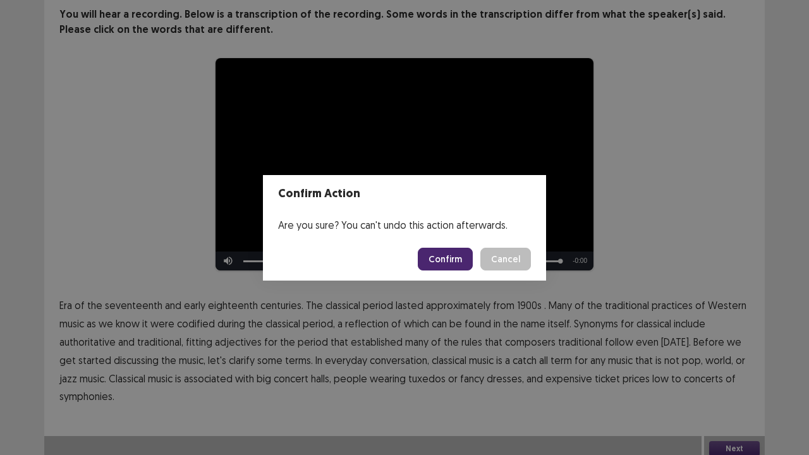
click at [437, 257] on button "Confirm" at bounding box center [445, 259] width 55 height 23
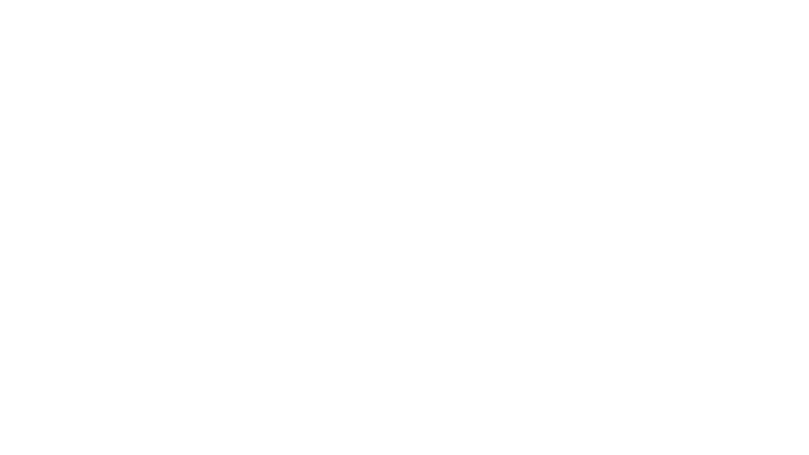
scroll to position [0, 0]
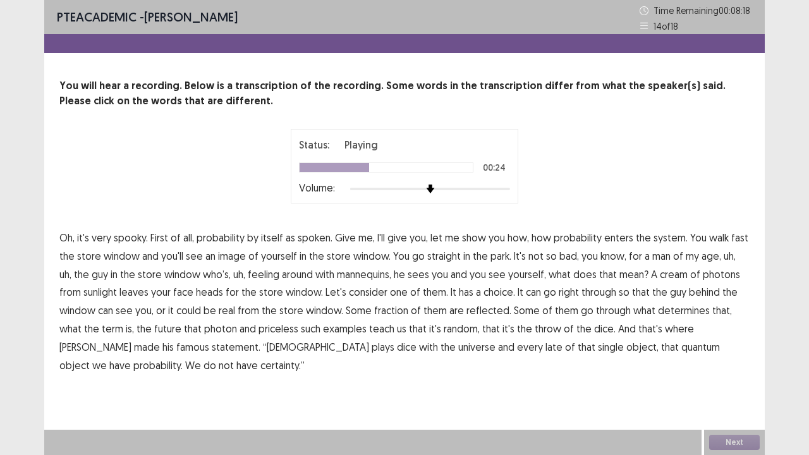
drag, startPoint x: 662, startPoint y: 276, endPoint x: 684, endPoint y: 283, distance: 22.8
click at [684, 283] on p "Oh, it's very spooky. First of all, probability by itself as spoken. Give me, I…" at bounding box center [404, 301] width 690 height 145
click at [660, 277] on span "cream" at bounding box center [674, 274] width 28 height 15
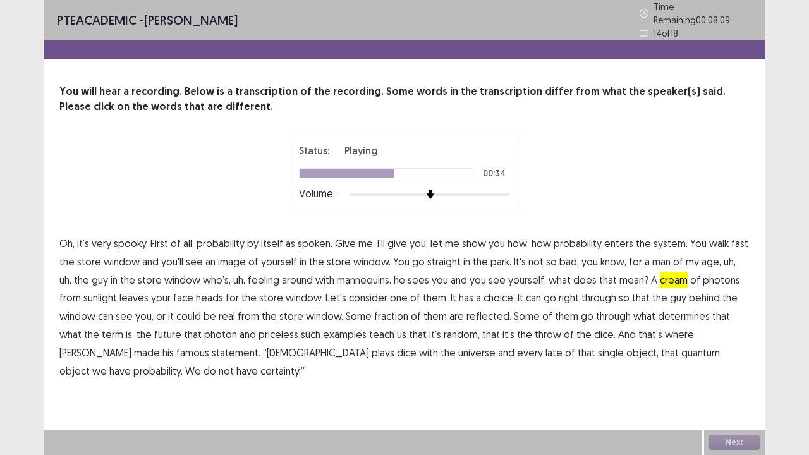
click at [219, 309] on span "real" at bounding box center [227, 315] width 16 height 15
click at [259, 327] on span "priceless" at bounding box center [279, 334] width 40 height 15
click at [545, 347] on span "late" at bounding box center [553, 352] width 17 height 15
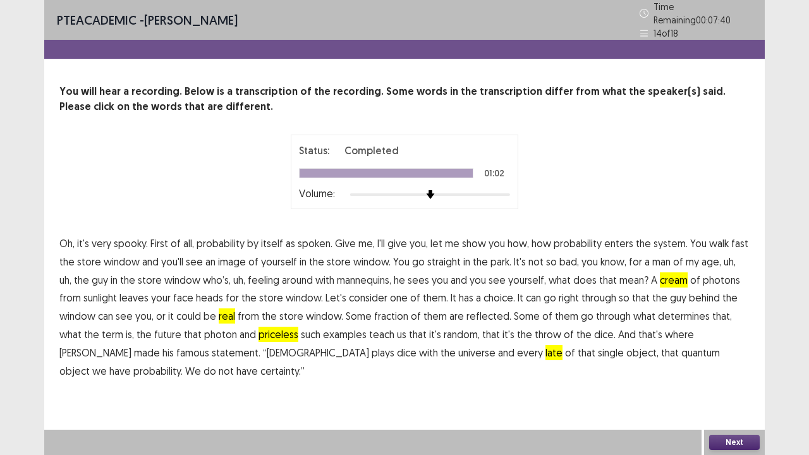
click at [731, 353] on button "Next" at bounding box center [734, 442] width 51 height 15
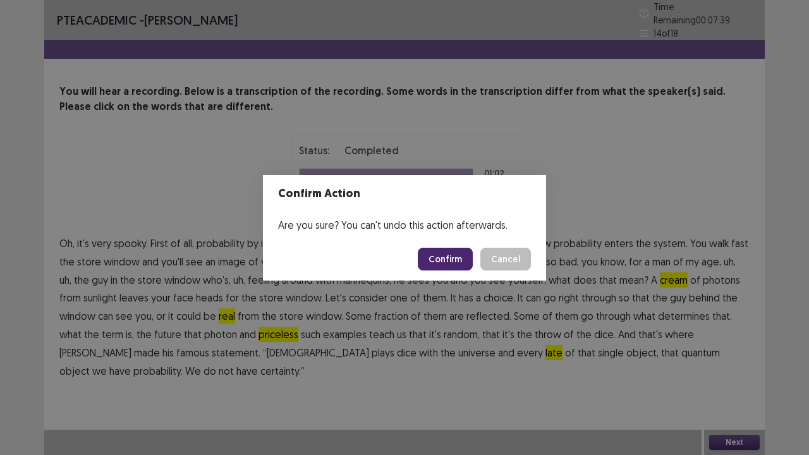
click at [454, 260] on button "Confirm" at bounding box center [445, 259] width 55 height 23
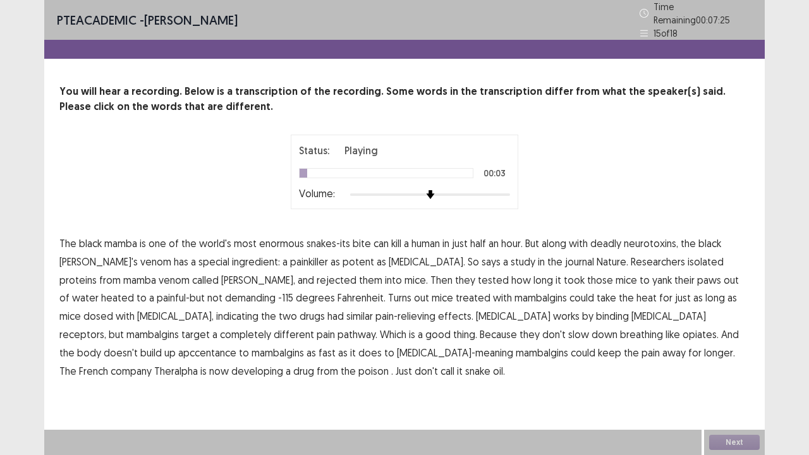
click at [278, 236] on span "enormous" at bounding box center [281, 243] width 45 height 15
click at [317, 272] on span "rejected" at bounding box center [337, 279] width 40 height 15
click at [225, 291] on span "demanding" at bounding box center [250, 297] width 51 height 15
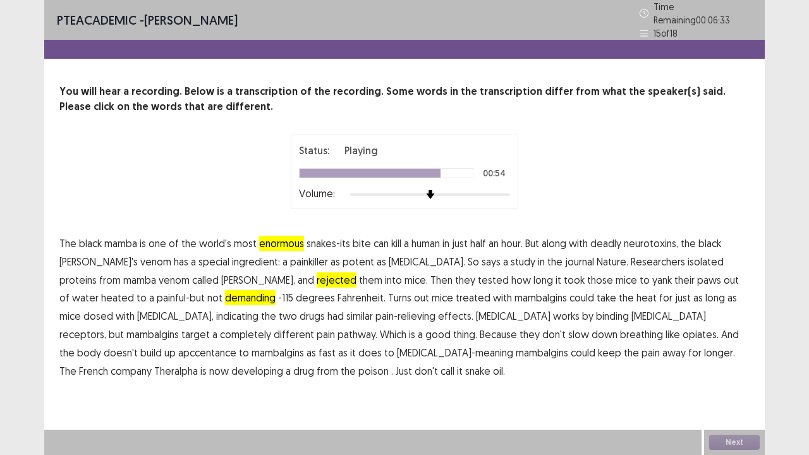
click at [236, 345] on span "apccentance" at bounding box center [207, 352] width 58 height 15
click at [358, 353] on span "poison" at bounding box center [373, 370] width 30 height 15
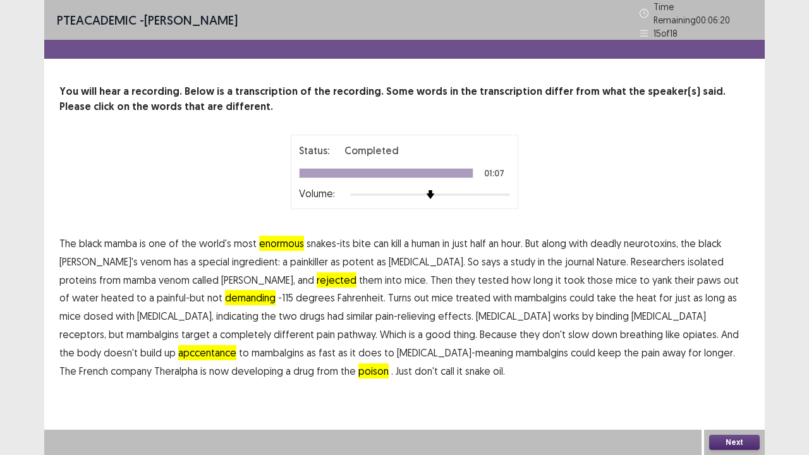
click at [734, 353] on button "Next" at bounding box center [734, 442] width 51 height 15
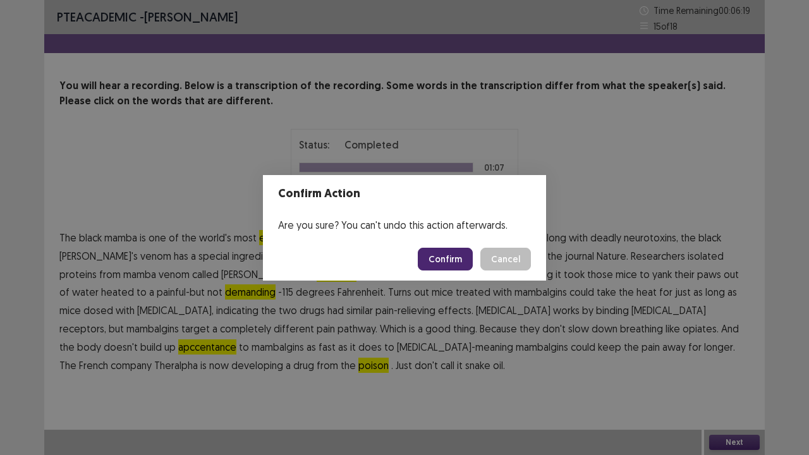
click at [429, 267] on button "Confirm" at bounding box center [445, 259] width 55 height 23
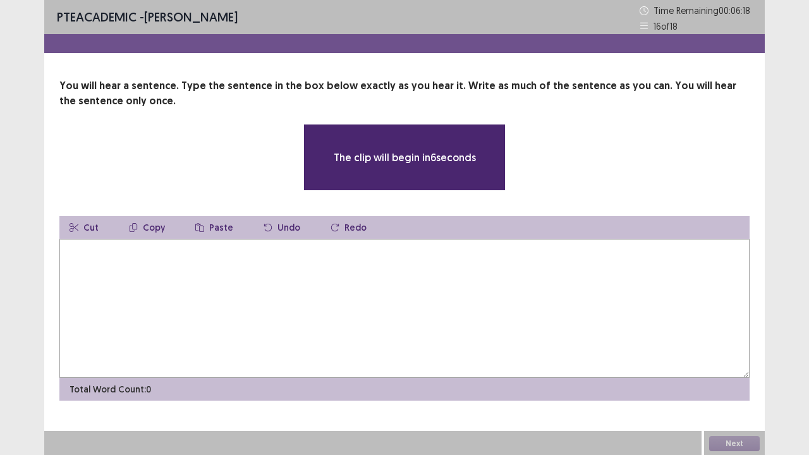
click at [264, 283] on textarea at bounding box center [404, 308] width 690 height 139
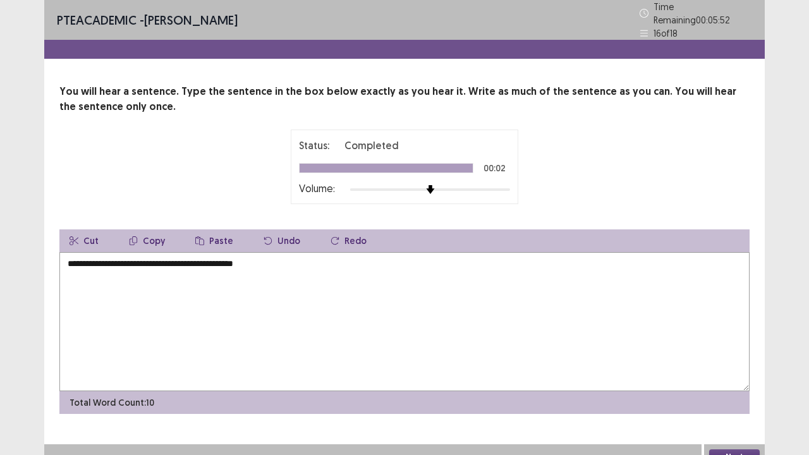
type textarea "**********"
click at [737, 353] on button "Next" at bounding box center [734, 456] width 51 height 15
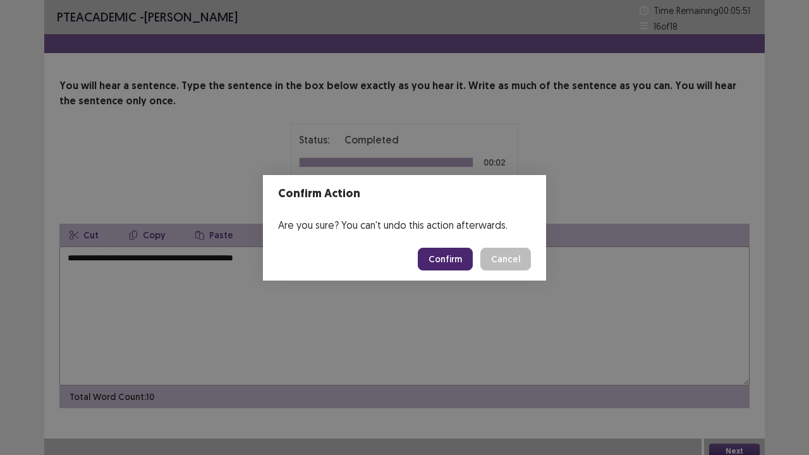
click at [454, 254] on button "Confirm" at bounding box center [445, 259] width 55 height 23
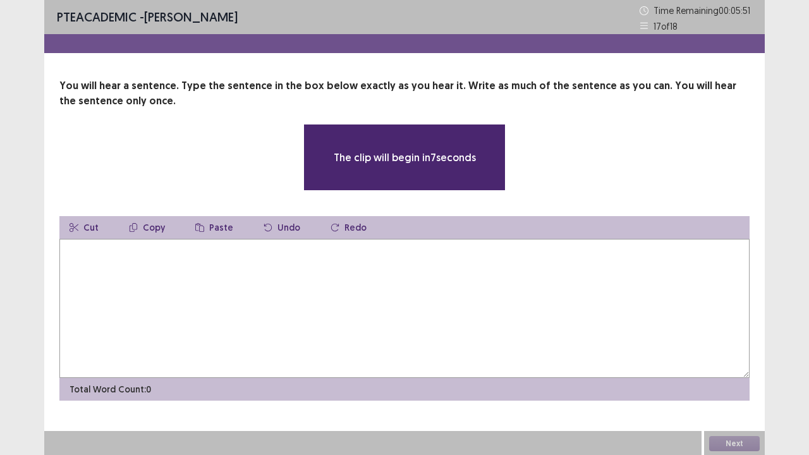
click at [163, 263] on textarea at bounding box center [404, 308] width 690 height 139
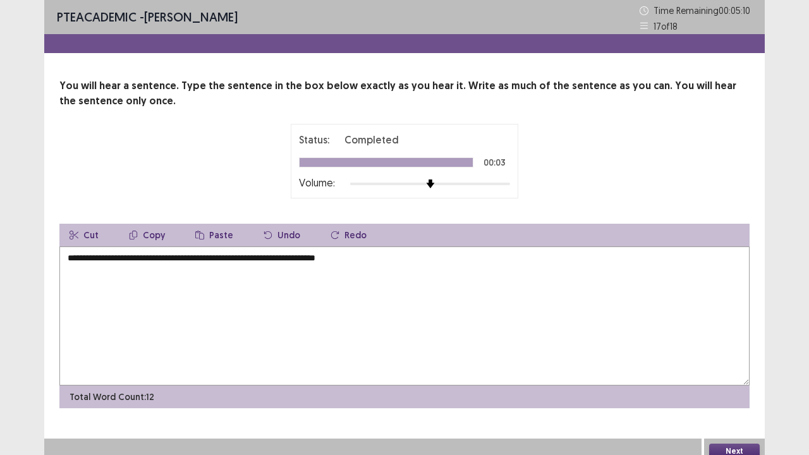
type textarea "**********"
click at [755, 353] on button "Next" at bounding box center [734, 451] width 51 height 15
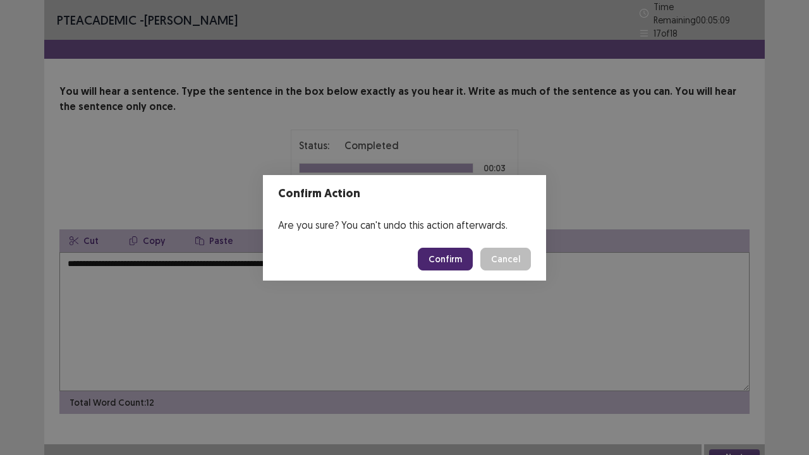
click at [448, 255] on button "Confirm" at bounding box center [445, 259] width 55 height 23
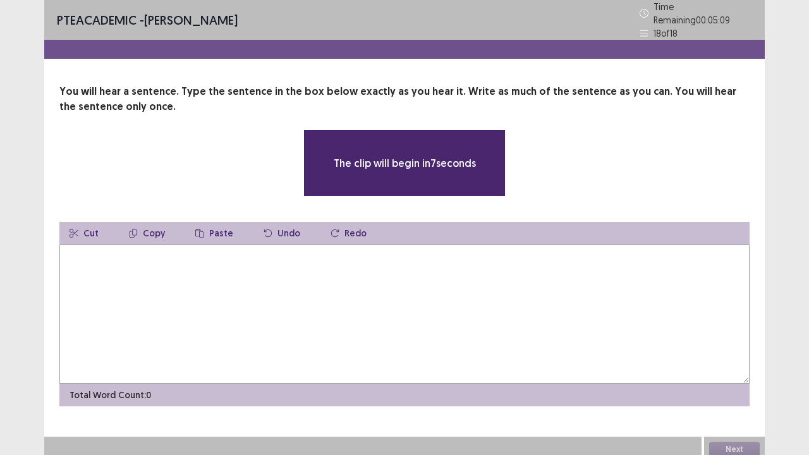
click at [370, 259] on textarea at bounding box center [404, 314] width 690 height 139
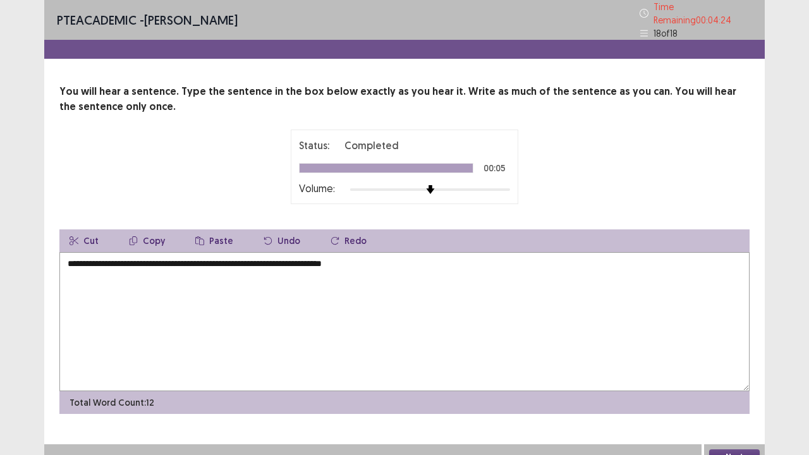
type textarea "**********"
click at [727, 353] on button "Next" at bounding box center [734, 456] width 51 height 15
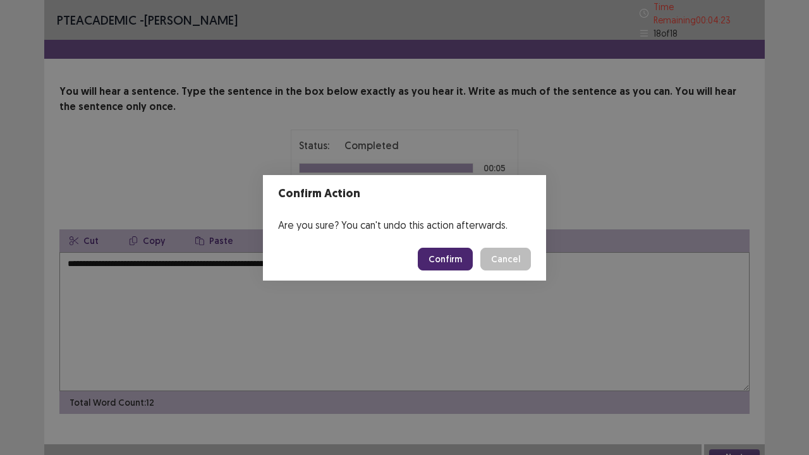
click at [451, 251] on button "Confirm" at bounding box center [445, 259] width 55 height 23
